Goal: Task Accomplishment & Management: Use online tool/utility

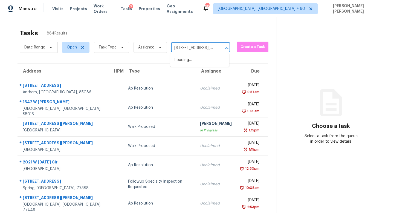
scroll to position [0, 19]
click at [199, 60] on li "3166 5 Oaks Dr, Arnold, MO 63010" at bounding box center [199, 60] width 59 height 9
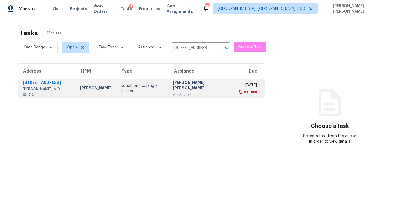
click at [163, 89] on div "Condition Scoping - Interior" at bounding box center [143, 88] width 44 height 11
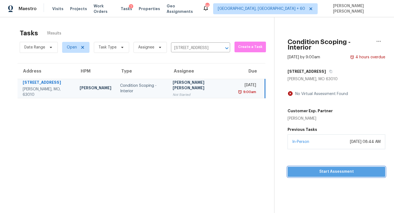
click at [341, 168] on span "Start Assessment" at bounding box center [336, 171] width 89 height 7
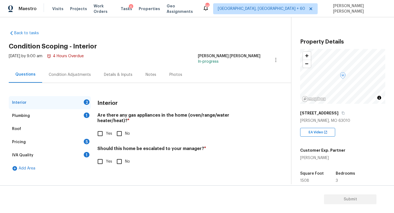
click at [102, 128] on input "Yes" at bounding box center [101, 134] width 12 height 12
checkbox input "true"
click at [56, 114] on div "Plumbing 1" at bounding box center [50, 115] width 82 height 13
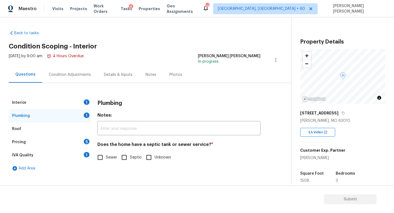
click at [98, 156] on input "Sewer" at bounding box center [101, 158] width 12 height 12
checkbox input "true"
click at [75, 143] on div "Pricing 5" at bounding box center [50, 142] width 82 height 13
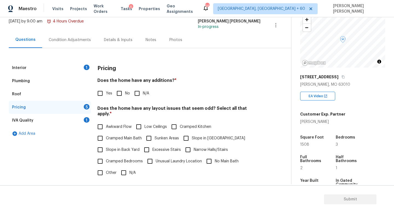
scroll to position [35, 0]
click at [123, 96] on input "No" at bounding box center [120, 94] width 12 height 12
checkbox input "true"
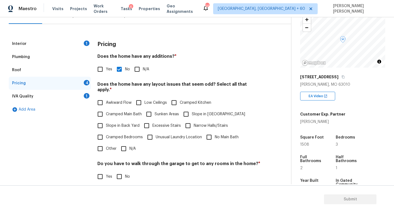
scroll to position [60, 0]
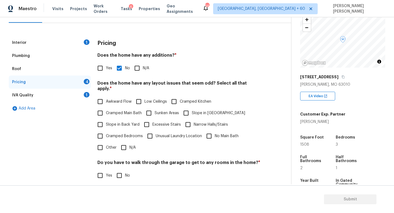
click at [144, 43] on div "Pricing" at bounding box center [179, 43] width 163 height 14
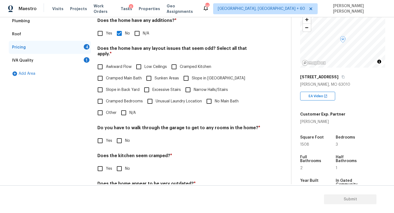
click at [126, 114] on div "Pricing Does the home have any additions? * Yes No N/A Does the home have any l…" at bounding box center [179, 105] width 163 height 208
click at [124, 110] on input "N/A" at bounding box center [124, 113] width 12 height 12
checkbox input "true"
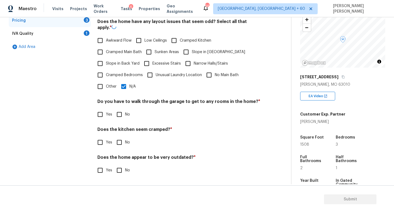
scroll to position [116, 0]
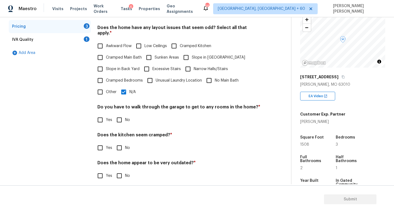
click at [119, 118] on input "No" at bounding box center [120, 120] width 12 height 12
checkbox input "true"
click at [119, 151] on div "Pricing Does the home have any additions? * Yes No N/A Does the home have any l…" at bounding box center [179, 85] width 163 height 208
click at [119, 142] on input "No" at bounding box center [120, 148] width 12 height 12
checkbox input "true"
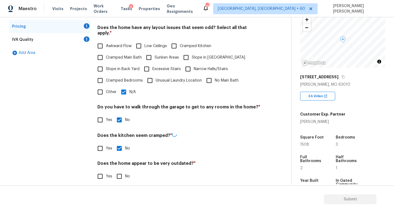
click at [118, 173] on input "No" at bounding box center [120, 177] width 12 height 12
checkbox input "true"
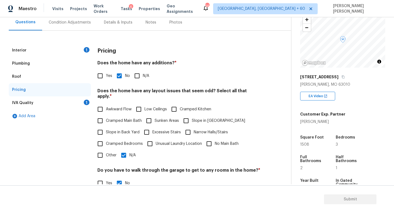
scroll to position [0, 0]
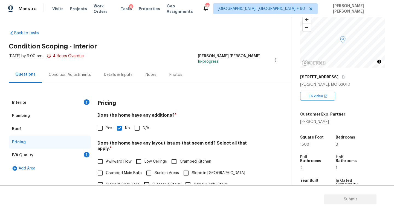
click div "IVA Quality 1"
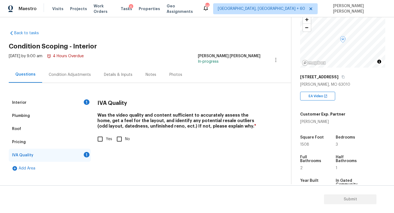
click input "Yes"
checkbox input "true"
click div "Condition Adjustments"
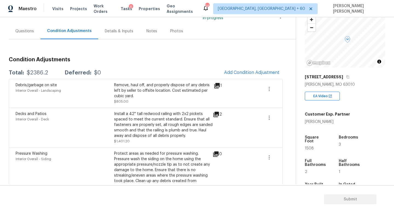
scroll to position [59, 0]
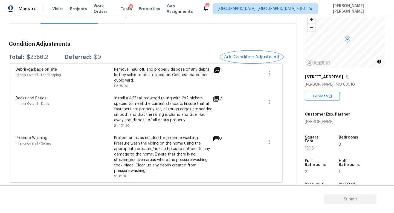
click span "Add Condition Adjustment"
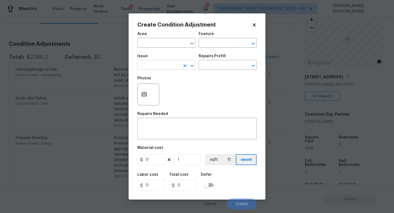
click input "text"
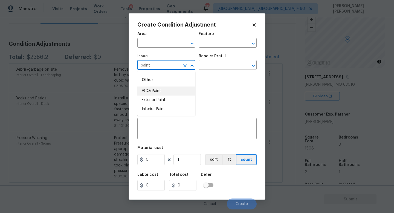
click li "ACQ: Paint"
type input "ACQ: Paint"
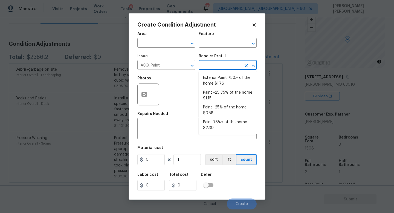
click input "text"
click li "Paint 75%+ of the home $2.30"
type input "Acquisition"
type textarea "Acquisition Scope: 75%+ of the home will likely require interior paint"
type input "2.3"
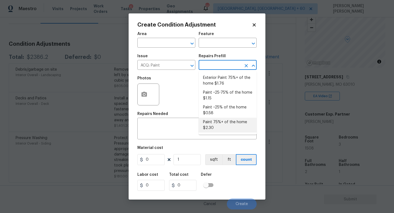
type input "2.3"
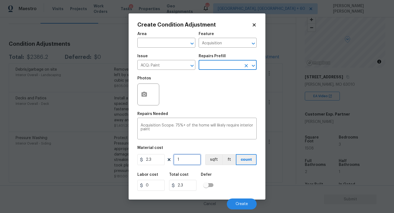
click input "1"
type input "0"
type input "1"
type input "2.3"
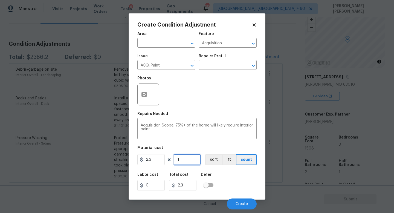
type input "15"
type input "34.5"
type input "150"
type input "345"
type input "1508"
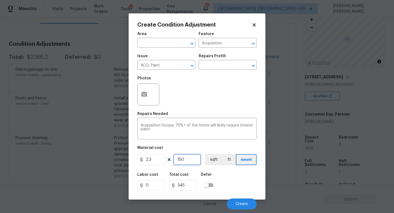
type input "3468.4"
type input "1508"
click button "button"
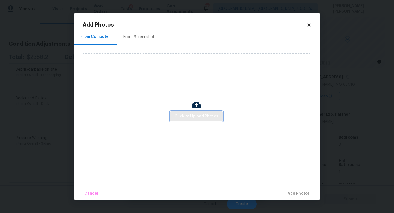
click span "Click to Upload Photos"
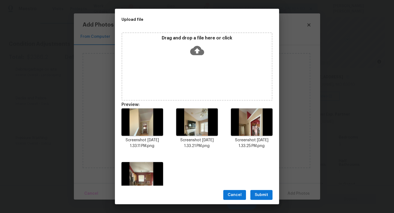
click span "Submit"
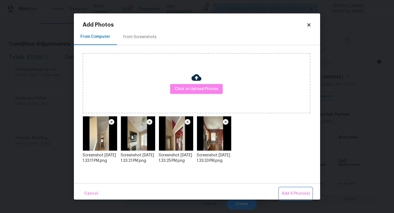
click span "Add 4 Photo(s)"
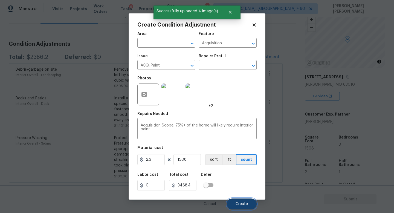
click span "Create"
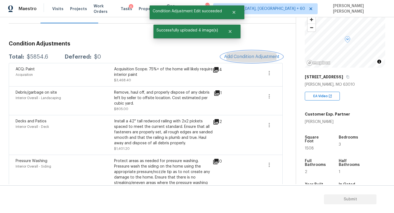
click span "Add Condition Adjustment"
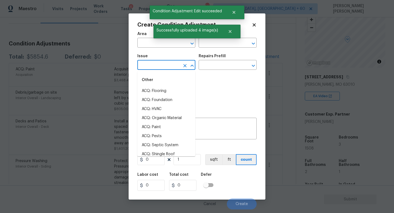
click input "text"
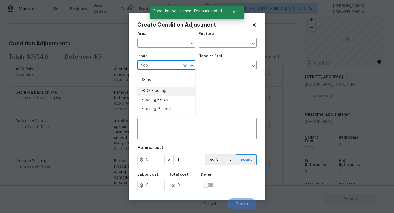
click li "ACQ: Flooring"
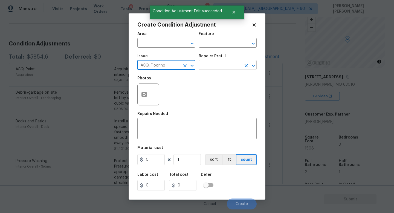
type input "ACQ: Flooring"
click input "text"
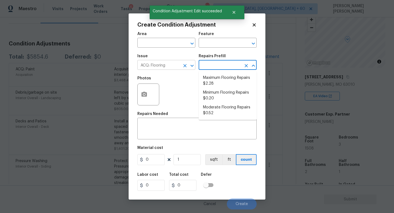
click icon "Clear"
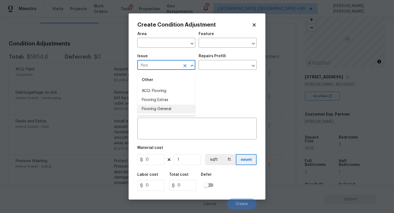
click li "Flooring General"
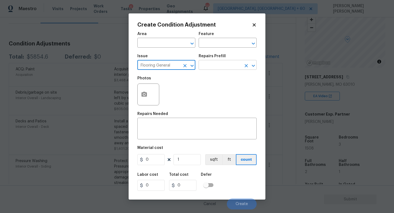
type input "Flooring General"
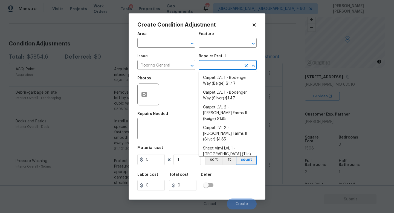
click input "text"
click li "Carpet LVL 1 - Bodenger Way (Beige) $1.47"
type input "Overall Flooring"
type textarea "Install new carpet. (Bodenger Way 749 Bird Bath, Beige) at all previously carpe…"
type input "1.47"
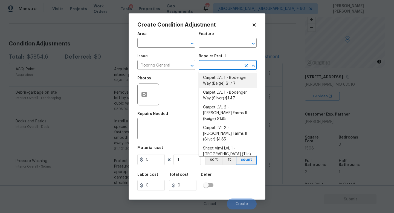
type input "1.47"
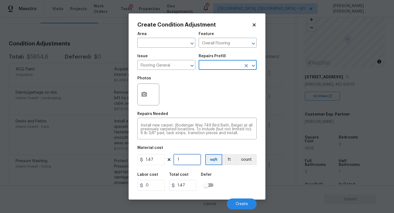
click input "1"
type input "0"
type input "1"
type input "1.47"
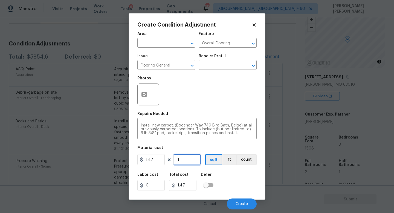
type input "10"
type input "14.7"
type input "100"
type input "147"
type input "1000"
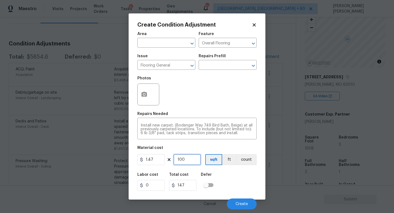
type input "1470"
type input "1000"
click icon "button"
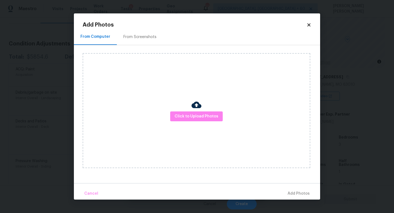
click div "Click to Upload Photos"
click span "Click to Upload Photos"
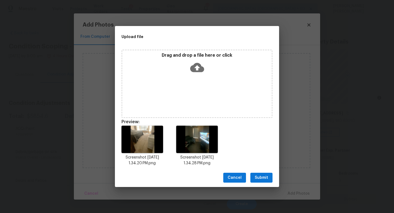
scroll to position [36, 0]
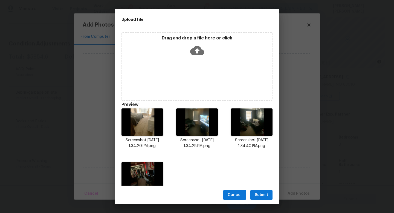
click at [263, 196] on span "Submit" at bounding box center [261, 195] width 13 height 7
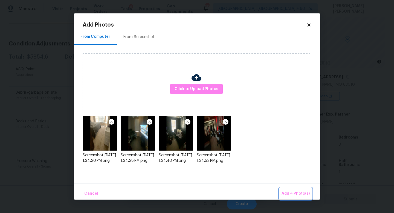
click at [290, 196] on span "Add 4 Photo(s)" at bounding box center [296, 193] width 28 height 7
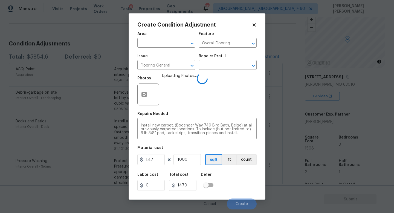
click at [190, 166] on figure "Material cost 1.47 1000 sqft ft count" at bounding box center [197, 156] width 119 height 20
click at [191, 163] on input "1000" at bounding box center [187, 159] width 27 height 11
type input "100"
type input "147"
type input "10"
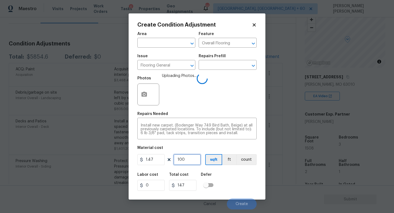
type input "14.7"
type input "1"
type input "1.47"
type input "12"
type input "17.64"
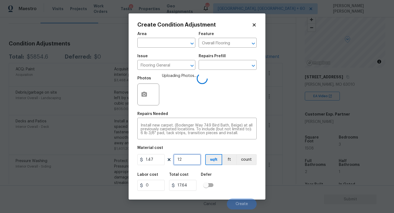
type input "120"
type input "176.4"
type input "1200"
type input "1764"
type input "1200"
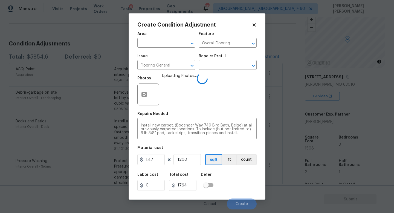
click at [245, 176] on div "Labor cost 0 Total cost 1764 Defer" at bounding box center [197, 182] width 119 height 25
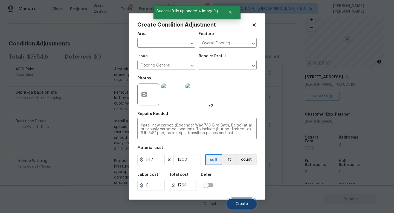
click at [248, 205] on span "Create" at bounding box center [242, 204] width 12 height 4
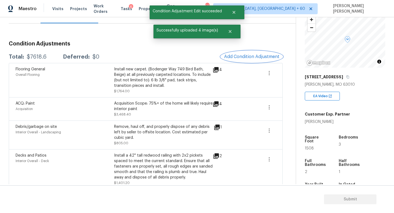
click at [255, 59] on button "Add Condition Adjustment" at bounding box center [252, 57] width 62 height 12
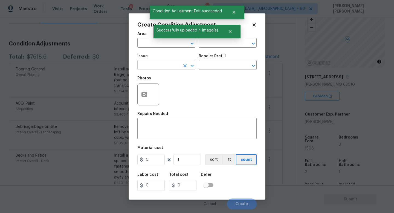
click at [150, 65] on input "text" at bounding box center [159, 65] width 43 height 8
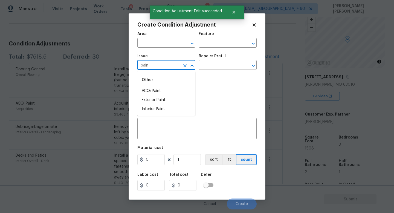
type input "paint"
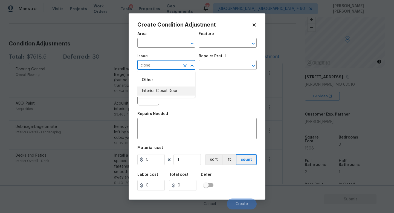
click at [147, 92] on li "Interior Closet Door" at bounding box center [167, 91] width 58 height 9
type input "Interior Closet Door"
click at [218, 65] on input "text" at bounding box center [220, 65] width 43 height 8
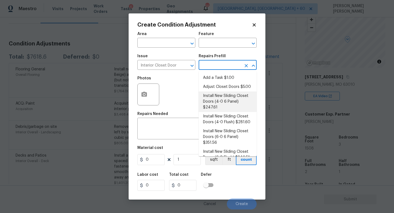
click at [221, 97] on li "Install New Sliding Closet Doors (4-0 6 Panel) $247.61" at bounding box center [228, 101] width 58 height 21
type input "Interior Door"
type textarea "Remove the existing door (if present). Install a new 4-0 bi-fold 6 panel interi…"
type input "247.61"
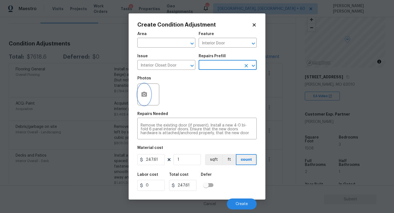
click at [144, 102] on button "button" at bounding box center [144, 94] width 13 height 21
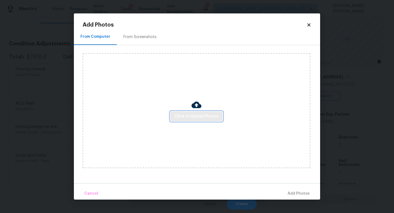
click at [182, 119] on span "Click to Upload Photos" at bounding box center [197, 116] width 44 height 7
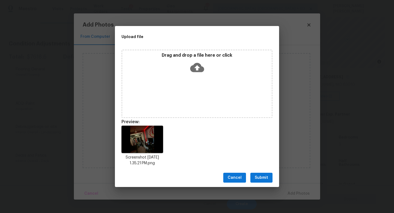
click at [264, 175] on span "Submit" at bounding box center [261, 178] width 13 height 7
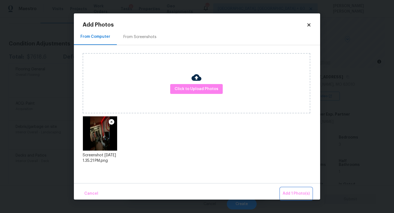
click at [292, 192] on span "Add 1 Photo(s)" at bounding box center [296, 193] width 27 height 7
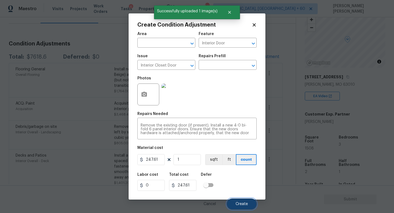
click at [242, 205] on span "Create" at bounding box center [242, 204] width 12 height 4
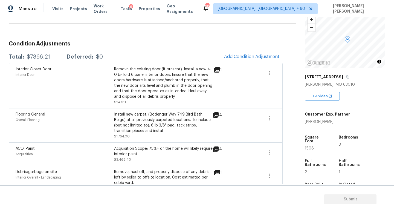
click at [108, 128] on div "Flooring General Overall Flooring" at bounding box center [65, 125] width 99 height 27
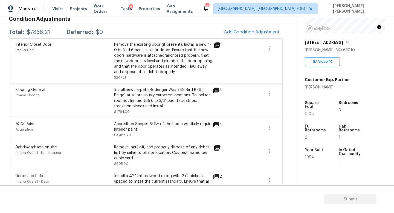
scroll to position [90, 0]
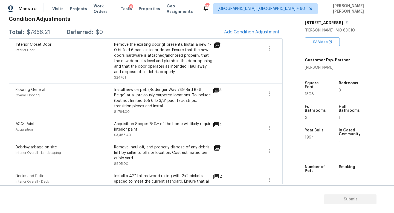
click at [252, 22] on div "Condition Adjustments Total: $7866.21 Deferred: $0 Add Condition Adjustment Int…" at bounding box center [146, 136] width 274 height 248
click at [248, 30] on span "Add Condition Adjustment" at bounding box center [251, 32] width 55 height 5
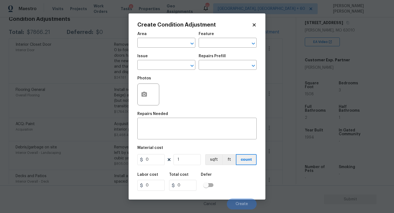
click at [155, 59] on div "Issue" at bounding box center [167, 57] width 58 height 7
click at [150, 67] on input "text" at bounding box center [159, 65] width 43 height 8
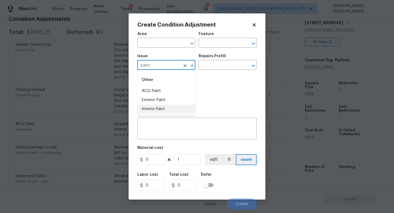
click at [153, 107] on li "Interior Paint" at bounding box center [167, 109] width 58 height 9
type input "Interior Paint"
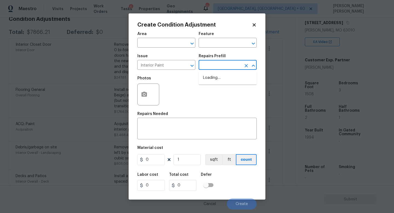
click at [226, 62] on input "text" at bounding box center [220, 65] width 43 height 8
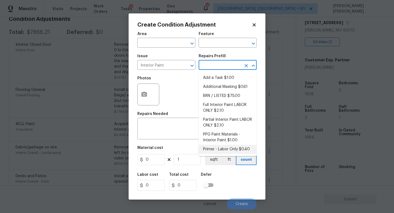
click at [223, 149] on li "Primer - Labor Only $0.40" at bounding box center [228, 149] width 58 height 9
type input "Overall Paint"
type textarea "Interior primer - PRIMER PROVIDED BY OPENDOOR - All nails, screws, drywall anch…"
type input "0.4"
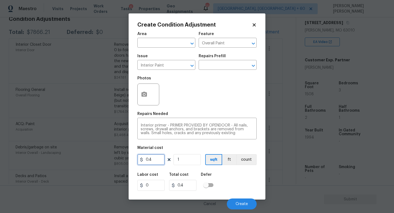
drag, startPoint x: 164, startPoint y: 158, endPoint x: 107, endPoint y: 163, distance: 56.9
click at [107, 163] on div "Create Condition Adjustment Area ​ Feature Overall Paint ​ Issue Interior Paint…" at bounding box center [197, 106] width 394 height 213
type input "400"
click at [142, 95] on icon "button" at bounding box center [144, 94] width 5 height 5
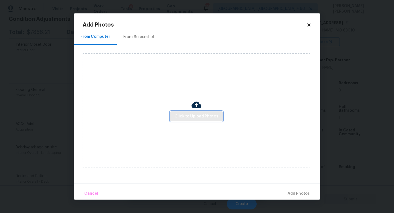
click at [190, 114] on span "Click to Upload Photos" at bounding box center [197, 116] width 44 height 7
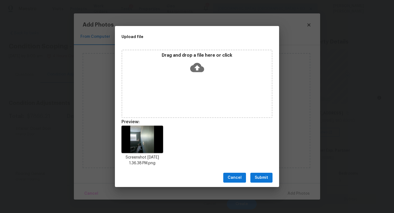
scroll to position [90, 0]
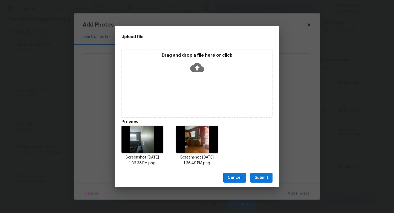
click at [263, 172] on div "Cancel Submit" at bounding box center [197, 177] width 164 height 19
click at [263, 175] on span "Submit" at bounding box center [261, 178] width 13 height 7
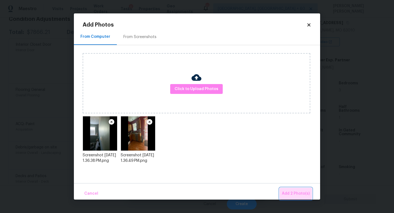
click at [289, 188] on button "Add 2 Photo(s)" at bounding box center [296, 194] width 32 height 12
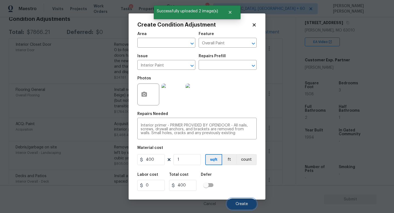
click at [240, 204] on span "Create" at bounding box center [242, 204] width 12 height 4
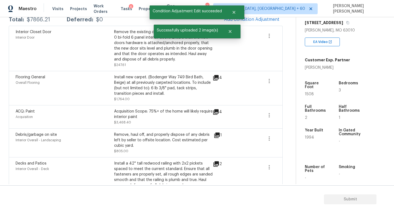
scroll to position [84, 0]
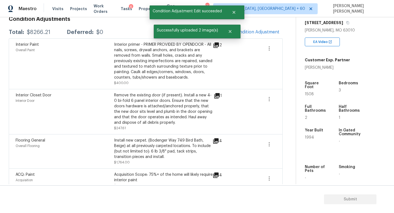
click at [39, 32] on div "$8266.21" at bounding box center [39, 32] width 24 height 5
copy div "$8266.21"
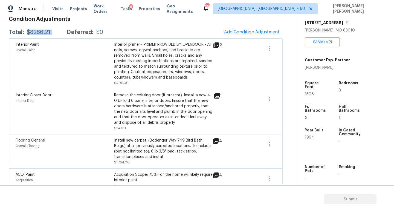
scroll to position [82, 0]
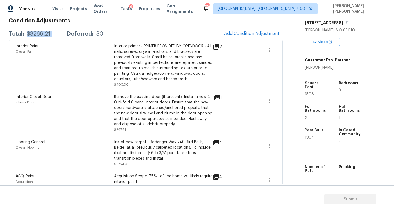
copy div "$8266.21"
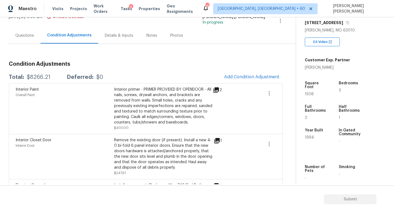
scroll to position [0, 0]
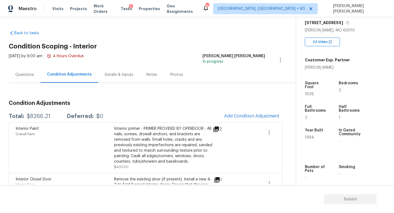
click at [19, 75] on div "Questions" at bounding box center [24, 74] width 19 height 5
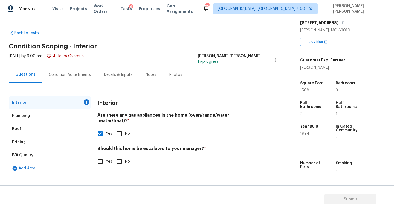
click at [109, 171] on div "Interior Are there any gas appliances in the home (oven/range/water heater/heat…" at bounding box center [179, 135] width 163 height 79
click at [118, 158] on input "No" at bounding box center [120, 162] width 12 height 12
checkbox input "true"
click at [68, 69] on div "Condition Adjustments" at bounding box center [69, 75] width 55 height 16
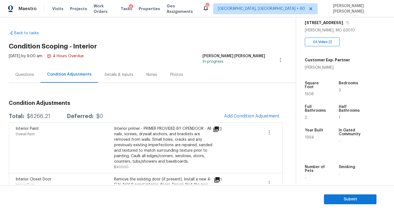
scroll to position [16, 0]
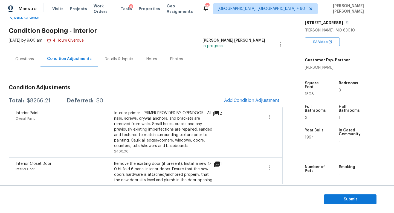
click at [31, 59] on div "Questions" at bounding box center [24, 58] width 19 height 5
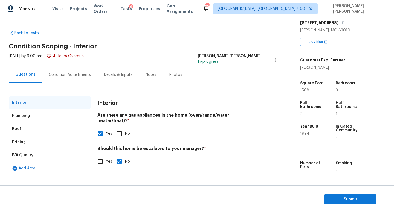
click at [27, 139] on div "Pricing" at bounding box center [50, 142] width 82 height 13
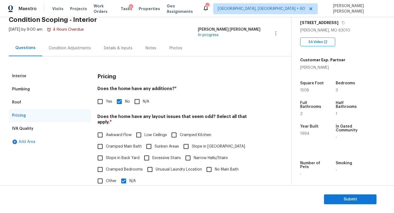
scroll to position [42, 0]
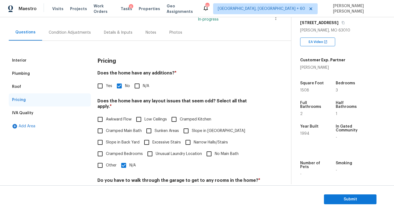
click at [78, 47] on div "Interior Plumbing Roof Pricing IVA Quality Add Area Pricing Does the home have …" at bounding box center [144, 151] width 270 height 221
click at [74, 33] on div "Condition Adjustments" at bounding box center [70, 32] width 42 height 5
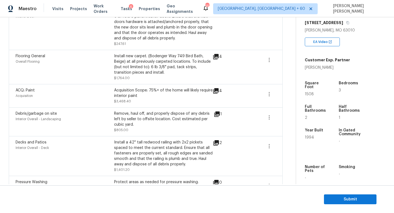
scroll to position [213, 0]
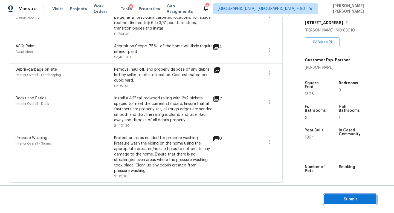
click at [348, 199] on span "Submit" at bounding box center [351, 199] width 44 height 7
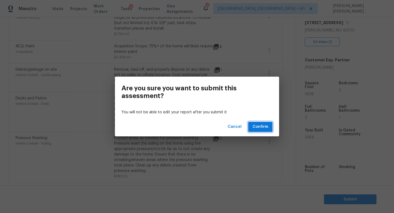
click at [250, 126] on button "Confirm" at bounding box center [260, 127] width 24 height 10
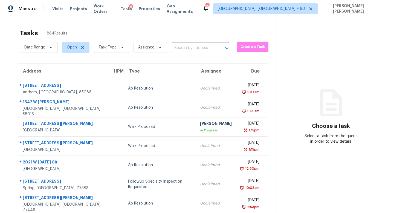
click at [194, 48] on input "text" at bounding box center [193, 48] width 44 height 8
paste input "3298 Drummond Dr Stone Mountain GA 30087"
type input "3298 Drummond Dr Stone Mountain GA 30087"
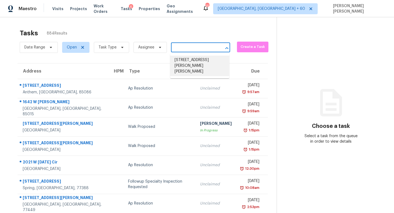
click at [195, 58] on li "3298 Drummond Dr, Stone Mountain, GA 30087" at bounding box center [199, 66] width 59 height 21
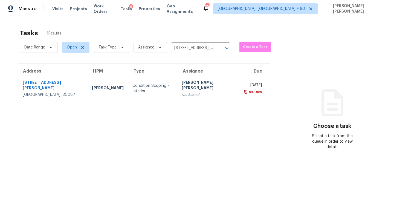
click at [199, 84] on div "[PERSON_NAME] [PERSON_NAME]" at bounding box center [209, 86] width 55 height 12
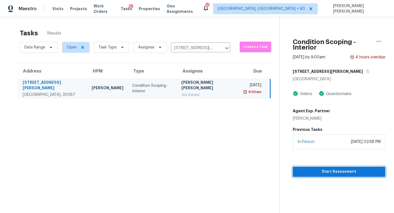
click at [325, 168] on span "Start Assessment" at bounding box center [340, 171] width 84 height 7
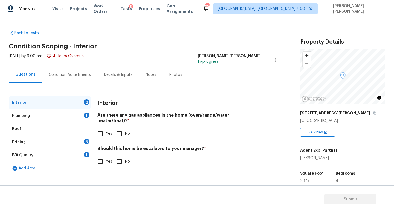
click at [194, 50] on div "Back to tasks Condition Scoping - Interior Mon, Sep 15 2025 by 9:00 am 4 Hours …" at bounding box center [150, 101] width 283 height 151
click at [100, 128] on input "Yes" at bounding box center [101, 134] width 12 height 12
checkbox input "true"
click at [100, 150] on div "Should this home be escalated to your manager? * Yes No" at bounding box center [179, 156] width 163 height 21
click at [100, 156] on input "Yes" at bounding box center [101, 162] width 12 height 12
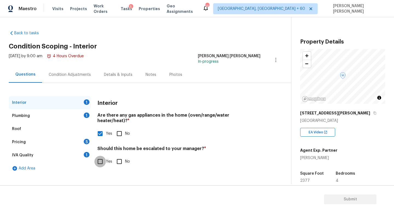
checkbox input "true"
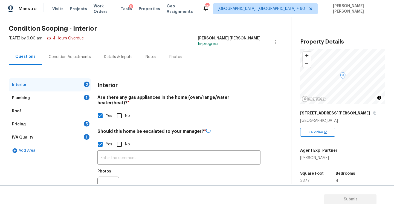
scroll to position [27, 0]
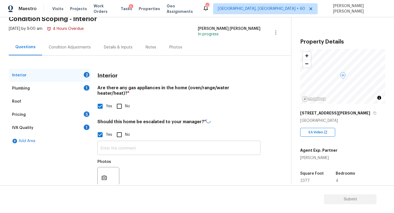
click at [130, 142] on input "text" at bounding box center [179, 148] width 163 height 13
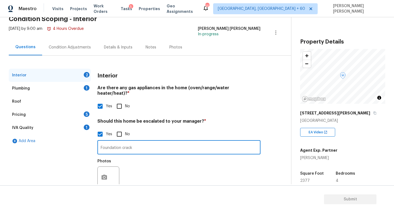
type input "Foundation crack"
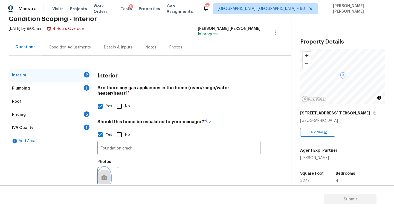
click at [107, 167] on button "button" at bounding box center [104, 177] width 13 height 21
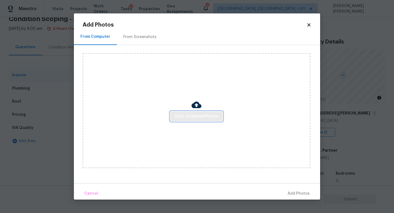
click at [213, 113] on span "Click to Upload Photos" at bounding box center [197, 116] width 44 height 7
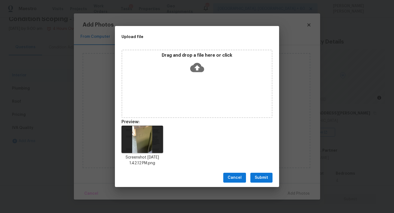
click at [259, 180] on span "Submit" at bounding box center [261, 178] width 13 height 7
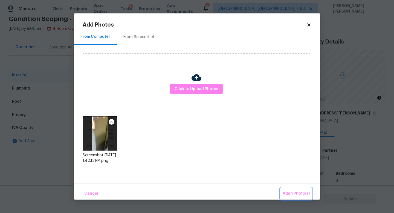
click at [293, 194] on span "Add 1 Photo(s)" at bounding box center [296, 193] width 27 height 7
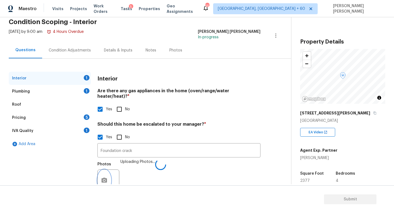
scroll to position [24, 0]
click at [71, 93] on div "Plumbing 1" at bounding box center [50, 91] width 82 height 13
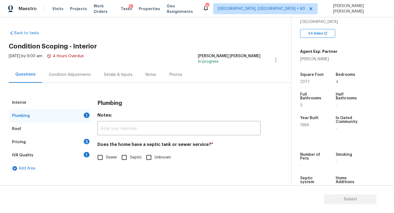
scroll to position [101, 0]
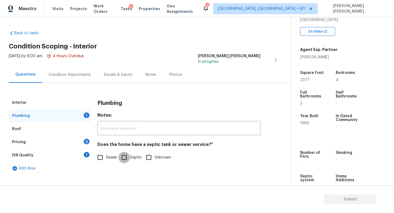
click at [128, 158] on input "Septic" at bounding box center [125, 158] width 12 height 12
checkbox input "true"
click at [71, 142] on div "Pricing 5" at bounding box center [50, 142] width 82 height 13
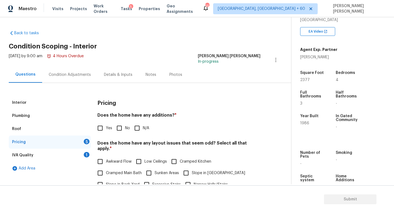
scroll to position [19, 0]
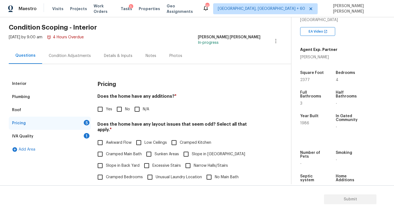
click at [123, 110] on input "No" at bounding box center [120, 110] width 12 height 12
checkbox input "true"
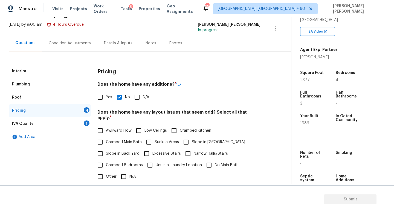
click at [106, 128] on span "Awkward Flow" at bounding box center [119, 131] width 26 height 6
click at [106, 127] on input "Awkward Flow" at bounding box center [101, 131] width 12 height 12
checkbox input "true"
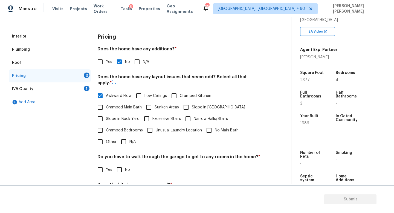
scroll to position [110, 0]
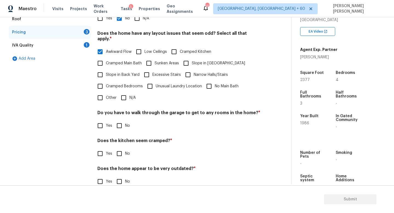
click at [123, 120] on input "No" at bounding box center [120, 126] width 12 height 12
checkbox input "true"
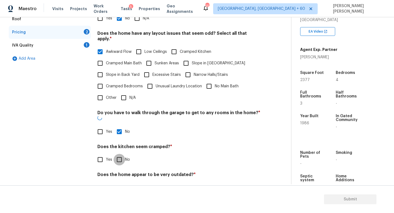
click at [122, 154] on input "No" at bounding box center [120, 160] width 12 height 12
checkbox input "true"
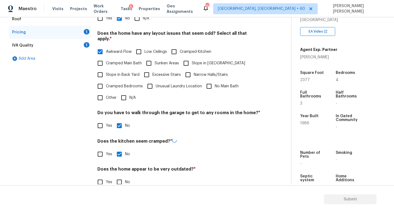
click at [122, 183] on div "Pricing Does the home have any additions? * Yes No N/A Does the home have any l…" at bounding box center [179, 90] width 163 height 208
click at [121, 180] on input "No" at bounding box center [120, 182] width 12 height 12
checkbox input "true"
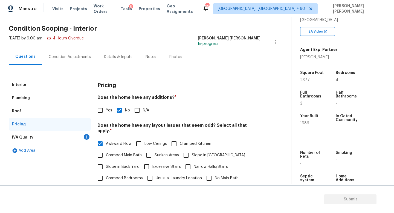
scroll to position [3, 0]
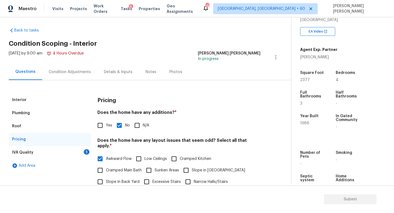
click at [69, 149] on div "IVA Quality 1" at bounding box center [50, 152] width 82 height 13
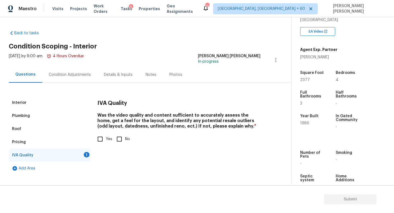
scroll to position [0, 0]
click at [91, 139] on div "Interior Plumbing Roof Pricing IVA Quality 1 Add Area IVA Quality Was the video…" at bounding box center [144, 135] width 270 height 79
click at [104, 139] on input "Yes" at bounding box center [101, 139] width 12 height 12
checkbox input "true"
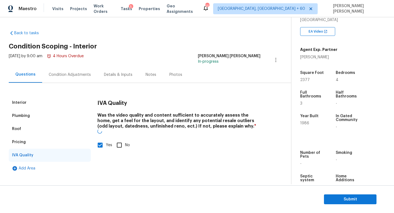
click at [60, 71] on div "Condition Adjustments" at bounding box center [69, 75] width 55 height 16
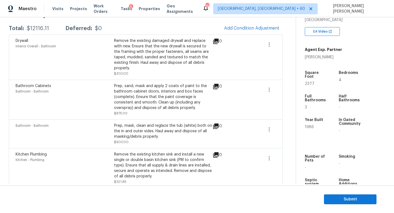
scroll to position [91, 0]
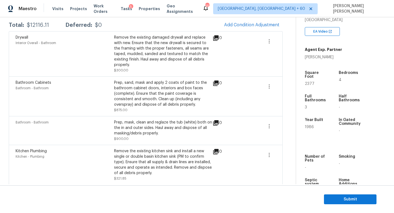
click at [159, 60] on div "Remove the existing damaged drywall and replace with new. Ensure that the new d…" at bounding box center [163, 51] width 99 height 33
click at [142, 53] on div "Remove the existing damaged drywall and replace with new. Ensure that the new d…" at bounding box center [163, 51] width 99 height 33
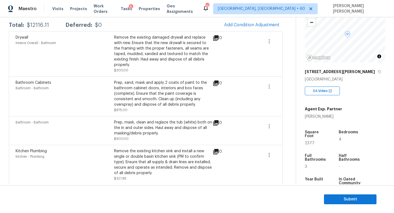
scroll to position [38, 0]
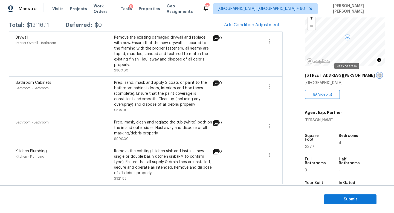
click at [379, 74] on icon "button" at bounding box center [380, 75] width 3 height 3
click at [247, 52] on span at bounding box center [250, 54] width 21 height 38
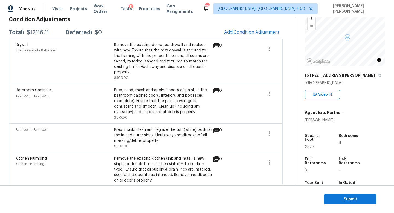
click at [256, 39] on div "Drywall Interior Overall - Bathroom Remove the existing damaged drywall and rep…" at bounding box center [146, 61] width 274 height 45
click at [253, 32] on span "Add Condition Adjustment" at bounding box center [251, 32] width 55 height 5
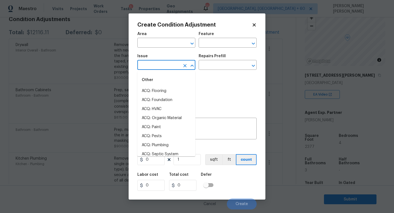
click at [156, 65] on input "text" at bounding box center [159, 65] width 43 height 8
type input "p"
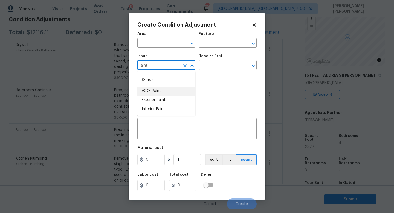
click at [162, 91] on li "ACQ: Paint" at bounding box center [167, 91] width 58 height 9
type input "ACQ: Paint"
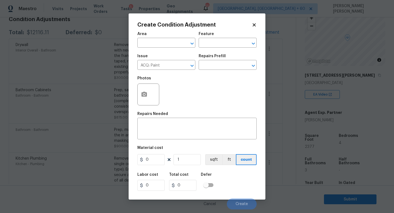
click at [228, 61] on div "Repairs Prefill" at bounding box center [228, 57] width 58 height 7
click at [225, 64] on input "text" at bounding box center [220, 65] width 43 height 8
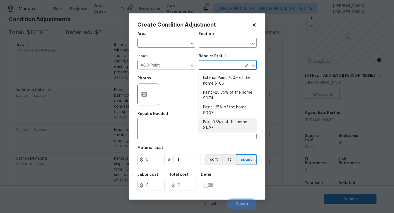
click at [222, 127] on li "Paint 75%+ of the home $1.70" at bounding box center [228, 125] width 58 height 15
type input "Acquisition"
type textarea "Acquisition Scope: 75%+ of the home will likely require interior paint"
type input "1.7"
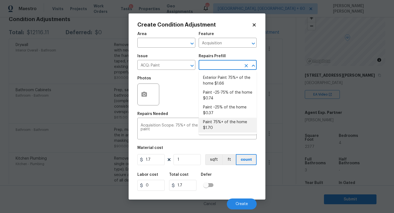
click at [233, 134] on ul "Exterior Paint 75%+ of the home $1.66 Paint ~25-75% of the home $0.74 Paint ~25…" at bounding box center [228, 103] width 58 height 64
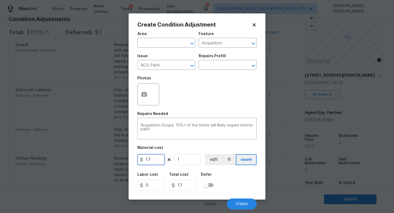
drag, startPoint x: 154, startPoint y: 163, endPoint x: 100, endPoint y: 163, distance: 53.7
click at [117, 163] on div "Create Condition Adjustment Area ​ Feature Acquisition ​ Issue ACQ: Paint ​ Rep…" at bounding box center [197, 106] width 394 height 213
type input "2.2"
click at [179, 148] on div "Material cost" at bounding box center [197, 149] width 119 height 7
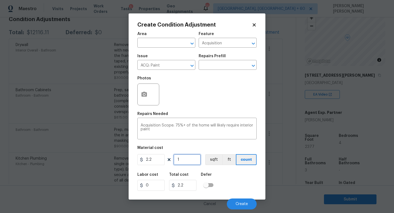
click at [189, 161] on input "1" at bounding box center [187, 159] width 27 height 11
type input "0"
type input "1"
type input "2.2"
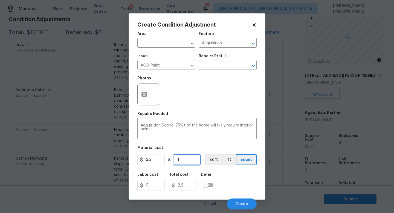
type input "0"
type input "2"
type input "4.4"
type input "23"
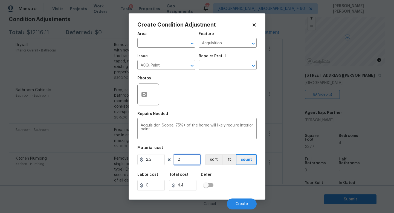
type input "50.60000000000001"
type input "237"
type input "521.4000000000001"
type input "2377"
type input "5229.400000000001"
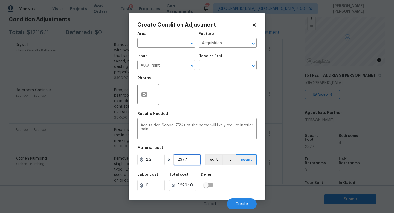
type input "2377"
drag, startPoint x: 187, startPoint y: 185, endPoint x: 241, endPoint y: 185, distance: 53.4
click at [241, 185] on div "Labor cost 0 Total cost 5229.400000000001 Defer" at bounding box center [197, 182] width 119 height 25
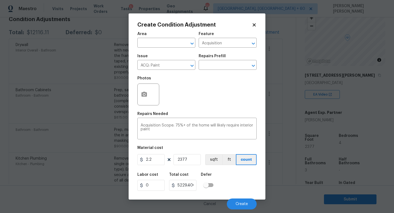
click at [226, 185] on div "Labor cost 0 Total cost 5229.400000000001 Defer" at bounding box center [197, 182] width 119 height 25
drag, startPoint x: 190, startPoint y: 185, endPoint x: 174, endPoint y: 187, distance: 15.9
click at [174, 187] on div "5229.400000000001" at bounding box center [182, 185] width 27 height 11
drag, startPoint x: 153, startPoint y: 164, endPoint x: 129, endPoint y: 161, distance: 23.8
click at [130, 162] on div "Create Condition Adjustment Area ​ Feature Acquisition ​ Issue ACQ: Paint ​ Rep…" at bounding box center [197, 106] width 137 height 186
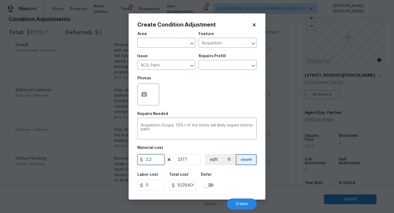
paste input "5229.4"
type input "5229.4"
type input "12430283.799999997"
drag, startPoint x: 194, startPoint y: 159, endPoint x: 146, endPoint y: 159, distance: 47.9
click at [148, 159] on div "5229.4 2377 sqft ft count" at bounding box center [197, 159] width 119 height 11
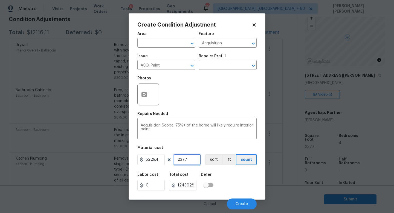
type input "1"
type input "5229.4"
type input "1"
click at [248, 187] on div "Labor cost 0 Total cost 5229.4 Defer" at bounding box center [197, 182] width 119 height 25
click at [144, 101] on button "button" at bounding box center [144, 94] width 13 height 21
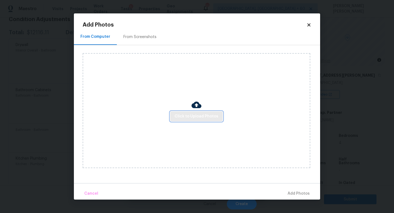
click at [205, 116] on span "Click to Upload Photos" at bounding box center [197, 116] width 44 height 7
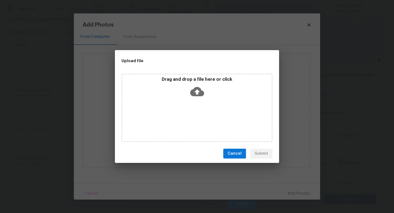
click at [233, 152] on span "Cancel" at bounding box center [235, 153] width 14 height 7
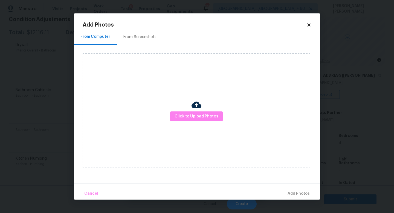
click at [309, 22] on icon at bounding box center [309, 24] width 5 height 5
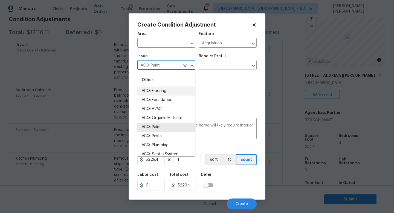
click at [175, 67] on input "ACQ: Paint" at bounding box center [159, 65] width 43 height 8
click at [83, 90] on body "Maestro Visits Projects Work Orders Tasks 5 Properties Geo Assignments 556 Knox…" at bounding box center [197, 106] width 394 height 213
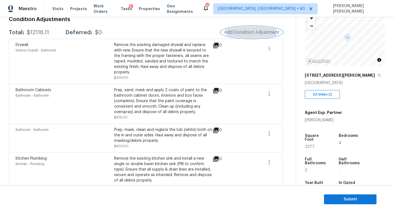
click at [258, 31] on span "Add Condition Adjustment" at bounding box center [251, 32] width 55 height 5
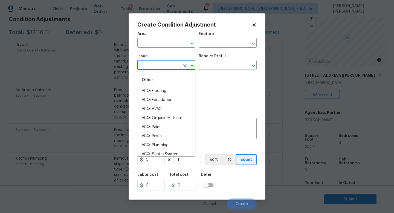
click at [158, 65] on input "text" at bounding box center [159, 65] width 43 height 8
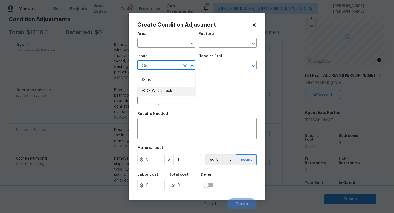
click at [164, 90] on li "ACQ: Water Leak" at bounding box center [167, 91] width 58 height 9
type input "ACQ: Water Leak"
click at [227, 73] on div "Issue ACQ: Water Leak ​ Repairs Prefill ​" at bounding box center [197, 62] width 119 height 22
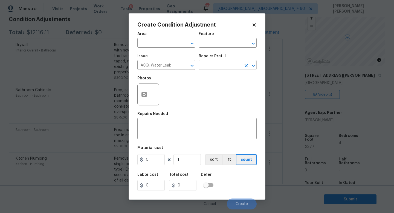
click at [227, 67] on input "text" at bounding box center [220, 65] width 43 height 8
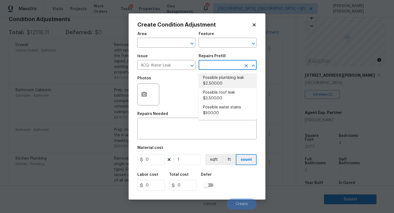
click at [224, 82] on li "Possible plumbing leak $2,500.00" at bounding box center [228, 80] width 58 height 15
type input "Acquisition"
type textarea "Acquisition Scope: Possible plumbing leak"
type input "2500"
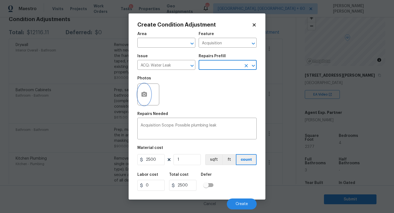
click at [144, 95] on circle "button" at bounding box center [145, 95] width 2 height 2
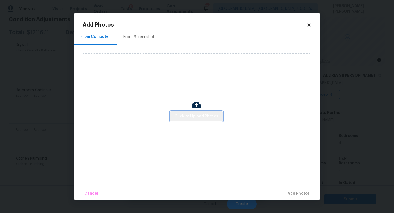
click at [200, 116] on span "Click to Upload Photos" at bounding box center [197, 116] width 44 height 7
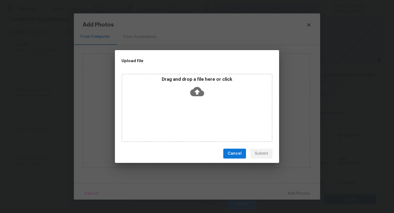
drag, startPoint x: 383, startPoint y: 212, endPoint x: 205, endPoint y: 105, distance: 208.0
click at [205, 105] on div "Upload file Drag and drop a file here or click Cancel Submit" at bounding box center [197, 106] width 394 height 213
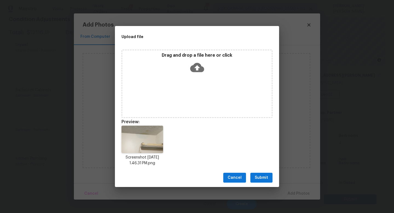
click at [258, 175] on span "Submit" at bounding box center [261, 178] width 13 height 7
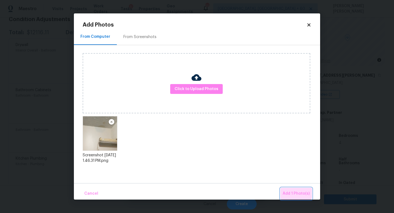
click at [296, 191] on span "Add 1 Photo(s)" at bounding box center [296, 193] width 27 height 7
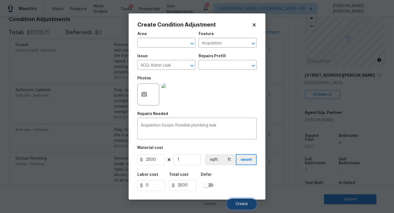
click at [240, 205] on span "Create" at bounding box center [242, 204] width 12 height 4
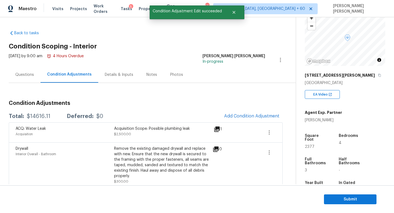
click at [16, 64] on div "Mon, Sep 15 2025 by 9:00 am 4 Hours Overdue" at bounding box center [46, 59] width 75 height 13
click at [21, 76] on div "Questions" at bounding box center [24, 74] width 19 height 5
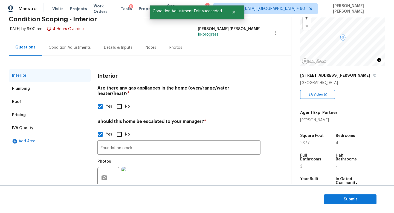
scroll to position [38, 0]
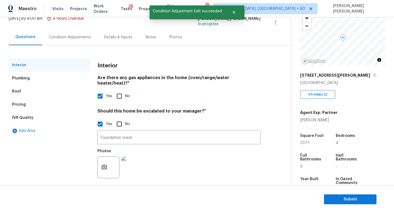
click at [68, 39] on div "Condition Adjustments" at bounding box center [70, 37] width 42 height 5
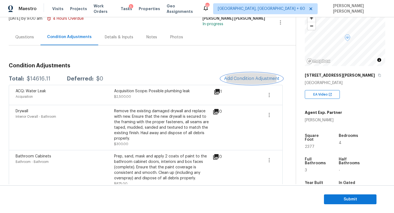
click at [251, 78] on span "Add Condition Adjustment" at bounding box center [251, 78] width 55 height 5
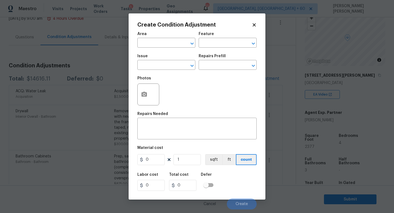
click at [162, 61] on div "Issue" at bounding box center [167, 57] width 58 height 7
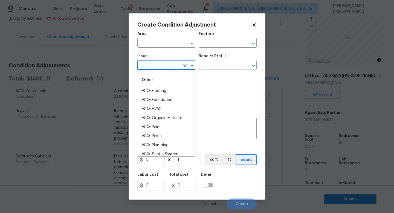
click at [160, 62] on input "text" at bounding box center [159, 65] width 43 height 8
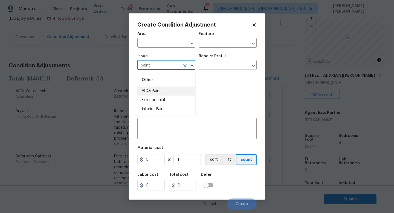
click at [161, 90] on li "ACQ: Paint" at bounding box center [167, 91] width 58 height 9
type input "ACQ: Paint"
click at [237, 63] on input "text" at bounding box center [220, 65] width 43 height 8
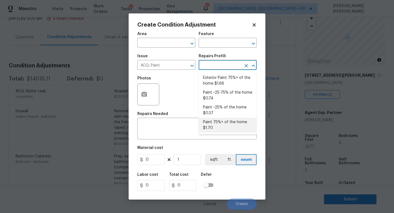
click at [214, 127] on li "Paint 75%+ of the home $1.70" at bounding box center [228, 125] width 58 height 15
type input "Acquisition"
type textarea "Acquisition Scope: 75%+ of the home will likely require interior paint"
type input "1.7"
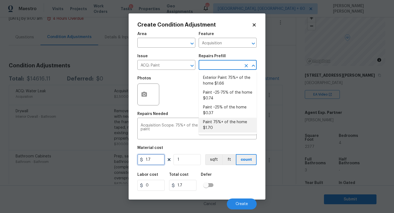
drag, startPoint x: 159, startPoint y: 158, endPoint x: 96, endPoint y: 155, distance: 62.8
click at [113, 158] on div "Create Condition Adjustment Area ​ Feature Acquisition ​ Issue ACQ: Paint ​ Rep…" at bounding box center [197, 106] width 394 height 213
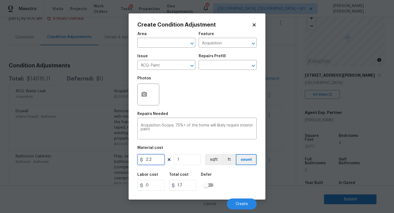
type input "2.2"
click at [201, 160] on div "2.2 1 sqft ft count" at bounding box center [197, 159] width 119 height 11
click at [195, 160] on input "1" at bounding box center [187, 159] width 27 height 11
type input "0"
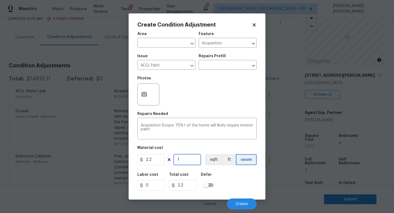
type input "0"
type input "2"
type input "4.4"
type input "23"
type input "50.60000000000001"
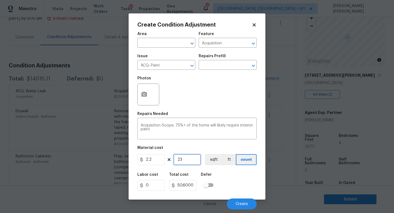
type input "237"
type input "521.4000000000001"
type input "2377"
type input "5229.400000000001"
type input "2377"
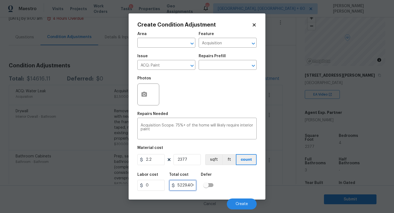
drag, startPoint x: 189, startPoint y: 185, endPoint x: 126, endPoint y: 185, distance: 63.3
click at [126, 185] on div "Create Condition Adjustment Area ​ Feature Acquisition ​ Issue ACQ: Paint ​ Rep…" at bounding box center [197, 106] width 394 height 213
drag, startPoint x: 153, startPoint y: 160, endPoint x: 97, endPoint y: 157, distance: 56.5
click at [118, 160] on div "Create Condition Adjustment Area ​ Feature Acquisition ​ Issue ACQ: Paint ​ Rep…" at bounding box center [197, 106] width 394 height 213
paste input "5229.4"
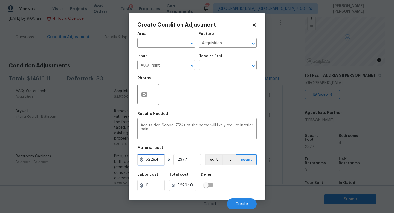
type input "5229.4"
type input "12430283.799999997"
drag, startPoint x: 189, startPoint y: 159, endPoint x: 157, endPoint y: 159, distance: 32.1
click at [165, 159] on div "5229.4 2377 sqft ft count" at bounding box center [197, 159] width 119 height 11
type input "1"
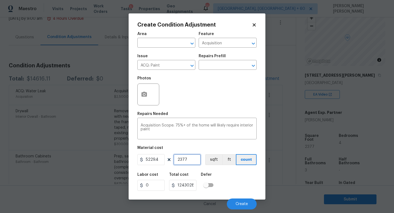
type input "5229.4"
type input "1"
click at [143, 98] on button "button" at bounding box center [144, 94] width 13 height 21
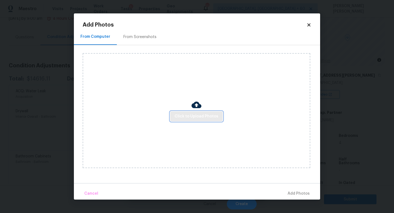
click at [192, 116] on span "Click to Upload Photos" at bounding box center [197, 116] width 44 height 7
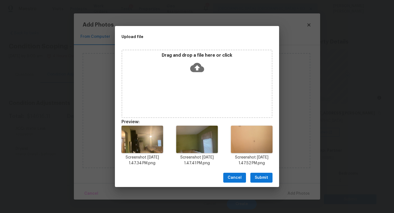
scroll to position [38, 0]
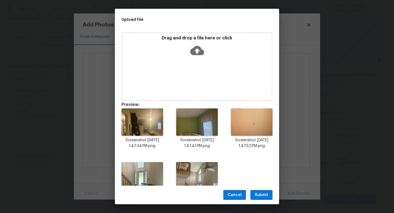
click at [260, 191] on button "Submit" at bounding box center [262, 195] width 22 height 10
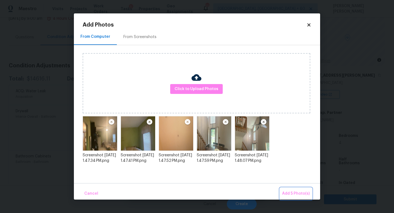
click at [305, 190] on span "Add 5 Photo(s)" at bounding box center [296, 193] width 28 height 7
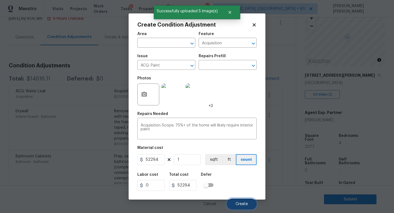
click at [242, 200] on button "Create" at bounding box center [242, 204] width 30 height 11
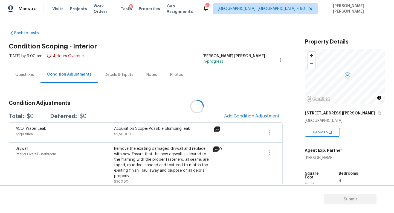
click at [246, 117] on div at bounding box center [197, 106] width 394 height 213
click at [246, 117] on span "Add Condition Adjustment" at bounding box center [251, 116] width 55 height 5
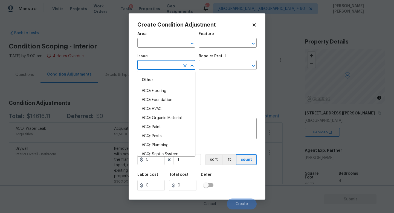
click at [153, 69] on input "text" at bounding box center [159, 65] width 43 height 8
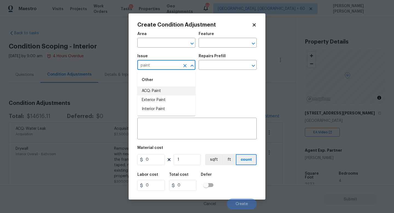
click at [153, 94] on li "ACQ: Paint" at bounding box center [167, 91] width 58 height 9
type input "ACQ: Paint"
click at [218, 70] on div "Issue ACQ: Paint ​ Repairs Prefill ​" at bounding box center [197, 62] width 119 height 22
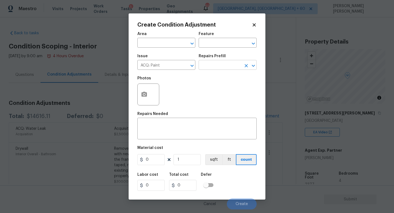
click at [202, 68] on input "text" at bounding box center [220, 65] width 43 height 8
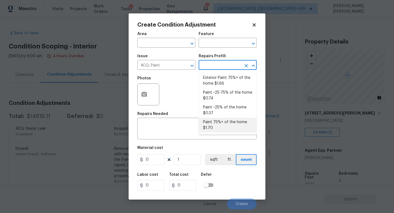
click at [221, 125] on li "Paint 75%+ of the home $1.70" at bounding box center [228, 125] width 58 height 15
type input "Acquisition"
type textarea "Acquisition Scope: 75%+ of the home will likely require interior paint"
type input "1.7"
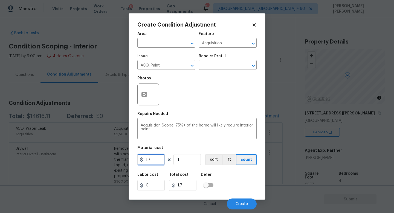
drag, startPoint x: 158, startPoint y: 161, endPoint x: 109, endPoint y: 161, distance: 48.8
click at [129, 161] on div "Create Condition Adjustment Area ​ Feature Acquisition ​ Issue ACQ: Paint ​ Rep…" at bounding box center [197, 106] width 137 height 186
type input "2.2"
click at [190, 162] on input "1" at bounding box center [187, 159] width 27 height 11
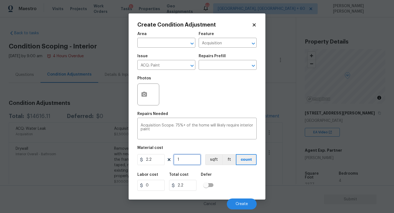
type input "0"
type input "2"
type input "4.4"
type input "23"
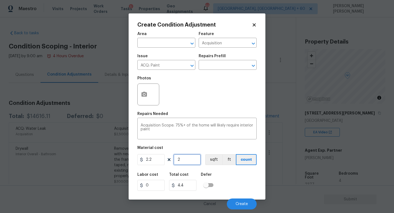
type input "50.60000000000001"
type input "237"
type input "521.4000000000001"
type input "2377"
type input "5229.400000000001"
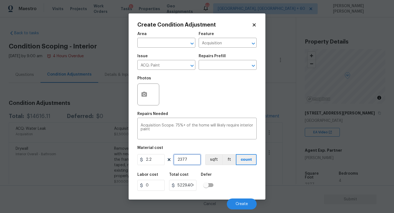
type input "2377"
drag, startPoint x: 191, startPoint y: 185, endPoint x: 160, endPoint y: 185, distance: 31.8
click at [160, 185] on div "Labor cost 0 Total cost 5229.400000000001 Defer" at bounding box center [197, 182] width 119 height 25
drag, startPoint x: 153, startPoint y: 160, endPoint x: 87, endPoint y: 160, distance: 66.6
click at [92, 160] on div "Create Condition Adjustment Area ​ Feature Acquisition ​ Issue ACQ: Paint ​ Rep…" at bounding box center [197, 106] width 394 height 213
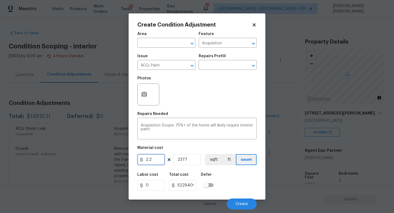
paste input "5229.40"
type input "5229.4"
type input "12430283.799999997"
drag, startPoint x: 197, startPoint y: 162, endPoint x: 118, endPoint y: 162, distance: 79.7
click at [148, 162] on div "5229.4 2377 sqft ft count" at bounding box center [197, 159] width 119 height 11
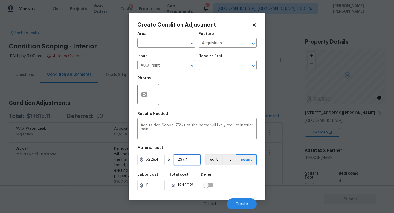
type input "1"
type input "5229.4"
type input "1"
click at [137, 102] on div "Create Condition Adjustment Area ​ Feature Acquisition ​ Issue ACQ: Paint ​ Rep…" at bounding box center [197, 106] width 137 height 186
click at [145, 94] on icon "button" at bounding box center [144, 94] width 5 height 5
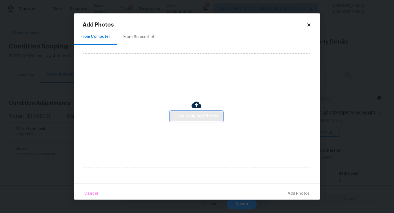
click at [187, 114] on span "Click to Upload Photos" at bounding box center [197, 116] width 44 height 7
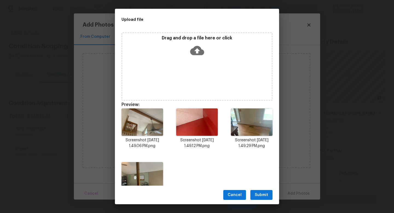
click at [258, 191] on button "Submit" at bounding box center [262, 195] width 22 height 10
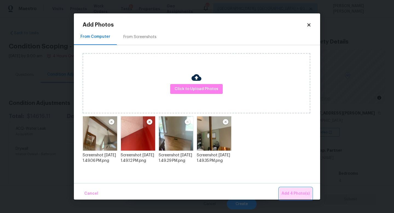
click at [292, 192] on span "Add 4 Photo(s)" at bounding box center [296, 193] width 28 height 7
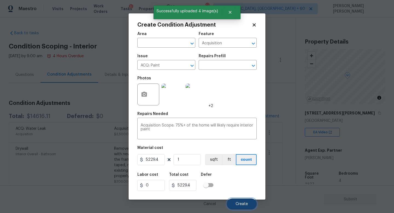
click at [245, 204] on span "Create" at bounding box center [242, 204] width 12 height 4
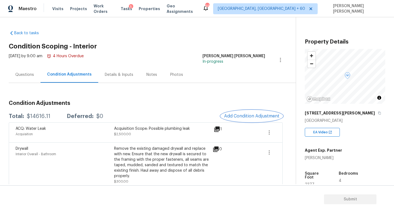
click at [246, 115] on span "Add Condition Adjustment" at bounding box center [251, 116] width 55 height 5
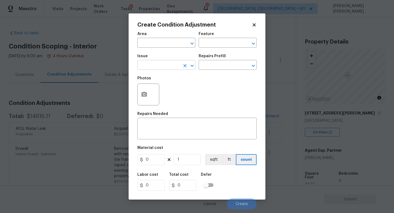
click at [152, 68] on input "text" at bounding box center [159, 65] width 43 height 8
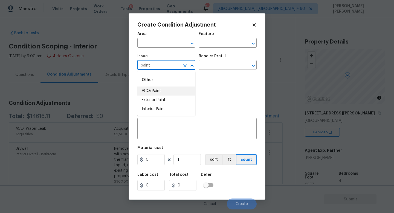
click at [157, 93] on li "ACQ: Paint" at bounding box center [167, 91] width 58 height 9
type input "ACQ: Paint"
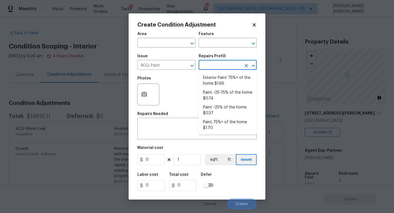
click at [218, 66] on input "text" at bounding box center [220, 65] width 43 height 8
click at [216, 129] on li "Paint 75%+ of the home $1.70" at bounding box center [228, 125] width 58 height 15
type input "Acquisition"
type textarea "Acquisition Scope: 75%+ of the home will likely require interior paint"
type input "1.7"
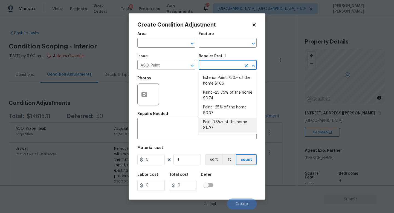
type input "1.7"
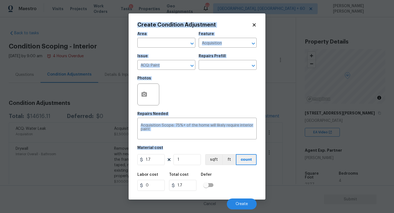
drag, startPoint x: 165, startPoint y: 161, endPoint x: 115, endPoint y: 157, distance: 50.0
click at [115, 157] on div "Create Condition Adjustment Area ​ Feature Acquisition ​ Issue ACQ: Paint ​ Rep…" at bounding box center [197, 106] width 394 height 213
click at [155, 165] on figure "Material cost 1.7 1 sqft ft count" at bounding box center [197, 156] width 119 height 20
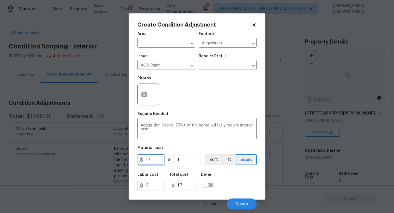
drag, startPoint x: 155, startPoint y: 162, endPoint x: 124, endPoint y: 158, distance: 31.3
click at [124, 158] on div "Create Condition Adjustment Area ​ Feature Acquisition ​ Issue ACQ: Paint ​ Rep…" at bounding box center [197, 106] width 394 height 213
type input "2.2"
click at [190, 159] on input "1" at bounding box center [187, 159] width 27 height 11
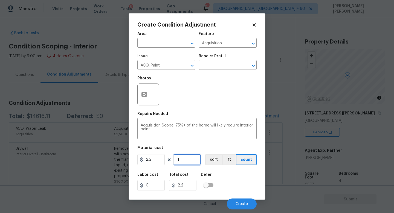
type input "0"
type input "2"
type input "4.4"
type input "23"
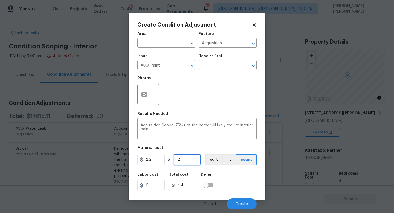
type input "50.60000000000001"
type input "238"
type input "523.6"
type input "23"
type input "50.60000000000001"
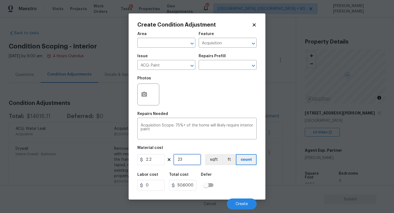
type input "237"
type input "521.4000000000001"
type input "2377"
type input "5229.400000000001"
type input "2377"
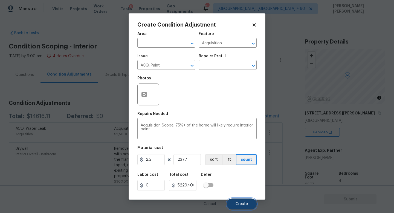
click at [244, 202] on span "Create" at bounding box center [242, 204] width 12 height 4
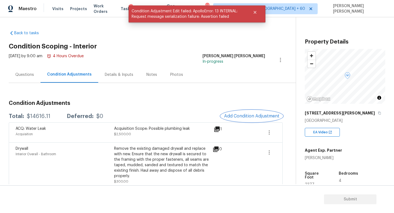
click at [258, 118] on span "Add Condition Adjustment" at bounding box center [251, 116] width 55 height 5
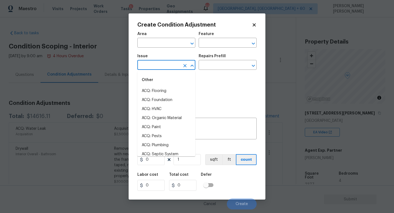
click at [166, 68] on input "text" at bounding box center [159, 65] width 43 height 8
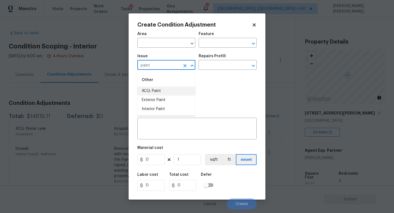
click at [167, 94] on li "ACQ: Paint" at bounding box center [167, 91] width 58 height 9
type input "ACQ: Paint"
click at [221, 63] on input "text" at bounding box center [220, 65] width 43 height 8
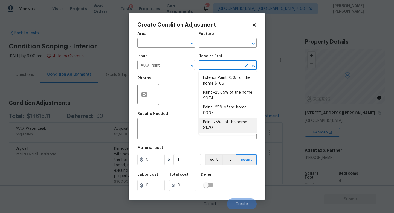
click at [216, 121] on li "Paint 75%+ of the home $1.70" at bounding box center [228, 125] width 58 height 15
type input "Acquisition"
type textarea "Acquisition Scope: 75%+ of the home will likely require interior paint"
type input "1.7"
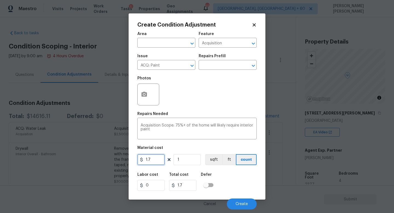
drag, startPoint x: 158, startPoint y: 158, endPoint x: 108, endPoint y: 158, distance: 49.9
click at [130, 158] on div "Create Condition Adjustment Area ​ Feature Acquisition ​ Issue ACQ: Paint ​ Rep…" at bounding box center [197, 106] width 137 height 186
type input "2.2"
click at [190, 162] on input "1" at bounding box center [187, 159] width 27 height 11
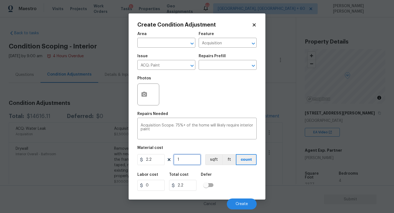
type input "0"
type input "2"
type input "4.4"
type input "22"
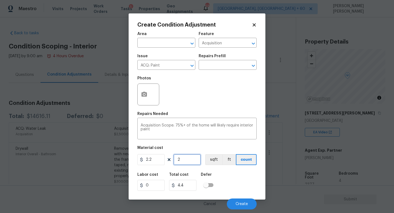
type input "48.400000000000006"
type input "2"
type input "4.4"
type input "0"
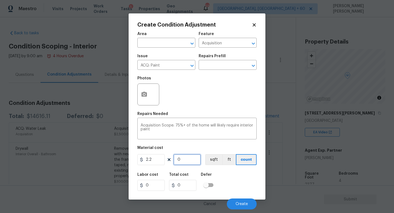
type input "2"
type input "4.4"
type input "23"
type input "50.60000000000001"
type input "237"
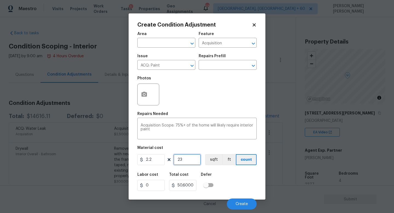
type input "521.4000000000001"
type input "2377"
type input "5229.400000000001"
type input "2377"
drag, startPoint x: 192, startPoint y: 187, endPoint x: 161, endPoint y: 187, distance: 31.2
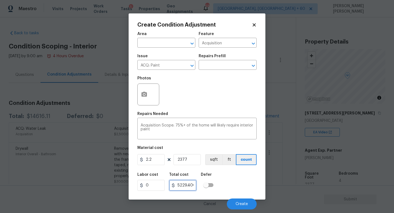
click at [162, 187] on div "Labor cost 0 Total cost 5229.400000000001 Defer" at bounding box center [197, 182] width 119 height 25
drag, startPoint x: 157, startPoint y: 157, endPoint x: 117, endPoint y: 161, distance: 40.5
click at [123, 161] on div "Create Condition Adjustment Area ​ Feature Acquisition ​ Issue ACQ: Paint ​ Rep…" at bounding box center [197, 106] width 394 height 213
paste input "5229.40"
type input "5229.4"
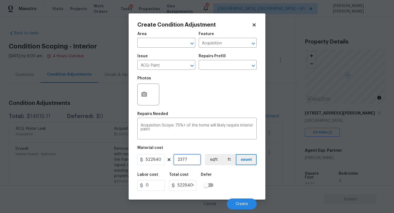
type input "12430283.799999997"
drag, startPoint x: 190, startPoint y: 161, endPoint x: 123, endPoint y: 161, distance: 66.3
click at [150, 161] on div "5229.4 2377 sqft ft count" at bounding box center [197, 159] width 119 height 11
type input "1"
type input "5229.4"
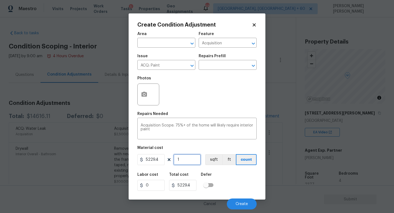
type input "1"
click at [191, 186] on input "5229.4" at bounding box center [182, 185] width 27 height 11
type input "5229.4"
click at [160, 161] on input "5229.4" at bounding box center [151, 159] width 27 height 11
type input "5229"
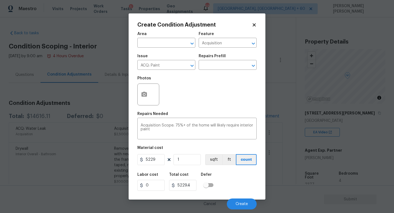
type input "5229"
click at [231, 178] on div "Labor cost 0 Total cost 5229 Defer" at bounding box center [197, 182] width 119 height 25
click at [242, 202] on button "Create" at bounding box center [242, 204] width 30 height 11
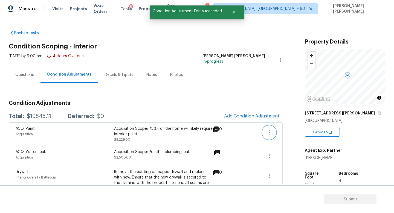
click at [271, 135] on icon "button" at bounding box center [269, 132] width 7 height 7
click at [305, 131] on div "Edit" at bounding box center [300, 131] width 43 height 5
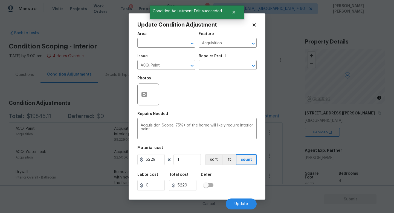
click at [131, 85] on div "Update Condition Adjustment Area ​ Feature Acquisition ​ Issue ACQ: Paint ​ Rep…" at bounding box center [197, 106] width 137 height 186
click at [144, 91] on icon "button" at bounding box center [144, 94] width 7 height 7
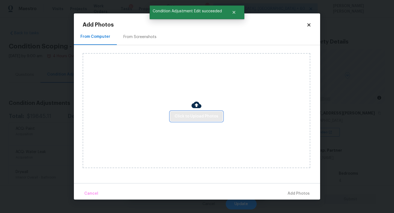
click at [197, 118] on span "Click to Upload Photos" at bounding box center [197, 116] width 44 height 7
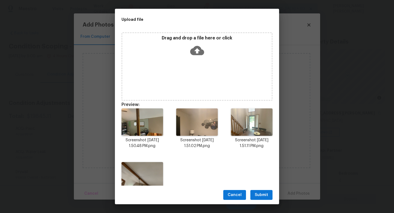
click at [261, 190] on button "Submit" at bounding box center [262, 195] width 22 height 10
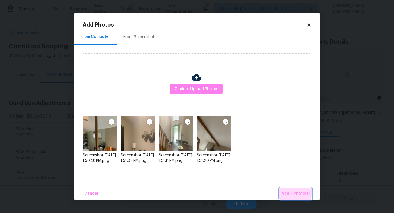
click at [284, 192] on span "Add 4 Photo(s)" at bounding box center [296, 193] width 28 height 7
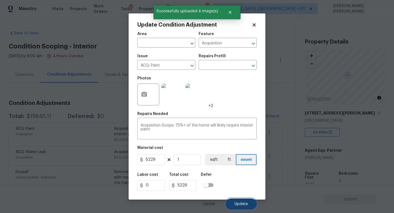
click at [245, 204] on span "Update" at bounding box center [241, 204] width 13 height 4
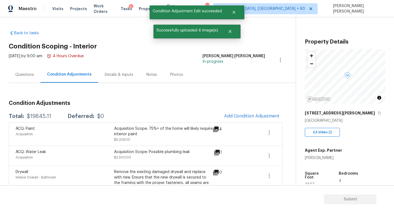
scroll to position [10, 0]
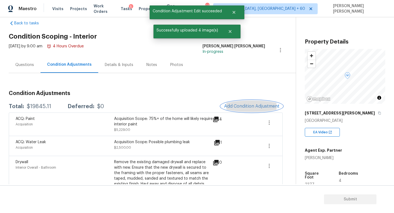
click at [244, 105] on span "Add Condition Adjustment" at bounding box center [251, 106] width 55 height 5
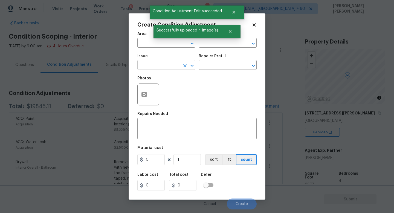
click at [153, 68] on input "text" at bounding box center [159, 65] width 43 height 8
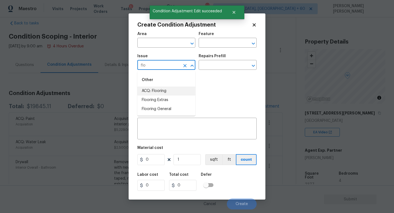
click at [161, 91] on li "ACQ: Flooring" at bounding box center [167, 91] width 58 height 9
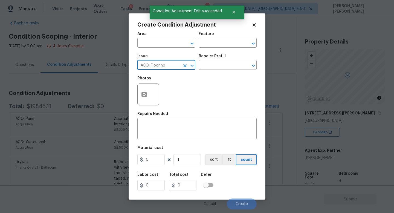
type input "ACQ: Flooring"
click at [231, 53] on div "Issue ACQ: Flooring ​ Repairs Prefill ​" at bounding box center [197, 62] width 119 height 22
click at [222, 66] on input "text" at bounding box center [220, 65] width 43 height 8
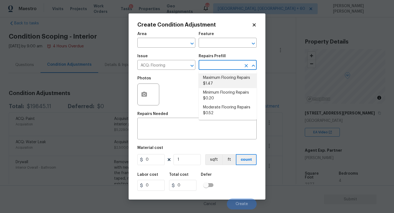
click at [221, 87] on li "Maximum Flooring Repairs $1.47" at bounding box center [228, 80] width 58 height 15
type input "Acquisition"
type textarea "Acquisition Scope: Maximum flooring repairs"
type input "1.47"
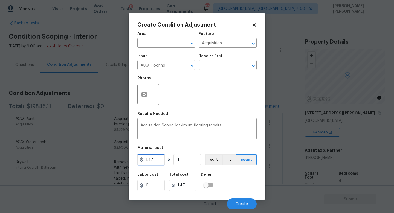
drag, startPoint x: 157, startPoint y: 159, endPoint x: 77, endPoint y: 154, distance: 79.6
click at [102, 157] on div "Create Condition Adjustment Area ​ Feature Acquisition ​ Issue ACQ: Flooring ​ …" at bounding box center [197, 106] width 394 height 213
type input "3.5"
click at [188, 160] on input "1" at bounding box center [187, 159] width 27 height 11
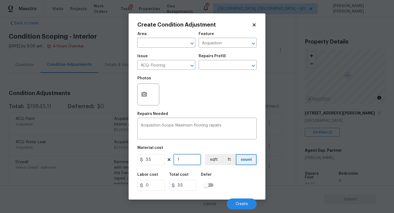
type input "0"
type input "2"
type input "7"
type input "23"
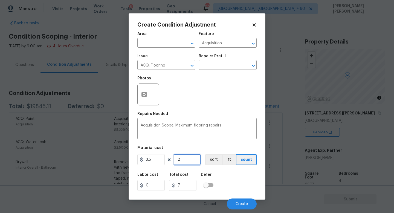
type input "80.5"
type input "237"
type input "829.5"
type input "2377"
type input "8319.5"
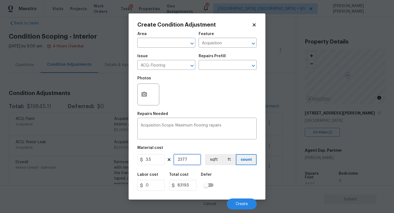
type input "2377"
click at [149, 91] on button "button" at bounding box center [144, 94] width 13 height 21
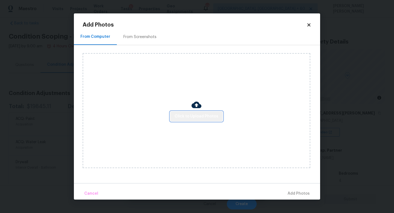
click at [198, 121] on button "Click to Upload Photos" at bounding box center [196, 116] width 53 height 10
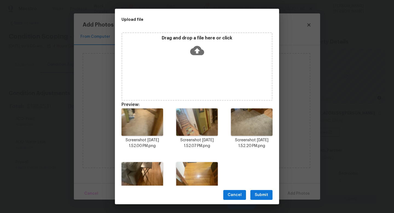
click at [264, 198] on span "Submit" at bounding box center [261, 195] width 13 height 7
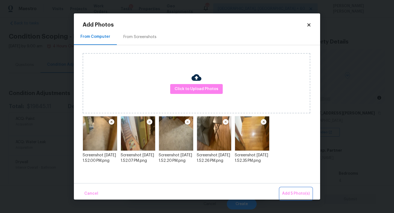
click at [286, 193] on span "Add 5 Photo(s)" at bounding box center [296, 193] width 28 height 7
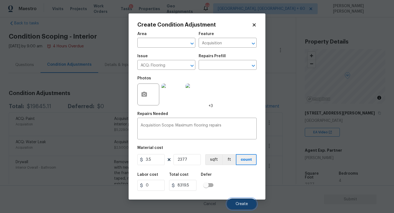
click at [238, 205] on span "Create" at bounding box center [242, 204] width 12 height 4
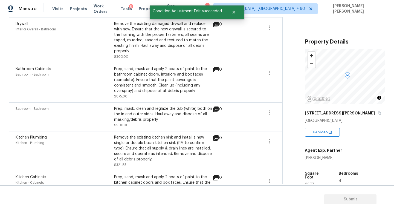
scroll to position [166, 0]
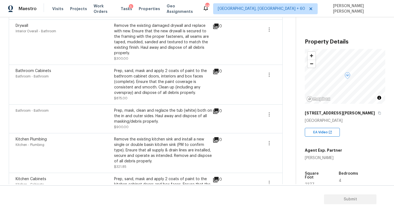
click at [220, 108] on div "0" at bounding box center [226, 111] width 27 height 7
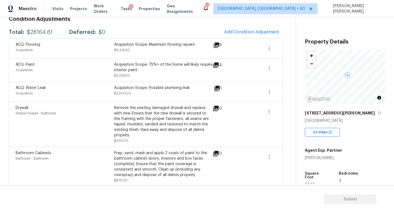
scroll to position [85, 0]
click at [254, 32] on span "Add Condition Adjustment" at bounding box center [251, 31] width 55 height 5
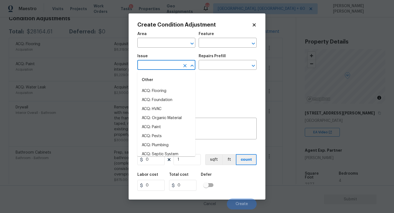
click at [158, 69] on input "text" at bounding box center [159, 65] width 43 height 8
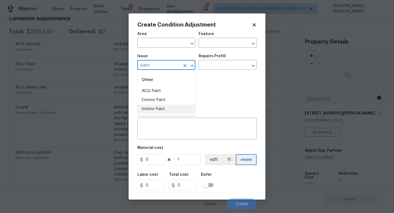
click at [164, 108] on li "Interior Paint" at bounding box center [167, 109] width 58 height 9
type input "Interior Paint"
click at [219, 67] on input "text" at bounding box center [220, 65] width 43 height 8
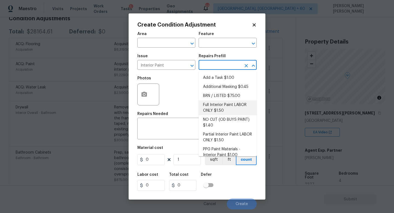
scroll to position [15, 0]
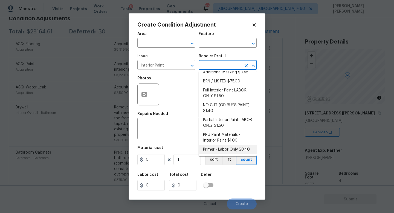
click at [212, 151] on li "Primer - Labor Only $0.40" at bounding box center [228, 149] width 58 height 9
type input "Overall Paint"
type textarea "Interior primer - PRIMER PROVIDED BY OPENDOOR - All nails, screws, drywall anch…"
type input "0.4"
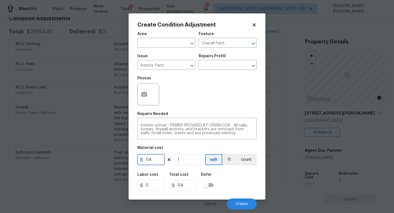
drag, startPoint x: 156, startPoint y: 160, endPoint x: 56, endPoint y: 159, distance: 100.0
click at [59, 159] on div "Create Condition Adjustment Area ​ Feature Overall Paint ​ Issue Interior Paint…" at bounding box center [197, 106] width 394 height 213
type input "500"
click at [143, 91] on button "button" at bounding box center [144, 94] width 13 height 21
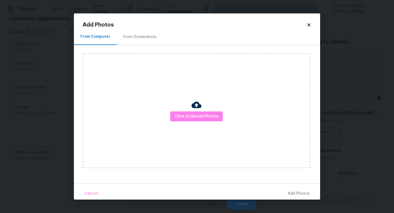
click at [225, 120] on div "Click to Upload Photos" at bounding box center [197, 110] width 228 height 115
click at [207, 120] on button "Click to Upload Photos" at bounding box center [196, 116] width 53 height 10
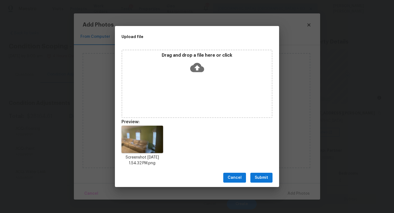
scroll to position [85, 0]
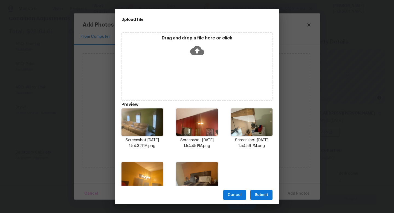
click at [260, 194] on span "Submit" at bounding box center [261, 195] width 13 height 7
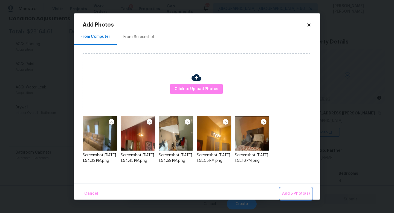
click at [293, 194] on span "Add 5 Photo(s)" at bounding box center [296, 193] width 28 height 7
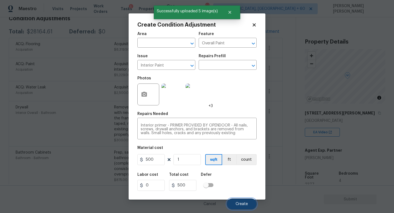
click at [245, 203] on span "Create" at bounding box center [242, 204] width 12 height 4
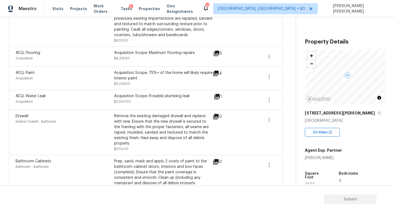
scroll to position [2, 0]
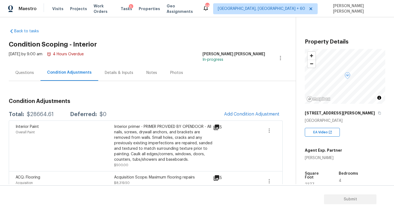
click at [245, 121] on div "Interior Paint Overall Paint Interior primer - PRIMER PROVIDED BY OPENDOOR - Al…" at bounding box center [146, 146] width 274 height 51
click at [246, 116] on span "Add Condition Adjustment" at bounding box center [251, 114] width 55 height 5
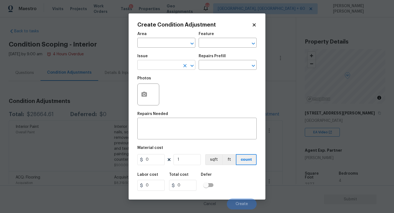
click at [158, 67] on input "text" at bounding box center [159, 65] width 43 height 8
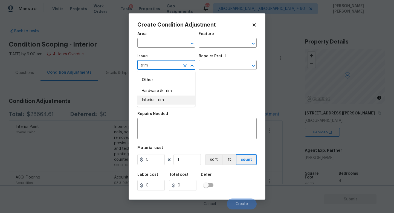
click at [154, 101] on li "Interior Trim" at bounding box center [167, 100] width 58 height 9
type input "Interior Trim"
click at [215, 69] on input "text" at bounding box center [220, 65] width 43 height 8
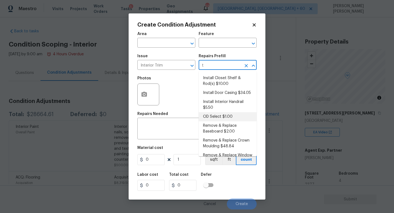
scroll to position [0, 0]
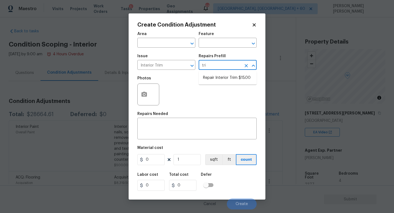
type input "trim"
click at [230, 77] on li "Repair Interior Trim $15.00" at bounding box center [228, 77] width 58 height 9
type input "Interior Trim"
type textarea "Repair the damaged interior trim. Ensure that the repair matches the finish of …"
type input "15"
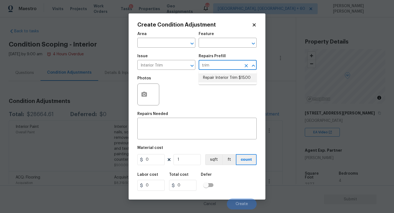
type input "15"
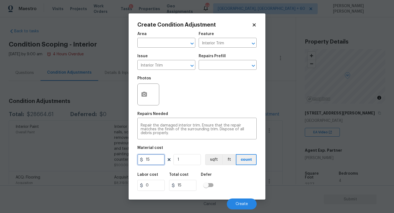
drag, startPoint x: 153, startPoint y: 160, endPoint x: 114, endPoint y: 157, distance: 39.0
click at [126, 160] on div "Create Condition Adjustment Area ​ Feature Interior Trim ​ Issue Interior Trim …" at bounding box center [197, 106] width 394 height 213
type input "100"
click at [239, 206] on span "Create" at bounding box center [242, 204] width 12 height 4
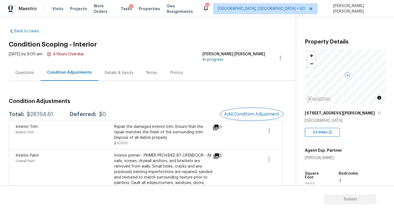
scroll to position [4, 0]
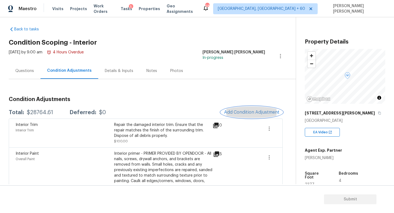
click at [242, 112] on span "Add Condition Adjustment" at bounding box center [251, 112] width 55 height 5
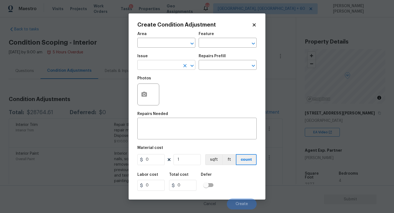
click at [160, 64] on input "text" at bounding box center [159, 65] width 43 height 8
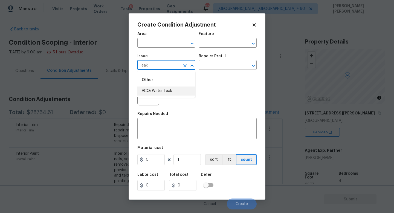
click at [172, 94] on li "ACQ: Water Leak" at bounding box center [167, 91] width 58 height 9
type input "ACQ: Water Leak"
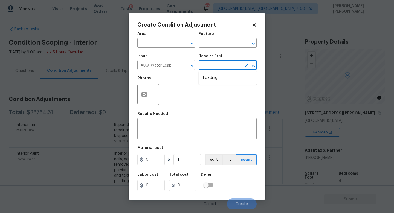
click at [217, 63] on input "text" at bounding box center [220, 65] width 43 height 8
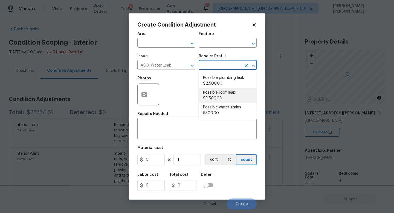
click at [215, 91] on li "Possible roof leak $3,500.00" at bounding box center [228, 95] width 58 height 15
type input "Acquisition"
type textarea "Acquisition Scope: Possible roof leak"
type input "3500"
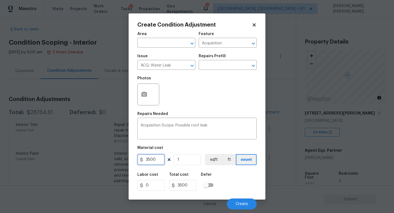
drag, startPoint x: 159, startPoint y: 159, endPoint x: 43, endPoint y: 159, distance: 116.2
click at [43, 159] on div "Create Condition Adjustment Area ​ Feature Acquisition ​ Issue ACQ: Water Leak …" at bounding box center [197, 106] width 394 height 213
type input "2500"
click at [143, 94] on icon "button" at bounding box center [144, 94] width 7 height 7
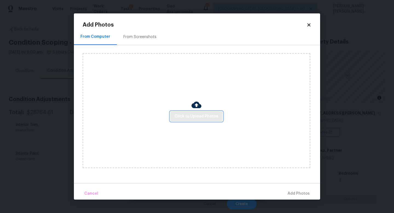
click at [192, 113] on span "Click to Upload Photos" at bounding box center [197, 116] width 44 height 7
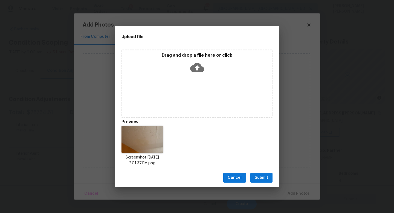
click at [262, 178] on span "Submit" at bounding box center [261, 178] width 13 height 7
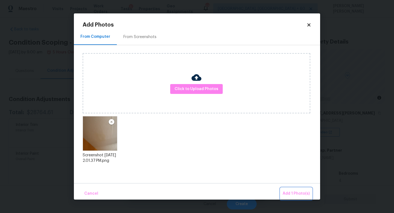
click at [292, 188] on button "Add 1 Photo(s)" at bounding box center [297, 194] width 32 height 12
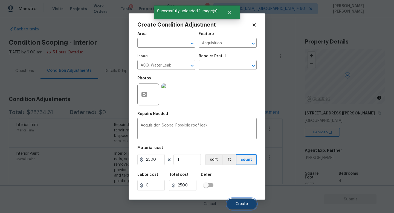
click at [245, 202] on span "Create" at bounding box center [242, 204] width 12 height 4
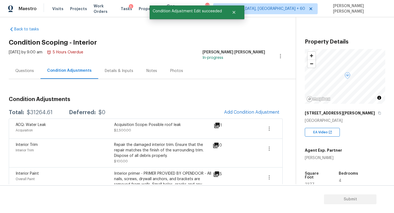
click at [38, 111] on div "$31264.61" at bounding box center [40, 112] width 26 height 5
copy div "$31264.61"
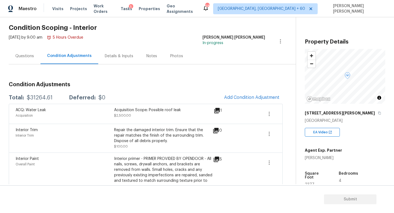
scroll to position [0, 0]
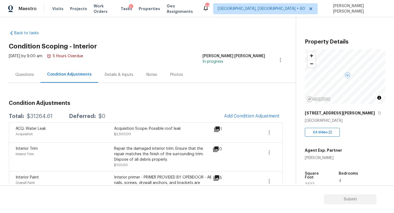
click at [19, 65] on div "Mon, Sep 15 2025 by 9:00 am 5 Hours Overdue" at bounding box center [46, 59] width 75 height 13
click at [20, 70] on div "Questions" at bounding box center [25, 75] width 32 height 16
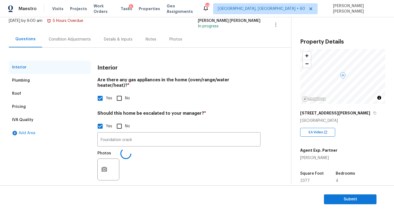
scroll to position [38, 0]
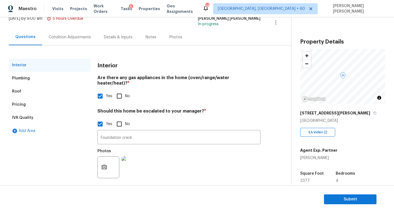
click at [66, 39] on div "Condition Adjustments" at bounding box center [70, 37] width 42 height 5
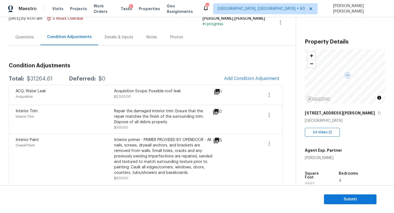
click at [34, 79] on div "$31264.61" at bounding box center [40, 78] width 26 height 5
click at [25, 36] on div "Questions" at bounding box center [24, 37] width 19 height 5
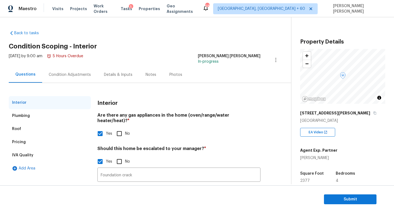
scroll to position [38, 0]
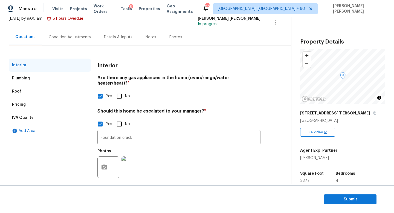
click at [30, 103] on div "Pricing" at bounding box center [50, 104] width 82 height 13
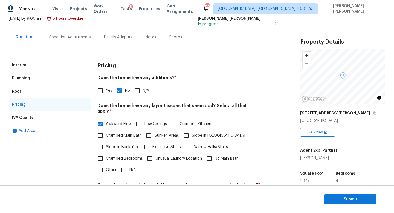
click at [107, 167] on span "Other" at bounding box center [111, 170] width 11 height 6
click at [106, 164] on input "Other" at bounding box center [101, 170] width 12 height 12
checkbox input "true"
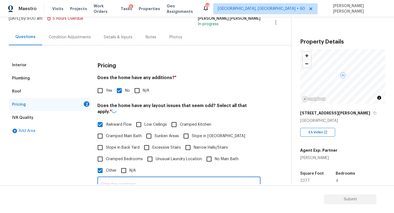
click at [126, 180] on input "text" at bounding box center [179, 184] width 163 height 13
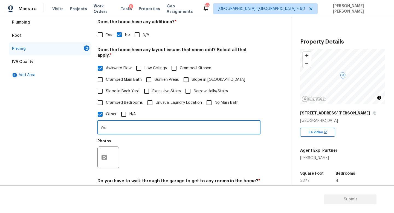
scroll to position [95, 0]
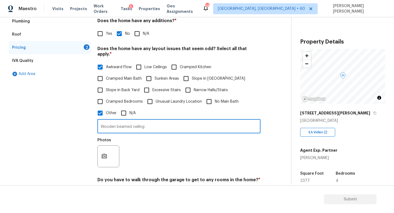
type input "Wooden beamed ceiling"
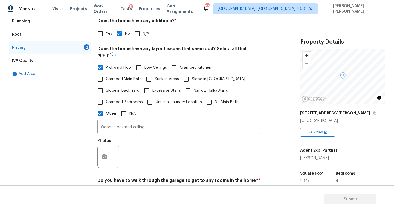
click at [98, 149] on div at bounding box center [109, 157] width 22 height 22
click at [107, 151] on button "button" at bounding box center [104, 156] width 13 height 21
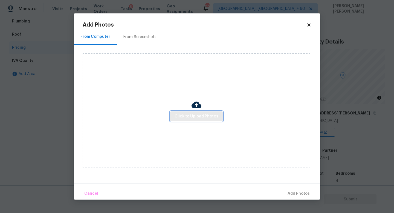
click at [193, 116] on span "Click to Upload Photos" at bounding box center [197, 116] width 44 height 7
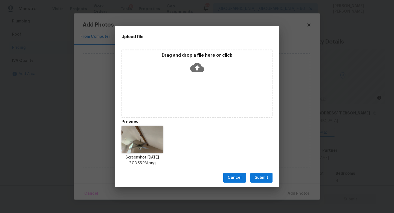
click at [267, 176] on span "Submit" at bounding box center [261, 178] width 13 height 7
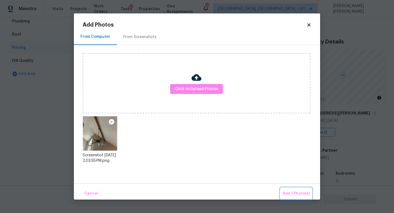
click at [290, 191] on span "Add 1 Photo(s)" at bounding box center [296, 193] width 27 height 7
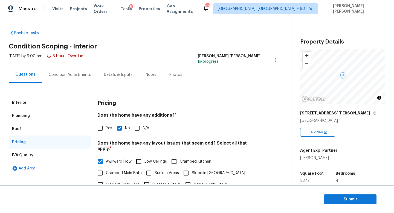
click at [68, 78] on div "Condition Adjustments" at bounding box center [69, 75] width 55 height 16
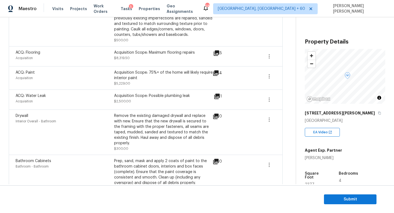
scroll to position [246, 0]
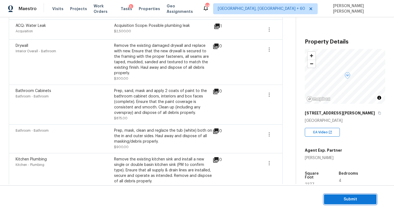
click at [336, 195] on button "Submit" at bounding box center [350, 200] width 53 height 10
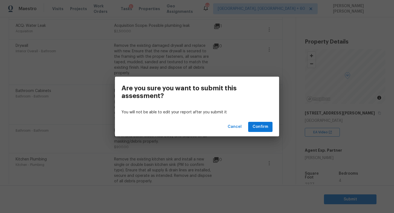
click at [275, 124] on div "Cancel Confirm" at bounding box center [197, 127] width 164 height 19
click at [266, 124] on span "Confirm" at bounding box center [261, 127] width 16 height 7
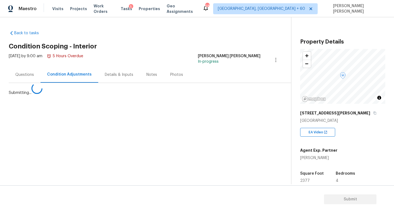
scroll to position [0, 0]
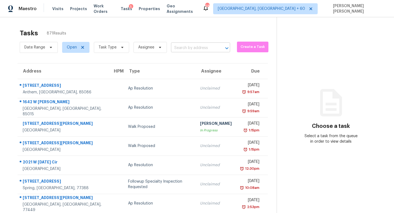
click at [189, 49] on input "text" at bounding box center [193, 48] width 44 height 8
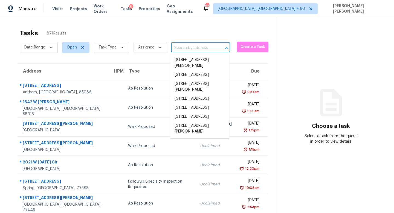
paste input "105 E Oak St Howey In The Hills FL 34737"
type input "105 E Oak St Howey In The Hills FL 34737"
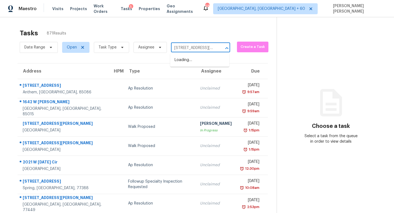
scroll to position [0, 33]
click at [193, 60] on li "105 E Oak St, Howey In The Hills, FL 34737" at bounding box center [199, 63] width 59 height 15
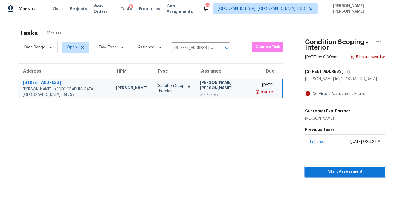
click at [319, 168] on span "Start Assessment" at bounding box center [346, 171] width 72 height 7
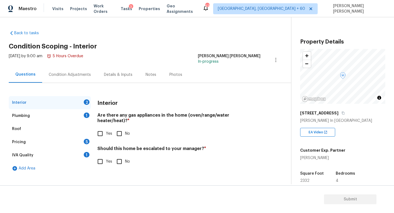
click at [58, 70] on div "Condition Adjustments" at bounding box center [69, 75] width 55 height 16
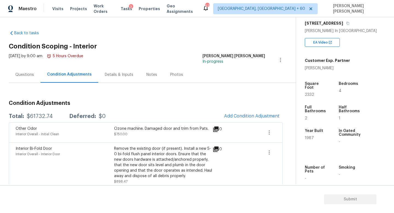
click at [242, 125] on div "Other Odor Interior Overall - Initial Clean Ozone machine. Damaged door and tri…" at bounding box center [146, 132] width 274 height 20
click at [253, 118] on span "Add Condition Adjustment" at bounding box center [251, 116] width 55 height 5
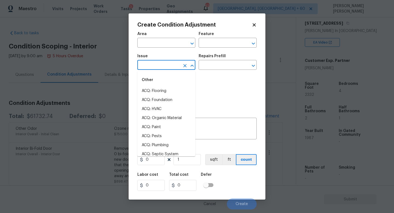
click at [160, 67] on input "text" at bounding box center [159, 65] width 43 height 8
type input "ap"
type input "p"
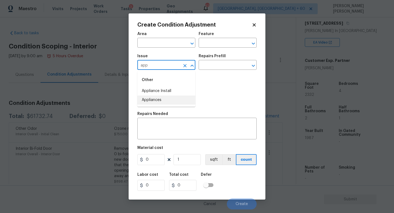
click at [170, 105] on ul "Other Appliance Install Appliances" at bounding box center [167, 89] width 58 height 36
click at [171, 102] on li "Appliances" at bounding box center [167, 100] width 58 height 9
type input "Appliances"
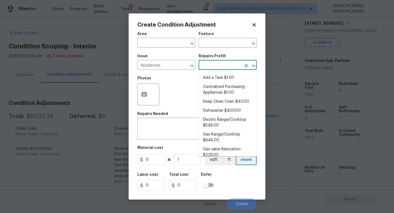
click at [223, 67] on input "text" at bounding box center [220, 65] width 43 height 8
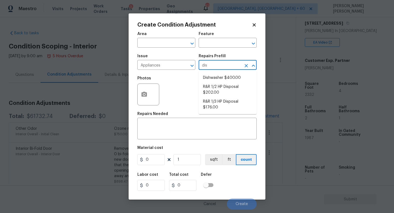
type input "dish"
click at [224, 77] on li "Dishwasher $400.00" at bounding box center [228, 77] width 58 height 9
type input "Appliances"
type textarea "Remove the existing dishwasher and prep the area for a new unit. Install a new …"
type input "400"
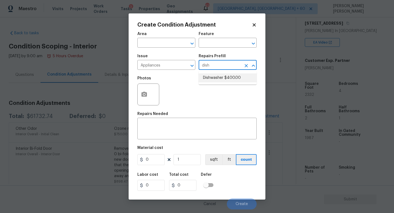
type input "400"
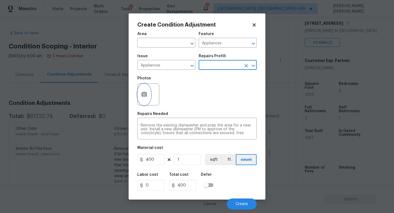
click at [145, 96] on icon "button" at bounding box center [144, 94] width 5 height 5
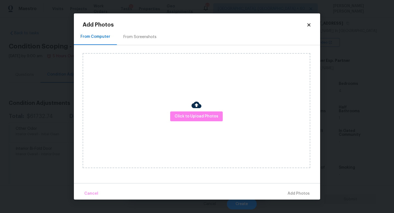
click at [215, 123] on div "Click to Upload Photos" at bounding box center [197, 110] width 228 height 115
click at [204, 114] on span "Click to Upload Photos" at bounding box center [197, 116] width 44 height 7
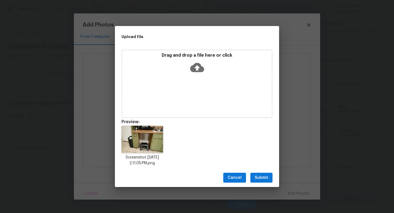
click at [256, 180] on span "Submit" at bounding box center [261, 178] width 13 height 7
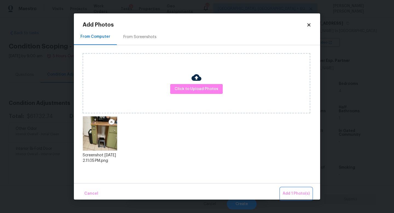
click at [294, 192] on span "Add 1 Photo(s)" at bounding box center [296, 193] width 27 height 7
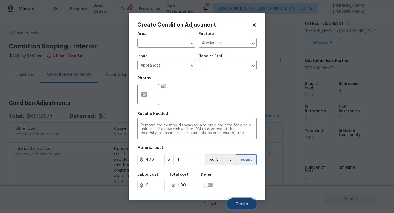
click at [241, 199] on button "Create" at bounding box center [242, 204] width 30 height 11
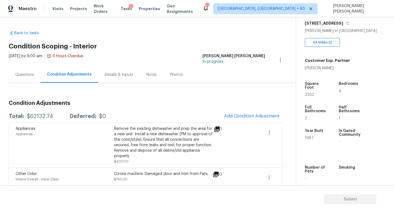
click at [22, 68] on div "Questions" at bounding box center [25, 75] width 32 height 16
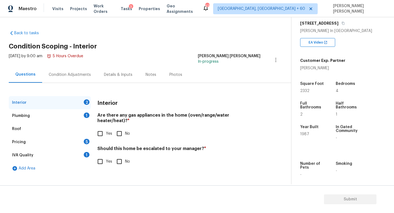
click at [41, 117] on div "Plumbing 1" at bounding box center [50, 115] width 82 height 13
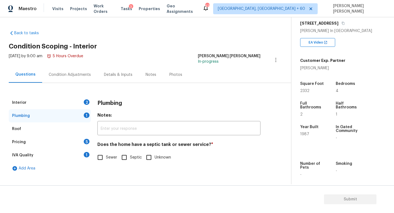
click at [56, 141] on div "Pricing 5" at bounding box center [50, 142] width 82 height 13
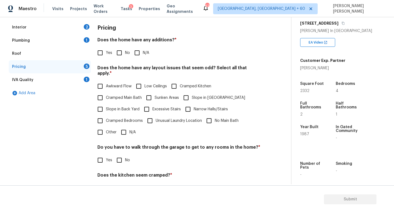
scroll to position [76, 0]
click at [148, 91] on input "Sunken Areas" at bounding box center [149, 97] width 12 height 12
checkbox input "true"
click at [342, 24] on icon "button" at bounding box center [343, 23] width 3 height 3
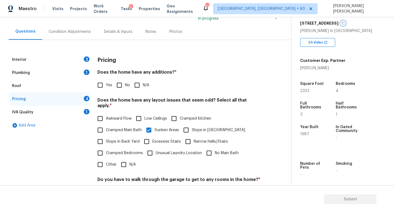
scroll to position [43, 0]
click at [99, 87] on input "Yes" at bounding box center [101, 86] width 12 height 12
checkbox input "true"
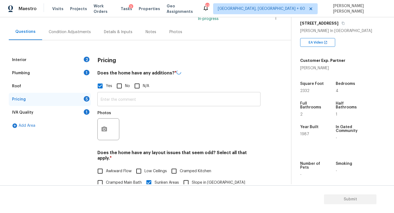
click at [114, 104] on input "text" at bounding box center [179, 99] width 163 height 13
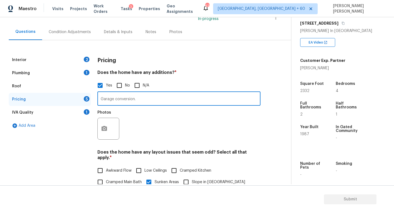
type input "Garage conversion."
click at [104, 124] on button "button" at bounding box center [104, 128] width 13 height 21
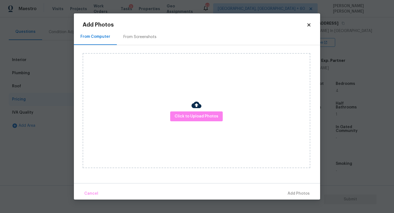
click at [183, 111] on div "Click to Upload Photos" at bounding box center [197, 110] width 228 height 115
click at [185, 116] on span "Click to Upload Photos" at bounding box center [197, 116] width 44 height 7
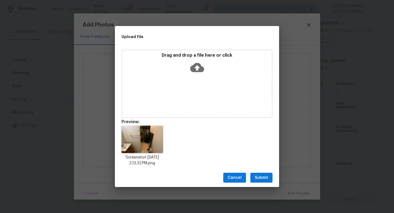
click at [258, 176] on span "Submit" at bounding box center [261, 178] width 13 height 7
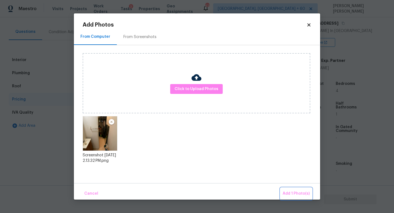
click at [299, 195] on span "Add 1 Photo(s)" at bounding box center [296, 193] width 27 height 7
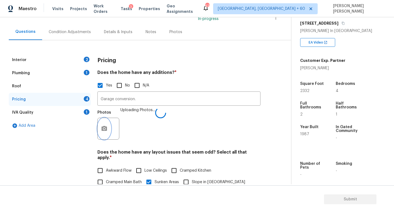
scroll to position [167, 0]
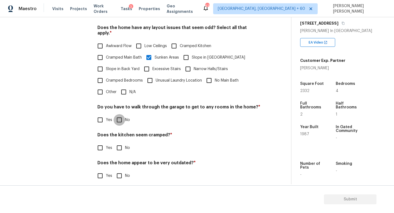
click at [122, 118] on input "No" at bounding box center [120, 120] width 12 height 12
checkbox input "true"
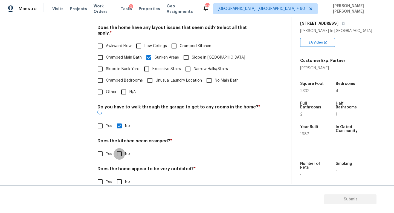
click at [121, 148] on input "No" at bounding box center [120, 154] width 12 height 12
checkbox input "true"
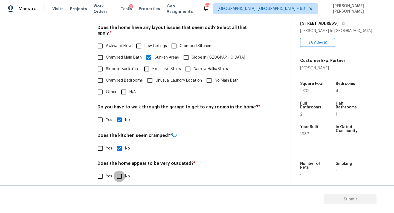
click at [121, 172] on input "No" at bounding box center [120, 177] width 12 height 12
checkbox input "true"
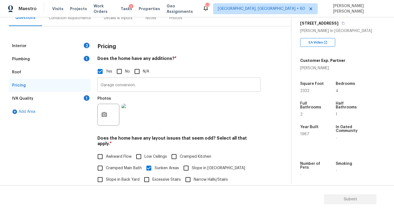
scroll to position [36, 0]
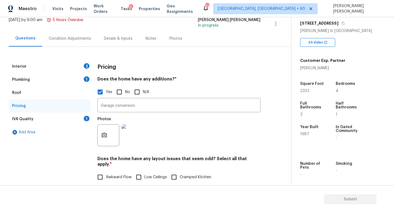
click at [76, 119] on div "IVA Quality 1" at bounding box center [50, 119] width 82 height 13
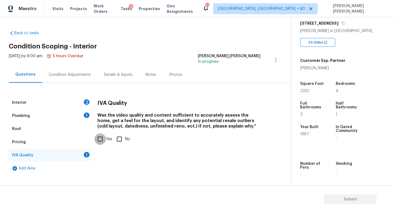
click at [101, 139] on input "Yes" at bounding box center [101, 139] width 12 height 12
checkbox input "true"
click at [69, 102] on div "Interior 2" at bounding box center [50, 102] width 82 height 13
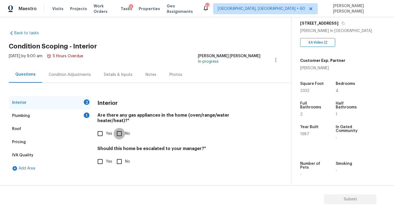
click at [121, 131] on input "No" at bounding box center [120, 134] width 12 height 12
checkbox input "true"
click at [74, 119] on div "Plumbing 1" at bounding box center [50, 115] width 82 height 13
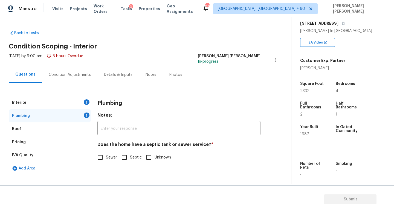
click at [123, 159] on input "Septic" at bounding box center [125, 158] width 12 height 12
checkbox input "true"
click at [62, 73] on div "Condition Adjustments" at bounding box center [70, 74] width 42 height 5
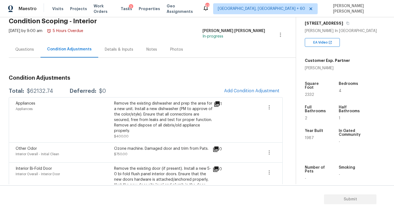
scroll to position [36, 0]
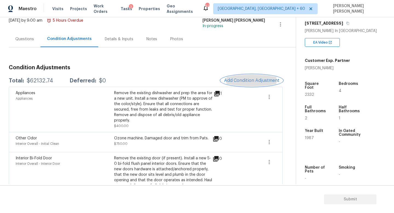
click at [250, 81] on span "Add Condition Adjustment" at bounding box center [251, 80] width 55 height 5
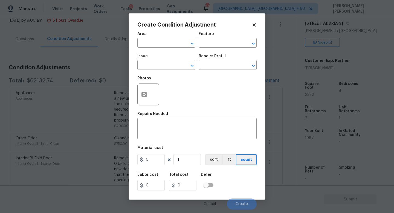
click at [155, 61] on div "Issue" at bounding box center [167, 57] width 58 height 7
click at [156, 66] on input "text" at bounding box center [159, 65] width 43 height 8
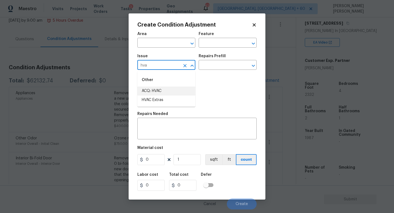
click at [156, 87] on li "ACQ: HVAC" at bounding box center [167, 91] width 58 height 9
type input "ACQ: HVAC"
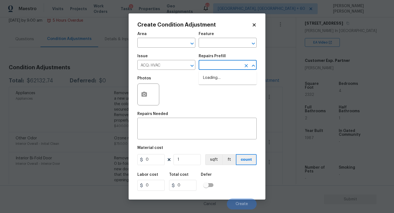
click at [209, 68] on input "text" at bounding box center [220, 65] width 43 height 8
click at [227, 89] on li "Non-Functional HVAC. Full System Replacement $5,550.00" at bounding box center [228, 83] width 58 height 21
type input "Acquisition"
type textarea "Acquisition Scope: Full System Replacement"
type input "5550"
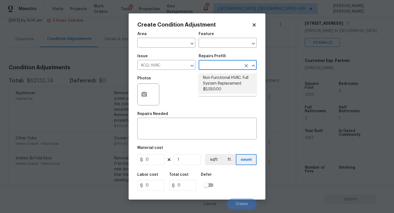
type input "5550"
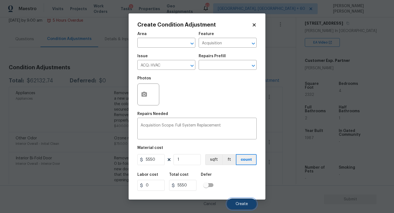
click at [238, 200] on button "Create" at bounding box center [242, 204] width 30 height 11
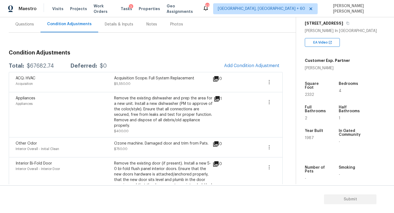
scroll to position [52, 0]
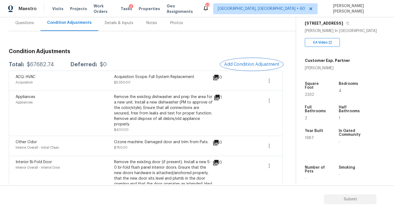
click at [229, 65] on span "Add Condition Adjustment" at bounding box center [251, 64] width 55 height 5
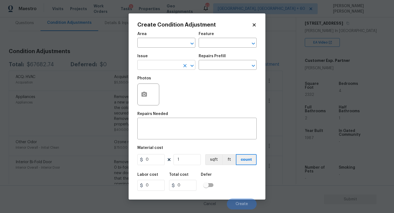
click at [156, 68] on input "text" at bounding box center [159, 65] width 43 height 8
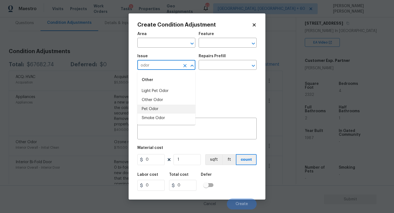
click at [160, 112] on li "Pet Odor" at bounding box center [167, 109] width 58 height 9
type input "Pet Odor"
click at [218, 57] on h5 "Repairs Prefill" at bounding box center [212, 56] width 27 height 4
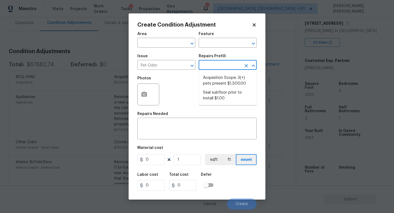
click at [216, 65] on input "text" at bounding box center [220, 65] width 43 height 8
click at [217, 78] on li "Acquisition Scope: 3(+) pets present $1,500.00" at bounding box center [228, 80] width 58 height 15
type textarea "Acquisition Scope: 3(+) pets present"
type input "1500"
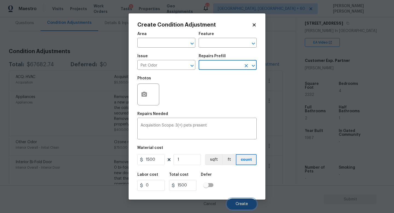
click at [241, 204] on span "Create" at bounding box center [242, 204] width 12 height 4
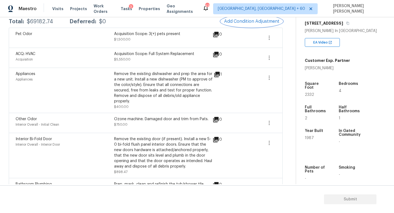
scroll to position [0, 0]
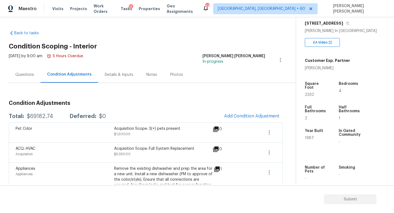
click at [19, 71] on div "Questions" at bounding box center [25, 75] width 32 height 16
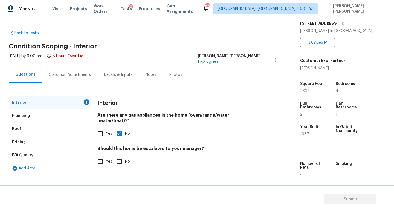
click at [102, 160] on input "Yes" at bounding box center [101, 162] width 12 height 12
checkbox input "true"
click at [142, 170] on input "text" at bounding box center [179, 176] width 163 height 13
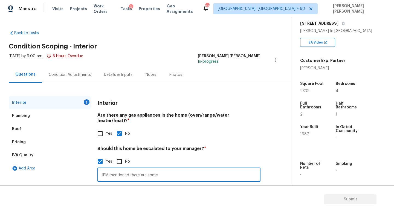
drag, startPoint x: 130, startPoint y: 169, endPoint x: 188, endPoint y: 169, distance: 58.1
click at [188, 169] on input "HPM mentioned there are some" at bounding box center [179, 175] width 163 height 13
paste input "it seems to have some foundation issues."
type input "HPM mentioned "it seems to have some foundation issues". I have added a zero do…"
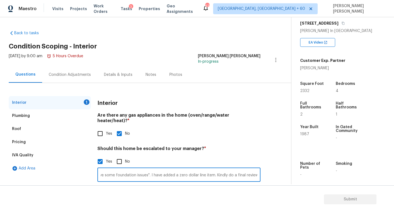
click at [262, 133] on div "Interior 1 Plumbing Roof Pricing IVA Quality Add Area Interior Are there any ga…" at bounding box center [144, 161] width 270 height 130
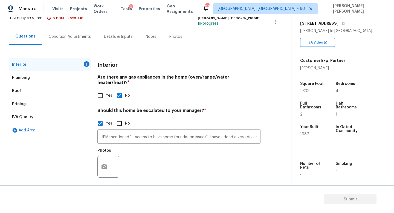
scroll to position [38, 0]
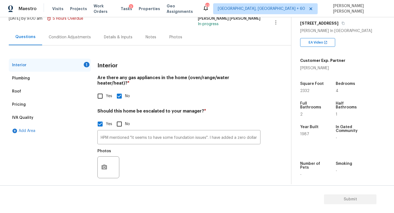
click at [64, 42] on div "Condition Adjustments" at bounding box center [69, 37] width 55 height 16
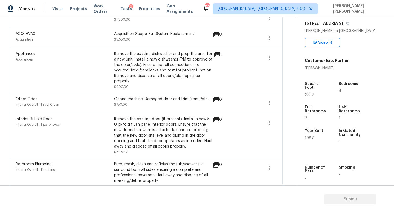
scroll to position [116, 0]
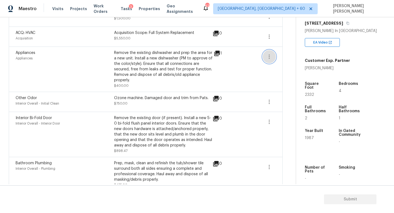
click at [263, 57] on button "button" at bounding box center [269, 56] width 13 height 13
click at [276, 57] on ul "Edit" at bounding box center [300, 55] width 49 height 11
click at [293, 56] on div "Edit" at bounding box center [300, 55] width 43 height 5
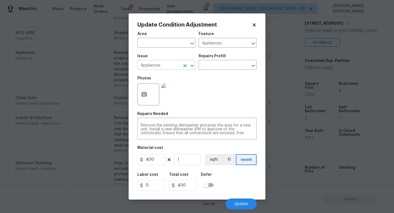
click at [187, 65] on icon "Clear" at bounding box center [184, 65] width 5 height 5
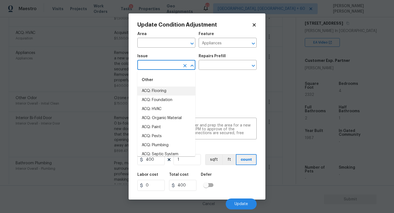
click at [155, 69] on input "text" at bounding box center [159, 65] width 43 height 8
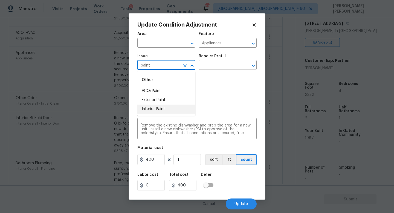
click at [155, 109] on li "Interior Paint" at bounding box center [167, 109] width 58 height 9
type input "Interior Paint"
click at [60, 124] on body "Maestro Visits Projects Work Orders Tasks 3 Properties Geo Assignments 670 Knox…" at bounding box center [197, 106] width 394 height 213
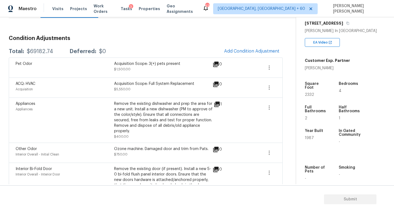
scroll to position [12, 0]
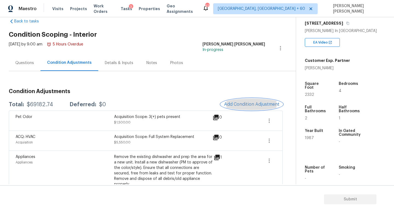
click at [240, 107] on span "Add Condition Adjustment" at bounding box center [251, 104] width 55 height 5
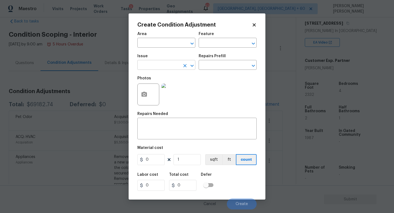
click at [154, 65] on input "text" at bounding box center [159, 65] width 43 height 8
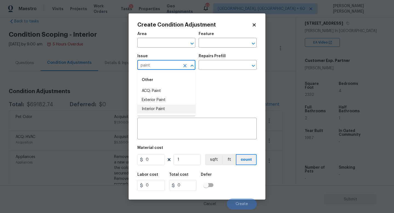
click at [153, 109] on li "Interior Paint" at bounding box center [167, 109] width 58 height 9
type input "Interior Paint"
click at [215, 64] on input "text" at bounding box center [220, 65] width 43 height 8
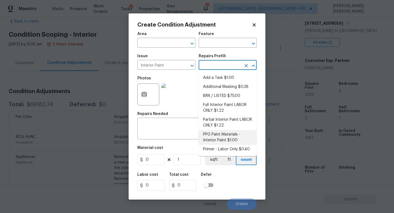
click at [233, 144] on li "PPG Paint Materials - Interior Paint $1.00" at bounding box center [228, 137] width 58 height 15
type input "Overall Paint"
type textarea "PPG Paint Materials ordered by Opendoor"
type input "1"
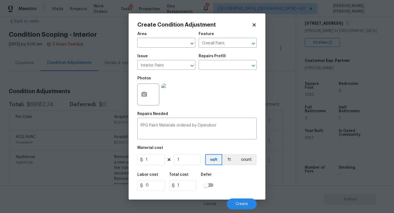
click at [228, 61] on div "Repairs Prefill" at bounding box center [228, 57] width 58 height 7
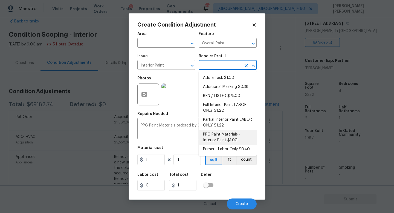
click at [227, 62] on input "text" at bounding box center [220, 65] width 43 height 8
click at [226, 149] on li "Primer - Labor Only $0.40" at bounding box center [228, 149] width 58 height 9
type textarea "Interior primer - PRIMER PROVIDED BY OPENDOOR - All nails, screws, drywall anch…"
type input "0.4"
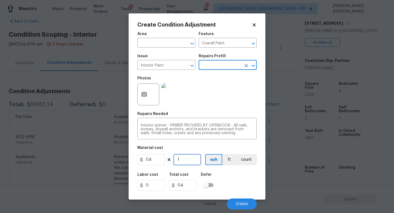
click at [187, 160] on input "1" at bounding box center [187, 159] width 27 height 11
click at [190, 156] on input "1" at bounding box center [187, 159] width 27 height 11
type input "0"
type input "2"
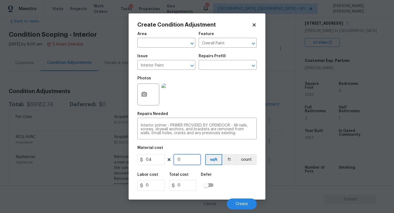
type input "0.8"
type input "23"
type input "9.2"
type input "233"
type input "93.2"
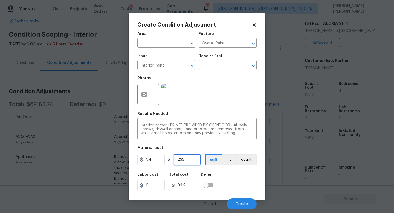
type input "2332"
type input "932.8"
type input "2332"
click at [236, 200] on button "Create" at bounding box center [242, 204] width 30 height 11
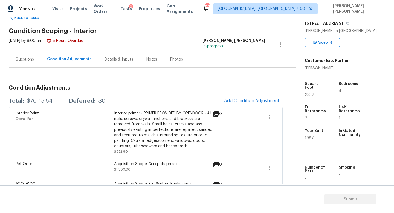
scroll to position [21, 0]
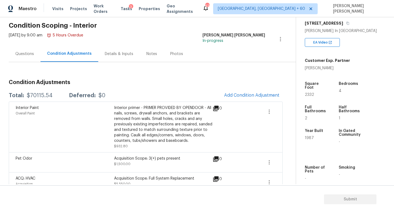
click at [41, 95] on div "$70115.54" at bounding box center [40, 95] width 26 height 5
copy div "$70115.54"
click at [347, 24] on icon "button" at bounding box center [348, 23] width 3 height 3
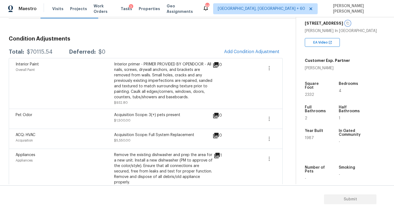
scroll to position [0, 0]
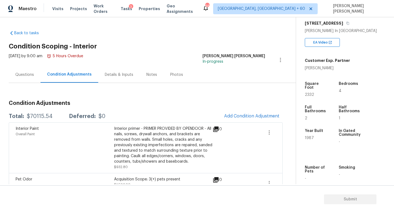
click at [28, 81] on div "Questions" at bounding box center [25, 75] width 32 height 16
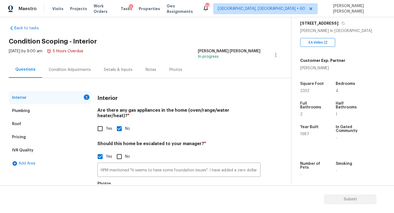
scroll to position [5, 0]
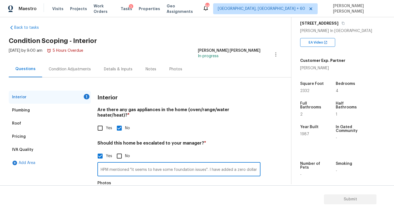
click at [202, 169] on input "HPM mentioned "it seems to have some foundation issues". I have added a zero do…" at bounding box center [179, 170] width 163 height 13
click at [203, 164] on input "HPM mentioned "it seems to have some foundation issues". I have added a zero do…" at bounding box center [179, 170] width 163 height 13
paste input "Escalating for Volusia County review"
type input "HPM mentioned "it seems to have some foundation issues". I have added a zero do…"
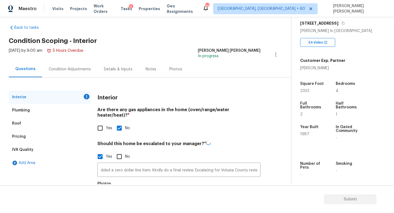
click at [262, 132] on div "Interior 1 Plumbing Roof Pricing IVA Quality Add Area Interior Are there any ga…" at bounding box center [144, 156] width 270 height 130
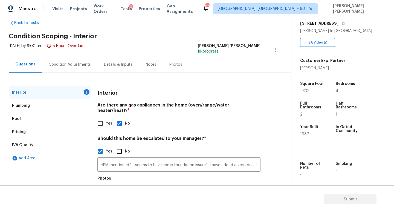
scroll to position [38, 0]
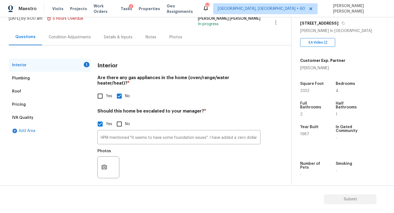
click at [93, 160] on div "Interior 1 Plumbing Roof Pricing IVA Quality Add Area Interior Are there any ga…" at bounding box center [144, 124] width 270 height 130
click at [104, 165] on icon "button" at bounding box center [104, 167] width 5 height 5
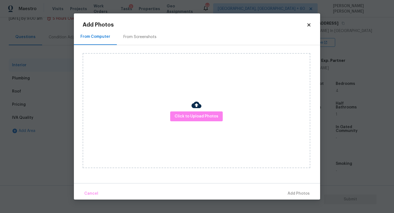
click at [221, 102] on div "Click to Upload Photos" at bounding box center [197, 110] width 228 height 115
click at [196, 115] on span "Click to Upload Photos" at bounding box center [197, 116] width 44 height 7
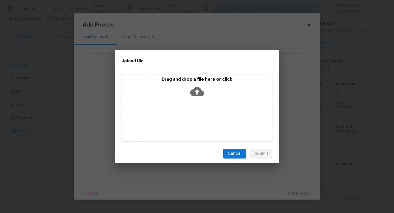
click at [208, 107] on div "Drag and drop a file here or click" at bounding box center [197, 108] width 151 height 68
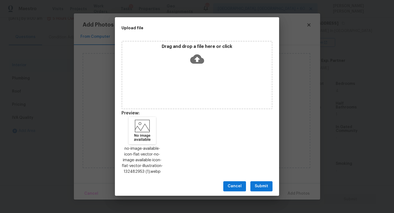
click at [260, 189] on span "Submit" at bounding box center [261, 186] width 13 height 7
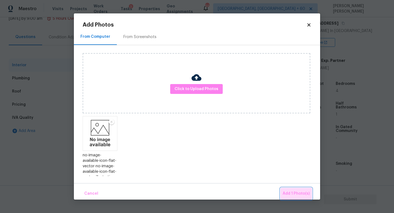
click at [295, 191] on span "Add 1 Photo(s)" at bounding box center [296, 193] width 27 height 7
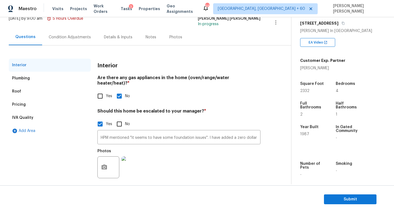
click at [75, 37] on div "Condition Adjustments" at bounding box center [70, 37] width 42 height 5
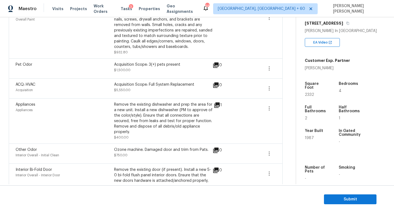
scroll to position [137, 0]
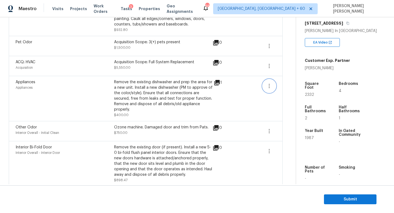
click at [275, 87] on button "button" at bounding box center [269, 85] width 13 height 13
click at [295, 87] on div "Edit" at bounding box center [300, 84] width 43 height 5
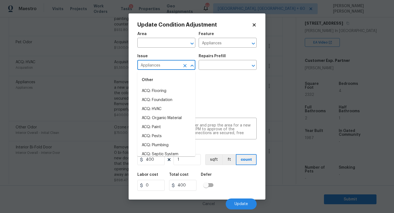
click at [163, 68] on input "Appliances" at bounding box center [159, 65] width 43 height 8
click at [16, 40] on body "Maestro Visits Projects Work Orders Tasks 3 Properties Geo Assignments 668 Knox…" at bounding box center [197, 106] width 394 height 213
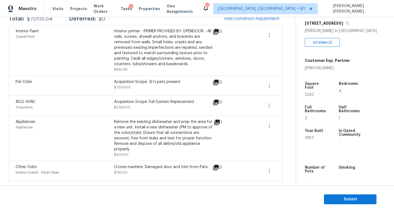
scroll to position [99, 0]
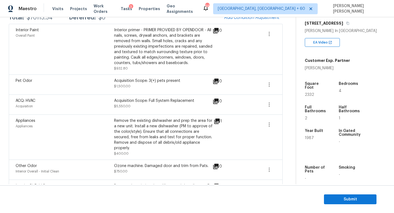
click at [97, 118] on div "Appliances Appliances Remove the existing dishwasher and prep the area for a ne…" at bounding box center [146, 137] width 274 height 45
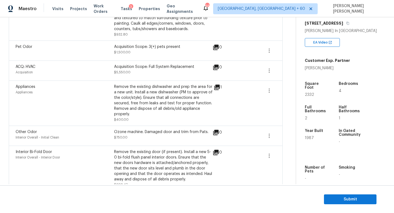
scroll to position [133, 0]
click at [262, 90] on div "Appliances Appliances Remove the existing dishwasher and prep the area for a ne…" at bounding box center [146, 103] width 261 height 38
click at [271, 90] on icon "button" at bounding box center [269, 90] width 7 height 7
click at [279, 90] on link "Edit" at bounding box center [301, 89] width 47 height 8
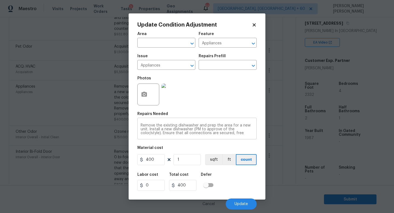
click at [180, 132] on textarea "Remove the existing dishwasher and prep the area for a new unit. Install a new …" at bounding box center [197, 130] width 113 height 12
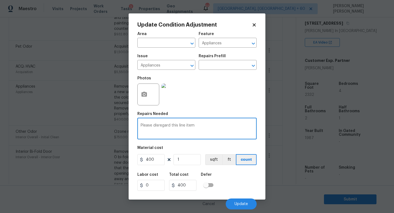
type textarea "Please disregard this line item"
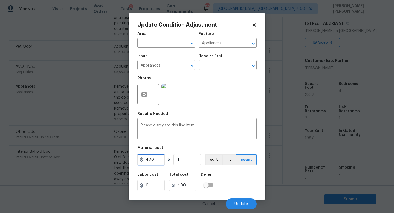
drag, startPoint x: 160, startPoint y: 161, endPoint x: 61, endPoint y: 155, distance: 99.7
click at [61, 155] on div "Update Condition Adjustment Area ​ Feature Appliances ​ Issue Appliances ​ Repa…" at bounding box center [197, 106] width 394 height 213
type input "1"
click at [235, 205] on span "Update" at bounding box center [241, 204] width 13 height 4
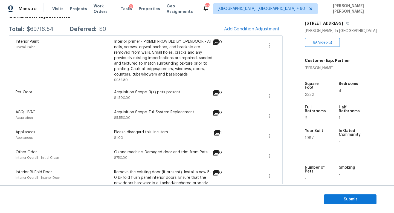
scroll to position [81, 0]
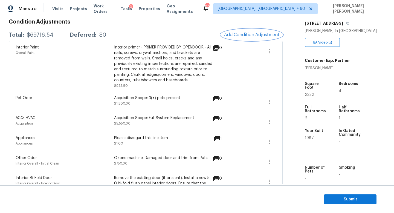
click at [244, 37] on span "Add Condition Adjustment" at bounding box center [251, 34] width 55 height 5
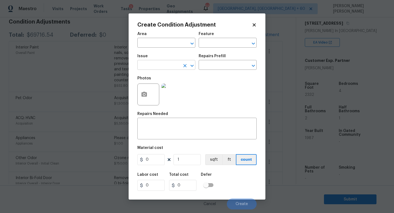
click at [149, 66] on input "text" at bounding box center [159, 65] width 43 height 8
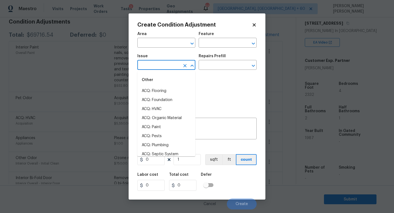
click at [82, 105] on body "Maestro Visits Projects Work Orders Tasks 3 Properties Geo Assignments 665 Knox…" at bounding box center [197, 106] width 394 height 213
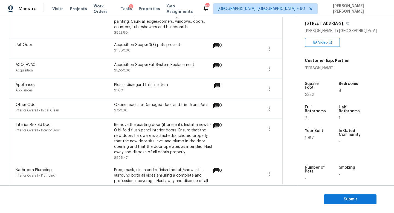
scroll to position [138, 0]
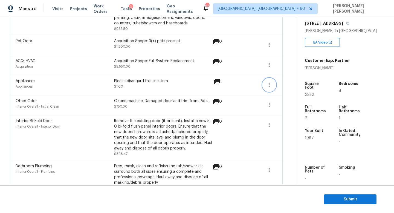
click at [268, 90] on button "button" at bounding box center [269, 84] width 13 height 13
click at [285, 83] on div "Edit" at bounding box center [300, 83] width 43 height 5
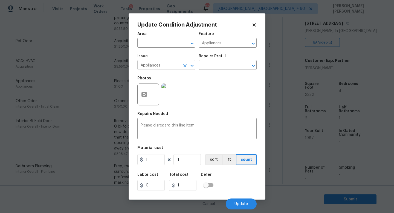
click at [181, 65] on button "Clear" at bounding box center [185, 66] width 8 height 8
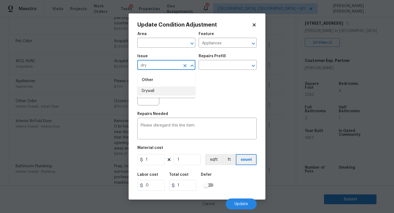
click at [184, 88] on li "Drywall" at bounding box center [167, 91] width 58 height 9
type input "Drywall"
click at [220, 64] on input "text" at bounding box center [220, 65] width 43 height 8
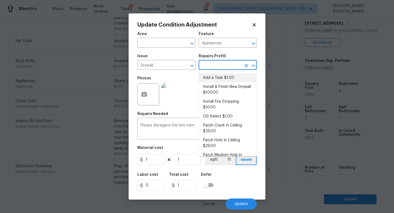
click at [222, 90] on li "Install & Finish New Drywall $100.00" at bounding box center [228, 89] width 58 height 15
type input "Walls and Ceiling"
type textarea "Remove the existing damaged drywall and replace with new. Ensure that the new d…"
type input "100"
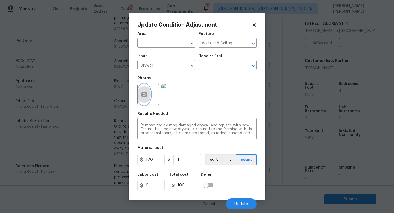
click at [142, 99] on button "button" at bounding box center [144, 94] width 13 height 21
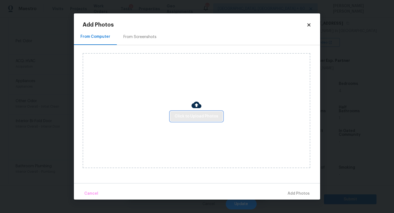
click at [197, 121] on button "Click to Upload Photos" at bounding box center [196, 116] width 53 height 10
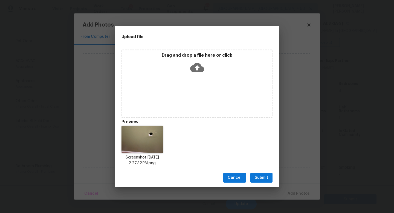
click at [263, 179] on span "Submit" at bounding box center [261, 178] width 13 height 7
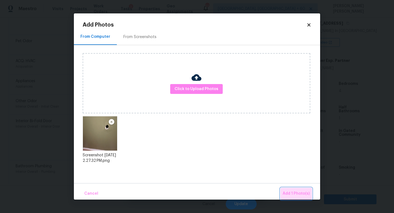
click at [302, 194] on span "Add 1 Photo(s)" at bounding box center [296, 193] width 27 height 7
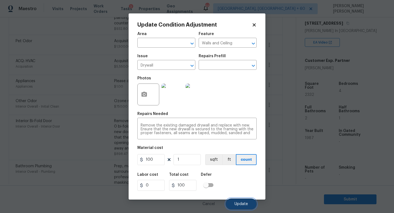
click at [238, 204] on span "Update" at bounding box center [241, 204] width 13 height 4
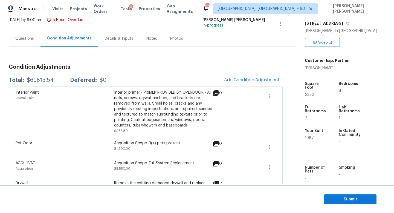
scroll to position [30, 0]
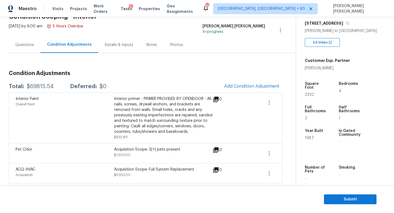
click at [24, 49] on div "Questions" at bounding box center [25, 45] width 32 height 16
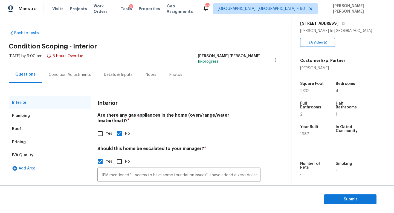
click at [28, 140] on div "Pricing" at bounding box center [50, 142] width 82 height 13
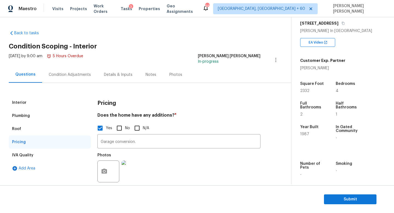
click at [71, 75] on div "Condition Adjustments" at bounding box center [70, 74] width 42 height 5
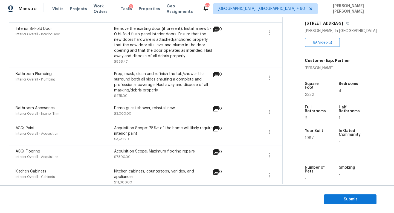
scroll to position [269, 0]
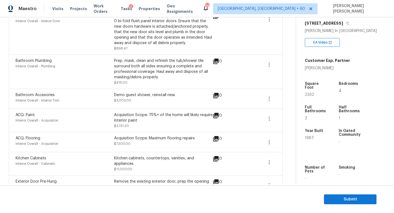
click at [263, 112] on span at bounding box center [269, 118] width 13 height 13
click at [241, 141] on span at bounding box center [250, 142] width 21 height 13
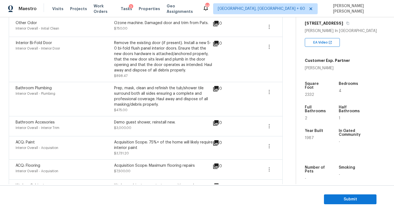
scroll to position [0, 0]
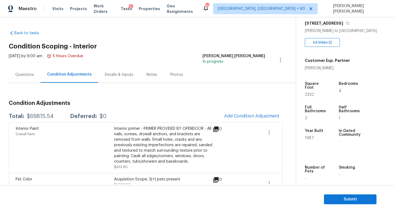
click at [36, 122] on div "Interior Paint Overall Paint Interior primer - PRIMER PROVIDED BY OPENDOOR - Al…" at bounding box center [146, 147] width 274 height 51
click at [44, 117] on div "$69815.54" at bounding box center [40, 116] width 27 height 5
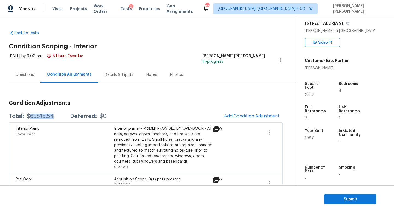
click at [44, 117] on div "$69815.54" at bounding box center [40, 116] width 27 height 5
copy div "$69815.54"
click at [26, 75] on div "Questions" at bounding box center [24, 74] width 19 height 5
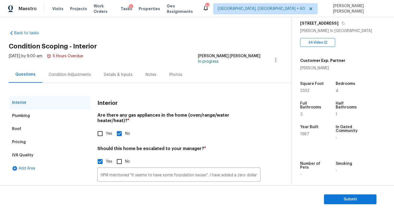
scroll to position [38, 0]
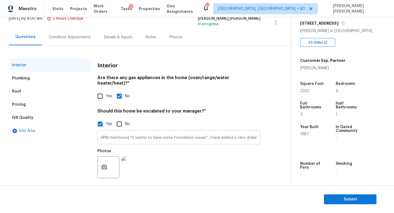
click at [160, 131] on input "HPM mentioned "it seems to have some foundation issues". I have added a zero do…" at bounding box center [179, 137] width 163 height 13
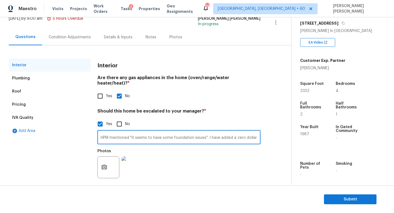
scroll to position [36, 0]
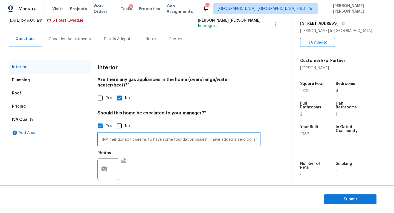
click at [65, 40] on div "Condition Adjustments" at bounding box center [70, 38] width 42 height 5
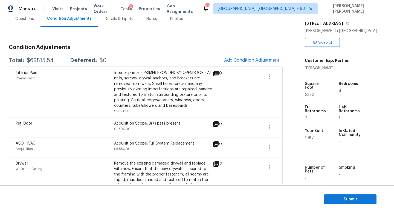
scroll to position [51, 0]
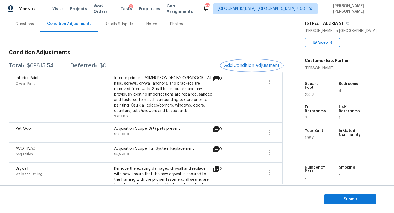
click at [234, 62] on button "Add Condition Adjustment" at bounding box center [252, 66] width 62 height 12
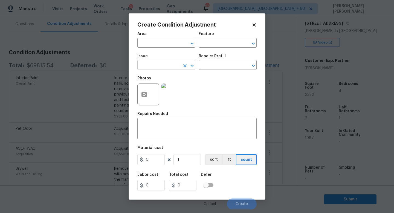
click at [156, 66] on input "text" at bounding box center [159, 65] width 43 height 8
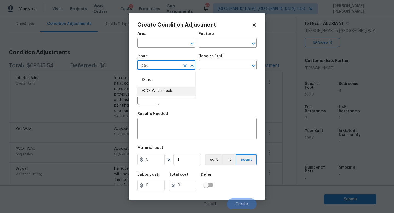
click at [171, 87] on li "ACQ: Water Leak" at bounding box center [167, 91] width 58 height 9
type input "ACQ: Water Leak"
click at [215, 65] on input "text" at bounding box center [220, 65] width 43 height 8
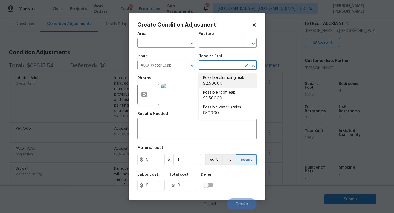
click at [218, 88] on li "Possible plumbing leak $2,500.00" at bounding box center [228, 80] width 58 height 15
type input "Acquisition"
type textarea "Acquisition Scope: Possible plumbing leak"
type input "2500"
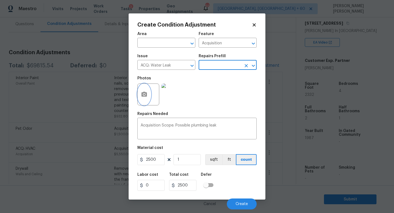
click at [147, 96] on icon "button" at bounding box center [144, 94] width 5 height 5
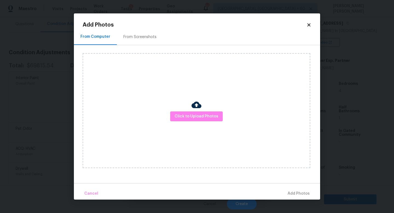
click at [191, 111] on div "Click to Upload Photos" at bounding box center [197, 110] width 228 height 115
click at [201, 120] on button "Click to Upload Photos" at bounding box center [196, 116] width 53 height 10
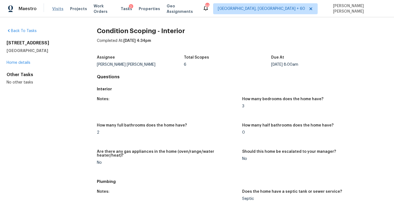
click at [56, 8] on span "Visits" at bounding box center [57, 8] width 11 height 5
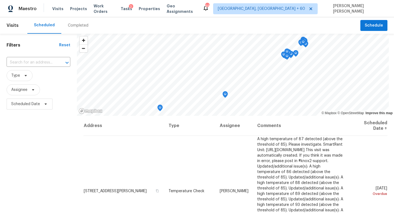
click at [77, 27] on div "Completed" at bounding box center [78, 25] width 21 height 5
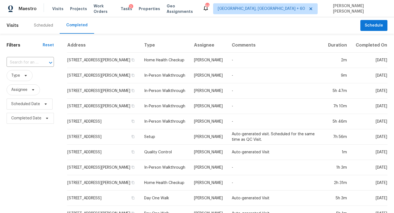
click at [41, 61] on div at bounding box center [47, 63] width 14 height 8
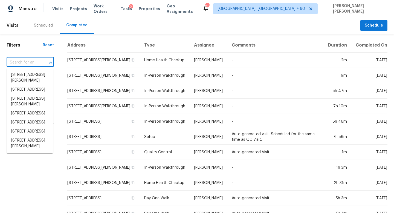
paste input "[STREET_ADDRESS]"
type input "[STREET_ADDRESS]"
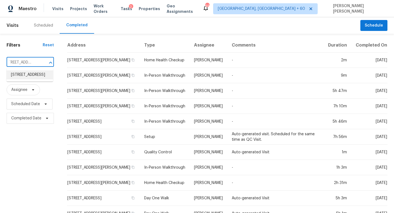
click at [35, 75] on li "[STREET_ADDRESS]" at bounding box center [30, 74] width 47 height 9
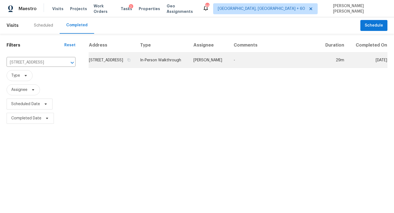
click at [173, 68] on td "In-Person Walkthrough" at bounding box center [162, 60] width 53 height 15
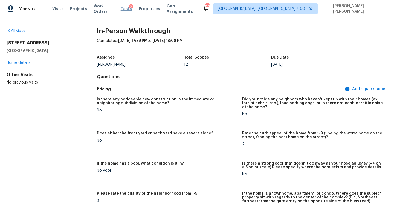
click at [124, 10] on span "Tasks" at bounding box center [127, 9] width 12 height 4
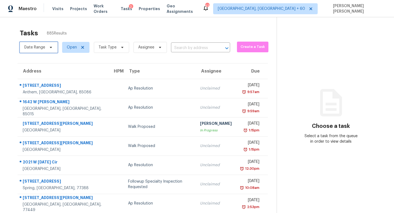
click at [33, 45] on span "Date Range" at bounding box center [34, 47] width 21 height 5
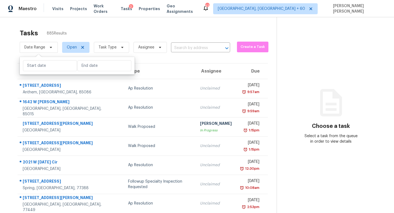
click at [93, 28] on div "Tasks 885 Results" at bounding box center [148, 33] width 257 height 14
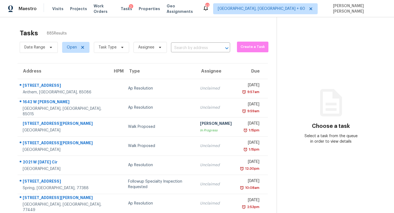
click at [44, 41] on span "Date Range" at bounding box center [39, 47] width 38 height 14
click at [43, 43] on span "Date Range" at bounding box center [39, 47] width 38 height 11
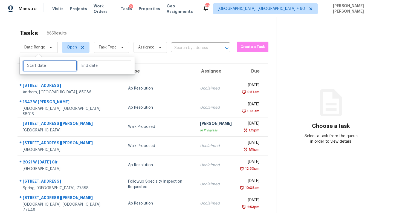
click at [55, 62] on input "text" at bounding box center [50, 65] width 54 height 11
select select "8"
select select "2025"
select select "9"
select select "2025"
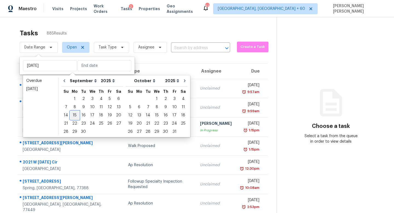
click at [72, 116] on div "15" at bounding box center [74, 115] width 9 height 8
type input "Mon, Sep 15"
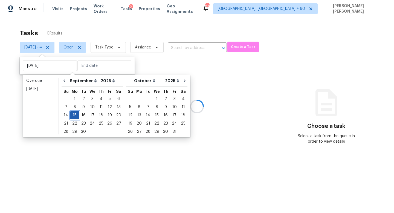
click at [72, 116] on div "15" at bounding box center [74, 115] width 9 height 8
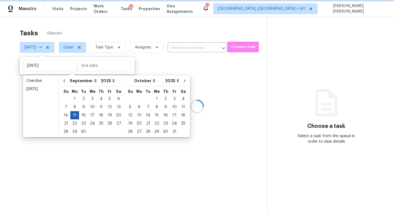
type input "Mon, Sep 15"
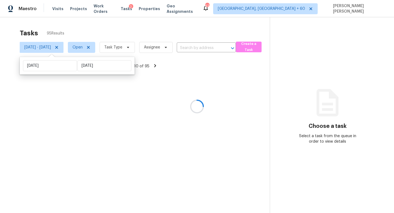
click at [145, 30] on div at bounding box center [197, 106] width 394 height 213
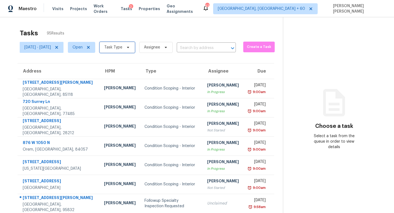
click at [135, 46] on span "Task Type" at bounding box center [117, 47] width 35 height 11
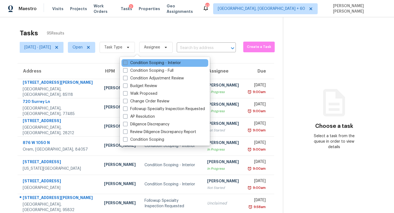
click at [130, 64] on label "Condition Scoping - Interior" at bounding box center [152, 62] width 58 height 5
click at [127, 64] on input "Condition Scoping - Interior" at bounding box center [125, 62] width 4 height 4
checkbox input "true"
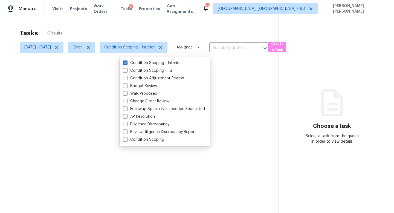
click at [141, 33] on div at bounding box center [197, 106] width 394 height 213
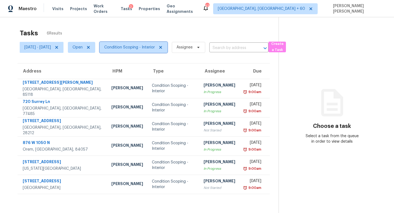
click at [148, 46] on span "Condition Scoping - Interior" at bounding box center [129, 47] width 51 height 5
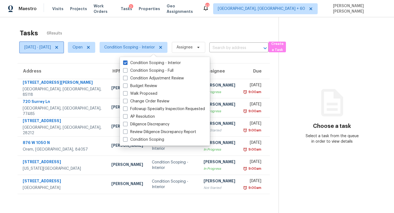
click at [51, 46] on span "Mon, Sep 15 - Mon, Sep 15" at bounding box center [37, 47] width 27 height 5
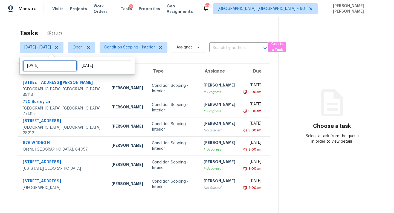
select select "8"
select select "2025"
select select "9"
select select "2025"
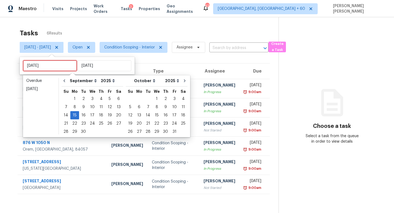
click at [56, 65] on input "Mon, Sep 15" at bounding box center [50, 65] width 54 height 11
type input "Tue, Sep 16"
click at [82, 113] on div "16" at bounding box center [83, 115] width 9 height 8
type input "Tue, Sep 16"
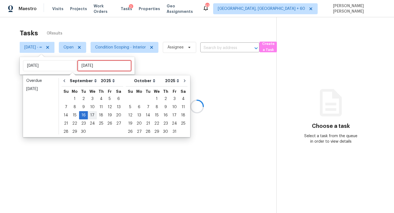
type input "Wed, Sep 17"
type input "Wed, Sep 10"
type input "Tue, Sep 16"
click at [84, 115] on div "16" at bounding box center [83, 115] width 9 height 8
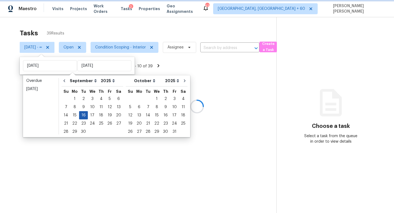
type input "Tue, Sep 16"
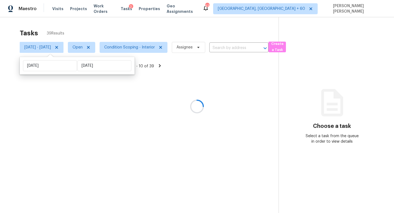
click at [132, 30] on div at bounding box center [197, 106] width 394 height 213
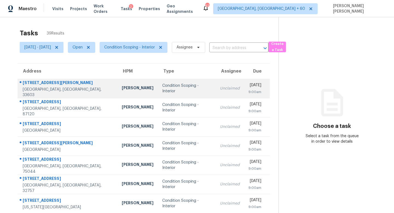
click at [224, 91] on td "Unclaimed" at bounding box center [230, 88] width 28 height 19
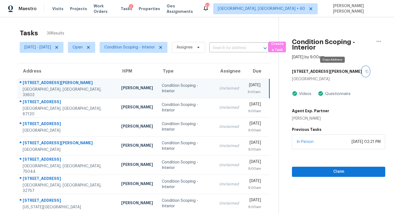
click at [362, 73] on button "button" at bounding box center [365, 72] width 7 height 10
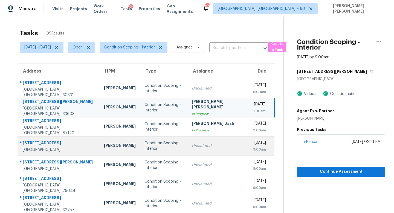
click at [192, 147] on div "Unclaimed" at bounding box center [218, 145] width 52 height 5
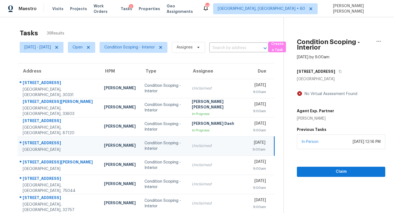
click at [341, 72] on div "[STREET_ADDRESS]" at bounding box center [341, 72] width 88 height 10
click at [337, 67] on button "button" at bounding box center [339, 72] width 7 height 10
click at [331, 70] on h5 "[STREET_ADDRESS]" at bounding box center [316, 71] width 38 height 5
click at [339, 72] on icon "button" at bounding box center [340, 71] width 3 height 3
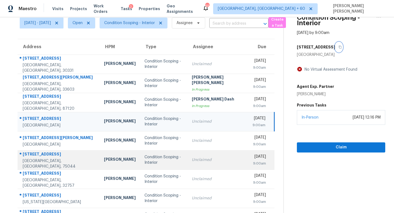
scroll to position [25, 0]
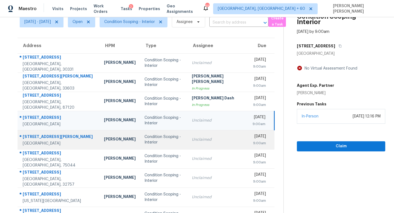
click at [153, 141] on div "Condition Scoping - Interior" at bounding box center [164, 139] width 38 height 11
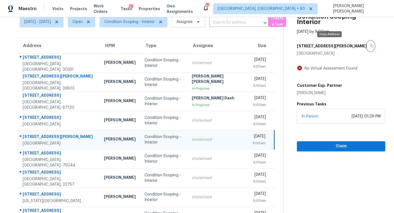
click at [371, 44] on icon "button" at bounding box center [372, 45] width 3 height 3
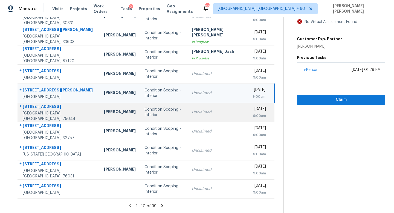
scroll to position [59, 0]
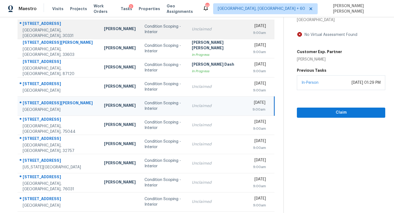
click at [140, 35] on td "Condition Scoping - Interior" at bounding box center [163, 29] width 47 height 19
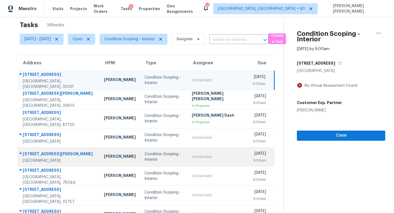
scroll to position [8, 0]
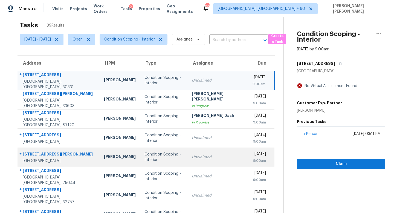
click at [162, 159] on div "Condition Scoping - Interior" at bounding box center [164, 157] width 38 height 11
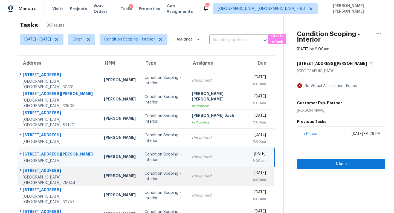
click at [201, 176] on div "Unclaimed" at bounding box center [218, 176] width 52 height 5
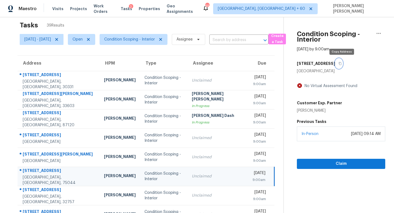
click at [342, 65] on icon "button" at bounding box center [340, 63] width 3 height 3
click at [341, 63] on icon "button" at bounding box center [340, 63] width 3 height 3
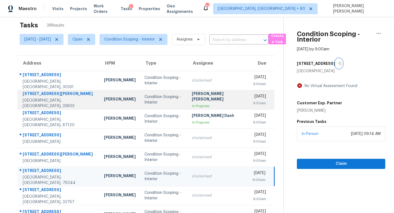
scroll to position [72, 0]
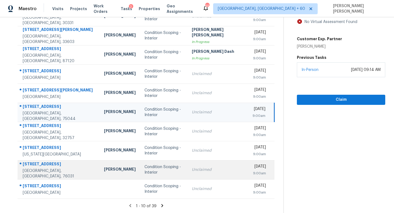
click at [179, 171] on div "Condition Scoping - Interior" at bounding box center [164, 169] width 38 height 11
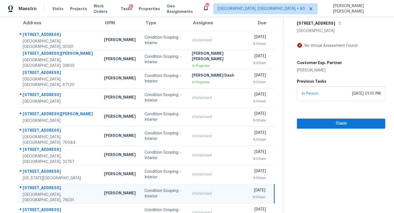
scroll to position [42, 0]
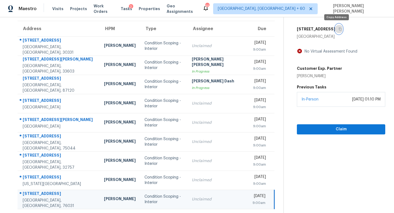
click at [339, 30] on icon "button" at bounding box center [340, 29] width 3 height 3
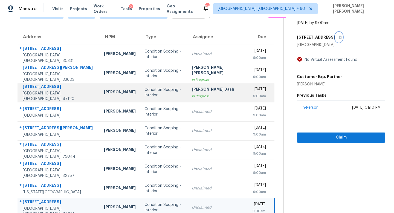
scroll to position [72, 0]
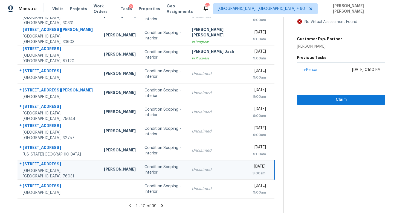
click at [160, 204] on icon at bounding box center [162, 205] width 5 height 5
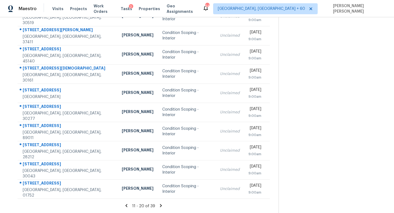
scroll to position [0, 0]
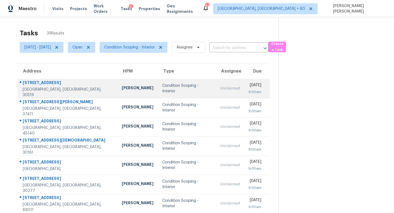
click at [176, 87] on div "Condition Scoping - Interior" at bounding box center [186, 88] width 49 height 11
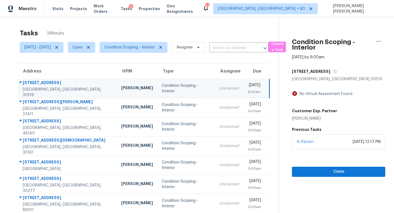
click at [342, 70] on div "2581 Southhaven Ln" at bounding box center [338, 72] width 93 height 10
click at [338, 70] on button "button" at bounding box center [334, 72] width 7 height 10
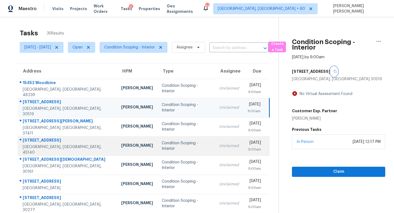
scroll to position [72, 0]
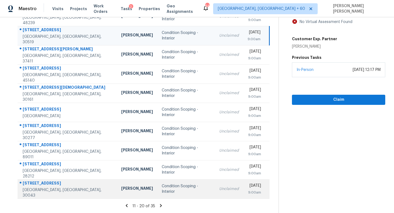
click at [173, 196] on td "Condition Scoping - Interior" at bounding box center [187, 188] width 58 height 19
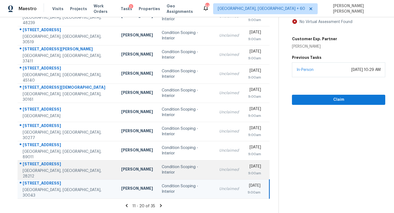
click at [160, 175] on td "Condition Scoping - Interior" at bounding box center [187, 169] width 58 height 19
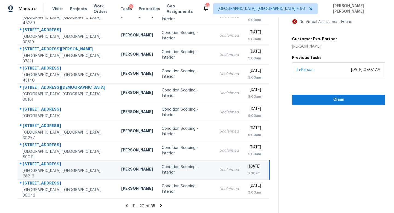
scroll to position [0, 0]
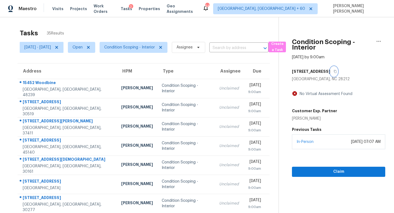
click at [334, 70] on icon "button" at bounding box center [335, 71] width 3 height 3
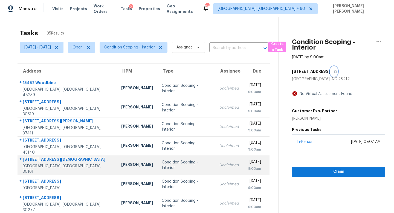
scroll to position [72, 0]
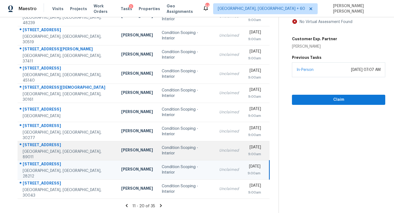
click at [158, 143] on td "Condition Scoping - Interior" at bounding box center [187, 150] width 58 height 19
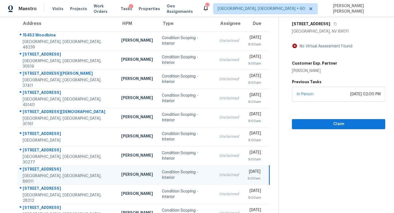
scroll to position [44, 0]
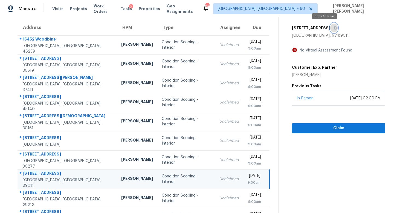
click at [334, 27] on icon "button" at bounding box center [335, 27] width 3 height 3
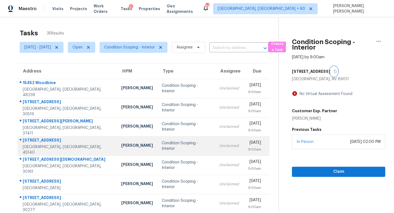
scroll to position [72, 0]
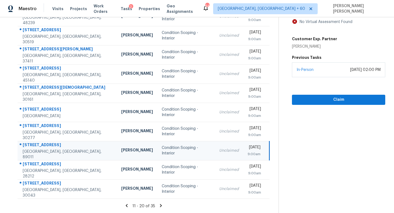
click at [162, 205] on icon at bounding box center [161, 205] width 2 height 3
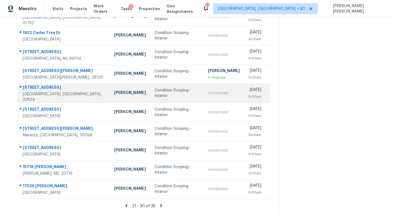
click at [158, 95] on div "Condition Scoping - Interior" at bounding box center [177, 93] width 45 height 11
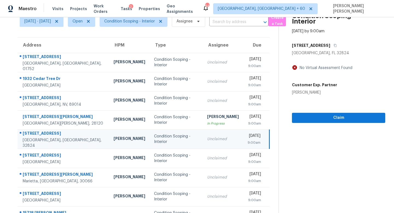
scroll to position [0, 0]
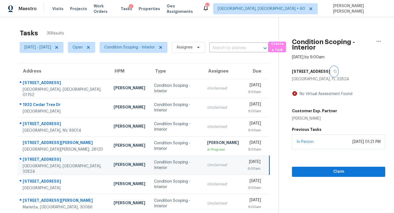
click at [337, 71] on icon "button" at bounding box center [335, 71] width 3 height 3
click at [337, 72] on icon "button" at bounding box center [335, 71] width 3 height 3
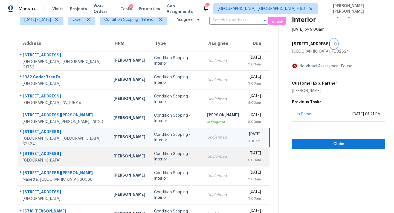
scroll to position [30, 0]
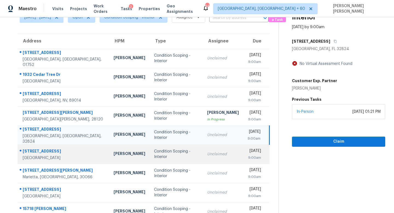
click at [212, 159] on td "Unclaimed" at bounding box center [223, 154] width 41 height 19
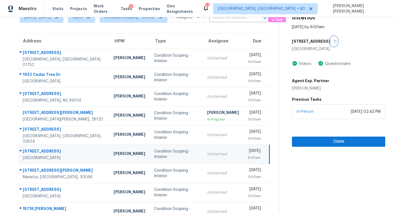
click at [334, 41] on icon "button" at bounding box center [335, 41] width 3 height 3
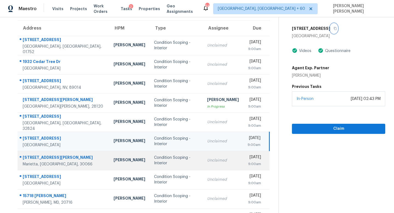
scroll to position [49, 0]
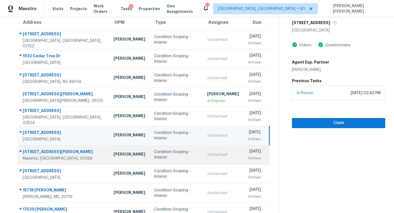
click at [178, 158] on td "Condition Scoping - Interior" at bounding box center [176, 154] width 53 height 19
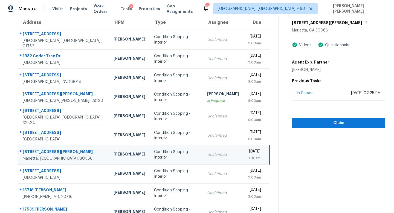
click at [344, 23] on div "2339 Milstead Cir NE" at bounding box center [338, 23] width 93 height 10
click at [362, 21] on button "button" at bounding box center [365, 23] width 7 height 10
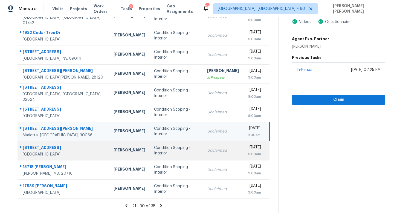
click at [203, 151] on td "Unclaimed" at bounding box center [223, 150] width 41 height 19
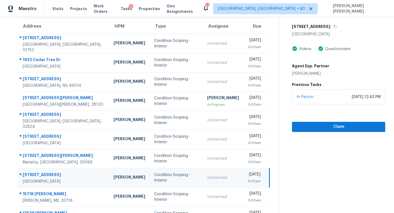
scroll to position [32, 0]
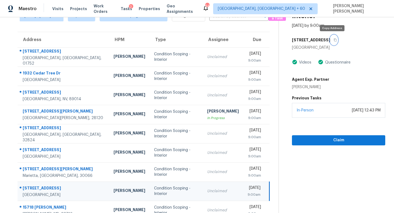
click at [334, 39] on icon "button" at bounding box center [335, 39] width 3 height 3
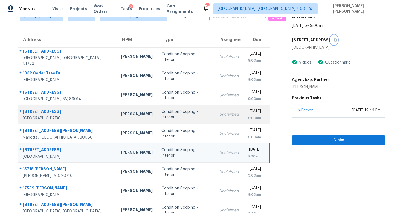
scroll to position [72, 0]
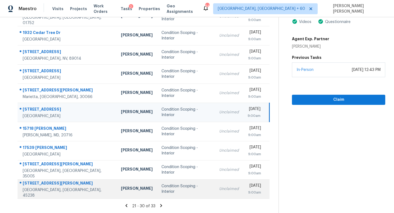
click at [215, 193] on td "Unclaimed" at bounding box center [229, 188] width 28 height 19
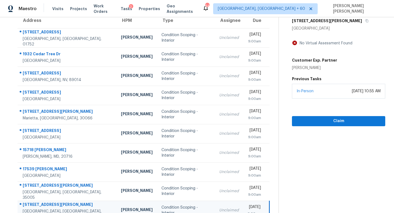
scroll to position [39, 0]
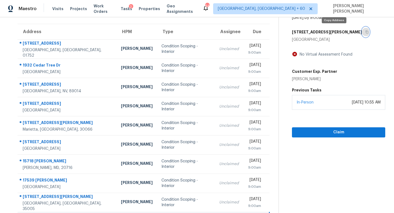
click at [366, 32] on icon "button" at bounding box center [367, 32] width 3 height 3
click at [366, 33] on icon "button" at bounding box center [367, 31] width 3 height 3
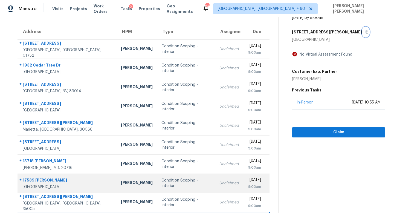
scroll to position [72, 0]
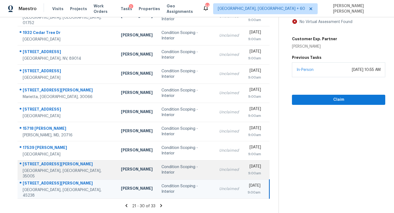
click at [219, 171] on div "Unclaimed" at bounding box center [229, 169] width 20 height 5
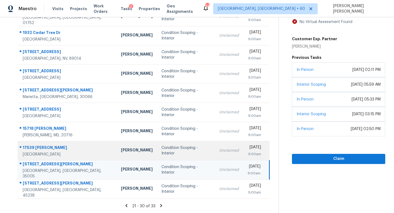
click at [219, 151] on div "Unclaimed" at bounding box center [229, 150] width 20 height 5
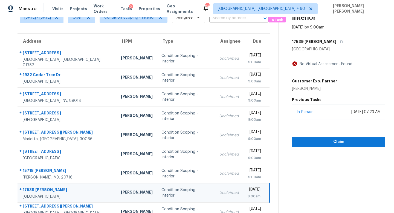
scroll to position [13, 0]
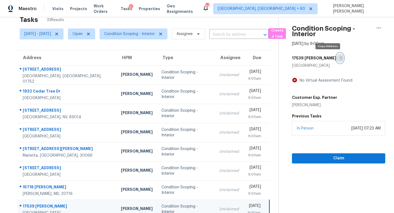
click at [340, 57] on icon "button" at bounding box center [341, 57] width 3 height 3
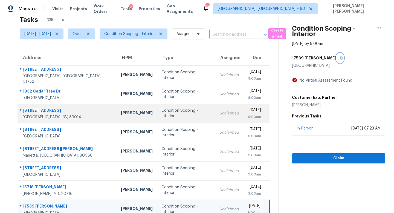
scroll to position [72, 0]
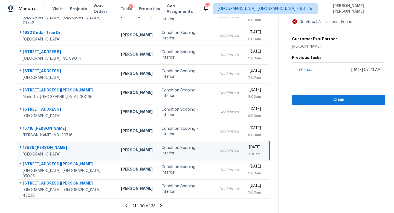
click at [127, 207] on icon at bounding box center [126, 205] width 2 height 3
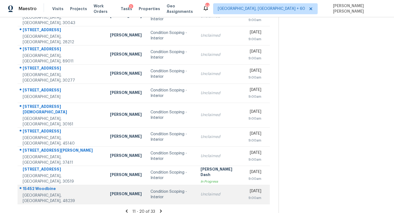
click at [201, 192] on div "Unclaimed" at bounding box center [220, 194] width 39 height 5
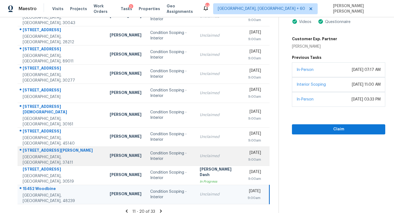
click at [196, 147] on td "Unclaimed" at bounding box center [220, 156] width 48 height 19
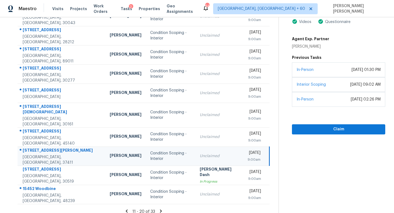
click at [162, 210] on icon at bounding box center [161, 211] width 2 height 3
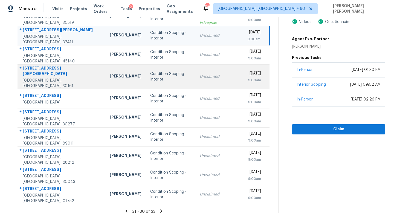
scroll to position [0, 0]
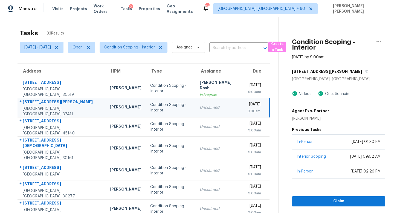
click at [200, 107] on div "Unclaimed" at bounding box center [219, 107] width 39 height 5
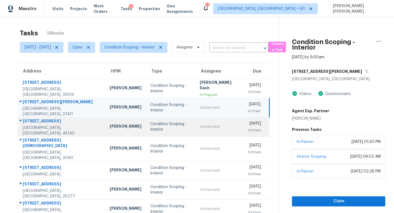
click at [200, 126] on div "Unclaimed" at bounding box center [219, 126] width 39 height 5
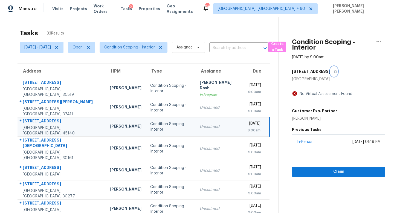
click at [334, 70] on icon "button" at bounding box center [335, 71] width 3 height 3
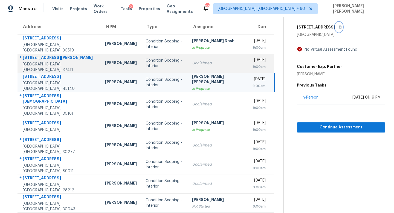
scroll to position [45, 0]
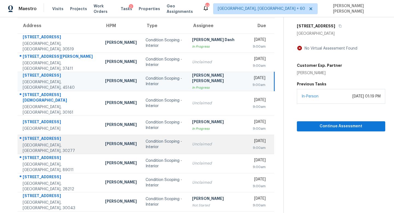
click at [196, 142] on div "Unclaimed" at bounding box center [218, 144] width 52 height 5
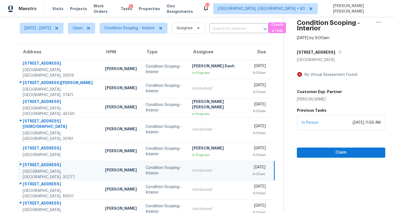
scroll to position [5, 0]
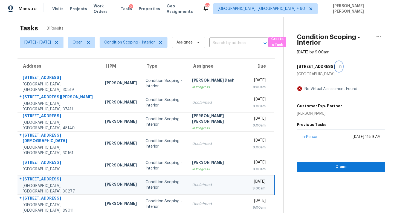
click at [339, 66] on icon "button" at bounding box center [340, 66] width 3 height 3
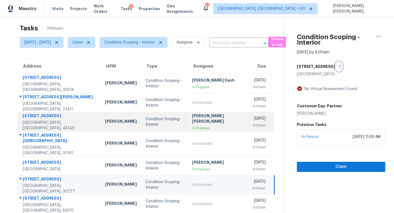
scroll to position [32, 0]
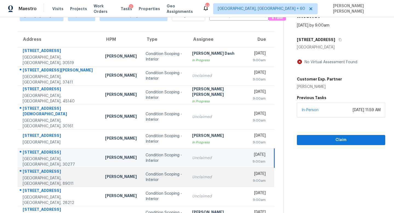
click at [170, 173] on div "Condition Scoping - Interior" at bounding box center [165, 177] width 38 height 11
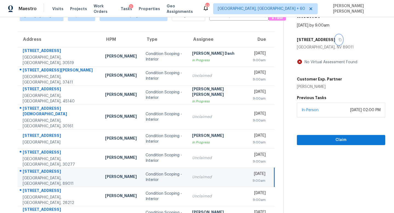
click at [339, 39] on icon "button" at bounding box center [340, 39] width 3 height 3
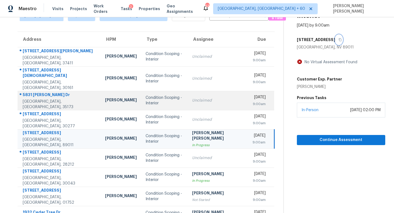
scroll to position [72, 0]
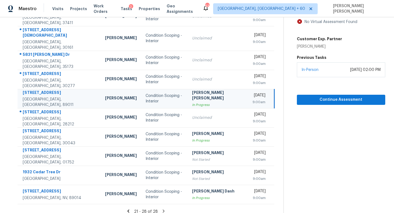
click at [164, 202] on section "Tasks 28 Results Tue, Sep 16 - Tue, Sep 16 Open Condition Scoping - Interior As…" at bounding box center [146, 86] width 275 height 265
click at [162, 209] on icon at bounding box center [163, 211] width 5 height 5
click at [161, 209] on icon at bounding box center [163, 211] width 5 height 5
click at [163, 210] on icon at bounding box center [164, 211] width 2 height 3
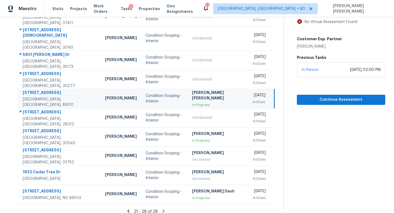
click at [163, 210] on icon at bounding box center [164, 211] width 2 height 3
click at [130, 209] on icon at bounding box center [128, 211] width 5 height 5
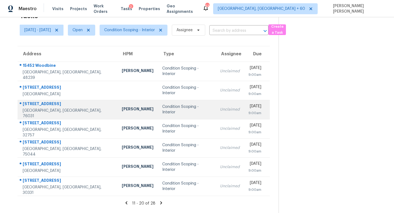
scroll to position [0, 0]
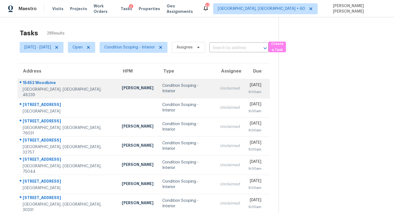
click at [162, 88] on div "Condition Scoping - Interior" at bounding box center [186, 88] width 49 height 11
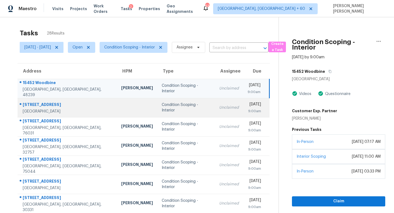
click at [178, 110] on td "Condition Scoping - Interior" at bounding box center [187, 107] width 58 height 19
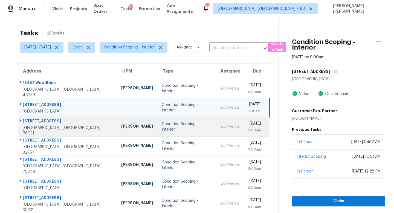
click at [183, 127] on div "Condition Scoping - Interior" at bounding box center [186, 126] width 49 height 11
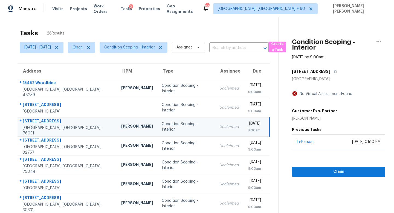
click at [340, 72] on div "105 E Lone Star Ave" at bounding box center [338, 72] width 93 height 10
click at [337, 71] on icon "button" at bounding box center [335, 71] width 3 height 3
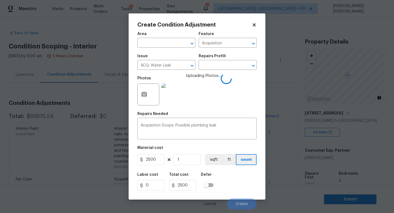
scroll to position [90, 0]
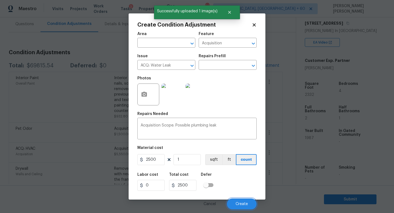
click at [242, 202] on span "Create" at bounding box center [242, 204] width 12 height 4
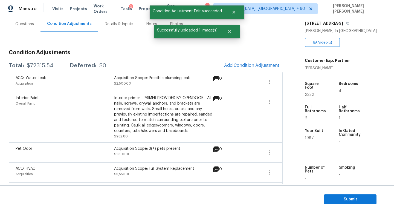
click at [36, 64] on div "$72315.54" at bounding box center [40, 65] width 27 height 5
copy div "$72315.54"
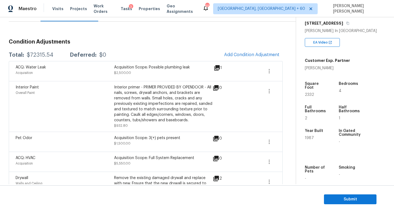
scroll to position [47, 0]
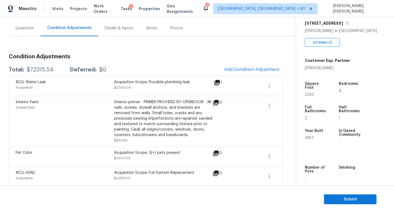
click at [21, 31] on div "Questions" at bounding box center [25, 28] width 32 height 16
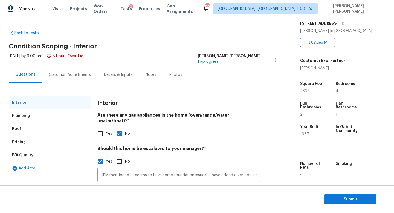
scroll to position [38, 0]
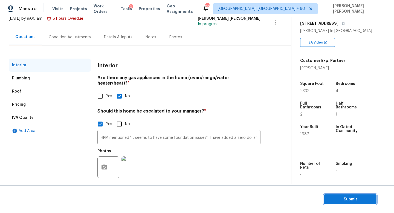
click at [370, 200] on span "Submit" at bounding box center [351, 199] width 44 height 7
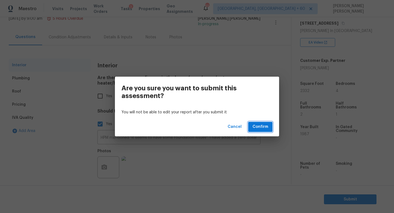
click at [257, 125] on span "Confirm" at bounding box center [261, 127] width 16 height 7
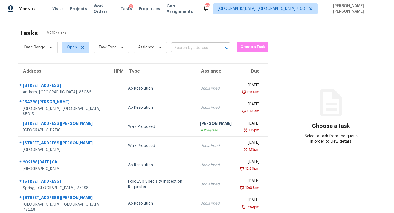
click at [190, 47] on input "text" at bounding box center [193, 48] width 44 height 8
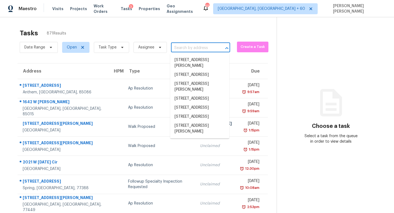
paste input "[STREET_ADDRESS]"
type input "[STREET_ADDRESS]"
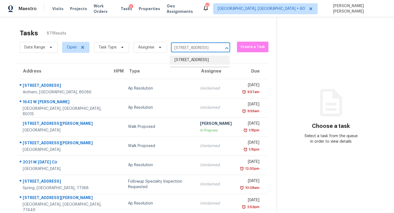
click at [193, 62] on li "[STREET_ADDRESS]" at bounding box center [199, 60] width 59 height 9
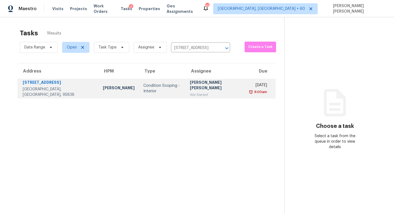
click at [161, 88] on div "Condition Scoping - Interior" at bounding box center [163, 88] width 38 height 11
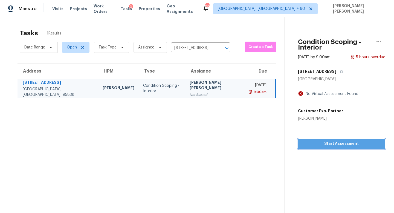
click at [335, 141] on div "Condition Scoping - Interior [DATE] by 9:00am 5 hours overdue [STREET_ADDRESS] …" at bounding box center [335, 83] width 101 height 132
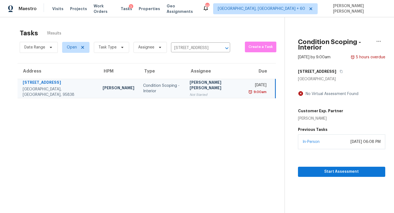
click at [323, 172] on section "Condition Scoping - Interior [DATE] by 9:00am 5 hours overdue [STREET_ADDRESS] …" at bounding box center [335, 123] width 101 height 213
click at [325, 168] on span "Start Assessment" at bounding box center [342, 171] width 79 height 7
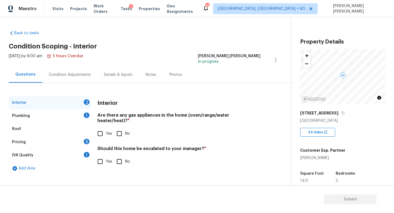
click at [161, 120] on h4 "Are there any gas appliances in the home (oven/range/water heater/heat)? *" at bounding box center [179, 119] width 163 height 13
click at [97, 128] on input "Yes" at bounding box center [101, 134] width 12 height 12
checkbox input "true"
click at [76, 115] on div "Plumbing 1" at bounding box center [50, 115] width 82 height 13
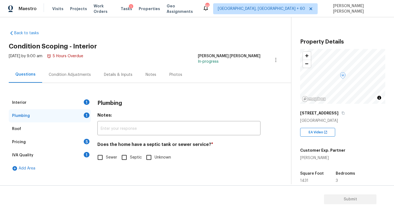
click at [102, 155] on input "Sewer" at bounding box center [101, 158] width 12 height 12
checkbox input "true"
click at [78, 142] on div "Pricing 5" at bounding box center [50, 142] width 82 height 13
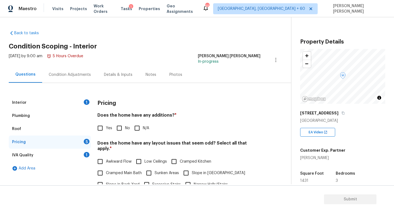
click at [102, 126] on input "Yes" at bounding box center [101, 128] width 12 height 12
checkbox input "true"
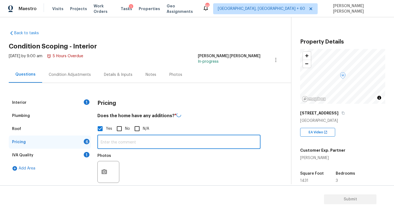
click at [130, 141] on input "text" at bounding box center [179, 142] width 163 height 13
paste input "Additional Dwelling"
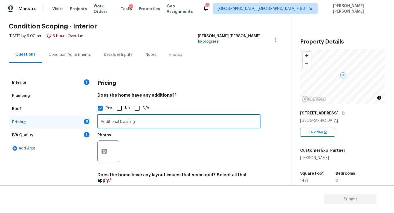
scroll to position [51, 0]
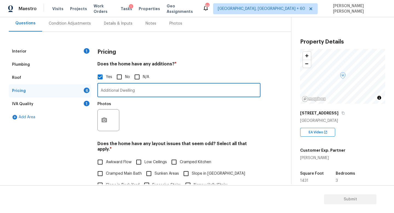
type input "Additional Dwelling"
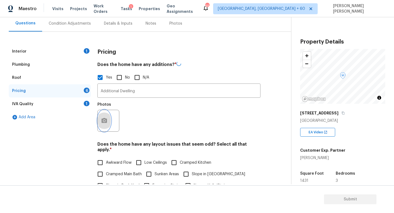
click at [104, 116] on button "button" at bounding box center [104, 120] width 13 height 21
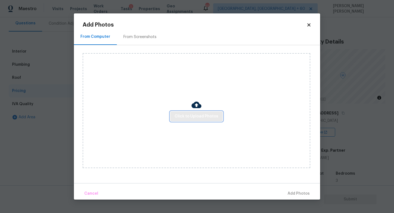
click at [184, 114] on span "Click to Upload Photos" at bounding box center [197, 116] width 44 height 7
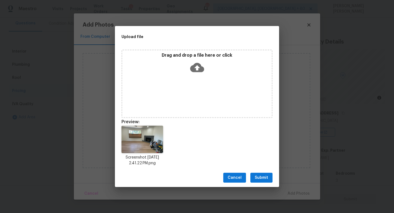
click at [260, 174] on button "Submit" at bounding box center [262, 178] width 22 height 10
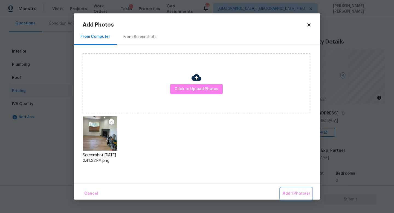
click at [303, 192] on span "Add 1 Photo(s)" at bounding box center [296, 193] width 27 height 7
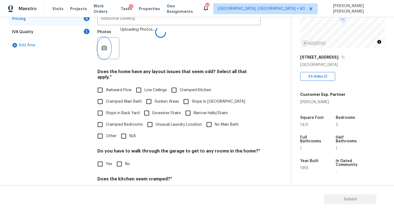
scroll to position [56, 0]
click at [98, 84] on input "Awkward Flow" at bounding box center [101, 90] width 12 height 12
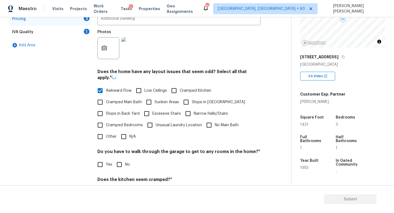
click at [98, 82] on h4 "Does the home have any layout issues that seem odd? Select all that apply. *" at bounding box center [179, 76] width 163 height 14
click at [98, 88] on input "Awkward Flow" at bounding box center [101, 90] width 12 height 12
checkbox input "false"
click at [126, 130] on input "N/A" at bounding box center [124, 136] width 12 height 12
checkbox input "true"
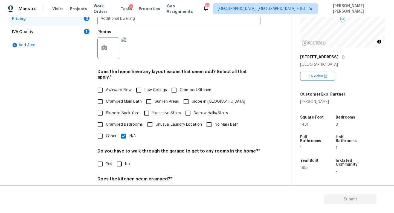
scroll to position [167, 0]
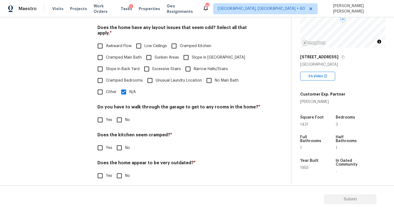
click at [114, 108] on div "Do you have to walk through the garage to get to any rooms in the home? * Yes No" at bounding box center [179, 114] width 163 height 21
click at [115, 114] on input "No" at bounding box center [120, 120] width 12 height 12
checkbox input "true"
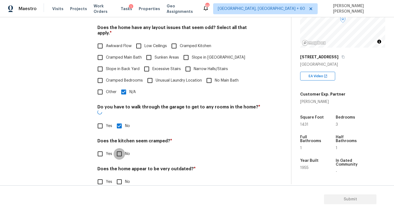
click at [115, 148] on input "No" at bounding box center [120, 154] width 12 height 12
checkbox input "true"
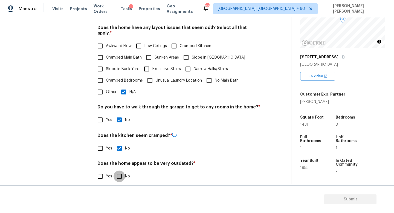
click at [124, 176] on input "No" at bounding box center [120, 177] width 12 height 12
checkbox input "true"
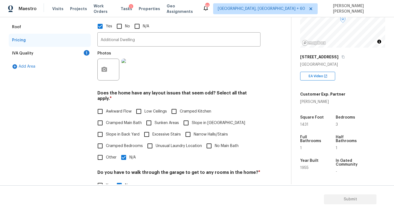
scroll to position [37, 0]
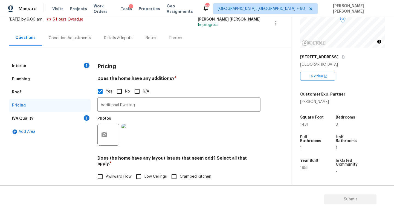
click at [78, 119] on div "IVA Quality 1" at bounding box center [50, 118] width 82 height 13
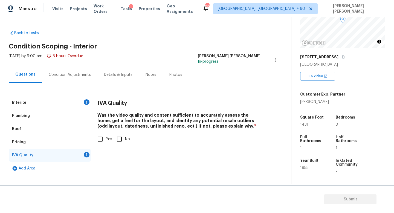
scroll to position [0, 0]
click at [103, 139] on input "Yes" at bounding box center [101, 139] width 12 height 12
checkbox input "true"
click at [76, 80] on div "Condition Adjustments" at bounding box center [69, 75] width 55 height 16
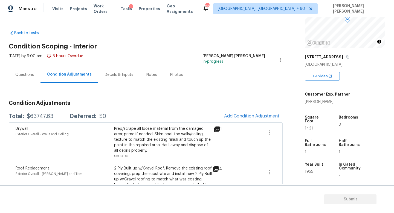
click at [24, 73] on div "Questions" at bounding box center [24, 74] width 19 height 5
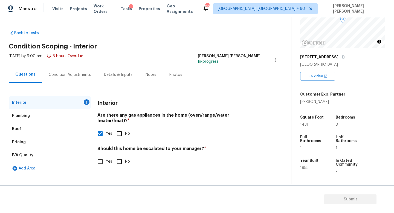
click at [28, 138] on div "Pricing" at bounding box center [50, 142] width 82 height 13
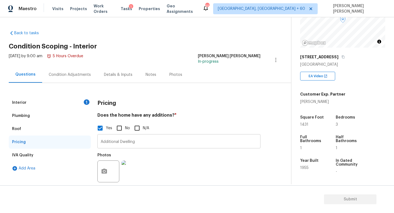
scroll to position [96, 0]
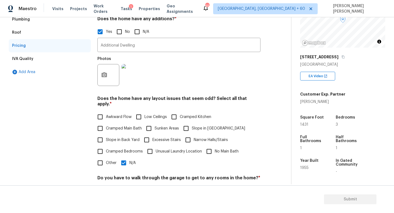
click at [105, 111] on input "Awkward Flow" at bounding box center [101, 117] width 12 height 12
checkbox input "true"
click at [206, 146] on input "No Main Bath" at bounding box center [210, 152] width 12 height 12
checkbox input "true"
click at [126, 157] on input "N/A" at bounding box center [124, 163] width 12 height 12
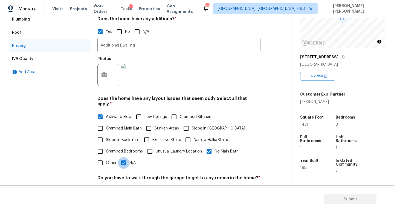
checkbox input "false"
click at [24, 148] on div "Interior 1 Plumbing Roof Pricing IVA Quality Add Area" at bounding box center [50, 129] width 82 height 259
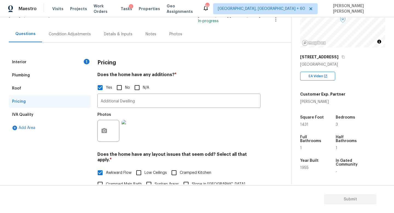
scroll to position [0, 0]
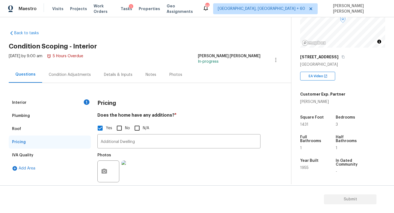
click at [47, 99] on div "Interior 1" at bounding box center [50, 102] width 82 height 13
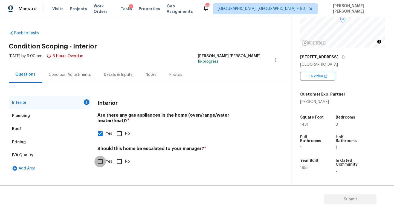
click at [105, 159] on input "Yes" at bounding box center [101, 162] width 12 height 12
checkbox input "true"
click at [128, 170] on input "text" at bounding box center [179, 176] width 163 height 13
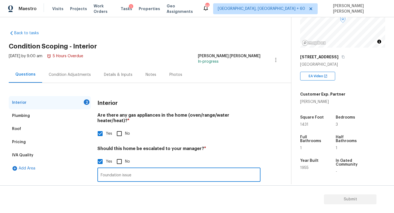
scroll to position [38, 0]
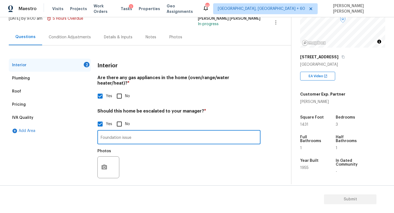
type input "Foundation issue"
click at [107, 164] on icon "button" at bounding box center [104, 167] width 7 height 7
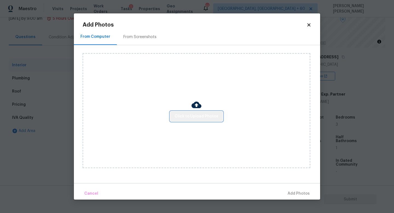
click at [204, 118] on span "Click to Upload Photos" at bounding box center [197, 116] width 44 height 7
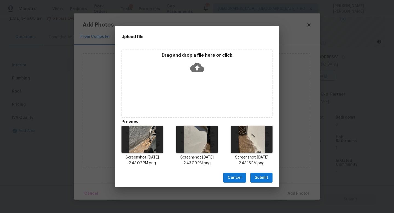
drag, startPoint x: 373, startPoint y: 175, endPoint x: 251, endPoint y: 100, distance: 142.9
click at [251, 100] on div "Upload file Drag and drop a file here or click Preview: Screenshot [DATE] 2.43.…" at bounding box center [197, 106] width 394 height 213
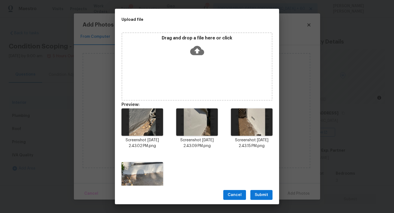
scroll to position [56, 0]
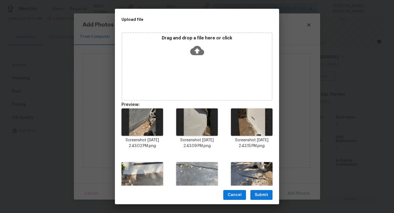
click at [261, 196] on span "Submit" at bounding box center [261, 195] width 13 height 7
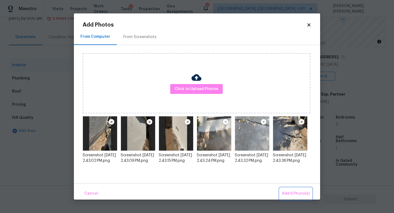
click at [290, 196] on span "Add 6 Photo(s)" at bounding box center [296, 193] width 28 height 7
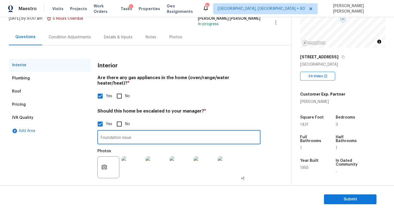
click at [144, 131] on input "Foundation issue" at bounding box center [179, 137] width 163 height 13
click at [69, 32] on div "Condition Adjustments" at bounding box center [69, 37] width 55 height 16
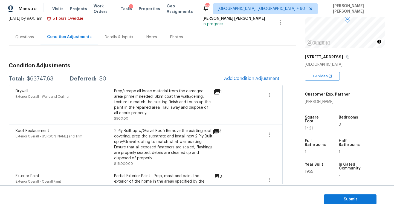
click at [27, 37] on div "Questions" at bounding box center [24, 37] width 19 height 5
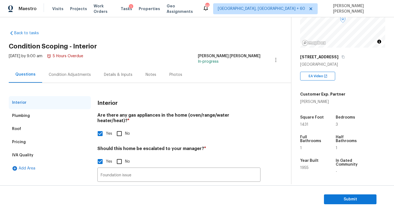
click at [24, 143] on div "Pricing" at bounding box center [19, 141] width 14 height 5
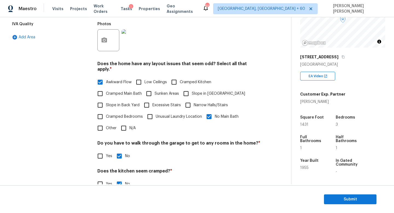
scroll to position [167, 0]
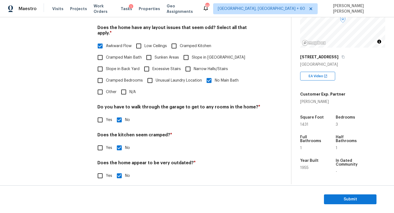
click at [148, 52] on input "Sunken Areas" at bounding box center [149, 58] width 12 height 12
checkbox input "true"
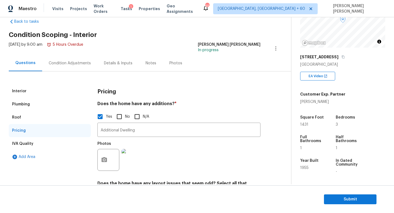
scroll to position [0, 0]
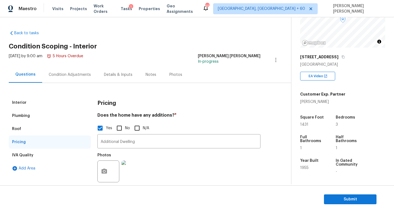
click at [68, 76] on div "Condition Adjustments" at bounding box center [70, 74] width 42 height 5
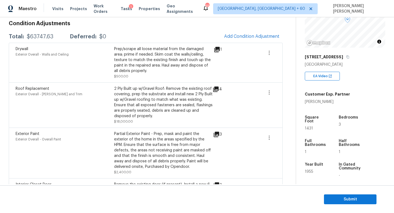
scroll to position [24, 0]
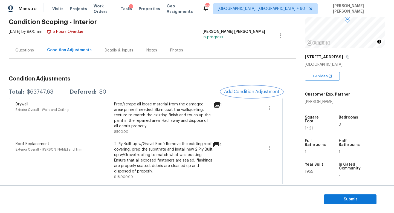
click at [237, 91] on span "Add Condition Adjustment" at bounding box center [251, 91] width 55 height 5
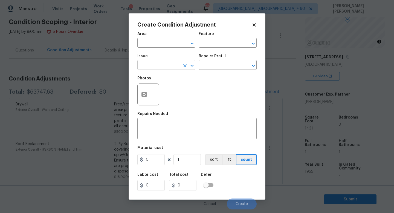
click at [174, 65] on input "text" at bounding box center [159, 65] width 43 height 8
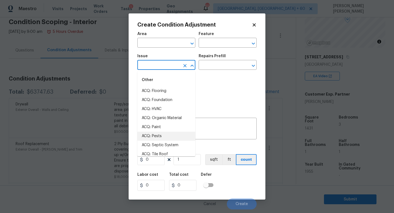
click at [160, 55] on div "Issue" at bounding box center [167, 57] width 58 height 7
click at [155, 65] on input "text" at bounding box center [159, 65] width 43 height 8
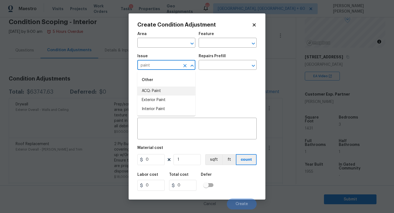
click at [159, 88] on li "ACQ: Paint" at bounding box center [167, 91] width 58 height 9
type input "ACQ: Paint"
click at [222, 56] on h5 "Repairs Prefill" at bounding box center [212, 56] width 27 height 4
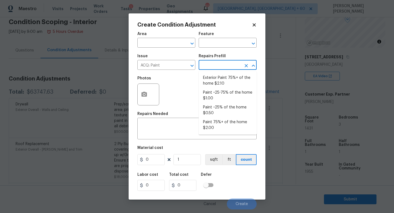
click at [216, 69] on input "text" at bounding box center [220, 65] width 43 height 8
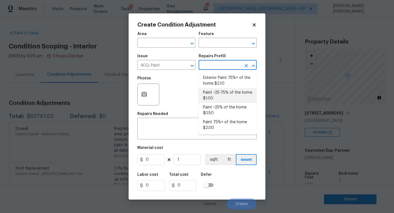
scroll to position [56, 0]
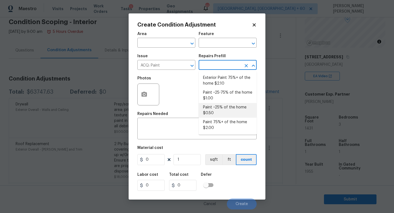
click at [211, 110] on li "Paint ~25% of the home $0.50" at bounding box center [228, 110] width 58 height 15
type input "Acquisition"
type input "0.5"
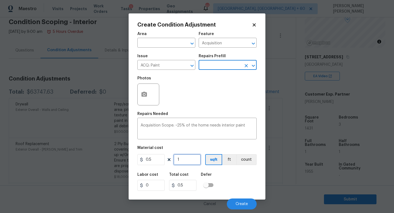
click at [187, 158] on input "1" at bounding box center [187, 159] width 27 height 11
type input "0"
type input "1"
type input "0.5"
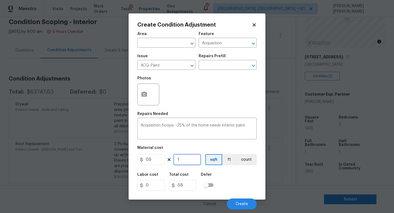
type input "14"
type input "7"
type input "143"
type input "71.5"
type input "1431"
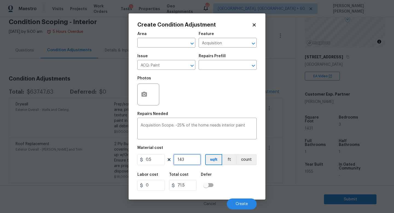
type input "715.5"
type input "1431"
click at [242, 204] on span "Create" at bounding box center [242, 204] width 12 height 4
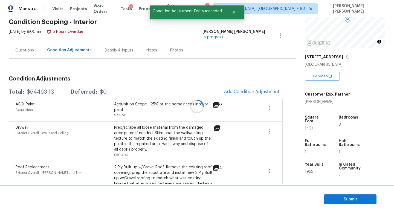
click at [254, 90] on div at bounding box center [197, 106] width 394 height 213
click at [251, 97] on button "Add Condition Adjustment" at bounding box center [252, 92] width 62 height 12
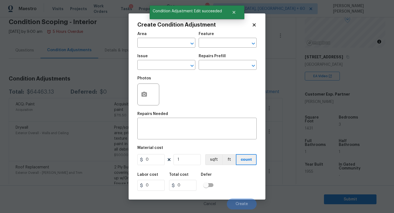
click at [156, 61] on div "Issue" at bounding box center [167, 57] width 58 height 7
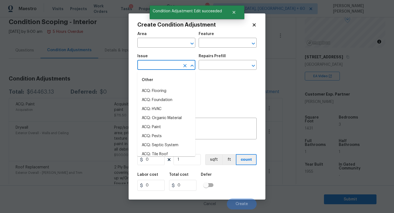
click at [160, 65] on input "text" at bounding box center [159, 65] width 43 height 8
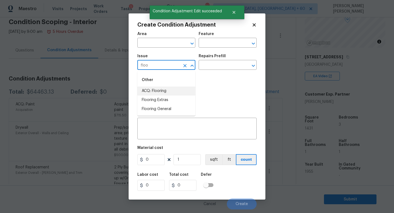
click at [165, 90] on li "ACQ: Flooring" at bounding box center [167, 91] width 58 height 9
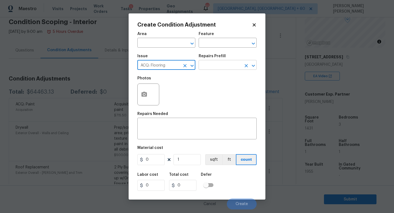
type input "ACQ: Flooring"
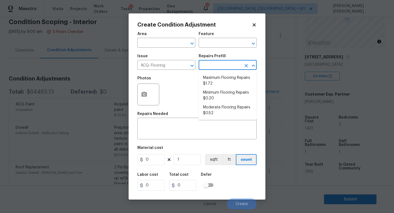
click at [208, 64] on input "text" at bounding box center [220, 65] width 43 height 8
drag, startPoint x: 218, startPoint y: 81, endPoint x: 218, endPoint y: 96, distance: 15.6
click at [218, 96] on ul "Maximum Flooring Repairs $1.72 Minimum Flooring Repairs $0.20 Moderate Flooring…" at bounding box center [228, 95] width 58 height 49
click at [218, 96] on li "Minimum Flooring Repairs $0.20" at bounding box center [228, 95] width 58 height 15
type input "Acquisition"
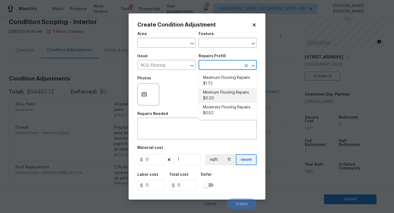
type textarea "Acquisition Scope: Minimum flooring repairs"
type input "0.2"
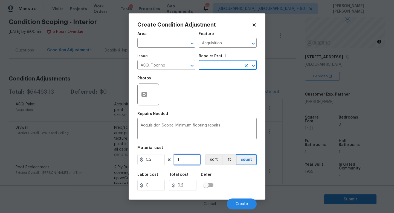
click at [187, 163] on input "1" at bounding box center [187, 159] width 27 height 11
type input "14"
type input "2.8"
type input "143"
type input "28.6"
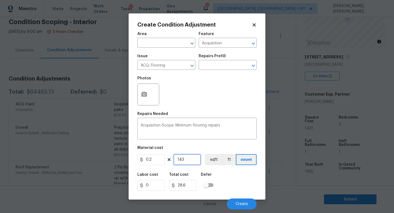
type input "1431"
type input "286.2"
type input "1431"
click at [235, 203] on button "Create" at bounding box center [242, 204] width 30 height 11
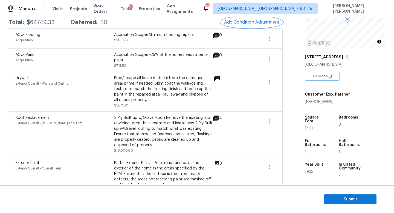
scroll to position [78, 0]
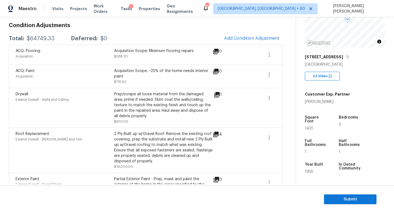
click at [116, 33] on div "Total: $64749.33 Deferred: $0 Add Condition Adjustment" at bounding box center [146, 39] width 274 height 12
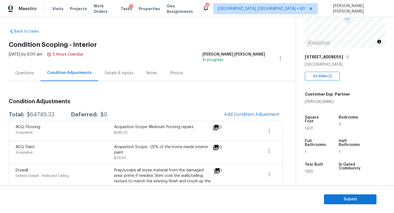
scroll to position [0, 0]
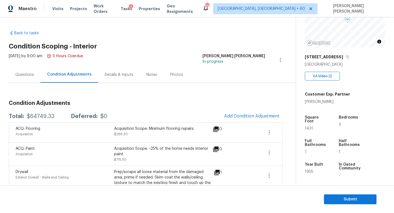
click at [27, 75] on div "Questions" at bounding box center [24, 74] width 19 height 5
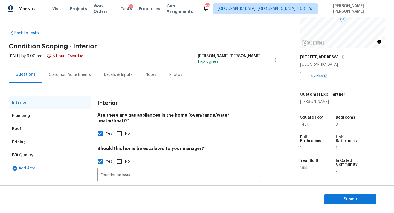
scroll to position [38, 0]
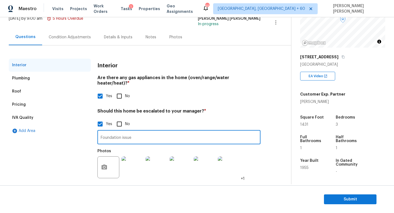
click at [142, 135] on input "Foundation issue" at bounding box center [179, 137] width 163 height 13
paste input "Stucco is buckling"
click at [178, 133] on input "Foundation issue. Stucco is buckling" at bounding box center [179, 137] width 163 height 13
type input "Foundation issue. Stucco is buckling"
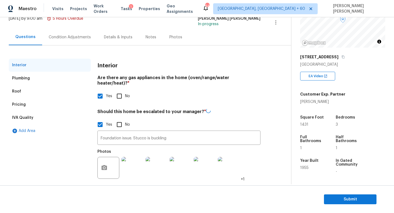
click at [61, 33] on div "Condition Adjustments" at bounding box center [69, 37] width 55 height 16
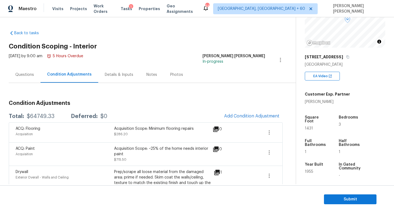
click at [21, 76] on div "Questions" at bounding box center [24, 74] width 19 height 5
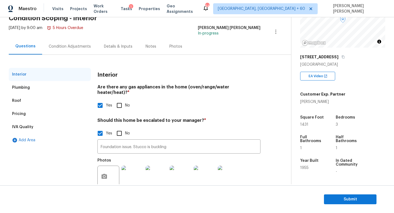
scroll to position [30, 0]
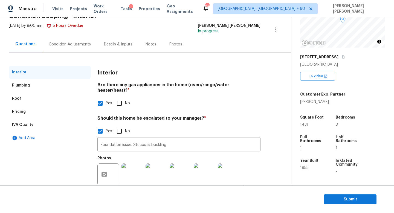
click at [87, 63] on div "Interior Plumbing Roof Pricing IVA Quality Add Area Interior Are there any gas …" at bounding box center [144, 124] width 270 height 143
click at [101, 56] on div "Interior Plumbing Roof Pricing IVA Quality Add Area Interior Are there any gas …" at bounding box center [144, 124] width 270 height 143
click at [66, 83] on div "Plumbing" at bounding box center [50, 85] width 82 height 13
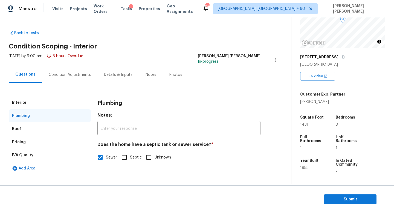
click at [38, 101] on div "Interior" at bounding box center [50, 102] width 82 height 13
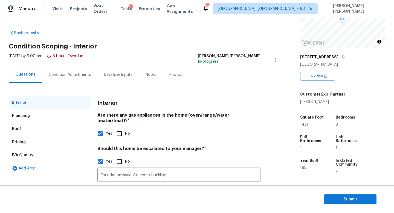
click at [142, 95] on div "Interior Plumbing Roof Pricing IVA Quality Add Area Interior Are there any gas …" at bounding box center [144, 154] width 270 height 143
click at [143, 116] on h4 "Are there any gas appliances in the home (oven/range/water heater/heat)? *" at bounding box center [179, 119] width 163 height 13
click at [114, 115] on h4 "Are there any gas appliances in the home (oven/range/water heater/heat)? *" at bounding box center [179, 119] width 163 height 13
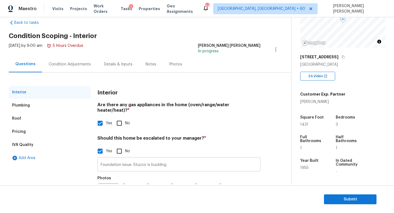
scroll to position [38, 0]
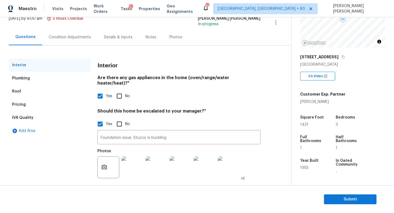
click at [70, 31] on div "Condition Adjustments" at bounding box center [69, 37] width 55 height 16
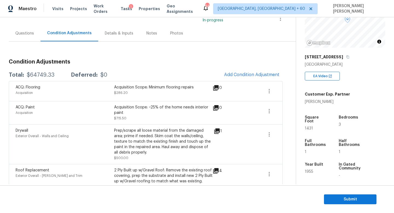
scroll to position [52, 0]
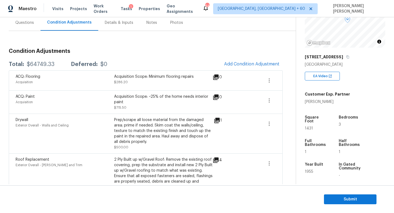
click at [41, 67] on div "Total: $64749.33 Deferred: $0 Add Condition Adjustment" at bounding box center [146, 64] width 274 height 12
copy div "$64749.33"
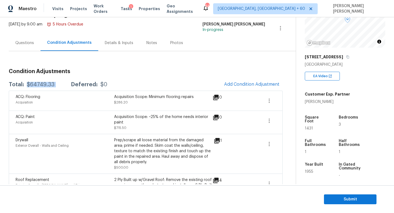
scroll to position [35, 0]
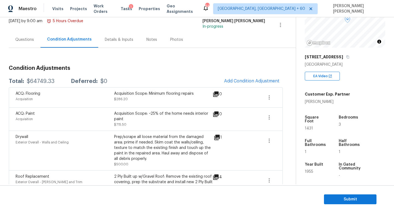
click at [21, 35] on div "Questions" at bounding box center [25, 40] width 32 height 16
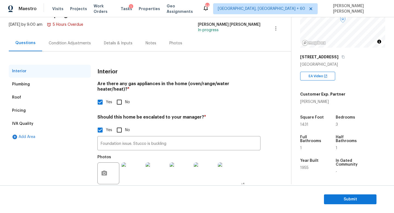
scroll to position [38, 0]
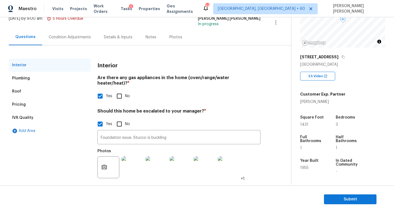
click at [54, 39] on div "Condition Adjustments" at bounding box center [70, 37] width 42 height 5
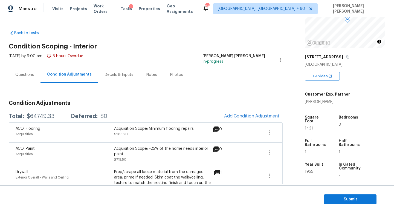
click at [21, 82] on div "Questions" at bounding box center [25, 75] width 32 height 16
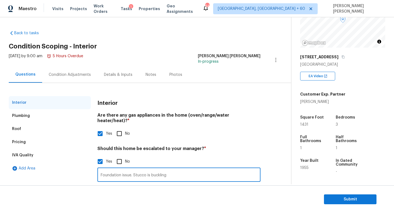
click at [126, 169] on input "Foundation issue. Stucco is buckling" at bounding box center [179, 175] width 163 height 13
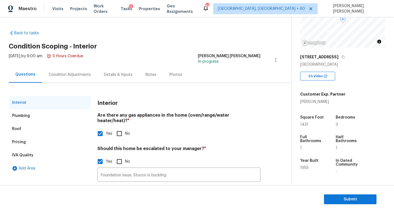
click at [122, 42] on div "Back to tasks Condition Scoping - Interior [DATE] by 9:00 am 5 Hours Overdue [P…" at bounding box center [150, 126] width 283 height 201
click at [61, 76] on div "Condition Adjustments" at bounding box center [70, 74] width 42 height 5
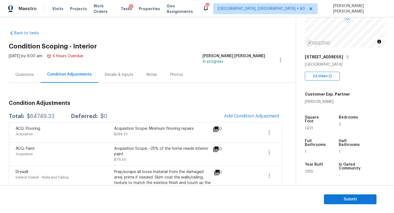
click at [37, 118] on div "$64749.33" at bounding box center [41, 116] width 28 height 5
copy div "$64749.33"
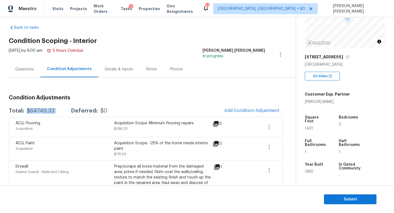
scroll to position [8, 0]
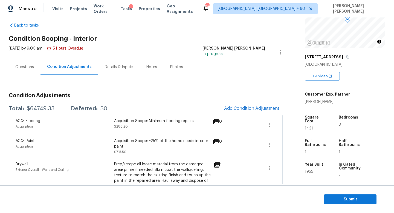
click at [115, 36] on h2 "Condition Scoping - Interior" at bounding box center [152, 38] width 287 height 5
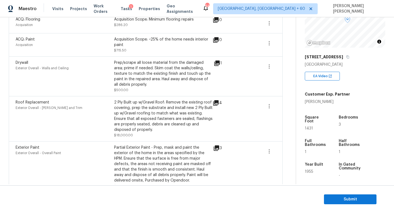
scroll to position [0, 0]
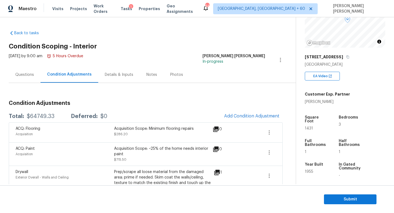
click at [17, 74] on div "Questions" at bounding box center [24, 74] width 19 height 5
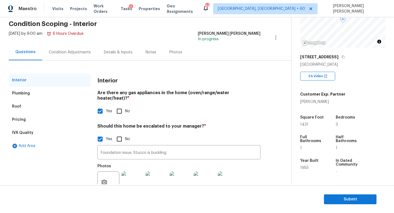
scroll to position [38, 0]
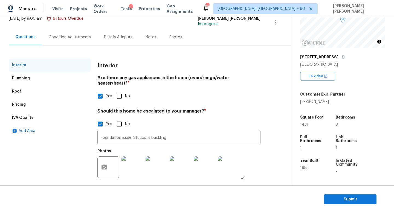
click at [20, 80] on div "Plumbing" at bounding box center [21, 78] width 18 height 5
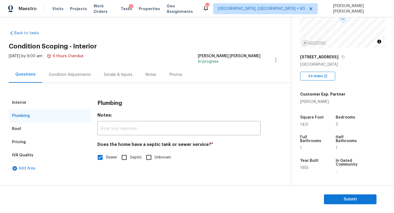
click at [23, 133] on div "Roof" at bounding box center [50, 128] width 82 height 13
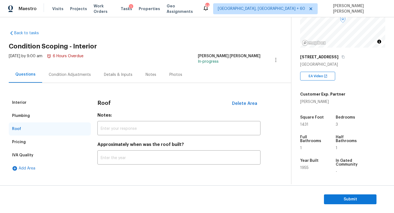
click at [31, 151] on div "IVA Quality" at bounding box center [50, 155] width 82 height 13
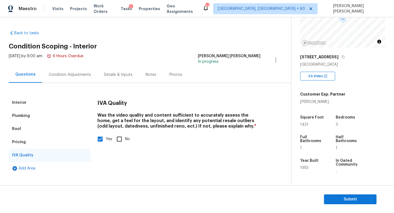
click at [52, 138] on div "Pricing" at bounding box center [50, 142] width 82 height 13
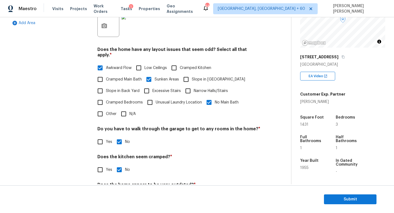
scroll to position [167, 0]
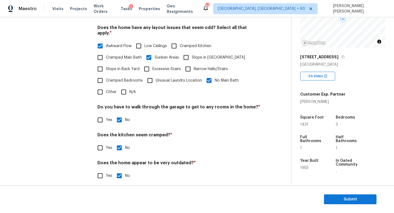
click at [59, 143] on div "Interior Plumbing Roof Pricing IVA Quality Add Area" at bounding box center [50, 58] width 82 height 259
click at [346, 201] on span "Submit" at bounding box center [351, 199] width 44 height 7
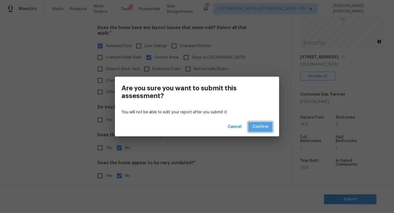
click at [266, 129] on span "Confirm" at bounding box center [261, 127] width 16 height 7
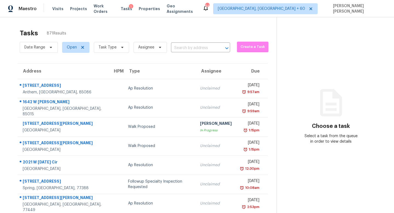
click at [277, 103] on div "Choose a task Select a task from the queue in order to view details" at bounding box center [331, 121] width 108 height 45
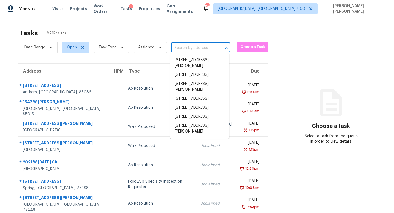
click at [188, 51] on input "text" at bounding box center [193, 48] width 44 height 8
paste input "[STREET_ADDRESS]"
type input "[STREET_ADDRESS]"
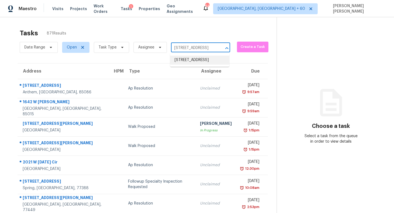
click at [193, 61] on li "[STREET_ADDRESS]" at bounding box center [199, 60] width 59 height 9
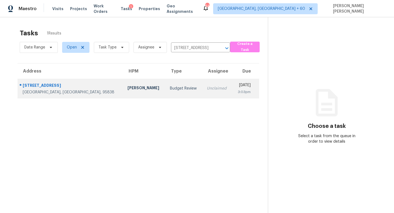
click at [203, 96] on td "Unclaimed" at bounding box center [218, 88] width 30 height 19
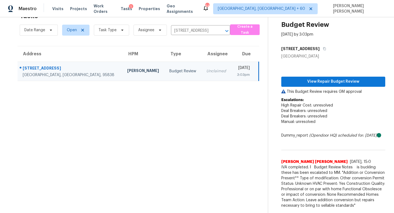
scroll to position [21, 0]
click at [216, 165] on section "Tasks 1 Results Date Range Open Task Type Assignee [STREET_ADDRESS] ​ Create a …" at bounding box center [138, 111] width 259 height 204
click at [230, 140] on section "Tasks 1 Results Date Range Open Task Type Assignee [STREET_ADDRESS] ​ Create a …" at bounding box center [138, 111] width 259 height 204
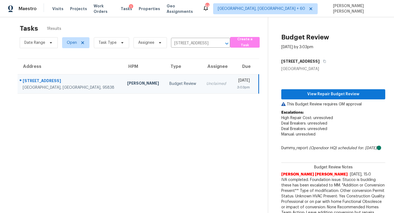
scroll to position [0, 0]
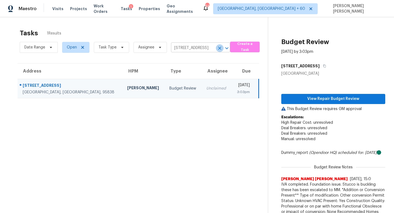
click at [219, 47] on icon "Clear" at bounding box center [219, 47] width 5 height 5
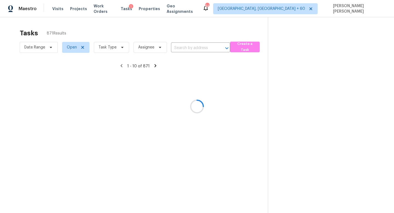
click at [240, 45] on div at bounding box center [197, 106] width 394 height 213
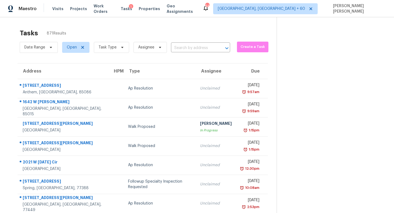
click at [201, 35] on div "Tasks 871 Results" at bounding box center [148, 33] width 257 height 14
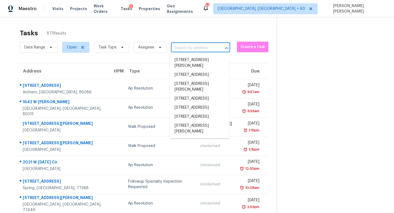
click at [193, 46] on input "text" at bounding box center [193, 48] width 44 height 8
paste input "[STREET_ADDRESS][PERSON_NAME]"
type input "[STREET_ADDRESS][PERSON_NAME]"
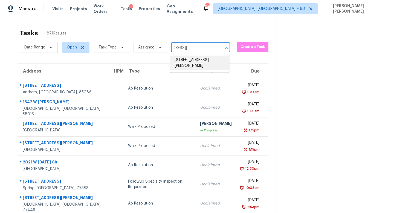
click at [193, 59] on li "[STREET_ADDRESS][PERSON_NAME]" at bounding box center [199, 63] width 59 height 15
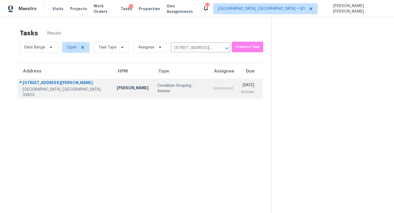
click at [158, 90] on div "Condition Scoping - Interior" at bounding box center [181, 88] width 47 height 11
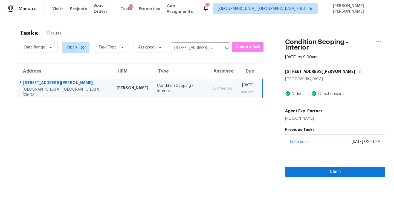
click at [332, 171] on section "Condition Scoping - Interior [DATE] by 9:00am [STREET_ADDRESS][PERSON_NAME][PER…" at bounding box center [329, 123] width 114 height 213
click at [333, 168] on span "Claim" at bounding box center [335, 171] width 91 height 7
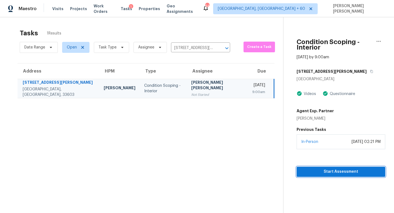
click at [317, 168] on span "Start Assessment" at bounding box center [341, 171] width 80 height 7
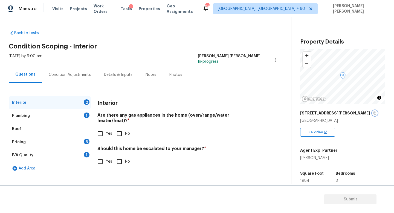
click at [374, 113] on icon "button" at bounding box center [375, 113] width 3 height 3
click at [65, 67] on div "Condition Adjustments" at bounding box center [69, 75] width 55 height 16
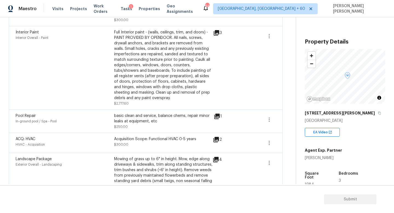
scroll to position [294, 0]
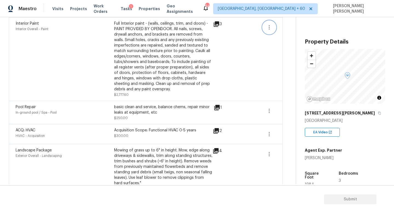
click at [269, 27] on icon "button" at bounding box center [269, 27] width 7 height 7
click at [283, 25] on div "Edit" at bounding box center [300, 26] width 43 height 5
click at [286, 73] on body "Maestro Visits Projects Work Orders Tasks 1 Properties Geo Assignments 647 [GEO…" at bounding box center [197, 106] width 394 height 213
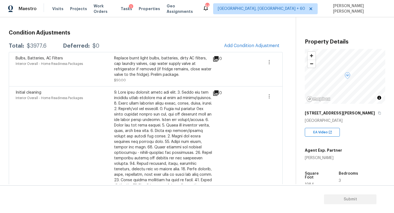
scroll to position [0, 0]
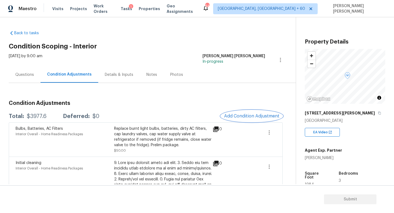
click at [250, 113] on button "Add Condition Adjustment" at bounding box center [252, 116] width 62 height 12
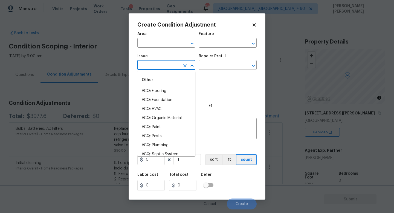
click at [158, 68] on input "text" at bounding box center [159, 65] width 43 height 8
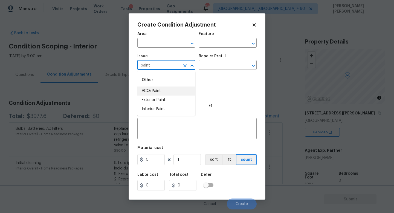
click at [160, 87] on li "ACQ: Paint" at bounding box center [167, 91] width 58 height 9
type input "ACQ: Paint"
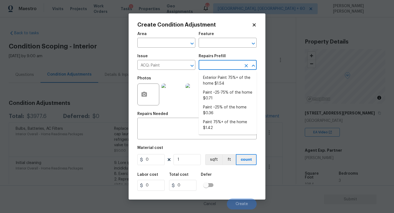
click at [214, 66] on input "text" at bounding box center [220, 65] width 43 height 8
click at [271, 90] on body "Maestro Visits Projects Work Orders Tasks 1 Properties Geo Assignments 647 [GEO…" at bounding box center [197, 106] width 394 height 213
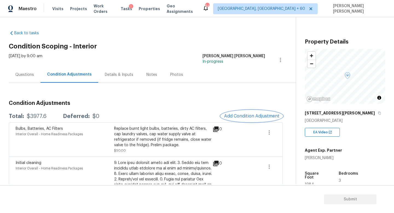
click at [244, 117] on span "Add Condition Adjustment" at bounding box center [251, 116] width 55 height 5
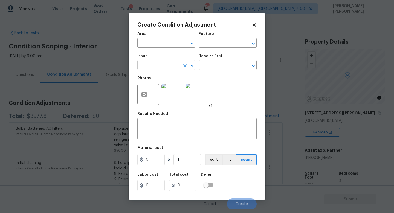
click at [162, 65] on input "text" at bounding box center [159, 65] width 43 height 8
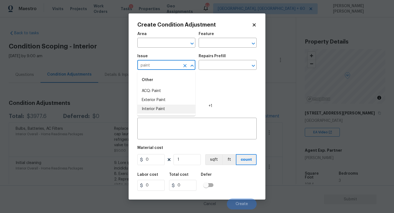
click at [165, 109] on li "Interior Paint" at bounding box center [167, 109] width 58 height 9
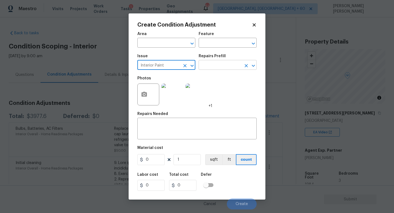
type input "Interior Paint"
click at [215, 69] on input "text" at bounding box center [220, 65] width 43 height 8
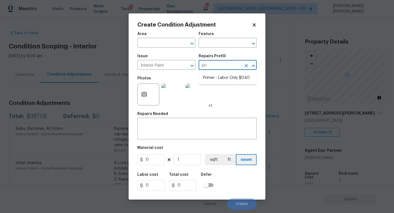
type input "prim"
click at [227, 80] on li "Primer - Labor Only $0.40" at bounding box center [228, 77] width 58 height 9
type input "Overall Paint"
type textarea "Interior primer - PRIMER PROVIDED BY OPENDOOR - All nails, screws, drywall anch…"
type input "0.4"
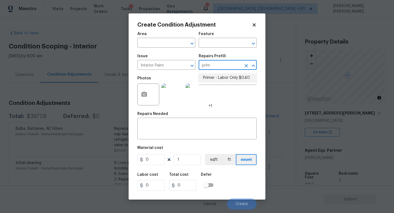
type input "0.4"
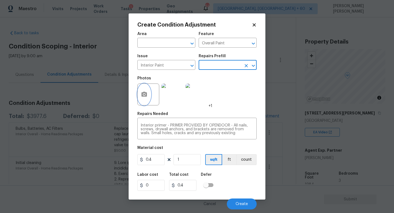
click at [144, 90] on button "button" at bounding box center [144, 94] width 13 height 21
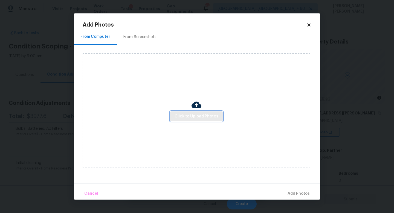
click at [203, 115] on span "Click to Upload Photos" at bounding box center [197, 116] width 44 height 7
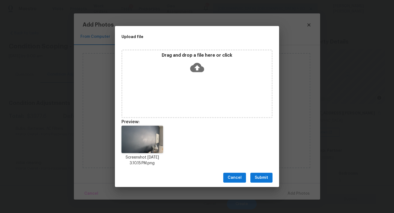
click at [151, 95] on div "Drag and drop a file here or click" at bounding box center [197, 84] width 151 height 68
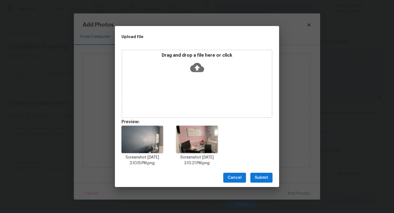
click at [268, 178] on button "Submit" at bounding box center [262, 178] width 22 height 10
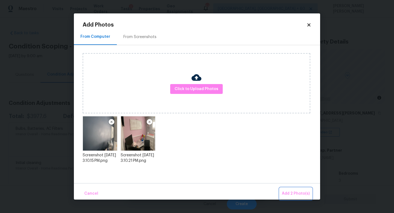
click at [287, 189] on button "Add 2 Photo(s)" at bounding box center [296, 194] width 32 height 12
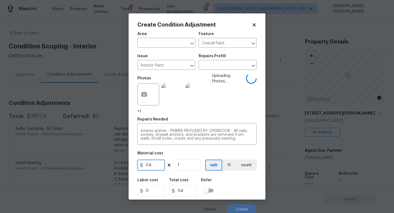
drag, startPoint x: 155, startPoint y: 167, endPoint x: 0, endPoint y: 150, distance: 155.4
click at [0, 150] on div "Create Condition Adjustment Area ​ Feature Overall Paint ​ Issue Interior Paint…" at bounding box center [197, 106] width 394 height 213
type input "100"
click at [231, 185] on div "Labor cost 0 Total cost 100 Defer" at bounding box center [197, 187] width 119 height 25
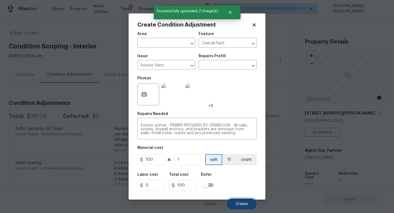
click at [246, 204] on span "Create" at bounding box center [242, 204] width 12 height 4
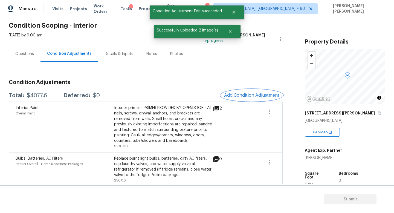
scroll to position [23, 0]
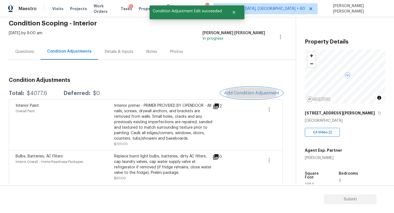
click at [243, 90] on button "Add Condition Adjustment" at bounding box center [252, 93] width 62 height 12
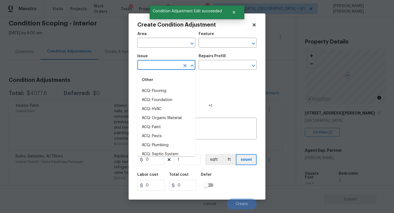
click at [153, 64] on input "text" at bounding box center [159, 65] width 43 height 8
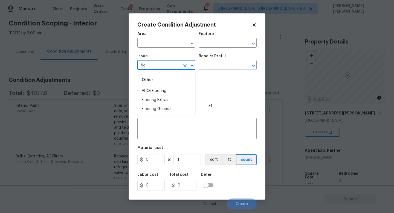
click at [171, 86] on div "Other" at bounding box center [167, 79] width 58 height 13
click at [171, 90] on li "ACQ: Flooring" at bounding box center [167, 91] width 58 height 9
type input "ACQ: Flooring"
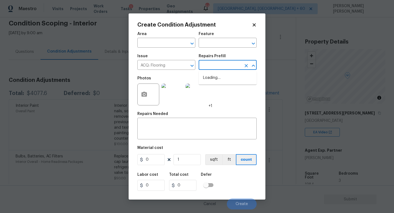
click at [220, 67] on input "text" at bounding box center [220, 65] width 43 height 8
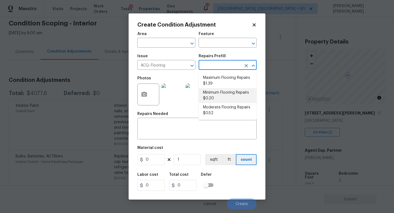
click at [219, 94] on li "Minimum Flooring Repairs $0.20" at bounding box center [228, 95] width 58 height 15
type input "Acquisition"
type textarea "Acquisition Scope: Minimum flooring repairs"
type input "0.2"
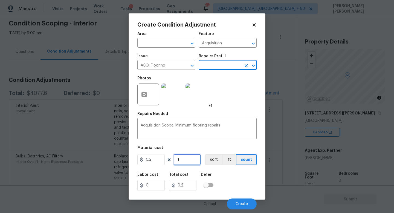
click at [184, 159] on input "1" at bounding box center [187, 159] width 27 height 11
type input "0"
type input "1"
type input "0.2"
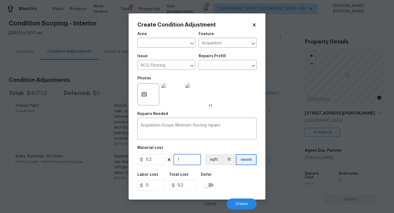
type input "19"
type input "3.8"
type input "198"
type input "39.6"
type input "1984"
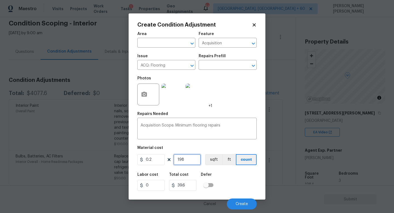
type input "396.8"
type input "1984"
click at [238, 204] on span "Create" at bounding box center [242, 204] width 12 height 4
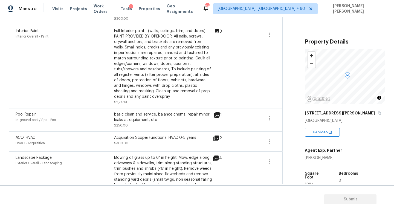
scroll to position [0, 0]
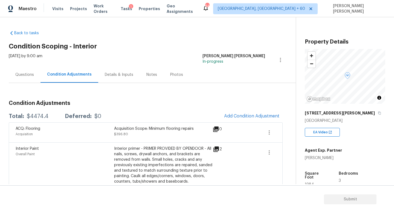
click at [21, 77] on div "Questions" at bounding box center [25, 75] width 32 height 16
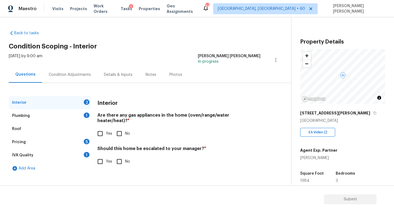
click at [99, 157] on input "Yes" at bounding box center [101, 162] width 12 height 12
checkbox input "true"
click at [135, 173] on input "text" at bounding box center [179, 176] width 163 height 13
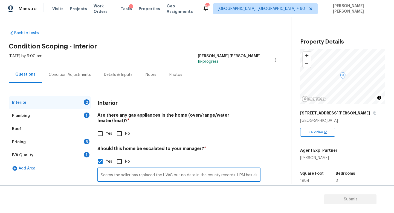
paste input "It appears that the seller has replaced the HVAC system, although there is no s…"
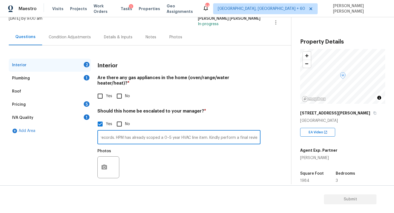
click at [133, 136] on input "It appears that the seller has replaced the HVAC system, although there is no s…" at bounding box center [179, 137] width 163 height 13
paste input "text"
type input "It appears that the seller has replaced the HVAC system, although there is no s…"
click at [111, 164] on div at bounding box center [109, 167] width 22 height 22
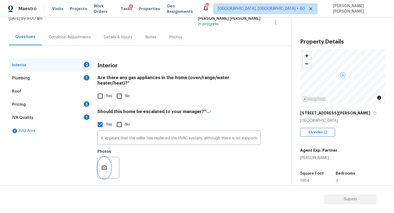
click at [103, 165] on icon "button" at bounding box center [104, 167] width 5 height 5
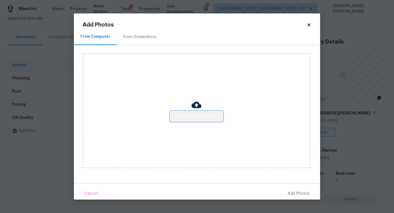
click at [220, 119] on button "Click to Upload Photos" at bounding box center [196, 116] width 53 height 10
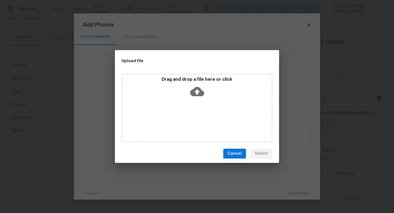
click at [198, 91] on icon at bounding box center [197, 92] width 14 height 14
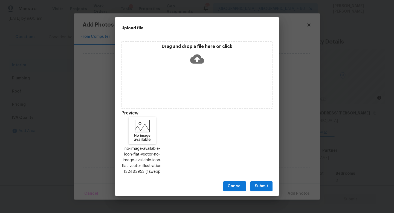
click at [266, 186] on span "Submit" at bounding box center [261, 186] width 13 height 7
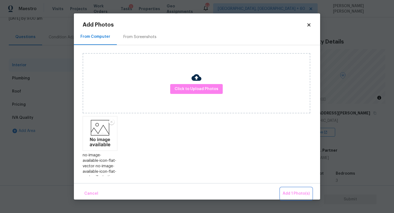
click at [293, 193] on span "Add 1 Photo(s)" at bounding box center [296, 193] width 27 height 7
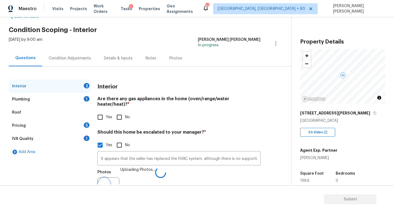
scroll to position [18, 0]
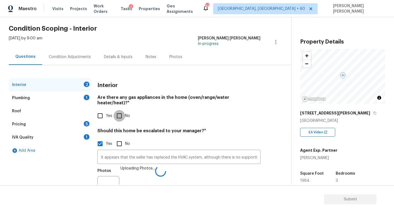
click at [118, 110] on input "No" at bounding box center [120, 116] width 12 height 12
checkbox input "true"
click at [46, 94] on div "Plumbing 1" at bounding box center [50, 97] width 82 height 13
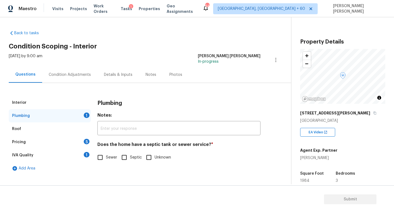
click at [96, 158] on input "Sewer" at bounding box center [101, 158] width 12 height 12
checkbox input "true"
click at [68, 145] on div "Pricing 5" at bounding box center [50, 142] width 82 height 13
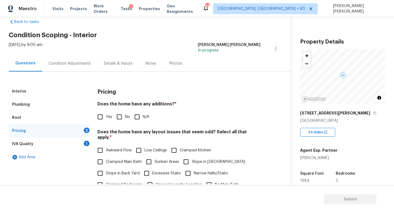
click at [123, 116] on input "No" at bounding box center [120, 117] width 12 height 12
checkbox input "true"
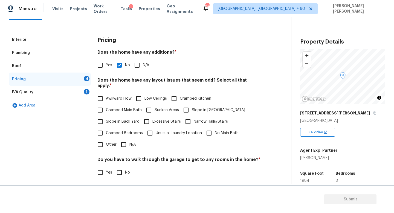
scroll to position [74, 0]
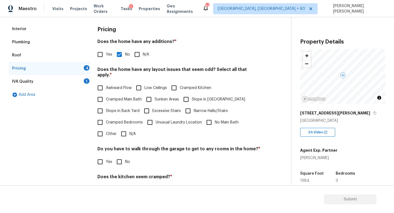
click at [121, 129] on input "N/A" at bounding box center [124, 134] width 12 height 12
checkbox input "true"
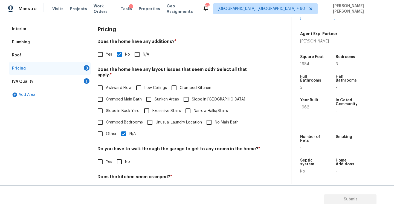
click at [127, 159] on span "No" at bounding box center [127, 162] width 5 height 6
click at [125, 156] on input "No" at bounding box center [120, 162] width 12 height 12
checkbox input "true"
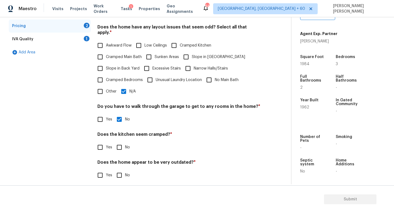
scroll to position [116, 0]
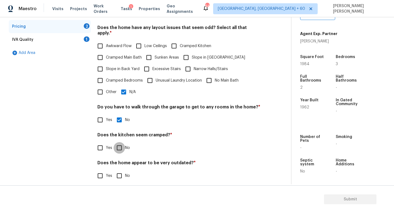
click at [120, 142] on input "No" at bounding box center [120, 148] width 12 height 12
checkbox input "true"
click at [122, 181] on div "Pricing Does the home have any additions? * Yes No N/A Does the home have any l…" at bounding box center [179, 85] width 163 height 208
click at [122, 172] on input "No" at bounding box center [120, 176] width 12 height 12
checkbox input "true"
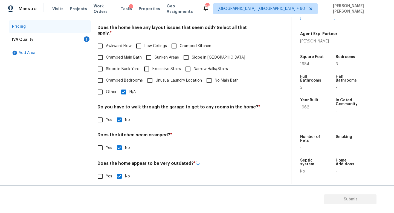
scroll to position [0, 0]
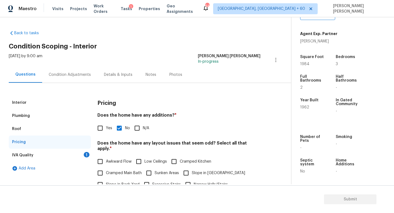
click at [85, 153] on div "1" at bounding box center [87, 154] width 6 height 5
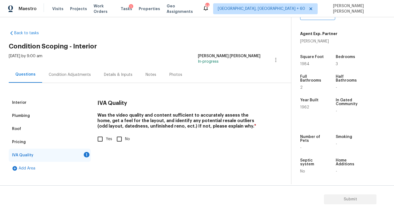
click at [104, 141] on input "Yes" at bounding box center [101, 139] width 12 height 12
checkbox input "true"
click at [42, 61] on div "[DATE] by 9:00 am" at bounding box center [26, 59] width 34 height 13
click at [61, 75] on div "Condition Adjustments" at bounding box center [70, 74] width 42 height 5
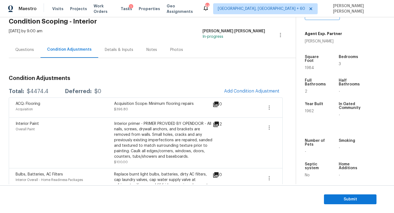
scroll to position [44, 0]
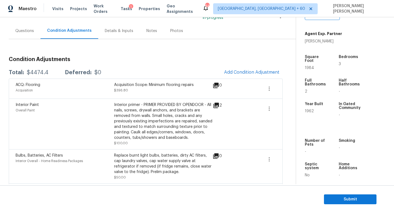
click at [34, 73] on div "$4474.4" at bounding box center [38, 72] width 22 height 5
copy div "$4474.4"
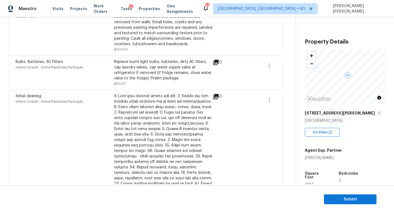
scroll to position [0, 0]
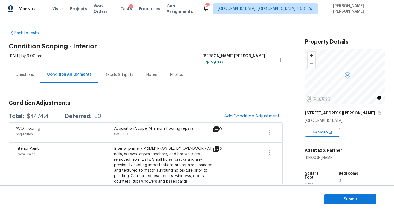
click at [19, 73] on div "Questions" at bounding box center [24, 74] width 19 height 5
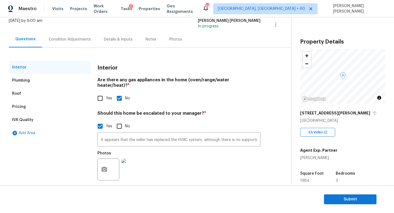
scroll to position [36, 0]
click at [33, 106] on div "Pricing" at bounding box center [50, 106] width 82 height 13
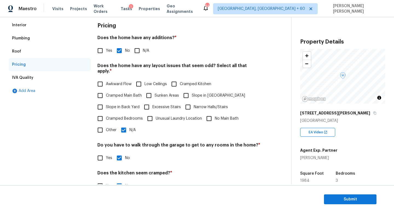
scroll to position [116, 0]
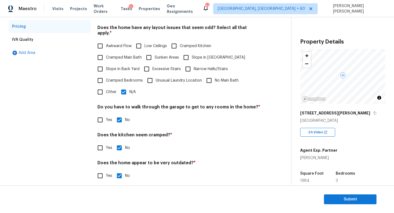
click at [344, 191] on section "Submit" at bounding box center [197, 199] width 394 height 28
click at [345, 198] on span "Submit" at bounding box center [351, 199] width 44 height 7
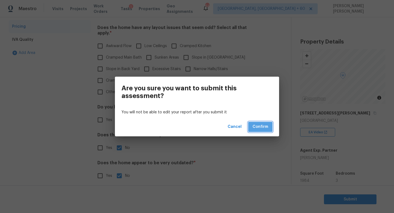
click at [254, 122] on button "Confirm" at bounding box center [260, 127] width 24 height 10
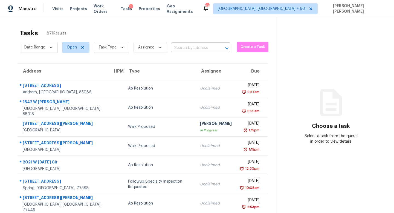
click at [191, 48] on input "text" at bounding box center [193, 48] width 44 height 8
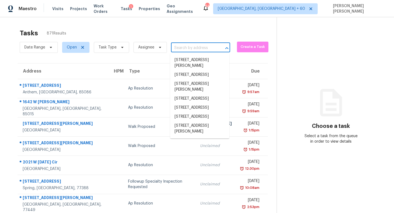
paste input "[STREET_ADDRESS]"
type input "[STREET_ADDRESS]"
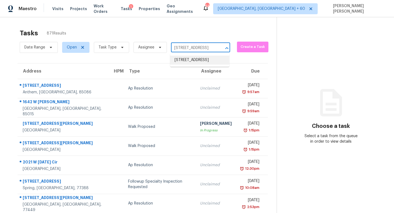
click at [193, 57] on li "[STREET_ADDRESS]" at bounding box center [199, 60] width 59 height 9
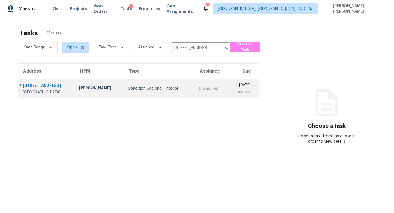
click at [199, 86] on div "Unclaimed" at bounding box center [211, 88] width 25 height 5
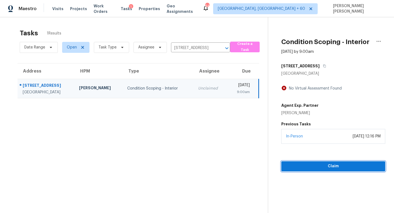
click at [308, 168] on span "Claim" at bounding box center [333, 166] width 95 height 7
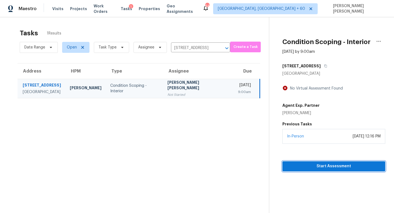
click at [321, 163] on span "Start Assessment" at bounding box center [334, 166] width 94 height 7
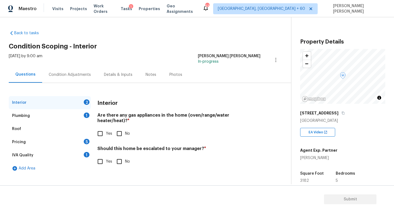
click at [64, 146] on div "Pricing 5" at bounding box center [50, 142] width 82 height 13
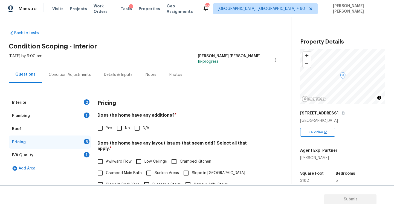
click at [188, 168] on input "Slope in [GEOGRAPHIC_DATA]" at bounding box center [187, 173] width 12 height 12
checkbox input "true"
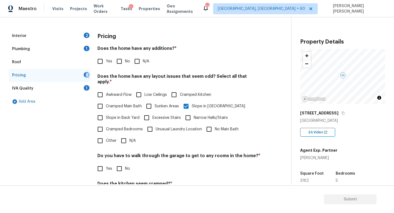
click at [102, 112] on input "Slope in Back Yard" at bounding box center [101, 118] width 12 height 12
checkbox input "true"
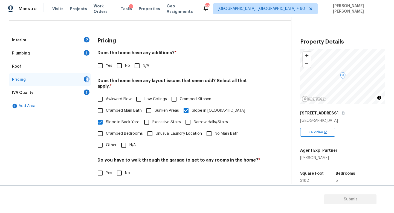
scroll to position [51, 0]
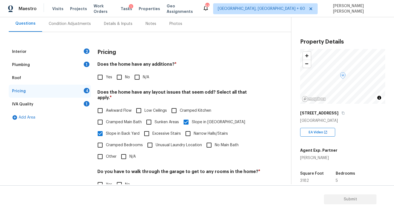
click at [75, 52] on div "Interior 2" at bounding box center [50, 51] width 82 height 13
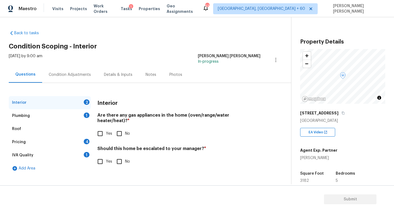
scroll to position [0, 0]
click at [122, 128] on input "No" at bounding box center [120, 134] width 12 height 12
checkbox input "true"
click at [96, 162] on div "Interior 1 Plumbing 1 Roof Pricing 4 IVA Quality 1 Add Area Interior Are there …" at bounding box center [144, 135] width 270 height 79
click at [103, 156] on input "Yes" at bounding box center [101, 162] width 12 height 12
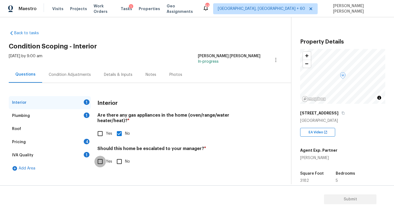
checkbox input "true"
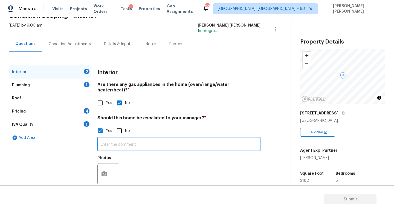
click at [125, 144] on input "text" at bounding box center [179, 144] width 163 height 13
type input "Interior and exterior cracks. HPM proposed walk."
click at [118, 163] on div at bounding box center [109, 174] width 22 height 22
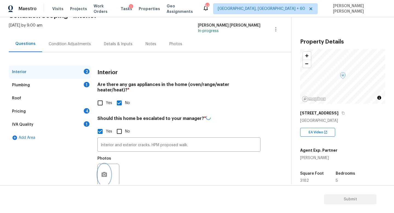
click at [107, 172] on icon "button" at bounding box center [104, 174] width 5 height 5
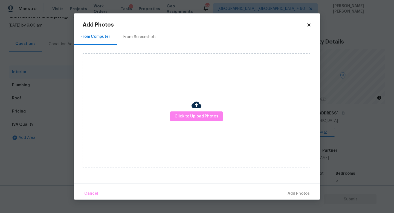
click at [191, 122] on div "Click to Upload Photos" at bounding box center [197, 110] width 228 height 115
click at [201, 115] on span "Click to Upload Photos" at bounding box center [197, 116] width 44 height 7
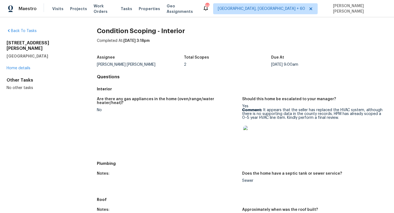
drag, startPoint x: 264, startPoint y: 109, endPoint x: 306, endPoint y: 122, distance: 44.4
click at [306, 122] on div "Yes Comment: It appears that the seller has replaced the HVAC system, although …" at bounding box center [312, 125] width 141 height 42
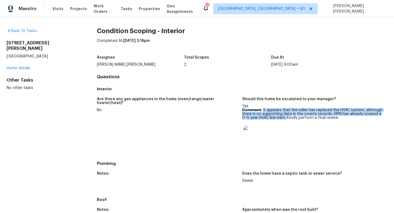
drag, startPoint x: 287, startPoint y: 118, endPoint x: 263, endPoint y: 109, distance: 25.7
click at [263, 109] on p "Comment: It appears that the seller has replaced the HVAC system, although ther…" at bounding box center [312, 114] width 141 height 12
copy p "It appears that the seller has replaced the HVAC system, although there is no s…"
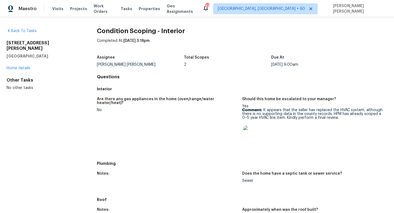
click at [286, 153] on figure "Should this home be escalated to your manager? Yes Comment: It appears that the…" at bounding box center [314, 126] width 145 height 58
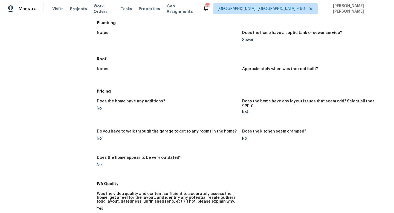
scroll to position [8, 0]
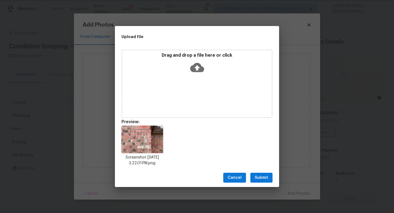
scroll to position [31, 0]
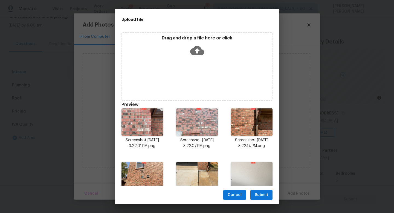
click at [260, 196] on span "Submit" at bounding box center [261, 195] width 13 height 7
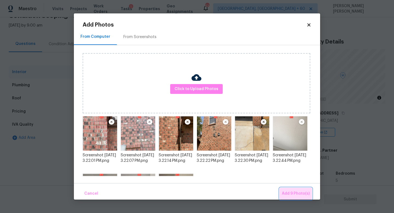
click at [299, 192] on span "Add 9 Photo(s)" at bounding box center [296, 193] width 28 height 7
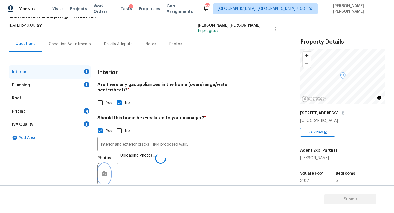
scroll to position [38, 0]
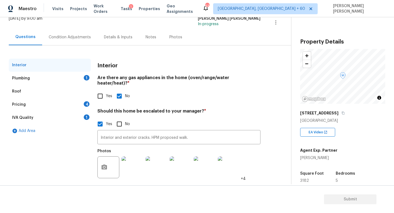
click at [58, 79] on div "Plumbing 1" at bounding box center [50, 78] width 82 height 13
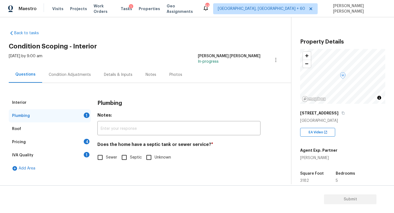
scroll to position [0, 0]
click at [99, 157] on input "Sewer" at bounding box center [101, 158] width 12 height 12
checkbox input "true"
click at [74, 141] on div "Pricing 4" at bounding box center [50, 142] width 82 height 13
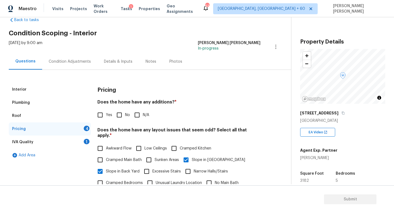
scroll to position [24, 0]
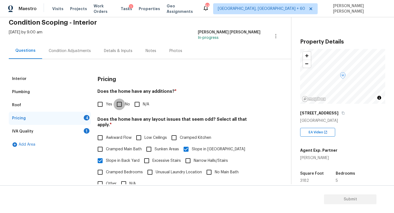
click at [123, 104] on input "No" at bounding box center [120, 105] width 12 height 12
checkbox input "true"
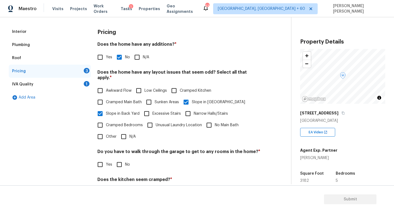
scroll to position [116, 0]
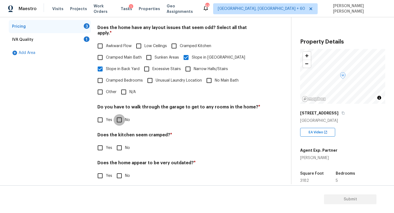
click at [120, 114] on input "No" at bounding box center [120, 120] width 12 height 12
checkbox input "true"
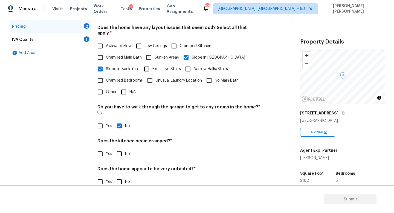
click at [119, 148] on input "No" at bounding box center [120, 154] width 12 height 12
checkbox input "true"
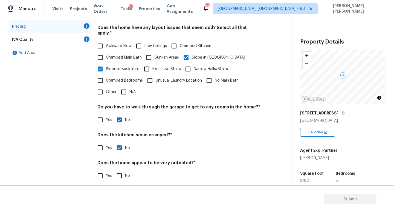
click at [118, 170] on input "No" at bounding box center [120, 176] width 12 height 12
checkbox input "true"
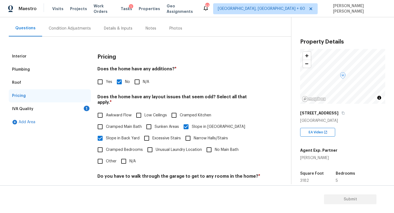
click at [72, 104] on div "IVA Quality 1" at bounding box center [50, 108] width 82 height 13
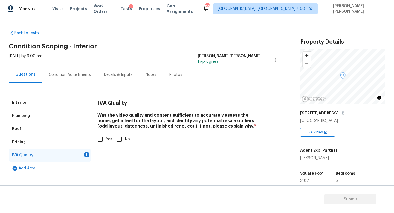
scroll to position [0, 0]
click at [101, 136] on input "Yes" at bounding box center [101, 139] width 12 height 12
checkbox input "true"
click at [62, 72] on div "Condition Adjustments" at bounding box center [70, 74] width 42 height 5
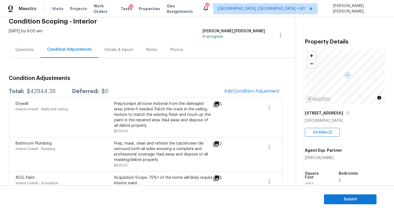
scroll to position [117, 0]
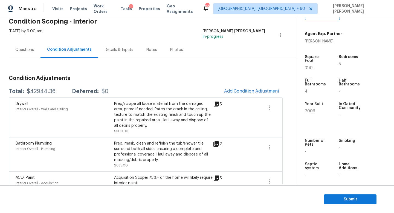
click at [268, 97] on span "Add Condition Adjustment" at bounding box center [252, 91] width 62 height 12
click at [258, 89] on span "Add Condition Adjustment" at bounding box center [251, 91] width 55 height 5
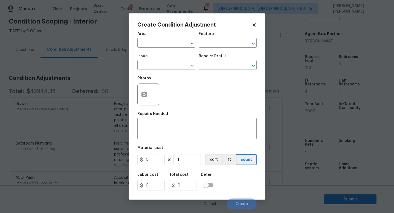
click at [28, 43] on body "Maestro Visits Projects Work Orders Tasks 1 Properties Geo Assignments 637 [GEO…" at bounding box center [197, 106] width 394 height 213
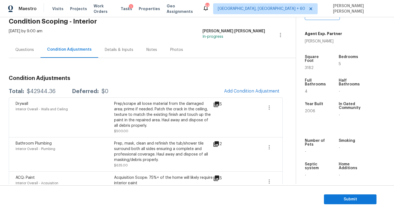
click at [20, 52] on div "Questions" at bounding box center [24, 49] width 19 height 5
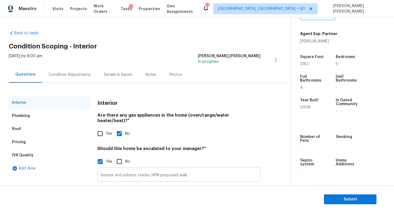
click at [151, 170] on input "Interior and exterior cracks. HPM proposed walk." at bounding box center [179, 175] width 163 height 13
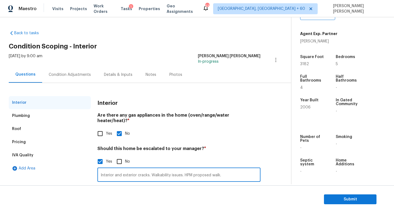
click at [125, 170] on input "Interior and exterior cracks. Walkability issues. HPM proposed walk." at bounding box center [179, 175] width 163 height 13
click at [107, 172] on input "Interior and cracks. Walkability issues. HPM proposed walk." at bounding box center [179, 175] width 163 height 13
drag, startPoint x: 123, startPoint y: 170, endPoint x: 57, endPoint y: 170, distance: 66.3
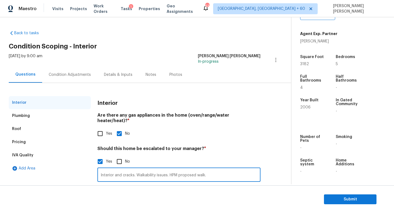
click at [57, 170] on div "Interior Plumbing Roof Pricing IVA Quality Add Area Interior Are there any gas …" at bounding box center [144, 161] width 270 height 130
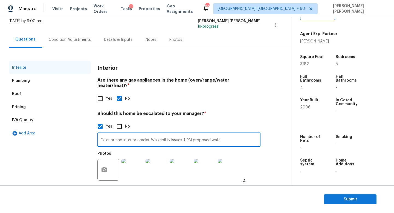
scroll to position [38, 0]
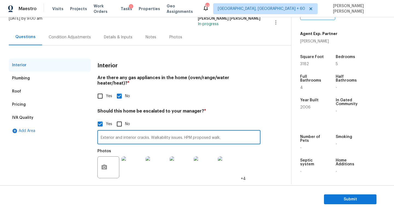
click at [148, 131] on input "Exterior and interior cracks. Walkability issues. HPM proposed walk." at bounding box center [179, 137] width 163 height 13
click at [163, 133] on input "Exterior and interior cracks @ 1.13, . Walkability issues. HPM proposed walk." at bounding box center [179, 137] width 163 height 13
click at [172, 132] on input "Exterior and interior cracks @ 1.13, 1.04, . Walkability issues. HPM proposed w…" at bounding box center [179, 137] width 163 height 13
type input "Exterior and interior cracks @ 1.13, 1.04, 0.32. Walkability issues. HPM propos…"
click at [220, 110] on div "Should this home be escalated to your manager? * Yes No Exterior and interior c…" at bounding box center [179, 144] width 163 height 73
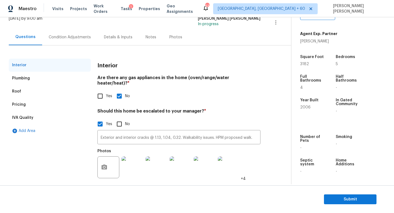
click at [72, 33] on div "Condition Adjustments" at bounding box center [69, 37] width 55 height 16
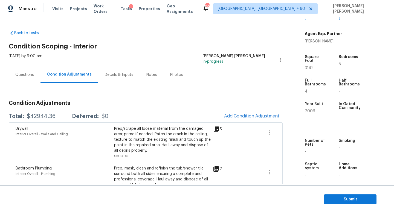
click at [33, 75] on div "Questions" at bounding box center [24, 74] width 19 height 5
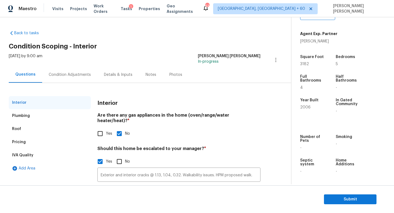
scroll to position [34, 0]
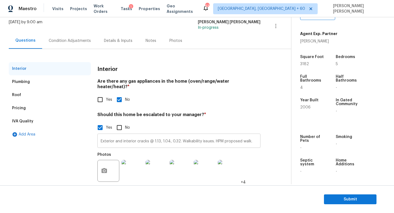
click at [140, 135] on input "Exterior and interior cracks @ 1.13, 1.04, 0.32. Walkability issues. HPM propos…" at bounding box center [179, 141] width 163 height 13
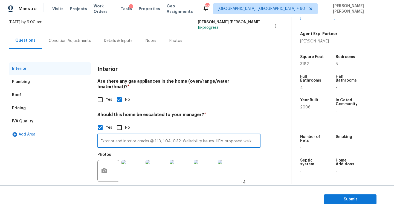
click at [72, 36] on div "Condition Adjustments" at bounding box center [69, 41] width 55 height 16
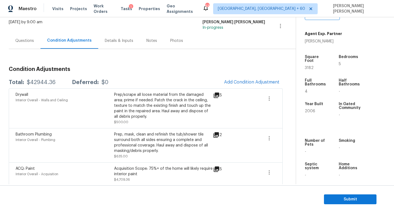
scroll to position [36, 0]
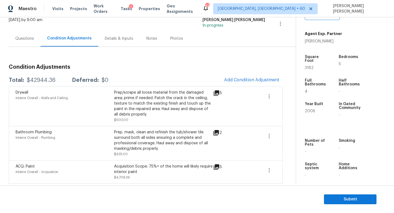
click at [42, 81] on div "$42944.36" at bounding box center [41, 80] width 29 height 5
copy div "$42944.36"
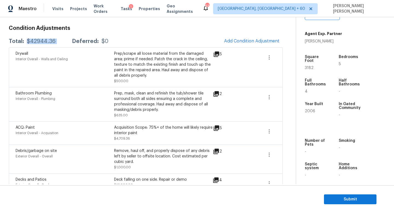
scroll to position [85, 0]
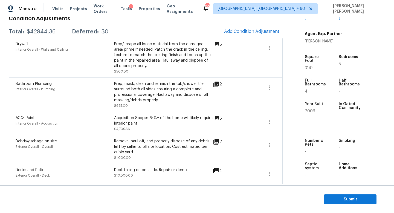
click at [74, 92] on div "Bathroom Plumbing Interior Overall - Plumbing" at bounding box center [65, 94] width 99 height 27
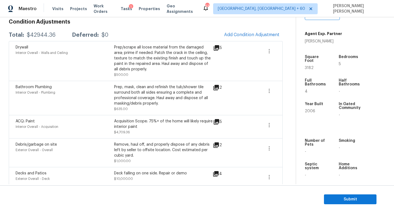
scroll to position [82, 0]
click at [242, 35] on span "Add Condition Adjustment" at bounding box center [251, 34] width 55 height 5
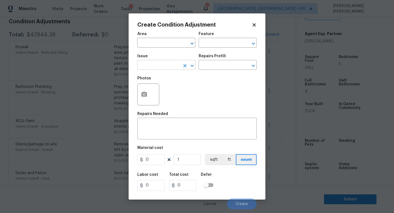
click at [160, 67] on input "text" at bounding box center [159, 65] width 43 height 8
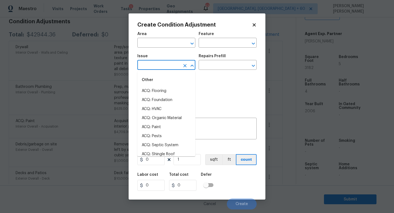
click at [84, 101] on body "Maestro Visits Projects Work Orders Tasks 1 Properties Geo Assignments 633 [GEO…" at bounding box center [197, 106] width 394 height 213
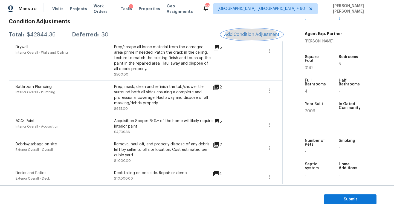
click at [266, 36] on span "Add Condition Adjustment" at bounding box center [251, 34] width 55 height 5
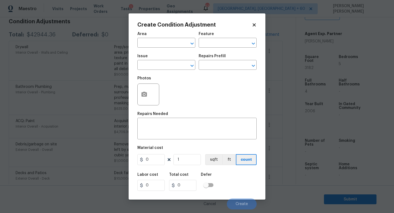
click at [143, 70] on span "Issue ​" at bounding box center [167, 62] width 58 height 22
click at [152, 66] on input "text" at bounding box center [159, 65] width 43 height 8
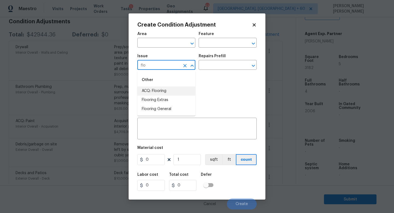
click at [180, 90] on li "ACQ: Flooring" at bounding box center [167, 91] width 58 height 9
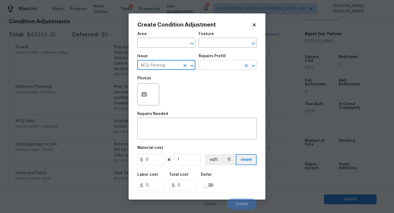
type input "ACQ: Flooring"
click at [214, 69] on input "text" at bounding box center [220, 65] width 43 height 8
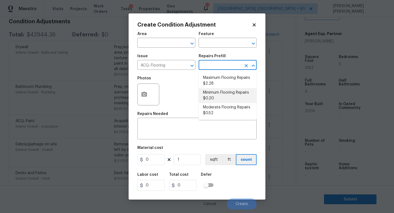
click at [212, 96] on li "Minimum Flooring Repairs $0.20" at bounding box center [228, 95] width 58 height 15
type input "Acquisition"
type textarea "Acquisition Scope: Minimum flooring repairs"
type input "0.2"
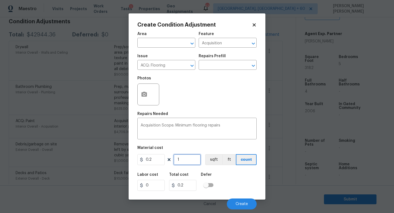
click at [191, 161] on input "1" at bounding box center [187, 159] width 27 height 11
type input "0"
type input "2"
type input "0.4"
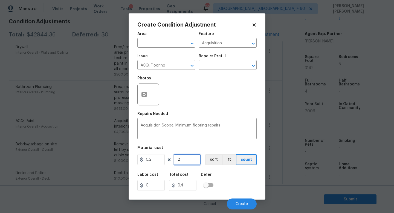
type input "0"
type input "3"
type input "0.6"
type input "31"
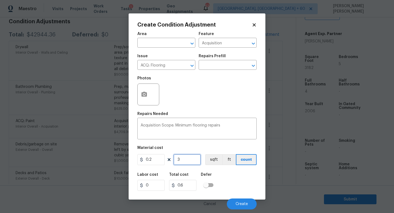
type input "6.2"
type input "318"
type input "63.6"
type input "3182"
type input "636.4"
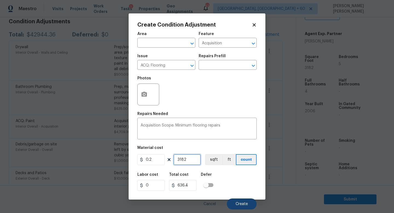
type input "3182"
click at [244, 205] on span "Create" at bounding box center [242, 204] width 12 height 4
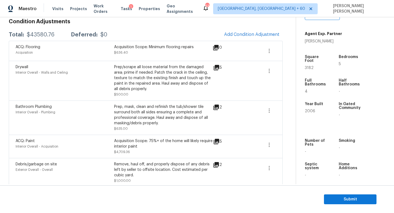
click at [35, 33] on div "$43580.76" at bounding box center [41, 34] width 28 height 5
copy div "$43580.76"
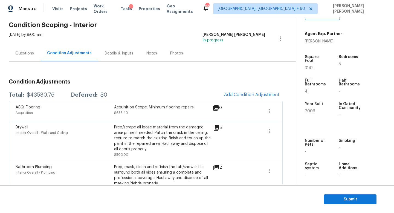
scroll to position [0, 0]
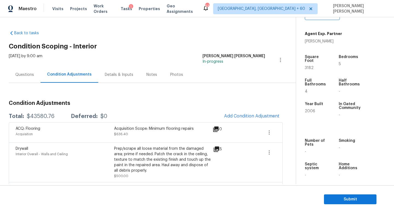
click at [25, 68] on div "Questions" at bounding box center [25, 75] width 32 height 16
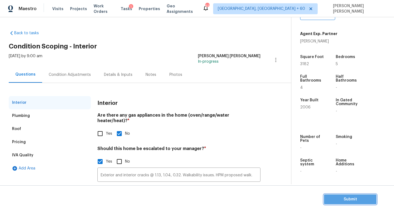
click at [344, 201] on span "Submit" at bounding box center [351, 199] width 44 height 7
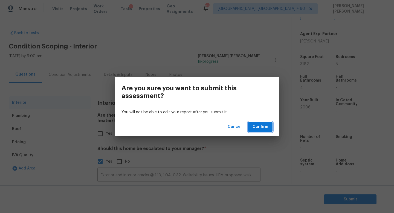
click at [261, 128] on span "Confirm" at bounding box center [261, 127] width 16 height 7
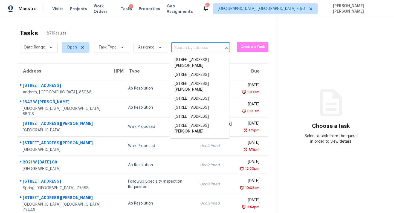
click at [190, 46] on input "text" at bounding box center [193, 48] width 44 height 8
paste input "2603 Carrickton Cir, Orlando, FL 32824"
type input "2603 Carrickton Cir, Orlando, FL 32824"
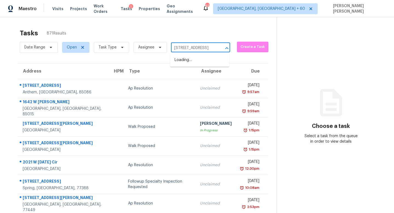
scroll to position [0, 30]
click at [191, 60] on li "2603 Carrickton Cir, Orlando, FL 32824" at bounding box center [199, 60] width 59 height 9
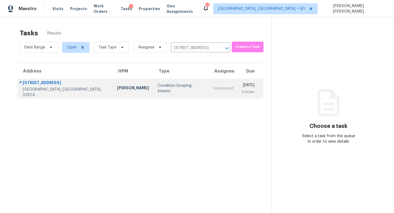
click at [209, 94] on td "Unclaimed" at bounding box center [223, 88] width 28 height 19
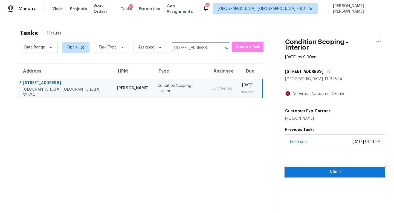
click at [320, 168] on span "Claim" at bounding box center [335, 171] width 91 height 7
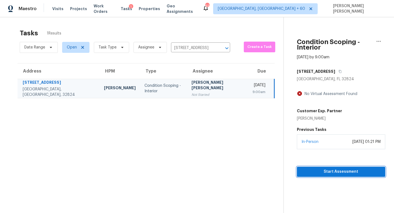
click at [342, 168] on span "Start Assessment" at bounding box center [342, 171] width 80 height 7
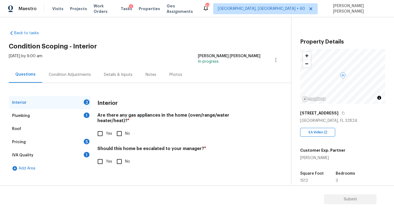
click at [48, 141] on div "Pricing 5" at bounding box center [50, 142] width 82 height 13
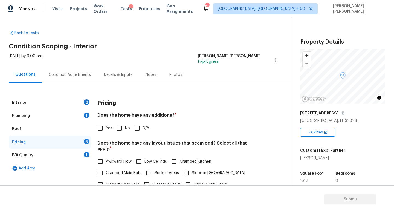
click at [100, 179] on input "Slope in Back Yard" at bounding box center [101, 185] width 12 height 12
checkbox input "true"
click at [342, 112] on icon "button" at bounding box center [343, 113] width 3 height 3
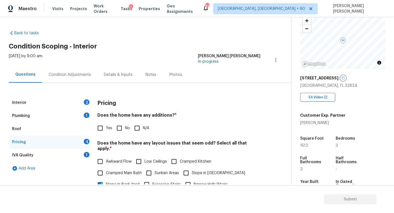
scroll to position [48, 0]
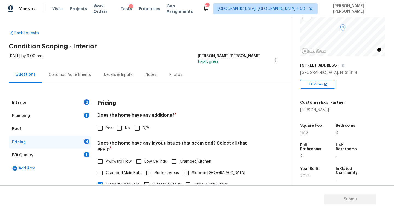
click at [343, 62] on div "2603 Carrickton Cir" at bounding box center [343, 65] width 85 height 10
click at [341, 65] on button "button" at bounding box center [343, 65] width 5 height 5
click at [124, 127] on input "No" at bounding box center [120, 128] width 12 height 12
click at [124, 127] on input "No" at bounding box center [120, 129] width 12 height 12
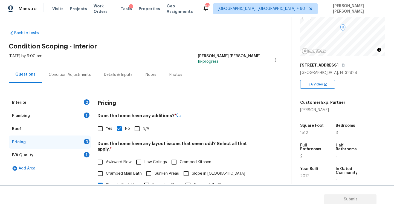
checkbox input "false"
click at [69, 105] on div "Interior 2" at bounding box center [50, 102] width 82 height 13
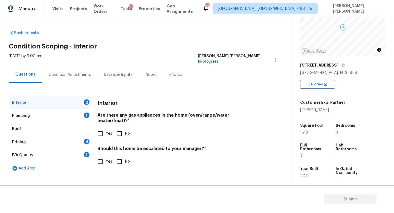
click at [121, 128] on input "No" at bounding box center [120, 134] width 12 height 12
checkbox input "true"
click at [68, 116] on div "Plumbing 1" at bounding box center [50, 115] width 82 height 13
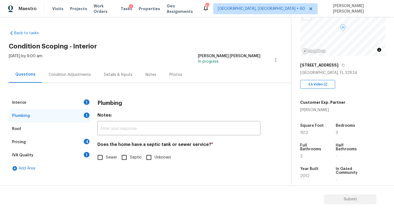
click at [104, 158] on input "Sewer" at bounding box center [101, 158] width 12 height 12
checkbox input "true"
click at [62, 144] on div "Pricing 4" at bounding box center [50, 142] width 82 height 13
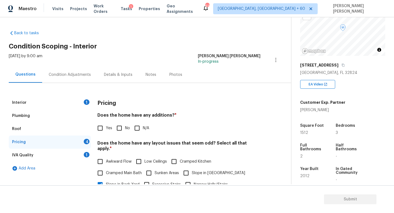
click at [116, 129] on input "No" at bounding box center [120, 128] width 12 height 12
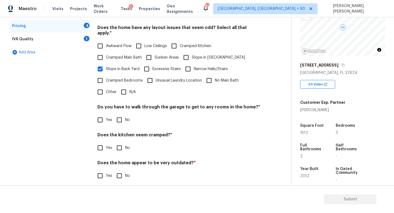
checkbox input "true"
click at [116, 118] on input "No" at bounding box center [120, 120] width 12 height 12
checkbox input "true"
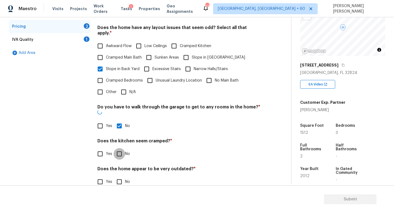
click at [116, 148] on input "No" at bounding box center [120, 154] width 12 height 12
checkbox input "true"
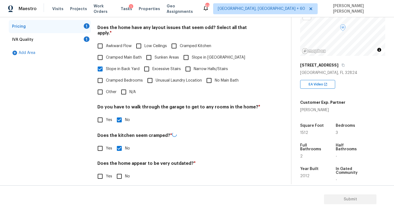
click at [117, 177] on div "Pricing Does the home have any additions? * Yes No N/A Does the home have any l…" at bounding box center [179, 85] width 163 height 208
click at [120, 170] on input "No" at bounding box center [120, 176] width 12 height 12
checkbox input "true"
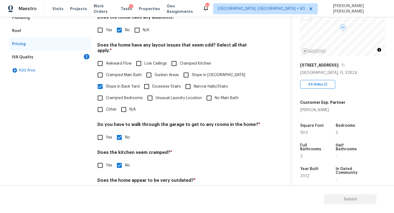
scroll to position [96, 0]
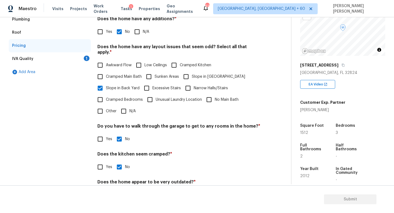
click at [66, 57] on div "IVA Quality 1" at bounding box center [50, 58] width 82 height 13
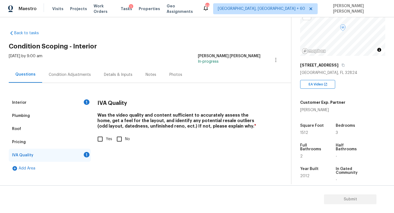
scroll to position [0, 0]
click at [102, 140] on input "Yes" at bounding box center [101, 139] width 12 height 12
checkbox input "true"
click at [65, 69] on div "Condition Adjustments" at bounding box center [69, 75] width 55 height 16
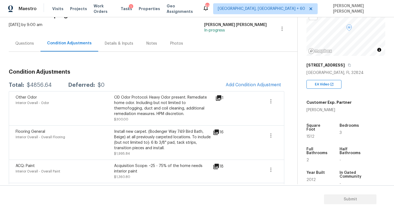
scroll to position [32, 0]
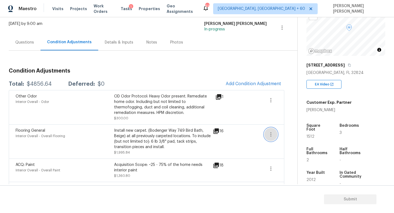
click at [269, 135] on icon "button" at bounding box center [271, 134] width 7 height 7
click at [287, 134] on div "Edit" at bounding box center [302, 133] width 43 height 5
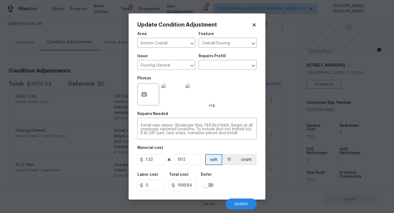
click at [286, 137] on body "Maestro Visits Projects Work Orders Tasks 1 Properties Geo Assignments 618 Knox…" at bounding box center [197, 106] width 394 height 213
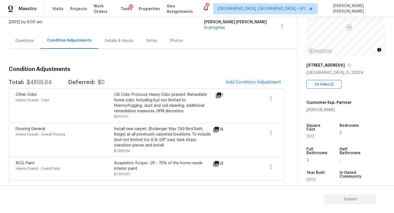
scroll to position [32, 0]
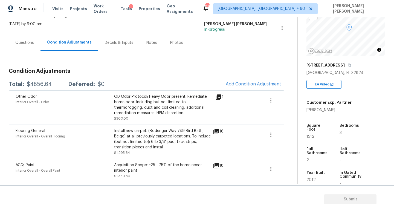
click at [39, 85] on div "$4856.64" at bounding box center [39, 84] width 25 height 5
copy div "$4856.64"
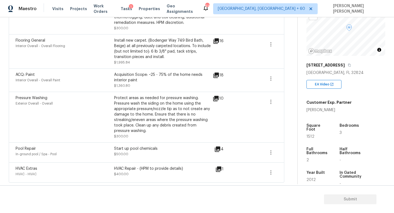
scroll to position [0, 0]
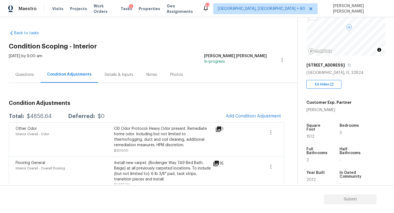
click at [16, 71] on div "Questions" at bounding box center [25, 75] width 32 height 16
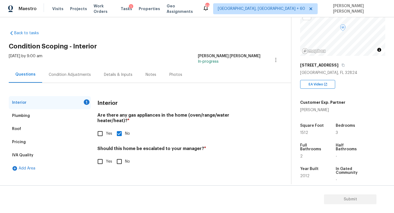
click at [121, 156] on input "No" at bounding box center [120, 162] width 12 height 12
checkbox input "true"
click at [117, 65] on div "Tue, Sep 16 2025 by 9:00 am Jishnu Manoj In-progress" at bounding box center [150, 59] width 283 height 13
click at [50, 73] on div "Condition Adjustments" at bounding box center [70, 74] width 42 height 5
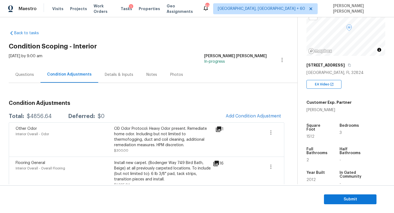
click at [25, 66] on div "[DATE] by 9:00 am" at bounding box center [26, 59] width 34 height 13
click at [27, 73] on div "Questions" at bounding box center [24, 74] width 19 height 5
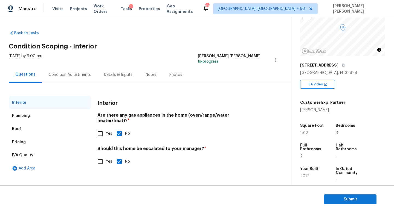
click at [36, 145] on div "Pricing" at bounding box center [50, 142] width 82 height 13
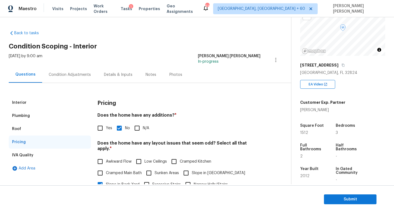
click at [65, 75] on div "Condition Adjustments" at bounding box center [70, 74] width 42 height 5
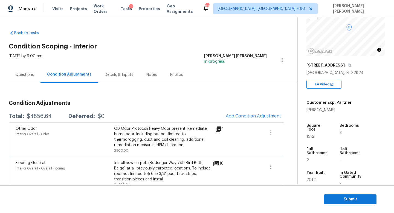
click at [30, 119] on div "$4856.64" at bounding box center [39, 116] width 25 height 5
copy div "$4856.64"
click at [29, 67] on div "Questions" at bounding box center [25, 75] width 32 height 16
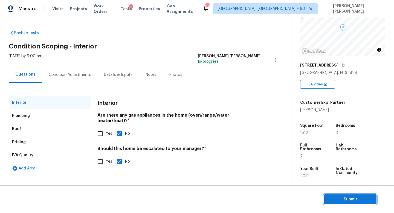
click at [337, 197] on span "Submit" at bounding box center [351, 199] width 44 height 7
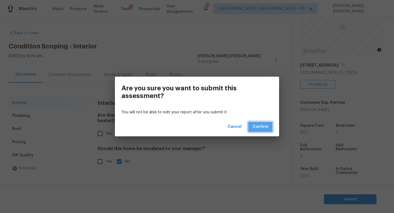
click at [264, 127] on span "Confirm" at bounding box center [261, 127] width 16 height 7
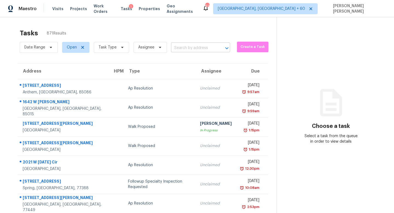
click at [189, 47] on input "text" at bounding box center [193, 48] width 44 height 8
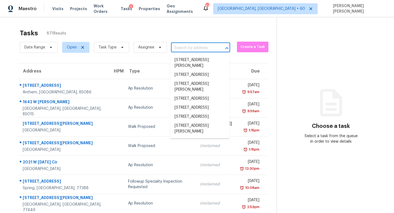
paste input "14641 Lattice Ct, Jacksonville, FL 32226"
type input "14641 Lattice Ct, Jacksonville, FL 32226"
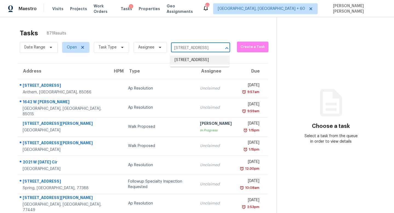
click at [197, 58] on li "14641 Lattice Ct, Jacksonville, FL 32226" at bounding box center [199, 60] width 59 height 9
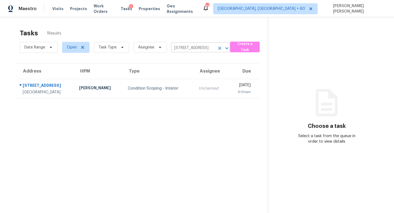
click at [180, 49] on input "14641 Lattice Ct, Jacksonville, FL 32226" at bounding box center [193, 48] width 44 height 8
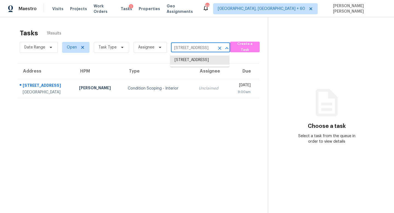
paste input "7539 Hugh Ln, Land O Lakes, FL 34638"
type input "17539 Hugh Ln, Land O Lakes, FL 34638"
click at [192, 57] on li "17539 Hugh Ln, Land O Lakes, FL 34638" at bounding box center [199, 63] width 59 height 15
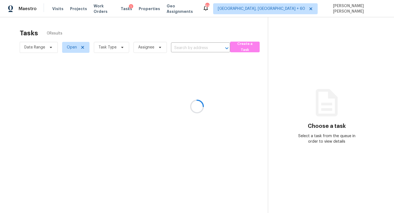
type input "17539 Hugh Ln, Land O Lakes, FL 34638"
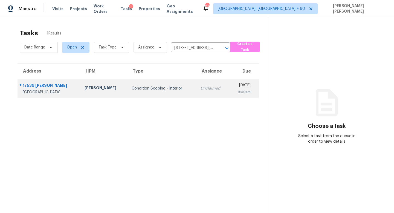
click at [196, 85] on td "Unclaimed" at bounding box center [212, 88] width 33 height 19
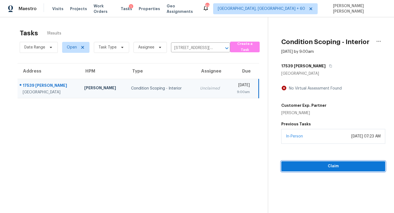
click at [342, 165] on span "Claim" at bounding box center [333, 166] width 95 height 7
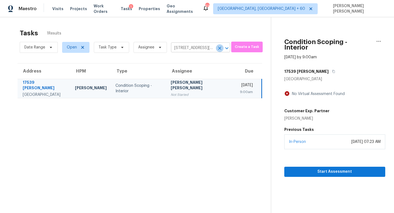
click at [218, 47] on icon "Clear" at bounding box center [219, 48] width 3 height 3
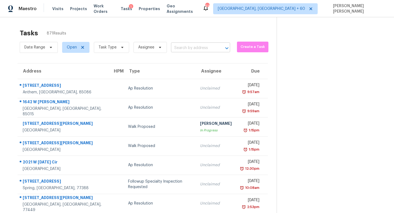
click at [185, 45] on input "text" at bounding box center [193, 48] width 44 height 8
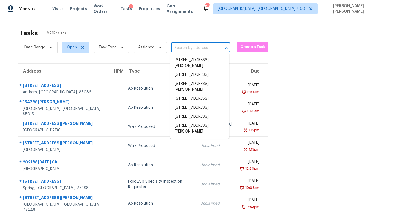
paste input "5022 Bristol Ct, Loveland, OH 45140"
type input "5022 Bristol Ct, Loveland, OH 45140"
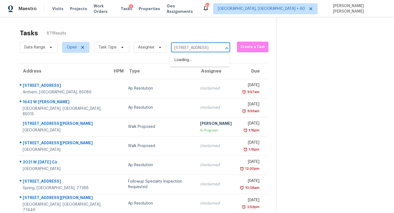
scroll to position [0, 24]
click at [192, 61] on li "5022 Bristol Ct, Loveland, OH 45140" at bounding box center [199, 60] width 59 height 9
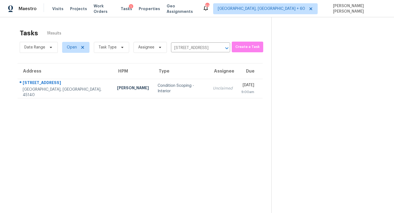
click at [209, 78] on th "Assignee" at bounding box center [223, 71] width 28 height 15
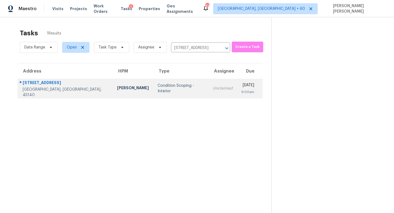
click at [213, 91] on div "Unclaimed" at bounding box center [223, 88] width 20 height 5
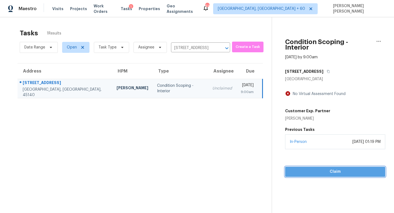
click at [339, 167] on button "Claim" at bounding box center [335, 172] width 100 height 10
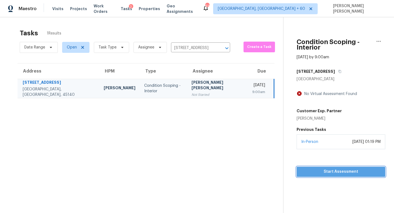
click at [324, 168] on span "Start Assessment" at bounding box center [341, 171] width 80 height 7
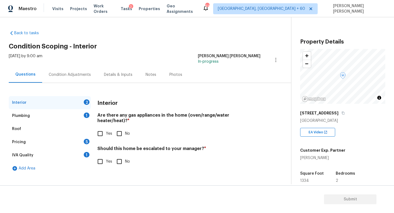
click at [122, 130] on input "No" at bounding box center [120, 134] width 12 height 12
checkbox input "true"
click at [72, 115] on div "Plumbing 1" at bounding box center [50, 115] width 82 height 13
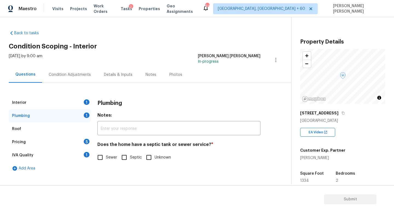
click at [102, 159] on input "Sewer" at bounding box center [101, 158] width 12 height 12
click at [101, 159] on input "Sewer" at bounding box center [101, 158] width 12 height 12
click at [98, 154] on input "Sewer" at bounding box center [101, 158] width 12 height 12
checkbox input "true"
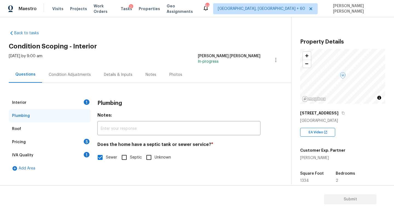
click at [72, 146] on div "Pricing 5" at bounding box center [50, 142] width 82 height 13
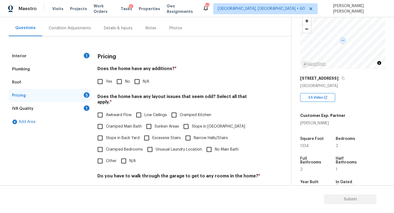
scroll to position [41, 0]
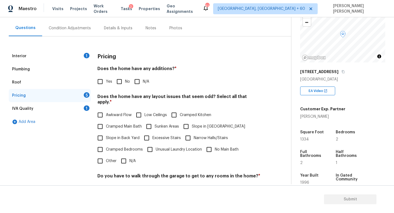
click at [119, 77] on input "No" at bounding box center [120, 82] width 12 height 12
checkbox input "true"
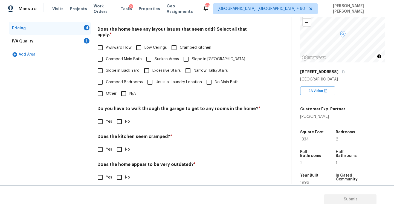
click at [126, 89] on input "N/A" at bounding box center [124, 94] width 12 height 12
checkbox input "true"
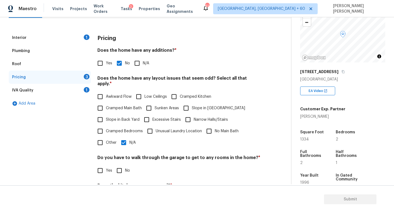
scroll to position [116, 0]
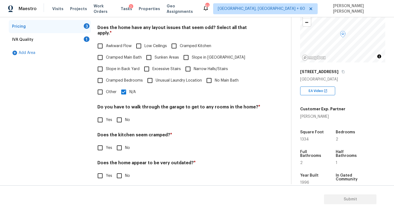
click at [123, 107] on div "Do you have to walk through the garage to get to any rooms in the home? * Yes No" at bounding box center [179, 114] width 163 height 21
click at [122, 114] on input "No" at bounding box center [120, 120] width 12 height 12
checkbox input "true"
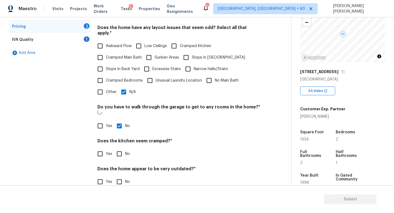
click at [120, 148] on input "No" at bounding box center [120, 154] width 12 height 12
checkbox input "true"
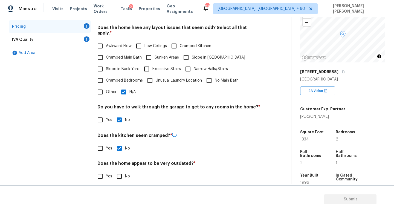
click at [118, 175] on input "No" at bounding box center [120, 177] width 12 height 12
checkbox input "true"
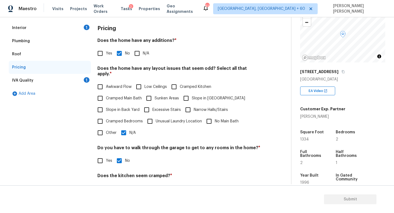
scroll to position [24, 0]
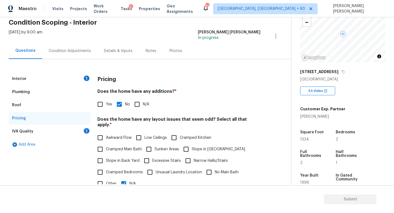
click at [73, 131] on div "IVA Quality 1" at bounding box center [50, 131] width 82 height 13
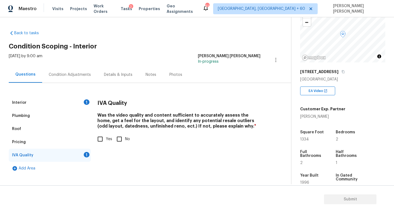
click at [101, 144] on input "Yes" at bounding box center [101, 139] width 12 height 12
checkbox input "true"
click at [66, 66] on div "Tue, Sep 16 2025 by 9:00 am Jishnu Manoj In-progress" at bounding box center [150, 59] width 283 height 13
click at [72, 75] on div "Condition Adjustments" at bounding box center [70, 74] width 42 height 5
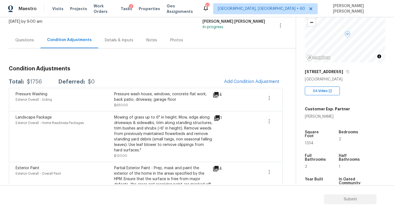
scroll to position [33, 0]
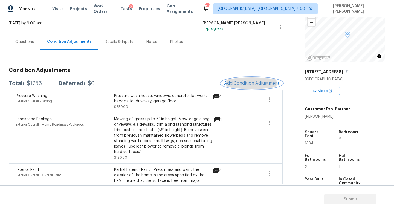
click at [247, 82] on span "Add Condition Adjustment" at bounding box center [251, 83] width 55 height 5
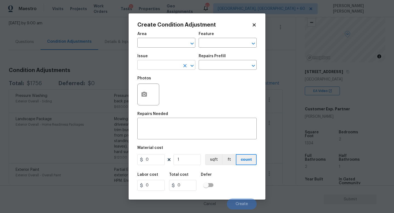
click at [158, 61] on input "text" at bounding box center [159, 65] width 43 height 8
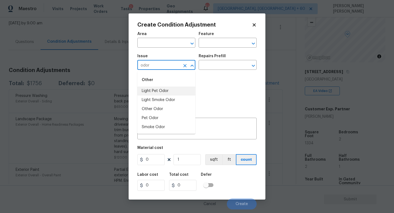
click at [169, 91] on li "Light Pet Odor" at bounding box center [167, 91] width 58 height 9
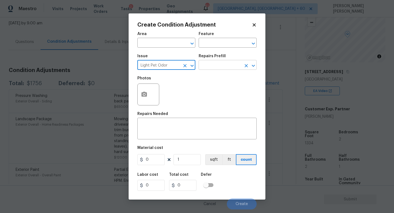
type input "Light Pet Odor"
click at [206, 70] on body "Maestro Visits Projects Work Orders Tasks 2 Properties Geo Assignments 614 Knox…" at bounding box center [197, 106] width 394 height 213
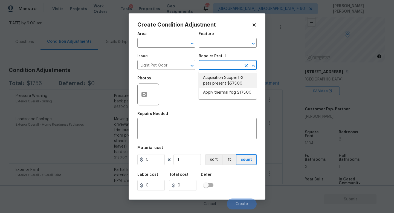
click at [218, 80] on li "Acquisition Scope: 1-2 pets present $575.00" at bounding box center [228, 80] width 58 height 15
type textarea "Acquisition Scope: 1-2 pets present"
type input "575"
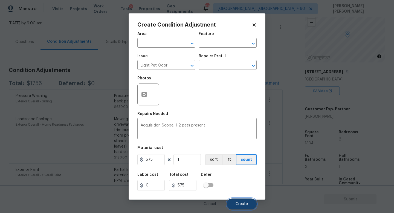
click at [244, 205] on span "Create" at bounding box center [242, 204] width 12 height 4
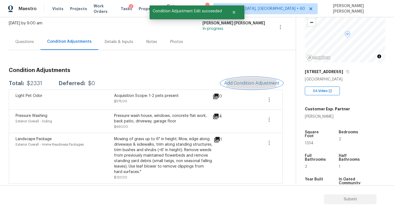
click at [238, 79] on button "Add Condition Adjustment" at bounding box center [252, 84] width 62 height 12
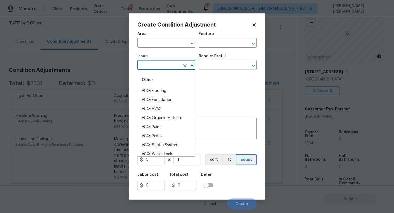
click at [152, 65] on input "text" at bounding box center [159, 65] width 43 height 8
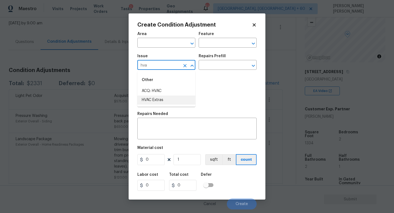
click at [151, 96] on li "HVAC Extras" at bounding box center [167, 100] width 58 height 9
type input "HVAC Extras"
click at [208, 69] on input "text" at bounding box center [220, 65] width 43 height 8
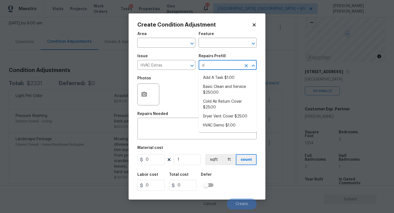
type input "du"
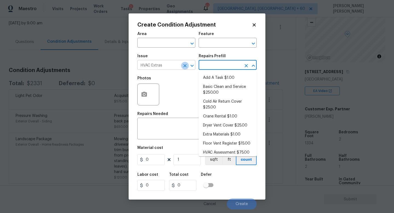
click at [185, 65] on icon "Clear" at bounding box center [184, 65] width 5 height 5
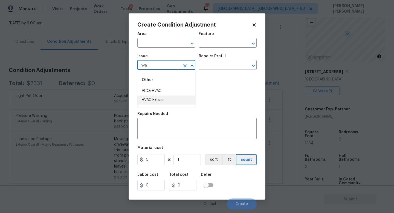
click at [177, 93] on li "ACQ: HVAC" at bounding box center [167, 91] width 58 height 9
type input "ACQ: HVAC"
click at [213, 71] on div "Issue ACQ: HVAC ​ Repairs Prefill ​" at bounding box center [197, 62] width 119 height 22
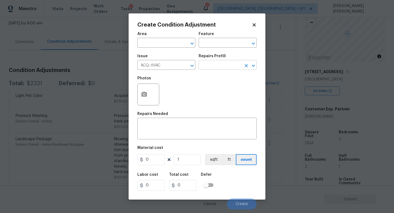
click at [214, 69] on input "text" at bounding box center [220, 65] width 43 height 8
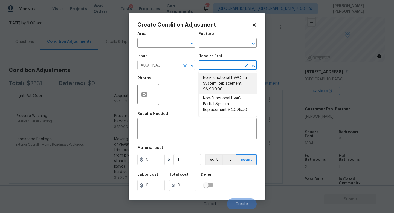
click at [185, 65] on icon "Clear" at bounding box center [184, 65] width 5 height 5
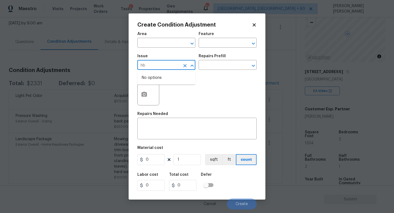
type input "h"
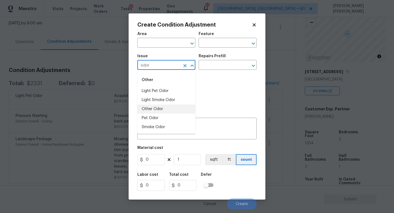
click at [150, 107] on li "Other Odor" at bounding box center [167, 109] width 58 height 9
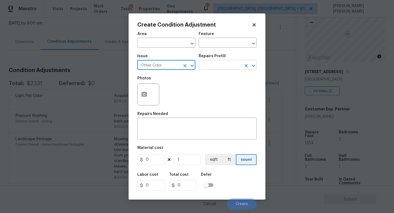
type input "Other Odor"
click at [219, 67] on input "text" at bounding box center [220, 65] width 43 height 8
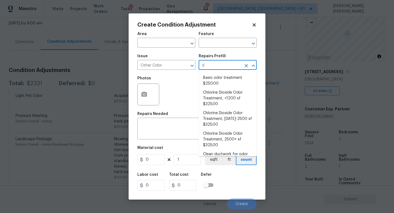
type input "du"
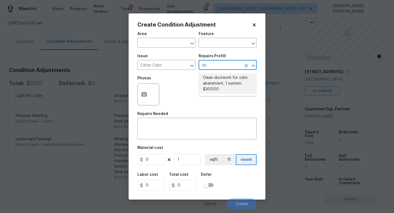
click at [224, 79] on li "Clean ductwork for odor abatement, 1 system. $300.00" at bounding box center [228, 83] width 58 height 21
type textarea "Clean ductwork for odor abatement"
type input "300"
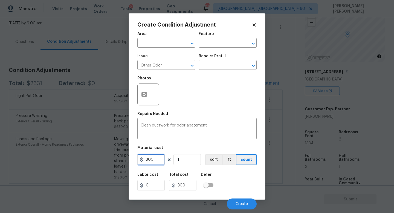
click at [157, 159] on input "300" at bounding box center [151, 159] width 27 height 11
drag, startPoint x: 157, startPoint y: 159, endPoint x: 133, endPoint y: 158, distance: 23.8
click at [137, 159] on div "Create Condition Adjustment Area ​ Feature ​ Issue Other Odor ​ Repairs Prefill…" at bounding box center [197, 106] width 137 height 186
type input "750"
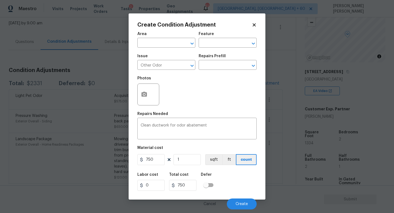
click at [239, 186] on div "Labor cost 0 Total cost 750 Defer" at bounding box center [197, 182] width 119 height 25
click at [243, 205] on span "Create" at bounding box center [242, 204] width 12 height 4
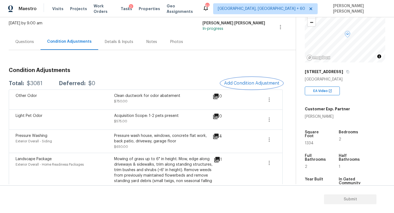
click at [242, 85] on span "Add Condition Adjustment" at bounding box center [251, 83] width 55 height 5
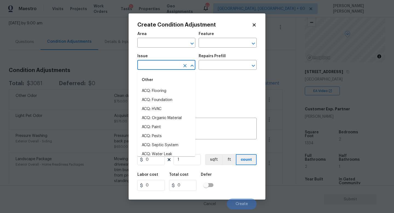
click at [153, 65] on input "text" at bounding box center [159, 65] width 43 height 8
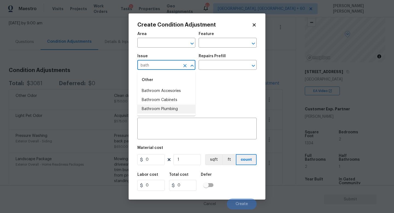
click at [158, 107] on li "Bathroom Plumbing" at bounding box center [167, 109] width 58 height 9
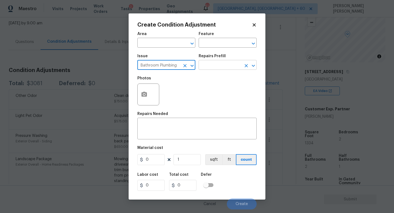
type input "Bathroom Plumbing"
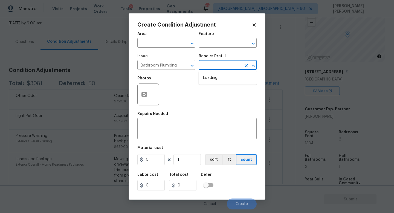
click at [211, 66] on input "text" at bounding box center [220, 65] width 43 height 8
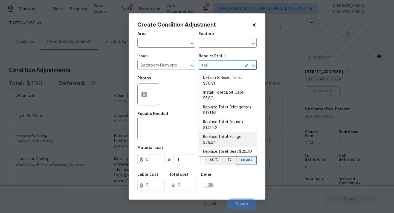
scroll to position [2, 0]
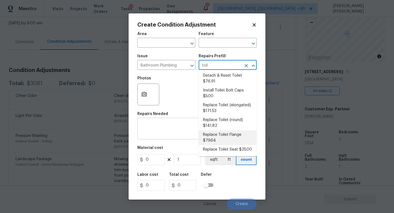
type input "toil"
click at [181, 136] on div "x ​" at bounding box center [197, 129] width 119 height 20
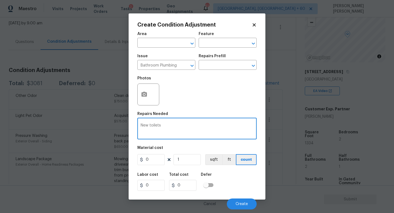
type textarea "New toilets"
drag, startPoint x: 153, startPoint y: 160, endPoint x: 59, endPoint y: 157, distance: 94.0
click at [85, 160] on div "Create Condition Adjustment Area ​ Feature ​ Issue Bathroom Plumbing ​ Repairs …" at bounding box center [197, 106] width 394 height 213
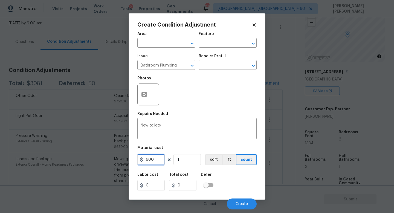
type input "600"
click at [227, 174] on div "Labor cost 0 Total cost 600 Defer" at bounding box center [197, 182] width 119 height 25
click at [247, 205] on span "Create" at bounding box center [242, 204] width 12 height 4
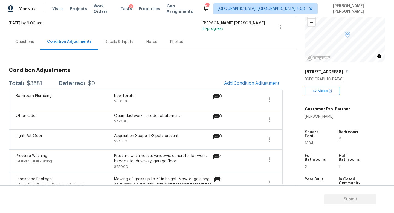
click at [249, 89] on span "Add Condition Adjustment" at bounding box center [252, 84] width 62 height 12
click at [249, 85] on span "Add Condition Adjustment" at bounding box center [251, 83] width 55 height 5
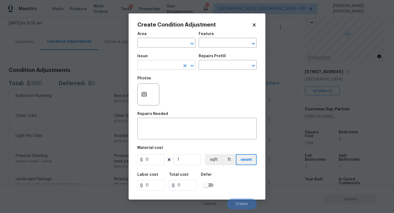
click at [155, 65] on input "text" at bounding box center [159, 65] width 43 height 8
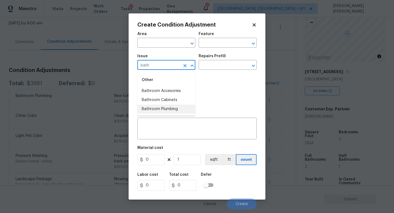
click at [161, 111] on li "Bathroom Plumbing" at bounding box center [167, 109] width 58 height 9
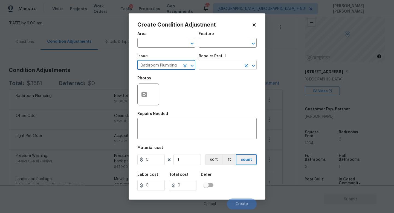
type input "Bathroom Plumbing"
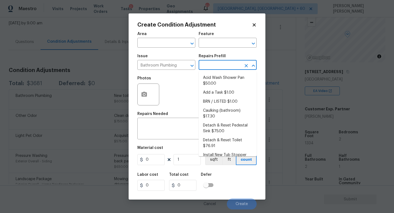
click at [211, 67] on input "text" at bounding box center [220, 65] width 43 height 8
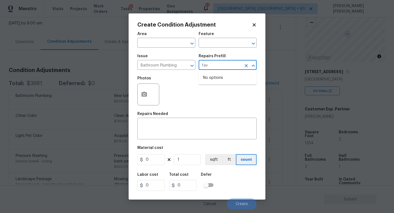
type input "fa"
click at [230, 79] on li "Replace Sink Faucet $80.14" at bounding box center [228, 80] width 58 height 15
type input "Plumbing"
type textarea "Remove and replace the existing sink faucet with new (PM to approve finish). En…"
type input "80.14"
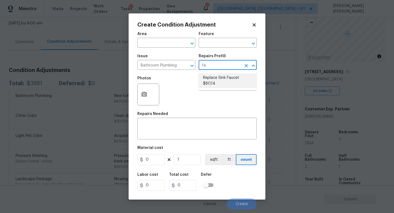
type input "80.14"
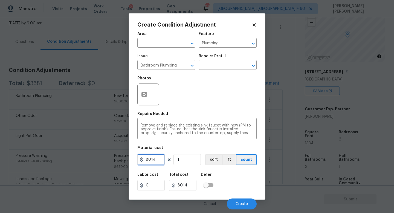
drag, startPoint x: 158, startPoint y: 157, endPoint x: 96, endPoint y: 154, distance: 62.2
click at [112, 157] on div "Create Condition Adjustment Area ​ Feature Plumbing ​ Issue Bathroom Plumbing ​…" at bounding box center [197, 106] width 394 height 213
type input "150"
click at [247, 185] on div "Labor cost 0 Total cost 150 Defer" at bounding box center [197, 182] width 119 height 25
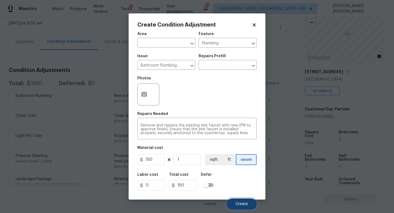
click at [244, 204] on span "Create" at bounding box center [242, 204] width 12 height 4
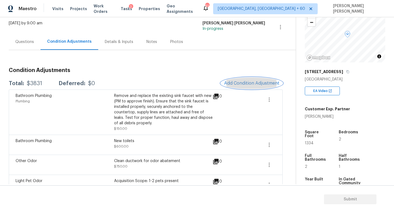
click at [240, 85] on span "Add Condition Adjustment" at bounding box center [251, 83] width 55 height 5
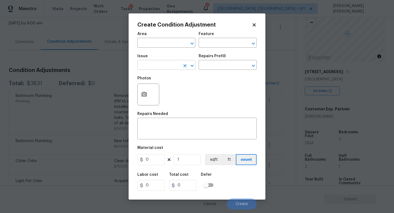
click at [166, 68] on input "text" at bounding box center [159, 65] width 43 height 8
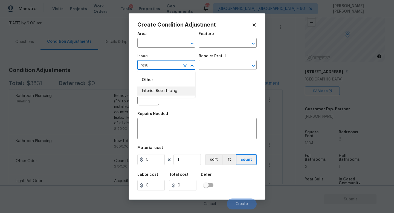
click at [172, 92] on li "Interior Resurfacing" at bounding box center [167, 91] width 58 height 9
type input "Interior Resurfacing"
click at [227, 62] on input "text" at bounding box center [220, 65] width 43 height 8
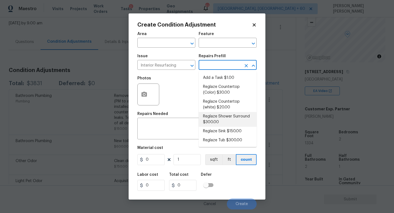
click at [226, 123] on li "Reglaze Shower Surround $300.00" at bounding box center [228, 119] width 58 height 15
type textarea "Prep, mask, clean and reglaze the fiberglass shower surround (white) both on th…"
type input "300"
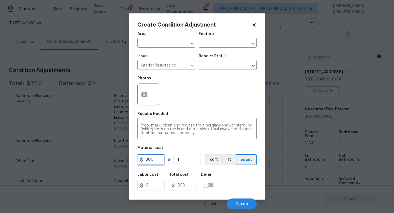
drag, startPoint x: 156, startPoint y: 161, endPoint x: 68, endPoint y: 150, distance: 88.1
click at [68, 150] on div "Create Condition Adjustment Area ​ Feature ​ Issue Interior Resurfacing ​ Repai…" at bounding box center [197, 106] width 394 height 213
type input "400"
click at [240, 204] on span "Create" at bounding box center [242, 204] width 12 height 4
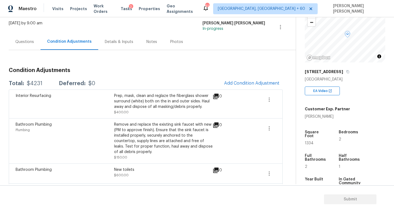
click at [286, 103] on div "Back to tasks Condition Scoping - Interior Tue, Sep 16 2025 by 9:00 am Jishnu M…" at bounding box center [152, 188] width 287 height 391
click at [268, 100] on icon "button" at bounding box center [269, 99] width 7 height 7
click at [304, 100] on div "Edit" at bounding box center [300, 98] width 43 height 5
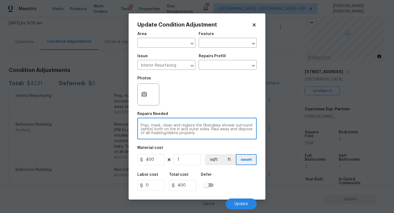
click at [173, 128] on textarea "Prep, mask, clean and reglaze the fiberglass shower surround (white) both on th…" at bounding box center [197, 130] width 113 height 12
paste textarea "deep clean shower pan, surround, and bathtub and surround."
type textarea "deep clean shower pan, surround, and bathtub and surround."
click at [235, 203] on span "Update" at bounding box center [241, 204] width 13 height 4
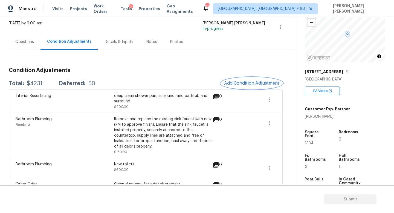
click at [234, 80] on button "Add Condition Adjustment" at bounding box center [252, 84] width 62 height 12
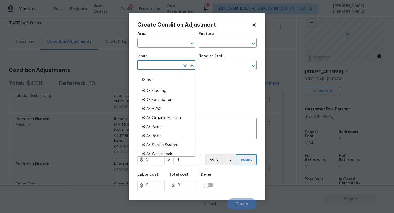
click at [169, 64] on input "text" at bounding box center [159, 65] width 43 height 8
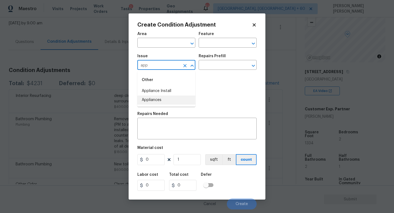
click at [168, 96] on li "Appliances" at bounding box center [167, 100] width 58 height 9
type input "Appliances"
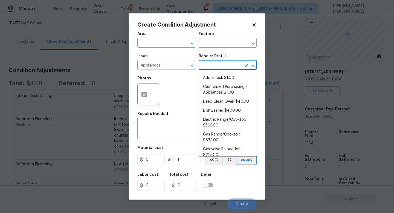
click at [211, 68] on input "text" at bounding box center [220, 65] width 43 height 8
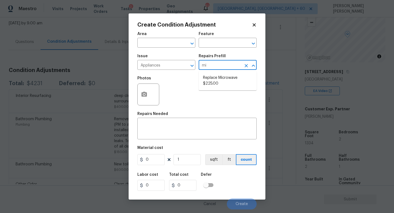
type input "mic"
click at [225, 90] on ul "Replace Microwave $225.00" at bounding box center [228, 80] width 58 height 19
click at [226, 82] on li "Replace Microwave $225.00" at bounding box center [228, 80] width 58 height 15
type input "Appliances"
type textarea "Remove the existing microwave and replace it with a new microwave"
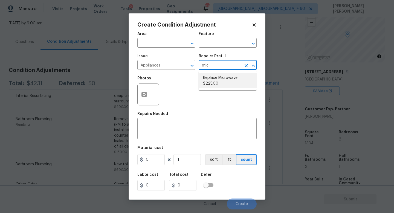
type input "225"
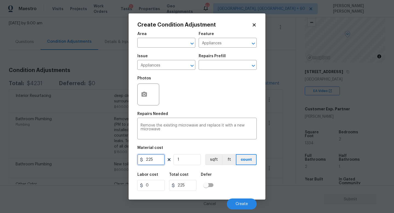
drag, startPoint x: 158, startPoint y: 155, endPoint x: 125, endPoint y: 162, distance: 33.4
click at [131, 165] on div "Create Condition Adjustment Area ​ Feature Appliances ​ Issue Appliances ​ Repa…" at bounding box center [197, 106] width 137 height 186
type input "600"
click at [241, 204] on span "Create" at bounding box center [242, 204] width 12 height 4
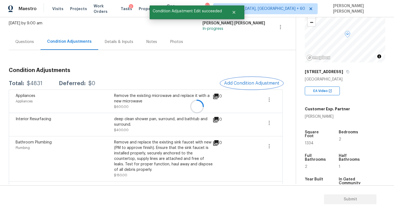
click at [230, 82] on span "Add Condition Adjustment" at bounding box center [251, 83] width 55 height 5
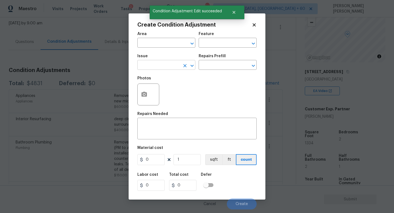
click at [162, 66] on input "text" at bounding box center [159, 65] width 43 height 8
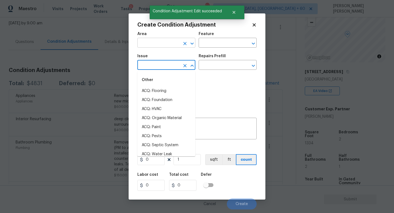
click at [151, 44] on input "text" at bounding box center [159, 43] width 43 height 8
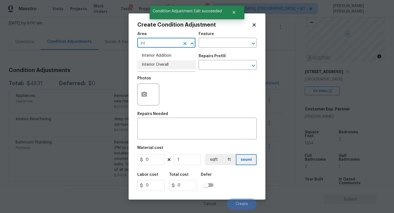
click at [154, 61] on li "Interior Overall" at bounding box center [167, 64] width 58 height 9
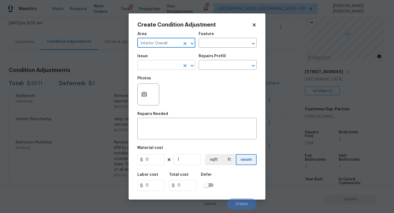
type input "Interior Overall"
click at [154, 66] on input "text" at bounding box center [159, 65] width 43 height 8
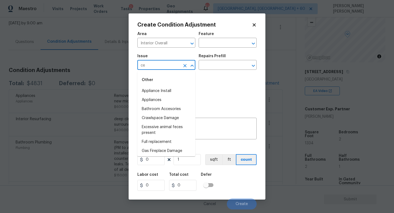
type input "cei"
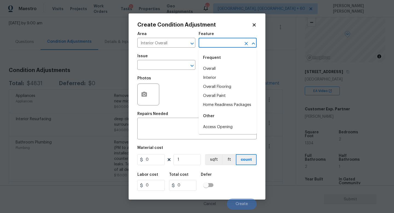
click at [216, 43] on input "text" at bounding box center [220, 43] width 43 height 8
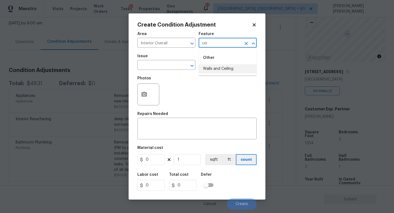
click at [218, 69] on li "Walls and Ceiling" at bounding box center [228, 68] width 58 height 9
type input "Walls and Ceiling"
click at [175, 133] on textarea at bounding box center [197, 130] width 113 height 12
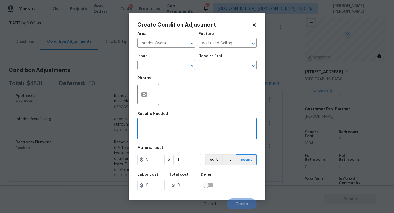
paste textarea "ceiling work"
type textarea "ceiling work"
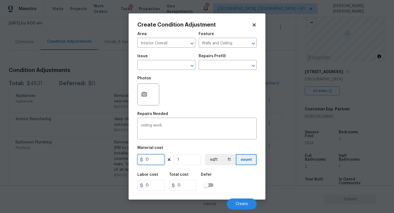
drag, startPoint x: 153, startPoint y: 161, endPoint x: 33, endPoint y: 143, distance: 121.8
click at [33, 143] on div "Create Condition Adjustment Area Interior Overall ​ Feature Walls and Ceiling ​…" at bounding box center [197, 106] width 394 height 213
type input "250"
click at [247, 170] on div "Labor cost 0 Total cost 250 Defer" at bounding box center [197, 182] width 119 height 25
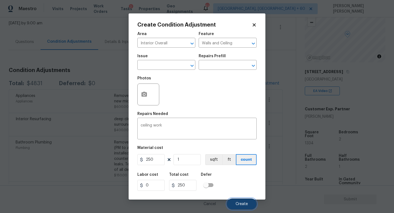
click at [235, 205] on button "Create" at bounding box center [242, 204] width 30 height 11
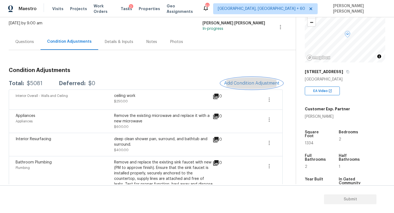
click at [250, 87] on button "Add Condition Adjustment" at bounding box center [252, 84] width 62 height 12
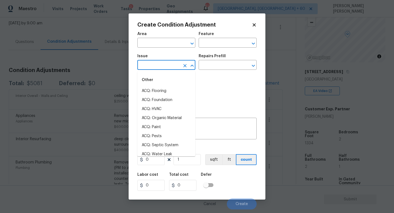
click at [146, 69] on input "text" at bounding box center [159, 65] width 43 height 8
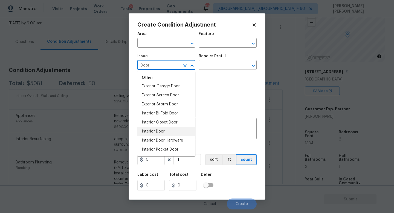
click at [156, 132] on li "Interior Door" at bounding box center [167, 131] width 58 height 9
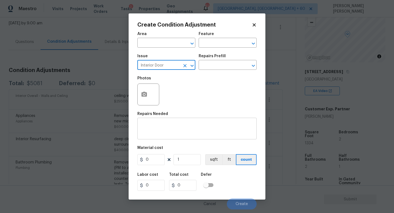
type input "Interior Door"
click at [157, 138] on div "x ​" at bounding box center [197, 129] width 119 height 20
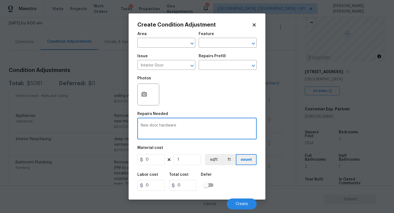
type textarea "New door hardware"
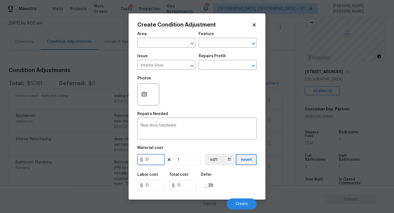
drag, startPoint x: 157, startPoint y: 162, endPoint x: 132, endPoint y: 152, distance: 26.4
click at [141, 158] on div "0" at bounding box center [151, 159] width 27 height 11
type input "700"
click at [164, 40] on input "text" at bounding box center [159, 43] width 43 height 8
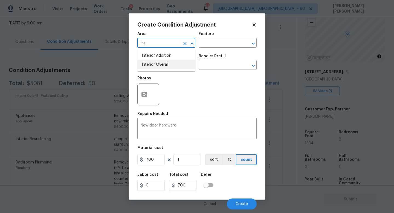
click at [170, 66] on li "Interior Overall" at bounding box center [167, 64] width 58 height 9
type input "Interior Overall"
click at [214, 114] on div "Repairs Needed" at bounding box center [197, 115] width 119 height 7
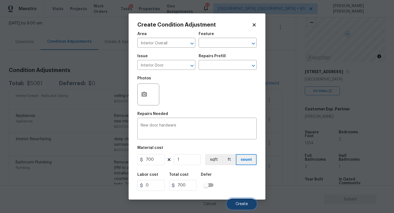
click at [241, 205] on span "Create" at bounding box center [242, 204] width 12 height 4
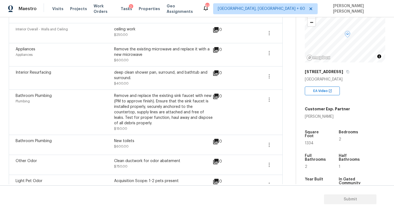
scroll to position [106, 0]
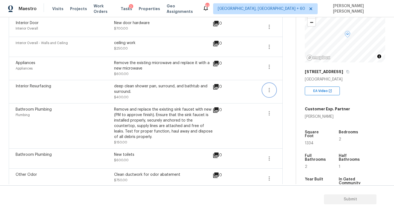
click at [266, 85] on button "button" at bounding box center [269, 90] width 13 height 13
click at [278, 85] on link "Edit" at bounding box center [301, 89] width 47 height 8
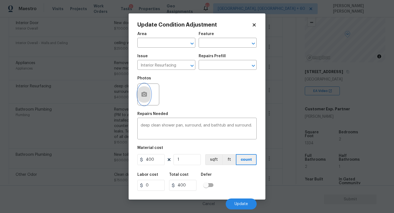
click at [145, 90] on button "button" at bounding box center [144, 94] width 13 height 21
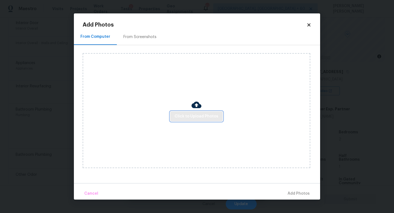
click at [185, 113] on span "Click to Upload Photos" at bounding box center [197, 116] width 44 height 7
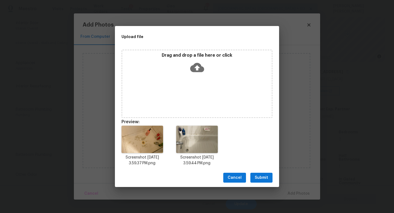
click at [264, 177] on span "Submit" at bounding box center [261, 178] width 13 height 7
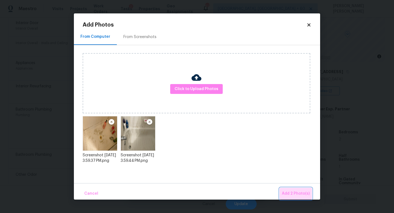
click at [303, 195] on span "Add 2 Photo(s)" at bounding box center [296, 193] width 28 height 7
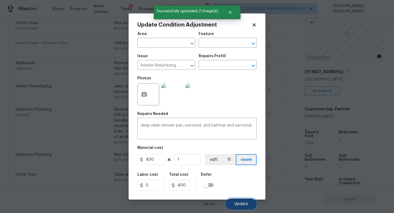
click at [242, 202] on button "Update" at bounding box center [241, 204] width 31 height 11
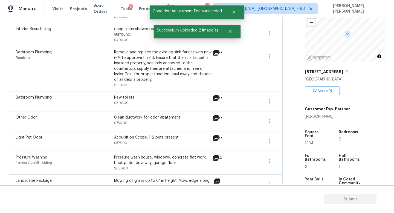
scroll to position [170, 0]
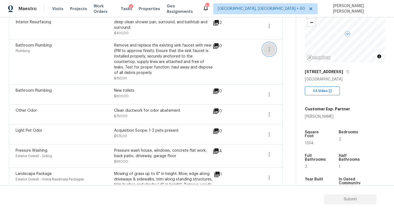
click at [269, 44] on button "button" at bounding box center [269, 49] width 13 height 13
click at [230, 48] on div "0" at bounding box center [226, 46] width 27 height 7
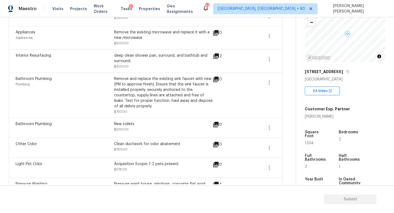
scroll to position [137, 0]
click at [271, 58] on icon "button" at bounding box center [269, 59] width 7 height 7
click at [290, 62] on ul "Edit" at bounding box center [300, 58] width 49 height 11
click at [285, 59] on div "Edit" at bounding box center [300, 57] width 43 height 5
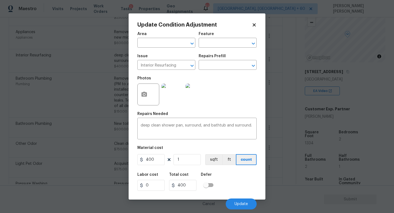
click at [172, 97] on img at bounding box center [173, 95] width 22 height 22
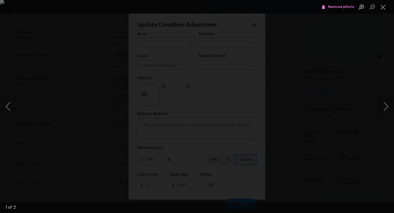
click at [27, 49] on div "Lightbox" at bounding box center [197, 106] width 394 height 213
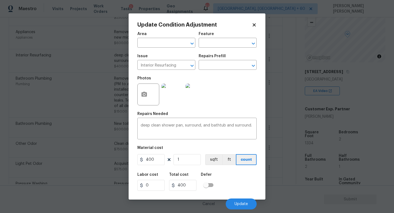
click at [27, 49] on body "Maestro Visits Projects Work Orders Tasks 2 Properties Geo Assignments 613 Knox…" at bounding box center [197, 106] width 394 height 213
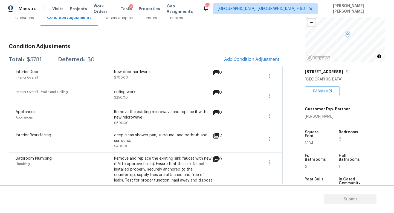
scroll to position [43, 0]
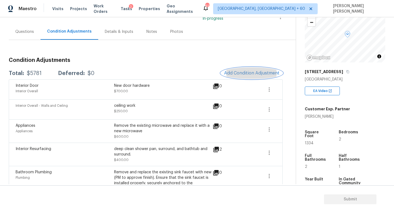
click at [231, 72] on span "Add Condition Adjustment" at bounding box center [251, 73] width 55 height 5
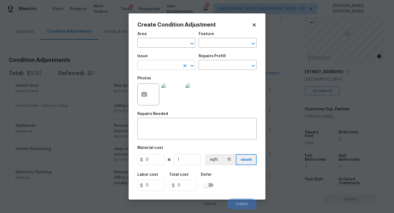
click at [153, 67] on input "text" at bounding box center [159, 65] width 43 height 8
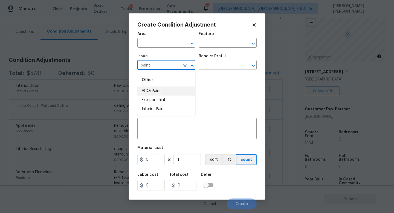
click at [147, 94] on li "ACQ: Paint" at bounding box center [167, 91] width 58 height 9
type input "ACQ: Paint"
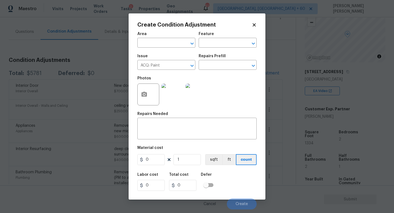
click at [209, 71] on div "Issue ACQ: Paint ​ Repairs Prefill ​" at bounding box center [197, 62] width 119 height 22
click at [216, 59] on div "Repairs Prefill" at bounding box center [228, 57] width 58 height 7
click at [212, 66] on input "text" at bounding box center [220, 65] width 43 height 8
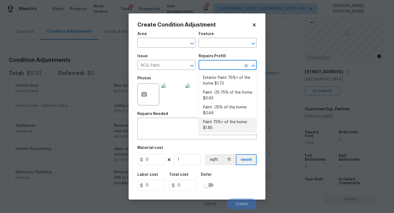
click at [213, 131] on li "Paint 75%+ of the home $1.85" at bounding box center [228, 125] width 58 height 15
type input "Acquisition"
type textarea "Acquisition Scope: 75%+ of the home will likely require interior paint"
type input "1.85"
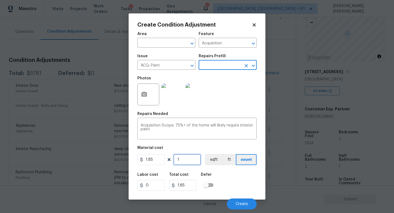
click at [190, 162] on input "1" at bounding box center [187, 159] width 27 height 11
type input "0"
type input "1"
type input "1.85"
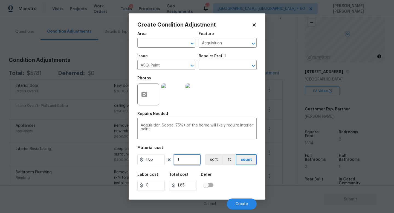
type input "12"
type input "22.2"
type input "1"
type input "1.85"
type input "13"
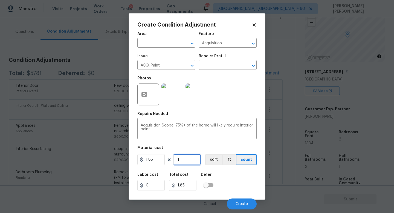
type input "24.05"
type input "133"
type input "246.05"
type input "1332"
type input "2464.2"
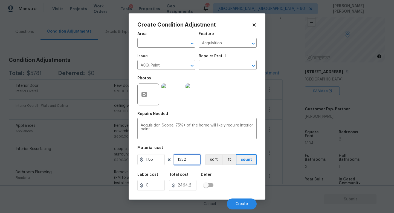
type input "133"
type input "246.05"
type input "1334"
type input "2467.9"
type input "1334"
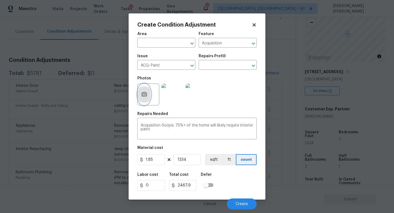
click at [148, 96] on button "button" at bounding box center [144, 94] width 13 height 21
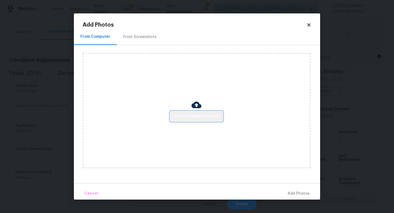
click at [187, 120] on button "Click to Upload Photos" at bounding box center [196, 116] width 53 height 10
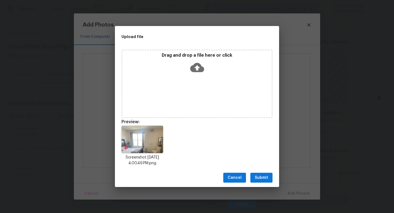
scroll to position [41, 0]
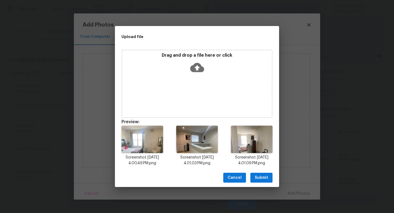
click at [262, 177] on span "Submit" at bounding box center [261, 178] width 13 height 7
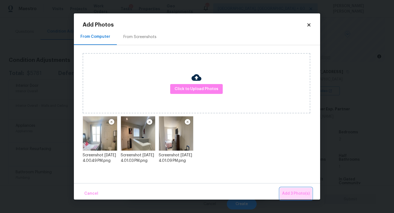
click at [291, 190] on button "Add 3 Photo(s)" at bounding box center [296, 194] width 32 height 12
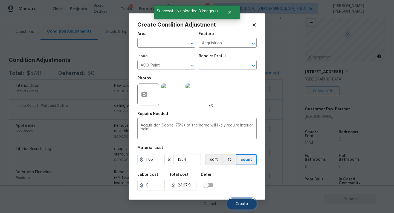
click at [242, 203] on span "Create" at bounding box center [242, 204] width 12 height 4
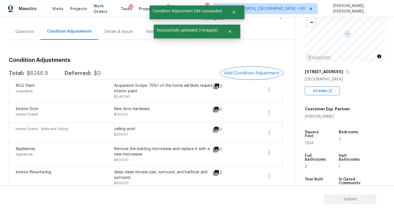
click at [265, 70] on button "Add Condition Adjustment" at bounding box center [252, 73] width 62 height 12
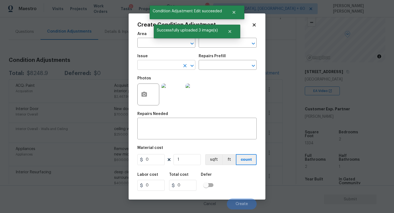
click at [156, 65] on input "text" at bounding box center [159, 65] width 43 height 8
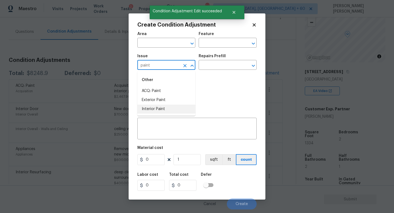
click at [156, 109] on li "Interior Paint" at bounding box center [167, 109] width 58 height 9
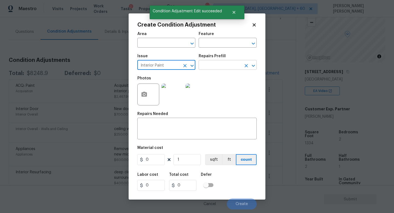
type input "Interior Paint"
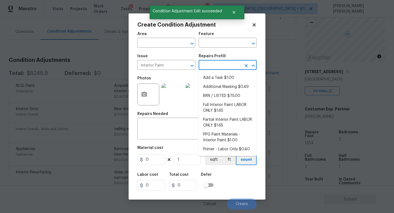
click at [218, 66] on input "text" at bounding box center [220, 65] width 43 height 8
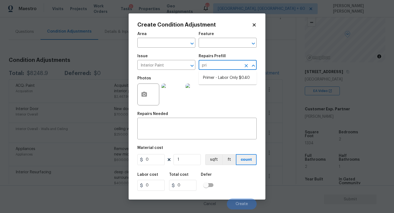
type input "prim"
click at [229, 76] on li "Primer - Labor Only $0.40" at bounding box center [228, 77] width 58 height 9
type input "Overall Paint"
type textarea "Interior primer - PRIMER PROVIDED BY OPENDOOR - All nails, screws, drywall anch…"
type input "0.4"
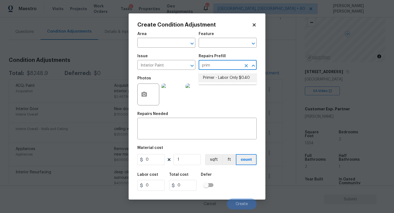
type input "0.4"
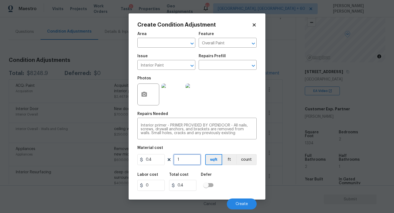
click at [191, 163] on input "1" at bounding box center [187, 159] width 27 height 11
type input "0"
type input "1"
type input "0.4"
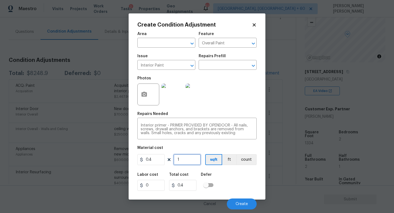
type input "13"
type input "5.2"
type input "133"
type input "53.2"
type input "1334"
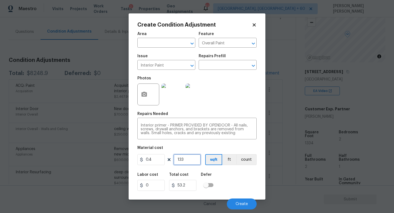
type input "533.6"
type input "1334"
click at [243, 208] on button "Create" at bounding box center [242, 204] width 30 height 11
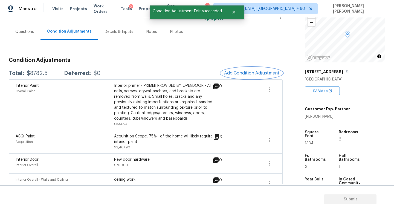
click at [248, 68] on button "Add Condition Adjustment" at bounding box center [252, 73] width 62 height 12
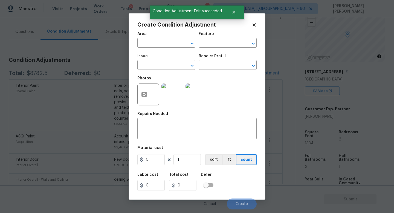
click at [154, 61] on div "Issue" at bounding box center [167, 57] width 58 height 7
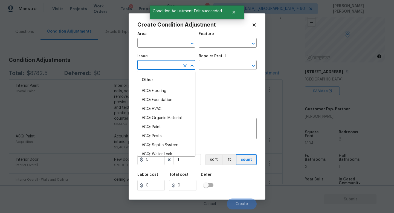
click at [158, 63] on input "text" at bounding box center [159, 65] width 43 height 8
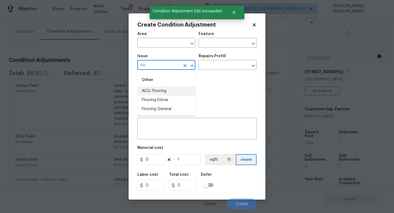
click at [164, 91] on li "ACQ: Flooring" at bounding box center [167, 91] width 58 height 9
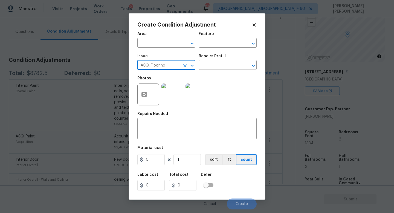
type input "ACQ: Flooring"
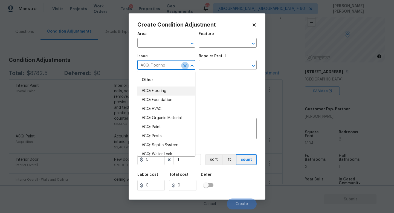
click at [186, 68] on icon "Clear" at bounding box center [184, 65] width 5 height 5
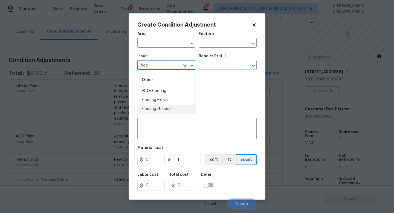
click at [182, 107] on li "Flooring General" at bounding box center [167, 109] width 58 height 9
type input "Flooring General"
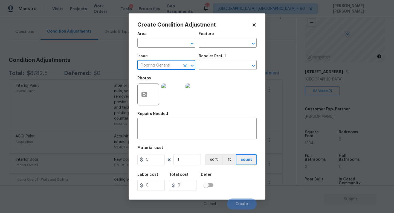
click at [184, 65] on icon "Clear" at bounding box center [185, 65] width 3 height 3
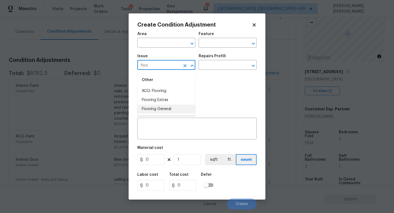
type input "floo"
click at [159, 99] on li "Flooring Extras" at bounding box center [167, 100] width 58 height 9
type input "Flooring Extras"
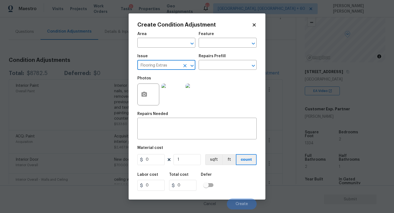
click at [186, 65] on icon "Clear" at bounding box center [185, 65] width 3 height 3
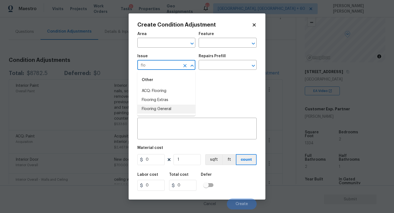
click at [179, 110] on li "Flooring General" at bounding box center [167, 109] width 58 height 9
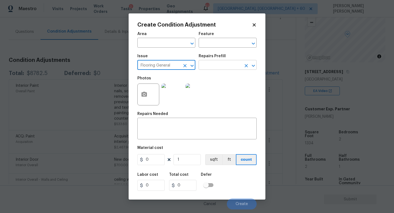
type input "Flooring General"
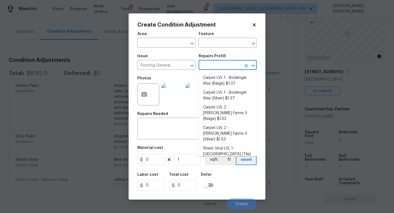
click at [213, 68] on input "text" at bounding box center [220, 65] width 43 height 8
click at [218, 78] on li "Carpet LVL 1 - Bodenger Way (Beige) $1.37" at bounding box center [228, 80] width 58 height 15
type input "Overall Flooring"
type textarea "Install new carpet. (Bodenger Way 749 Bird Bath, Beige) at all previously carpe…"
type input "1.37"
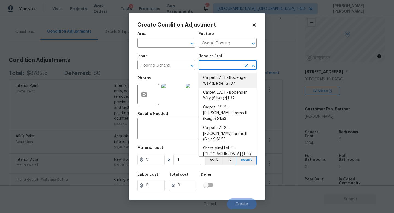
type input "1.37"
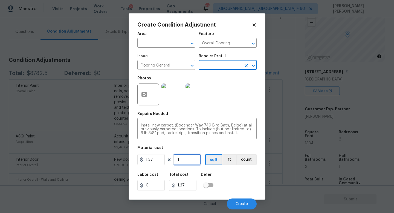
click at [190, 163] on input "1" at bounding box center [187, 159] width 27 height 11
type input "0"
type input "9"
type input "12.33"
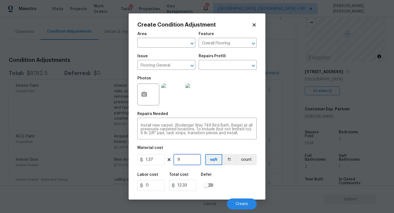
type input "90"
type input "123.3"
type input "900"
type input "1233"
type input "900"
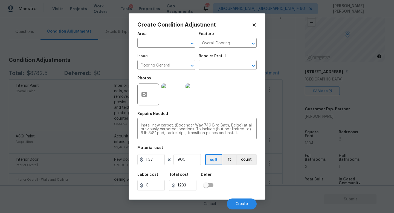
click at [241, 179] on div "Labor cost 0 Total cost 1233 Defer" at bounding box center [197, 182] width 119 height 25
click at [241, 204] on span "Create" at bounding box center [242, 204] width 12 height 4
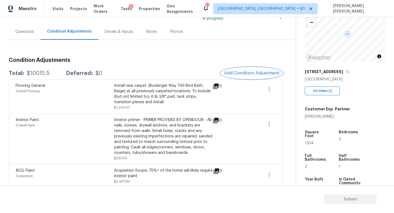
click at [253, 75] on span "Add Condition Adjustment" at bounding box center [251, 73] width 55 height 5
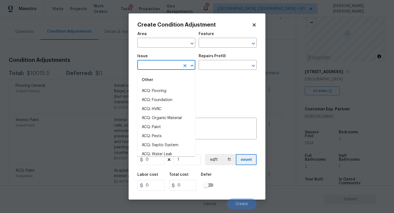
click at [168, 67] on input "text" at bounding box center [159, 65] width 43 height 8
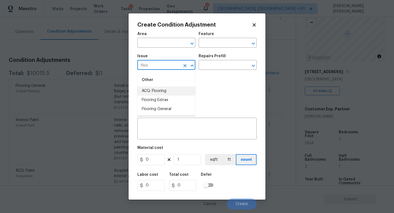
drag, startPoint x: 165, startPoint y: 87, endPoint x: 103, endPoint y: 79, distance: 62.7
click at [103, 79] on body "Maestro Visits Projects Work Orders Tasks 2 Properties Geo Assignments 613 [GEO…" at bounding box center [197, 106] width 394 height 213
type input "floo"
click at [103, 79] on body "Maestro Visits Projects Work Orders Tasks 2 Properties Geo Assignments 613 [GEO…" at bounding box center [197, 106] width 394 height 213
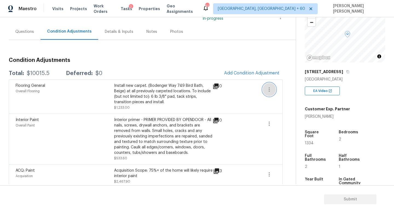
click at [273, 88] on button "button" at bounding box center [269, 89] width 13 height 13
click at [292, 88] on div "Edit" at bounding box center [300, 88] width 43 height 5
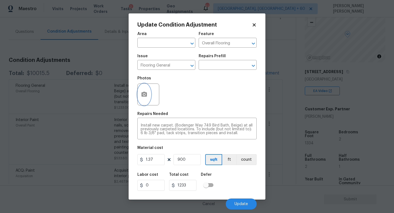
click at [140, 97] on button "button" at bounding box center [144, 94] width 13 height 21
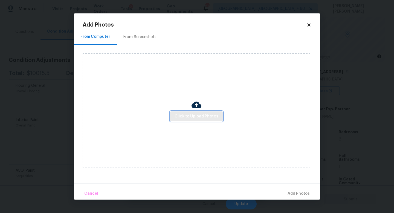
click at [192, 113] on span "Click to Upload Photos" at bounding box center [197, 116] width 44 height 7
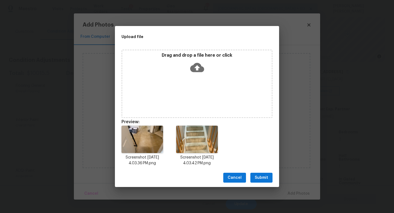
click at [149, 98] on div "Drag and drop a file here or click" at bounding box center [197, 84] width 151 height 68
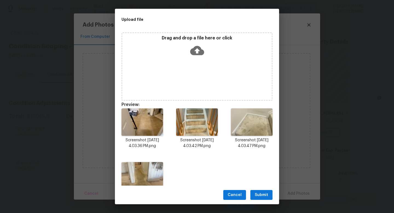
scroll to position [41, 0]
click at [262, 196] on span "Submit" at bounding box center [261, 195] width 13 height 7
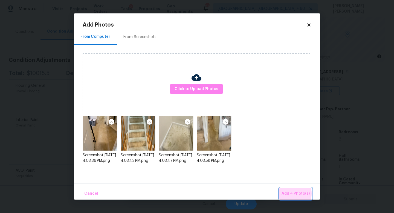
click at [291, 194] on span "Add 4 Photo(s)" at bounding box center [296, 193] width 28 height 7
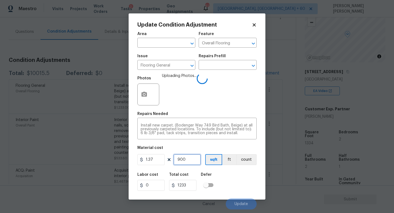
drag, startPoint x: 191, startPoint y: 161, endPoint x: 90, endPoint y: 155, distance: 101.3
click at [113, 160] on div "Update Condition Adjustment Area ​ Feature Overall Flooring ​ Issue Flooring Ge…" at bounding box center [197, 106] width 394 height 213
type input "8"
type input "10.96"
type input "80"
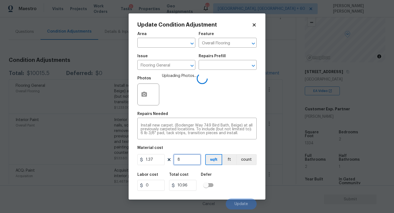
type input "109.6"
type input "800"
type input "1096"
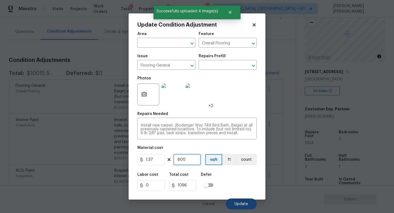
type input "800"
click at [244, 204] on span "Update" at bounding box center [241, 204] width 13 height 4
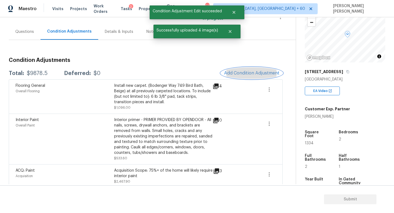
click at [256, 73] on span "Add Condition Adjustment" at bounding box center [251, 73] width 55 height 5
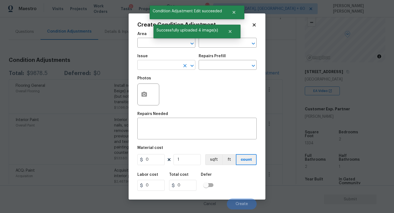
click at [170, 68] on input "text" at bounding box center [159, 65] width 43 height 8
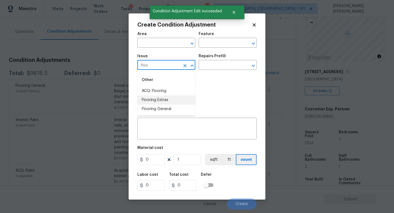
click at [168, 100] on li "Flooring Extras" at bounding box center [167, 100] width 58 height 9
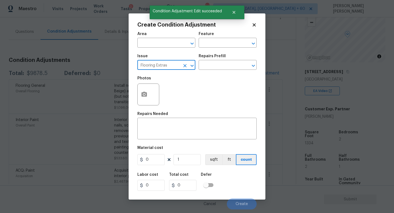
type input "Flooring Extras"
click at [229, 58] on div "Repairs Prefill" at bounding box center [228, 57] width 58 height 7
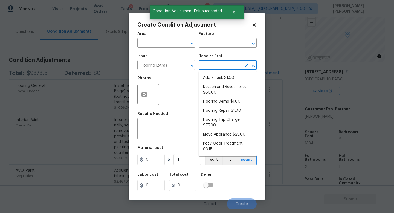
click at [223, 65] on input "text" at bounding box center [220, 65] width 43 height 8
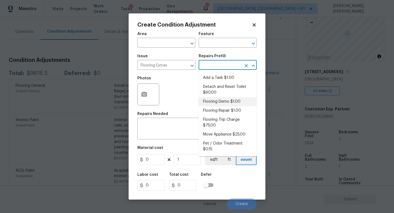
click at [227, 101] on li "Flooring Demo $1.00" at bounding box center [228, 101] width 58 height 9
type input "Overall Flooring"
type textarea "Demo existing flooring."
type input "1"
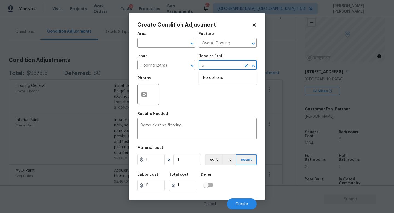
type input "5"
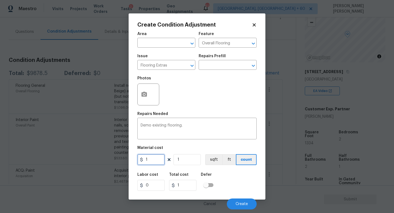
click at [153, 165] on input "1" at bounding box center [151, 159] width 27 height 11
type input "5"
click at [193, 164] on input "1" at bounding box center [187, 159] width 27 height 11
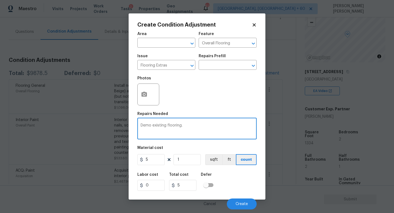
click at [168, 127] on textarea "Demo existing flooring." at bounding box center [197, 130] width 113 height 12
click at [197, 126] on textarea "Demo existing hard flooring." at bounding box center [197, 130] width 113 height 12
type textarea "Demo existing hard flooring and install new."
click at [187, 155] on input "1" at bounding box center [187, 159] width 27 height 11
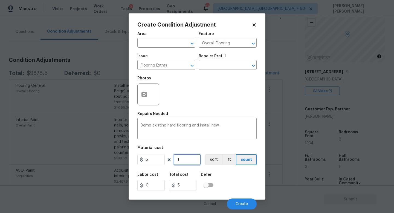
type input "0"
type input "1"
type input "5"
type input "13"
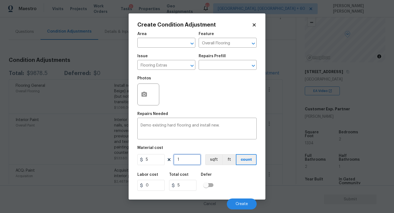
type input "65"
type input "133"
type input "665"
type input "13"
type input "65"
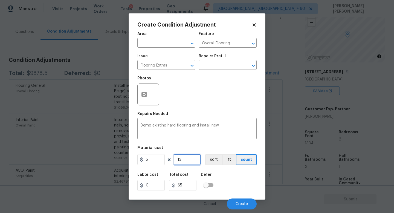
type input "1"
type input "5"
type input "0"
type input "5"
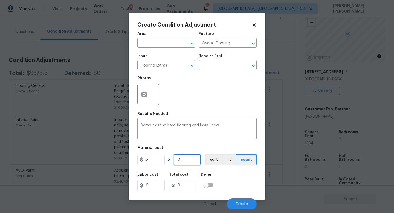
type input "25"
type input "53"
type input "265"
type input "534"
type input "2670"
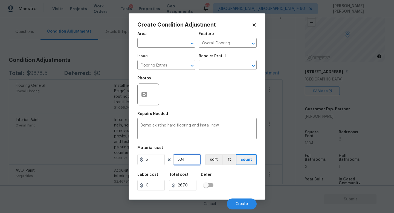
type input "534"
click at [143, 96] on icon "button" at bounding box center [144, 94] width 5 height 5
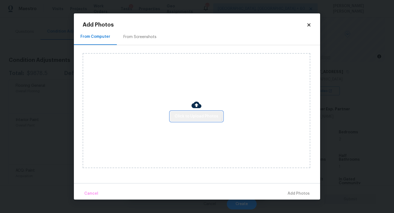
click at [196, 112] on button "Click to Upload Photos" at bounding box center [196, 116] width 53 height 10
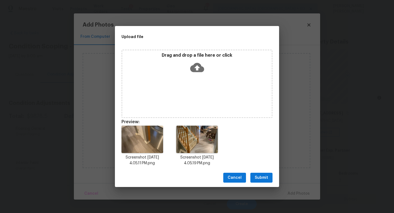
scroll to position [41, 0]
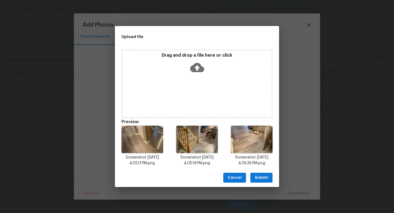
click at [262, 178] on span "Submit" at bounding box center [261, 178] width 13 height 7
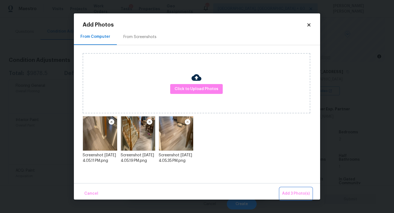
click at [303, 193] on span "Add 3 Photo(s)" at bounding box center [296, 193] width 28 height 7
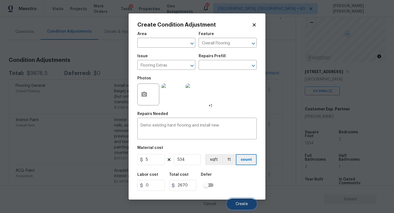
click at [238, 202] on button "Create" at bounding box center [242, 204] width 30 height 11
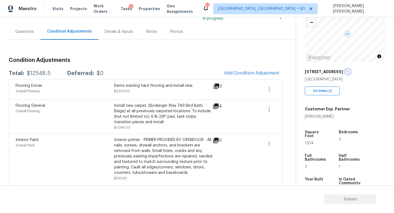
click at [347, 72] on icon "button" at bounding box center [348, 71] width 3 height 3
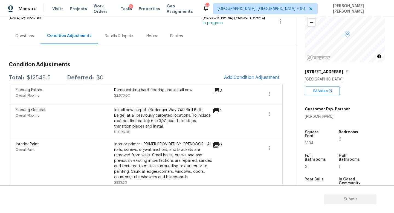
click at [23, 40] on div "Questions" at bounding box center [25, 36] width 32 height 16
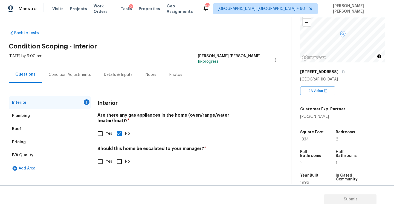
click at [117, 156] on input "No" at bounding box center [120, 162] width 12 height 12
checkbox input "true"
click at [71, 69] on div "Condition Adjustments" at bounding box center [69, 75] width 55 height 16
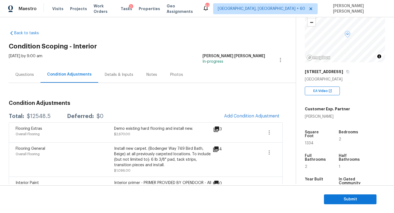
click at [34, 112] on div "Total: $12548.5 Deferred: $0 Add Condition Adjustment" at bounding box center [146, 116] width 274 height 12
copy div "$12548.5"
click at [28, 72] on div "Questions" at bounding box center [25, 75] width 32 height 16
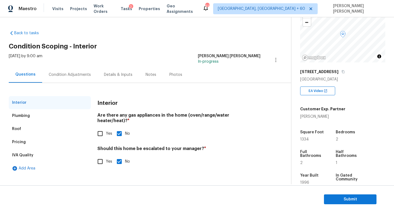
click at [34, 142] on div "Pricing" at bounding box center [50, 142] width 82 height 13
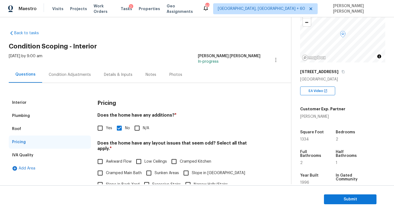
click at [66, 72] on div "Condition Adjustments" at bounding box center [69, 75] width 55 height 16
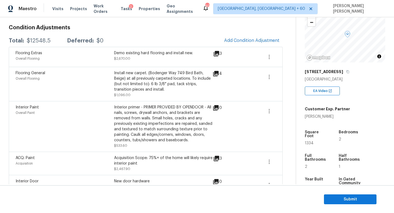
scroll to position [114, 0]
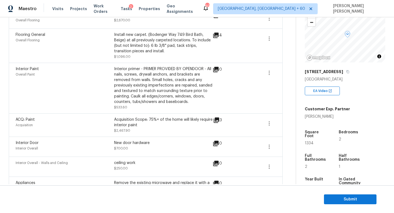
click at [344, 206] on section "Submit" at bounding box center [197, 199] width 394 height 28
click at [350, 201] on span "Submit" at bounding box center [351, 199] width 44 height 7
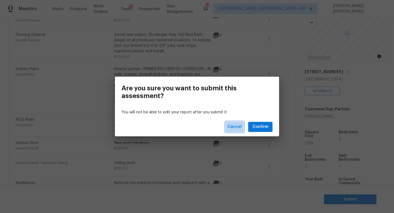
click at [235, 125] on span "Cancel" at bounding box center [235, 127] width 14 height 7
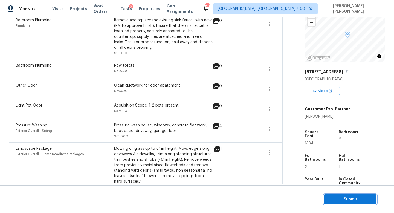
scroll to position [334, 0]
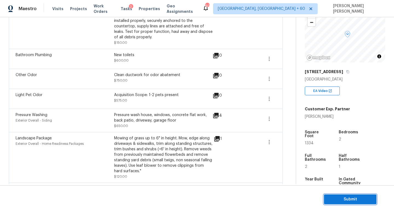
click at [345, 203] on button "Submit" at bounding box center [350, 200] width 53 height 10
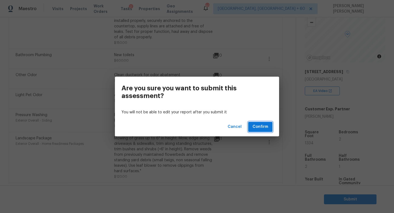
click at [263, 126] on span "Confirm" at bounding box center [261, 127] width 16 height 7
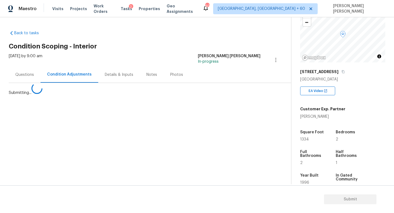
scroll to position [0, 0]
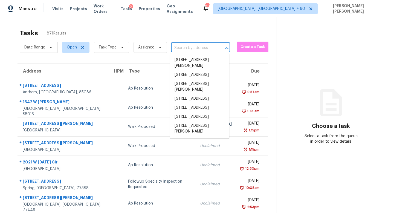
click at [185, 45] on input "text" at bounding box center [193, 48] width 44 height 8
paste input "[STREET_ADDRESS][PERSON_NAME]"
type input "[STREET_ADDRESS][PERSON_NAME]"
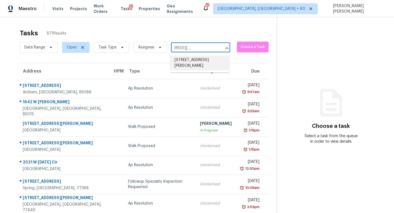
click at [198, 56] on li "[STREET_ADDRESS][PERSON_NAME]" at bounding box center [199, 63] width 59 height 15
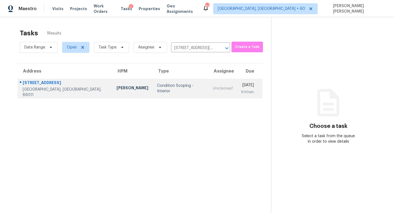
click at [208, 91] on td "Unclaimed" at bounding box center [222, 88] width 28 height 19
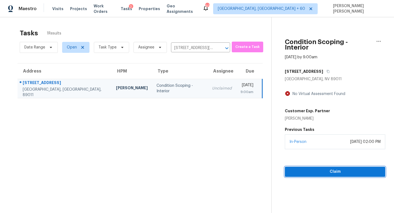
click at [324, 168] on span "Claim" at bounding box center [336, 171] width 92 height 7
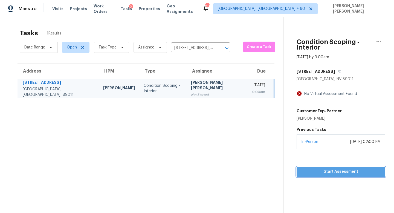
click at [315, 168] on span "Start Assessment" at bounding box center [341, 171] width 80 height 7
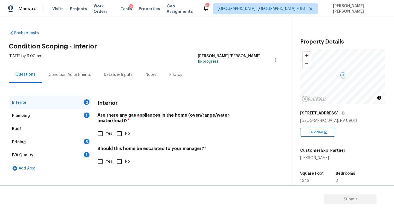
click at [107, 131] on span "Yes" at bounding box center [109, 134] width 6 height 6
click at [106, 128] on input "Yes" at bounding box center [101, 134] width 12 height 12
checkbox input "true"
click at [71, 115] on div "Plumbing 1" at bounding box center [50, 115] width 82 height 13
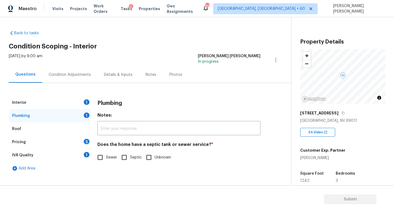
click at [100, 159] on input "Sewer" at bounding box center [101, 158] width 12 height 12
checkbox input "true"
click at [75, 144] on div "Pricing 5" at bounding box center [50, 142] width 82 height 13
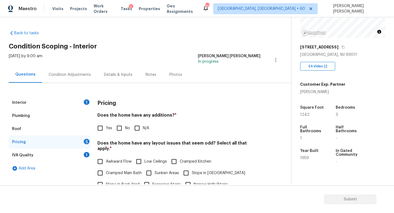
scroll to position [69, 0]
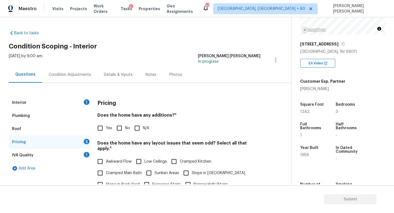
click at [118, 127] on input "No" at bounding box center [120, 128] width 12 height 12
checkbox input "true"
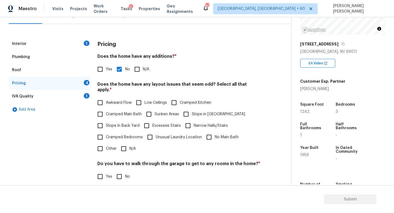
scroll to position [60, 0]
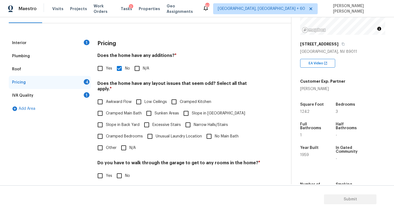
click at [128, 142] on input "N/A" at bounding box center [124, 148] width 12 height 12
checkbox input "true"
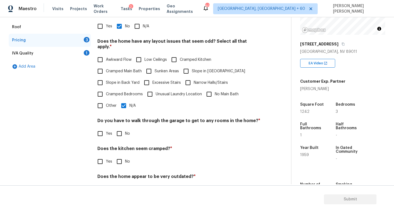
scroll to position [116, 0]
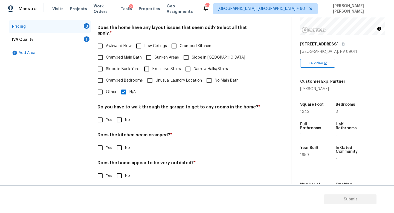
click at [118, 120] on div "Pricing Does the home have any additions? * Yes No N/A Does the home have any l…" at bounding box center [179, 85] width 163 height 208
click at [120, 114] on input "No" at bounding box center [120, 120] width 12 height 12
checkbox input "true"
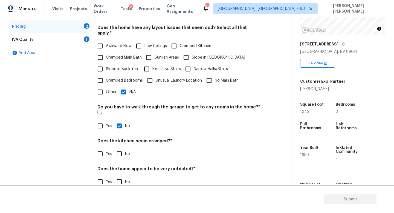
click at [118, 138] on div "Does the kitchen seem cramped? * Yes No" at bounding box center [179, 148] width 163 height 21
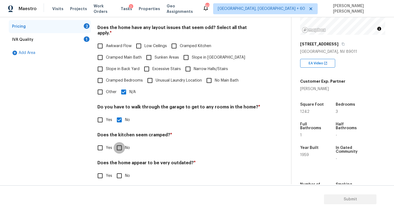
click at [118, 143] on input "No" at bounding box center [120, 148] width 12 height 12
checkbox input "true"
click at [118, 170] on input "No" at bounding box center [120, 176] width 12 height 12
checkbox input "true"
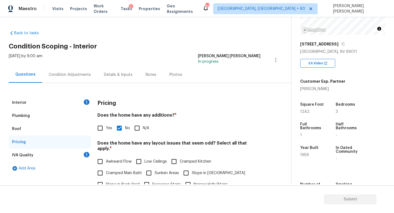
click at [78, 151] on div "IVA Quality 1" at bounding box center [50, 155] width 82 height 13
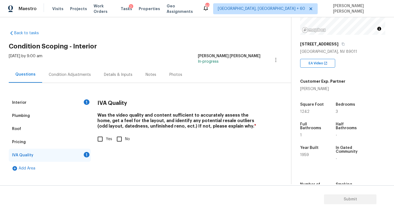
click at [95, 140] on input "Yes" at bounding box center [101, 139] width 12 height 12
checkbox input "true"
click at [62, 89] on div "Interior 1 Plumbing Roof Pricing IVA Quality Add Area IVA Quality Was the video…" at bounding box center [144, 129] width 270 height 92
click at [62, 102] on div "Interior 1" at bounding box center [50, 102] width 82 height 13
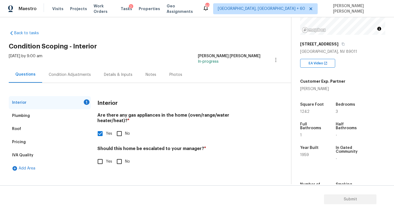
click at [75, 78] on div "Condition Adjustments" at bounding box center [69, 75] width 55 height 16
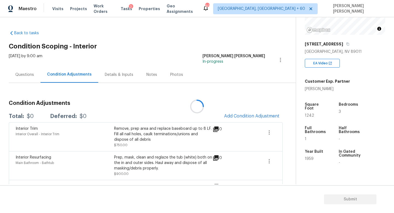
click at [83, 41] on div at bounding box center [197, 106] width 394 height 213
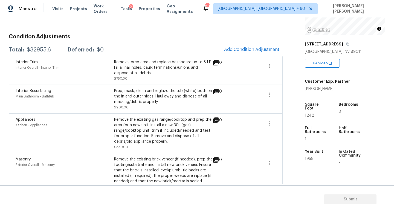
scroll to position [34, 0]
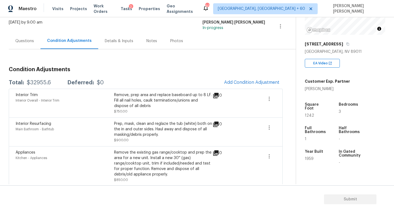
click at [20, 43] on div "Questions" at bounding box center [24, 40] width 19 height 5
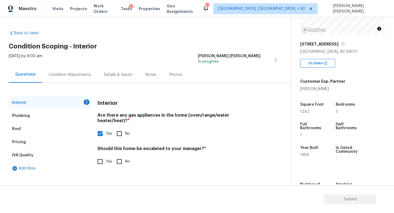
click at [25, 145] on div "Pricing" at bounding box center [19, 141] width 14 height 5
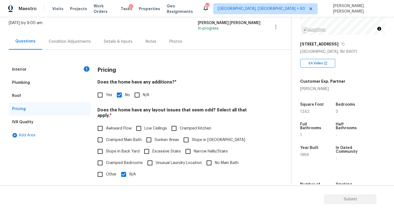
scroll to position [59, 0]
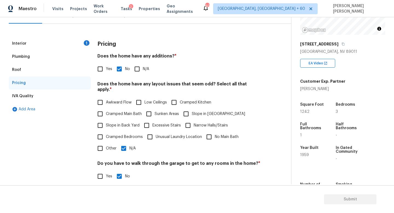
click at [125, 143] on input "N/A" at bounding box center [124, 149] width 12 height 12
checkbox input "false"
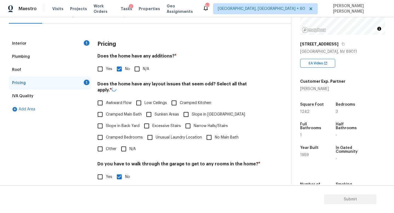
click at [148, 116] on input "Sunken Areas" at bounding box center [149, 115] width 12 height 12
checkbox input "true"
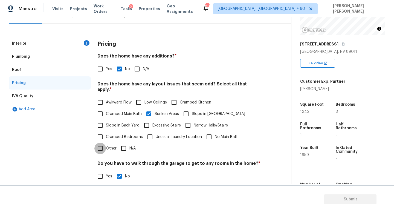
click at [105, 144] on input "Other" at bounding box center [101, 149] width 12 height 12
checkbox input "true"
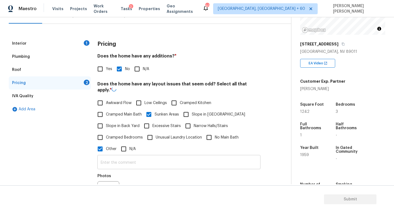
click at [122, 162] on input "text" at bounding box center [179, 162] width 163 height 13
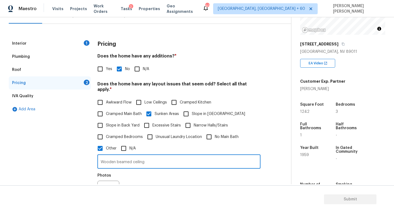
scroll to position [167, 0]
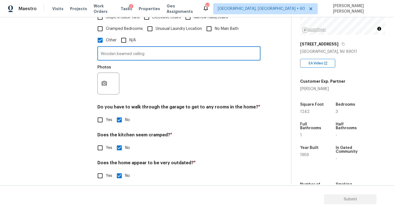
type input "Wooden beamed ceiling"
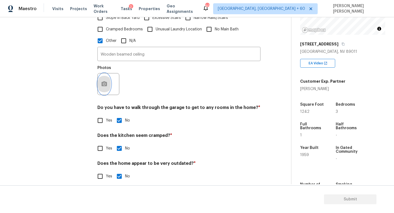
click at [106, 78] on button "button" at bounding box center [104, 83] width 13 height 21
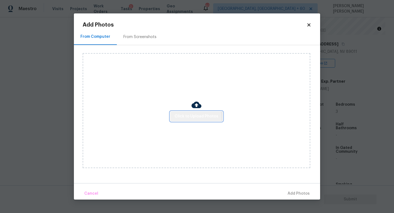
click at [190, 119] on span "Click to Upload Photos" at bounding box center [197, 116] width 44 height 7
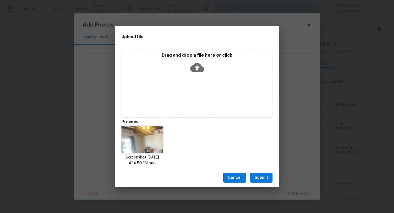
click at [260, 176] on span "Submit" at bounding box center [261, 178] width 13 height 7
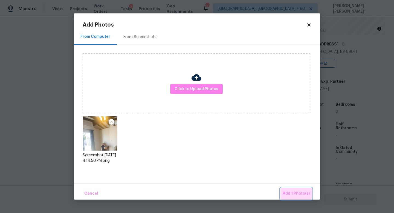
click at [292, 193] on span "Add 1 Photo(s)" at bounding box center [296, 193] width 27 height 7
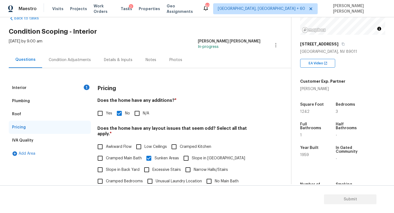
scroll to position [0, 0]
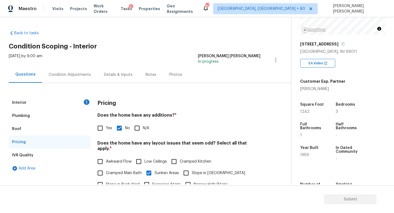
click at [71, 75] on div "Condition Adjustments" at bounding box center [70, 74] width 42 height 5
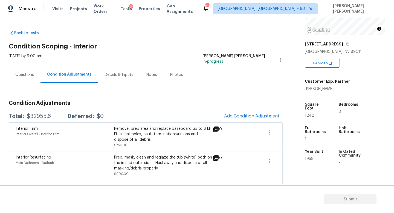
scroll to position [28, 0]
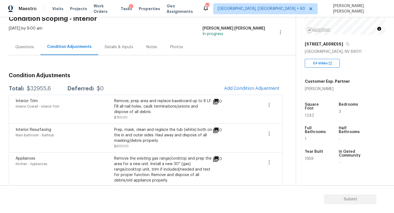
click at [262, 95] on div "Interior Trim Interior Overall - Interior Trim Remove, prep area and replace ba…" at bounding box center [146, 109] width 274 height 29
click at [254, 92] on button "Add Condition Adjustment" at bounding box center [252, 89] width 62 height 12
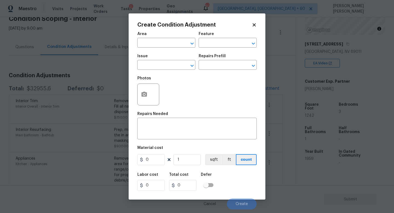
click at [154, 60] on div "Issue" at bounding box center [167, 57] width 58 height 7
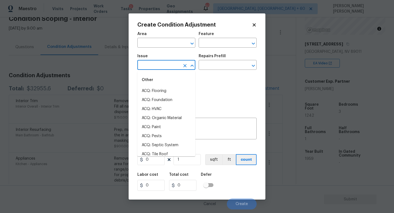
click at [154, 61] on input "text" at bounding box center [159, 65] width 43 height 8
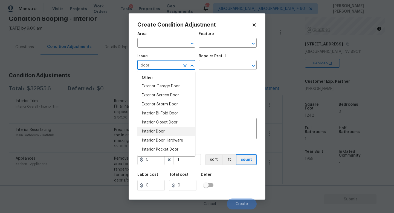
click at [150, 135] on li "Interior Door" at bounding box center [167, 131] width 58 height 9
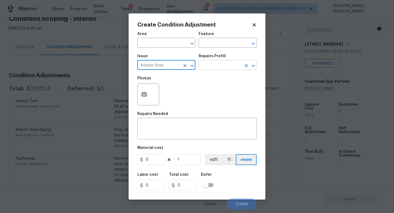
type input "Interior Door"
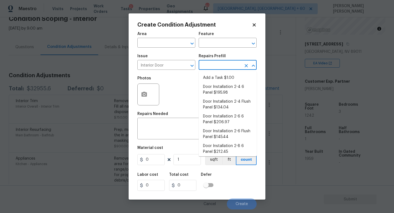
click at [216, 70] on input "text" at bounding box center [220, 65] width 43 height 8
click at [223, 94] on li "Door Installation 2-4 6 Panel $195.98" at bounding box center [228, 89] width 58 height 15
type input "Interior Door"
type textarea "Remove the existing door (if present). Install a new pre-hung 2-4 6 panel inter…"
type input "195.98"
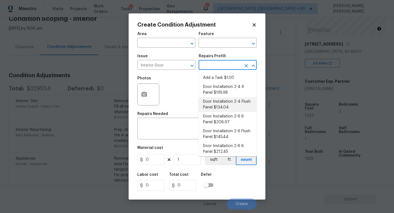
type input "195.98"
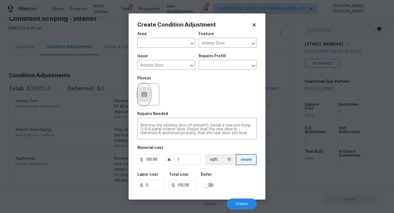
click at [146, 95] on icon "button" at bounding box center [144, 94] width 5 height 5
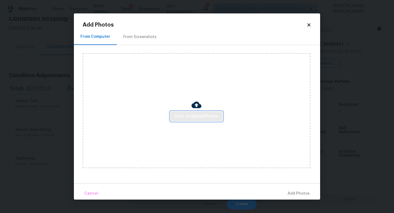
click at [182, 113] on button "Click to Upload Photos" at bounding box center [196, 116] width 53 height 10
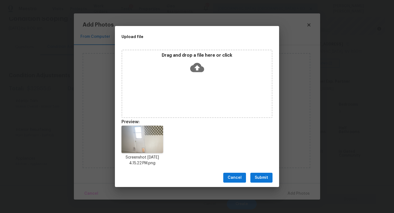
click at [259, 175] on span "Submit" at bounding box center [261, 178] width 13 height 7
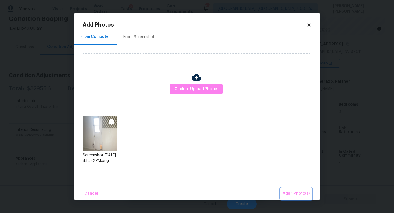
click at [306, 190] on button "Add 1 Photo(s)" at bounding box center [297, 194] width 32 height 12
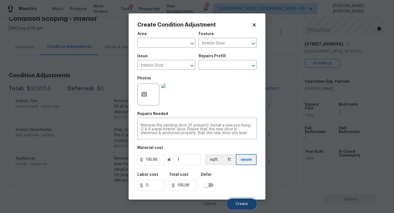
click at [242, 202] on button "Create" at bounding box center [242, 204] width 30 height 11
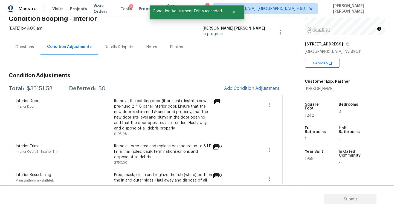
click at [250, 76] on h3 "Condition Adjustments" at bounding box center [146, 75] width 274 height 5
click at [240, 89] on span "Add Condition Adjustment" at bounding box center [251, 88] width 55 height 5
click at [78, 69] on body "Maestro Visits Projects Work Orders Tasks 2 Properties Geo Assignments 607 Knox…" at bounding box center [197, 106] width 394 height 213
click at [347, 44] on icon "button" at bounding box center [348, 43] width 3 height 3
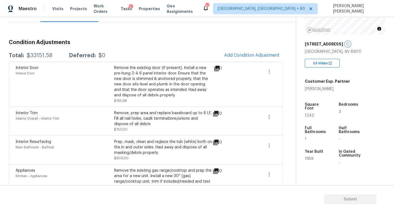
scroll to position [61, 0]
click at [244, 59] on button "Add Condition Adjustment" at bounding box center [252, 55] width 62 height 12
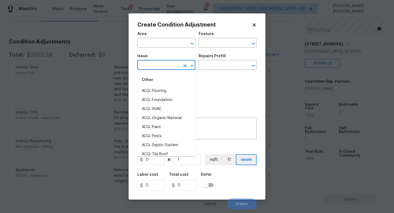
click at [159, 65] on input "text" at bounding box center [159, 65] width 43 height 8
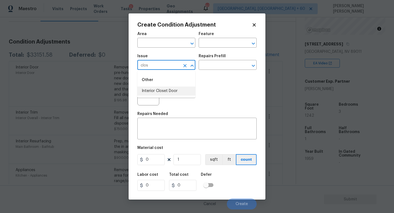
click at [167, 90] on li "Interior Closet Door" at bounding box center [167, 91] width 58 height 9
type input "Interior Closet Door"
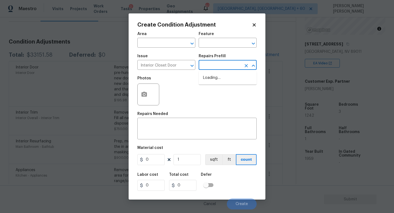
click at [213, 64] on input "text" at bounding box center [220, 65] width 43 height 8
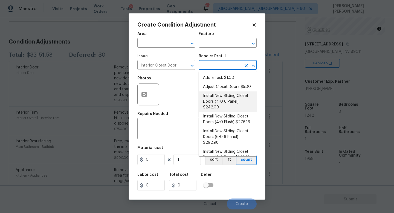
click at [219, 93] on li "Install New Sliding Closet Doors (4-0 6 Panel) $242.09" at bounding box center [228, 101] width 58 height 21
type input "Interior Door"
type textarea "Remove the existing door (if present). Install a new 4-0 bi-fold 6 panel interi…"
type input "242.09"
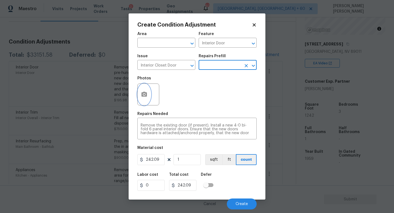
click at [148, 95] on button "button" at bounding box center [144, 94] width 13 height 21
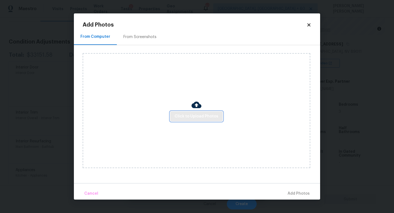
click at [191, 117] on span "Click to Upload Photos" at bounding box center [197, 116] width 44 height 7
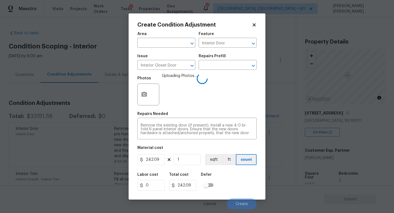
scroll to position [69, 0]
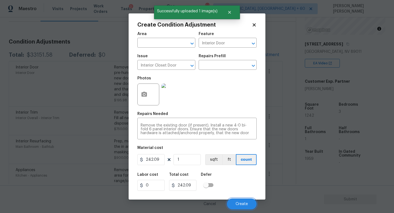
click at [243, 204] on span "Create" at bounding box center [242, 204] width 12 height 4
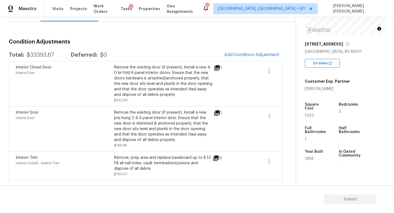
click at [136, 49] on div "Total: $33393.67 Deferred: $0 Add Condition Adjustment" at bounding box center [146, 55] width 274 height 12
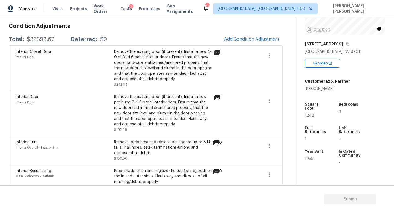
scroll to position [78, 0]
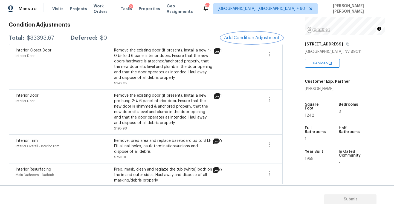
click at [233, 40] on span "Add Condition Adjustment" at bounding box center [251, 37] width 55 height 5
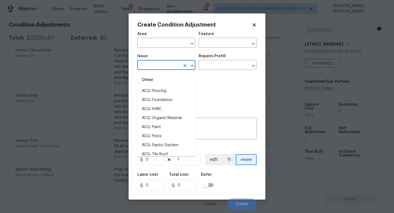
click at [169, 68] on input "text" at bounding box center [159, 65] width 43 height 8
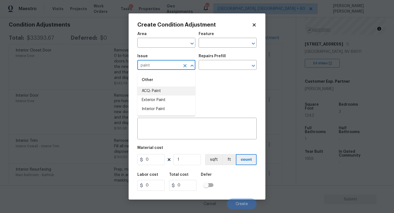
click at [176, 90] on li "ACQ: Paint" at bounding box center [167, 91] width 58 height 9
type input "ACQ: Paint"
click at [217, 63] on input "text" at bounding box center [220, 65] width 43 height 8
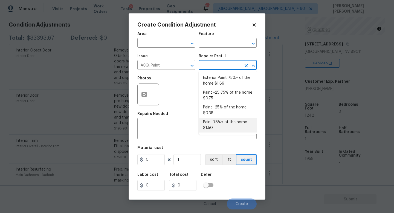
click at [216, 131] on li "Paint 75%+ of the home $1.50" at bounding box center [228, 125] width 58 height 15
type input "Acquisition"
type textarea "Acquisition Scope: 75%+ of the home will likely require interior paint"
type input "1.5"
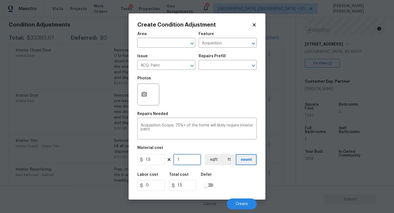
click at [186, 158] on input "1" at bounding box center [187, 159] width 27 height 11
type input "0"
type input "1"
type input "1.5"
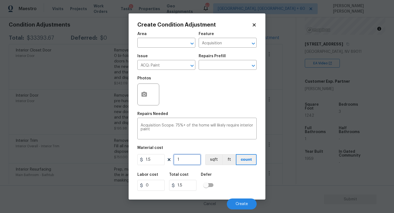
type input "12"
type input "18"
type input "124"
type input "186"
type input "1242"
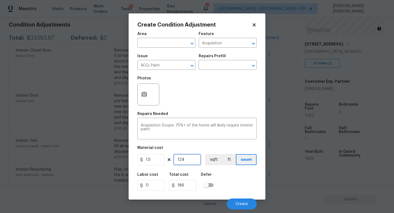
type input "1863"
type input "1242"
click at [143, 94] on icon "button" at bounding box center [144, 94] width 5 height 5
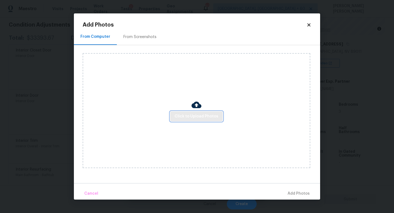
click at [206, 120] on button "Click to Upload Photos" at bounding box center [196, 116] width 53 height 10
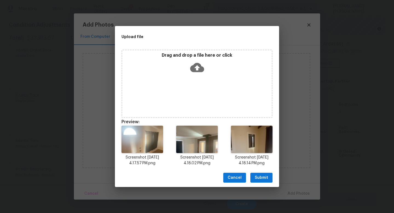
click at [262, 175] on span "Submit" at bounding box center [261, 178] width 13 height 7
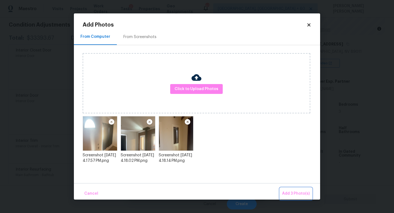
click at [299, 193] on span "Add 3 Photo(s)" at bounding box center [296, 193] width 28 height 7
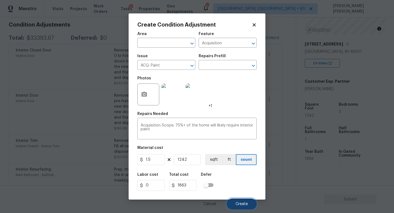
click at [244, 201] on button "Create" at bounding box center [242, 204] width 30 height 11
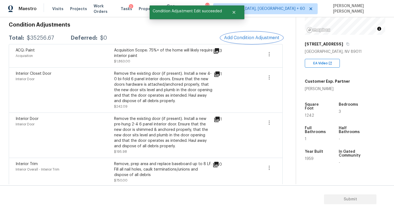
click at [248, 41] on button "Add Condition Adjustment" at bounding box center [252, 38] width 62 height 12
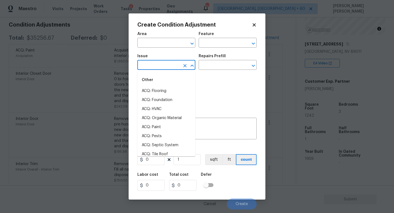
click at [151, 68] on input "text" at bounding box center [159, 65] width 43 height 8
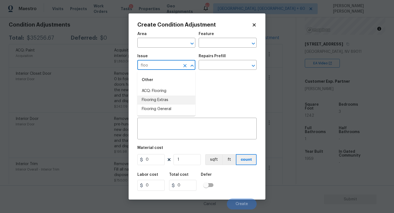
click at [163, 97] on li "Flooring Extras" at bounding box center [167, 100] width 58 height 9
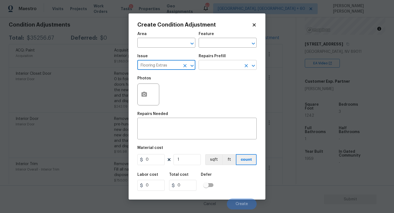
type input "Flooring Extras"
click at [224, 62] on input "text" at bounding box center [220, 65] width 43 height 8
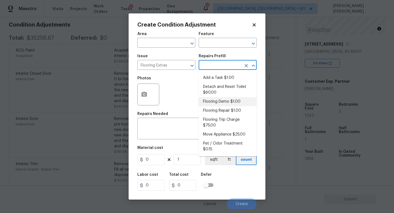
click at [227, 100] on li "Flooring Demo $1.00" at bounding box center [228, 101] width 58 height 9
type input "Overall Flooring"
type textarea "Demo existing flooring."
type input "1"
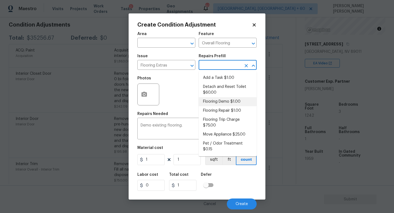
click at [234, 101] on li "Flooring Demo $1.00" at bounding box center [228, 101] width 58 height 9
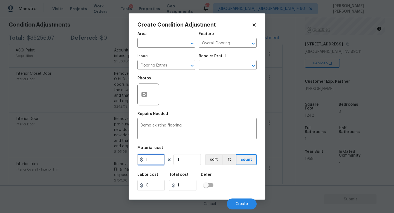
drag, startPoint x: 159, startPoint y: 161, endPoint x: 118, endPoint y: 161, distance: 41.6
click at [118, 161] on div "Create Condition Adjustment Area ​ Feature Overall Flooring ​ Issue Flooring Ex…" at bounding box center [197, 106] width 394 height 213
type input "5.5"
click at [195, 160] on input "1" at bounding box center [187, 159] width 27 height 11
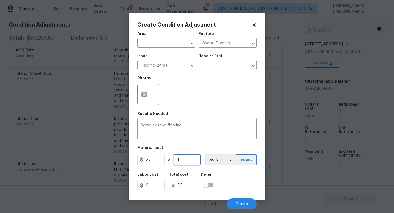
type input "0"
type input "1"
type input "5.5"
type input "12"
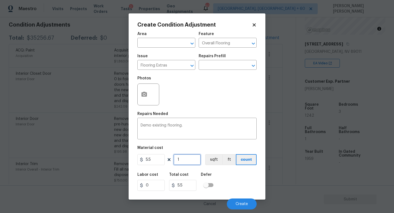
type input "66"
type input "124"
type input "682"
type input "1242"
type input "6831"
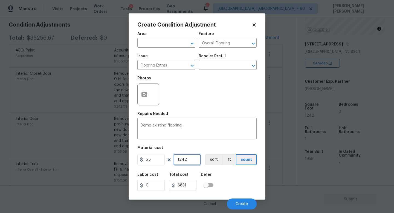
type input "1242"
click at [145, 86] on button "button" at bounding box center [144, 94] width 13 height 21
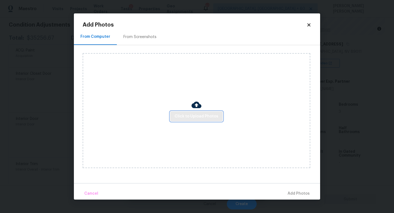
click at [203, 115] on span "Click to Upload Photos" at bounding box center [197, 116] width 44 height 7
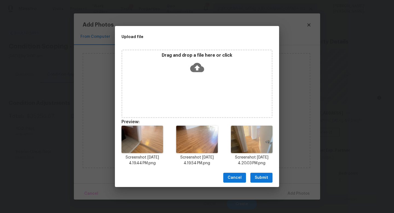
scroll to position [69, 0]
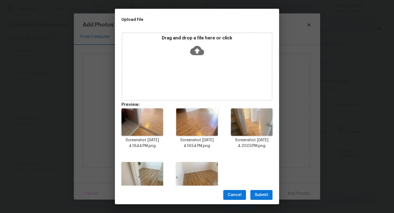
click at [259, 193] on span "Submit" at bounding box center [261, 195] width 13 height 7
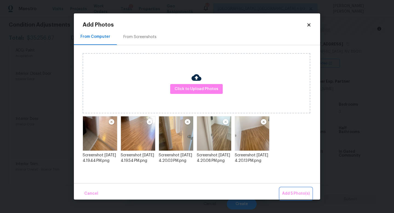
click at [298, 192] on span "Add 5 Photo(s)" at bounding box center [296, 193] width 28 height 7
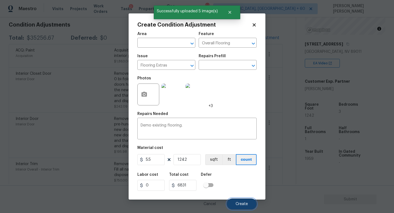
click at [245, 205] on span "Create" at bounding box center [242, 204] width 12 height 4
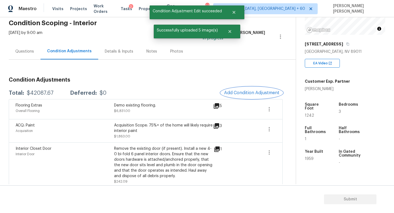
scroll to position [24, 0]
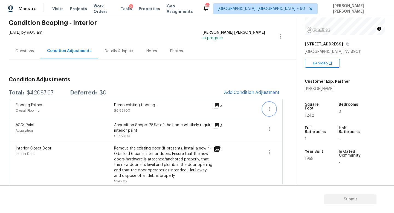
click at [266, 111] on icon "button" at bounding box center [269, 109] width 7 height 7
click at [288, 109] on div "Edit" at bounding box center [300, 107] width 43 height 5
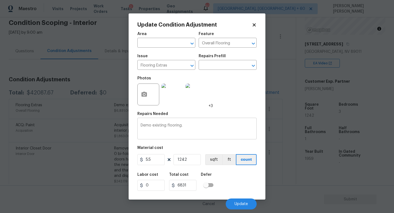
click at [167, 126] on textarea "Demo existing flooring." at bounding box center [197, 130] width 113 height 12
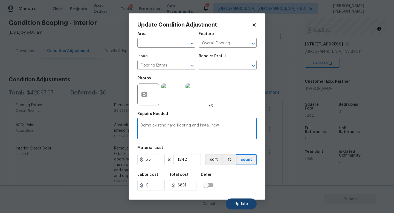
type textarea "Demo existing hard flooring and install new."
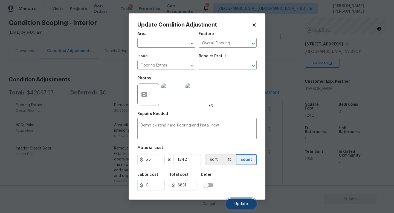
click at [244, 200] on button "Update" at bounding box center [241, 204] width 31 height 11
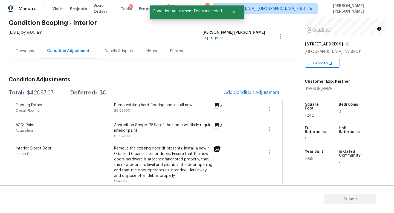
click at [38, 93] on div "$42087.67" at bounding box center [40, 92] width 27 height 5
copy div "$42087.67"
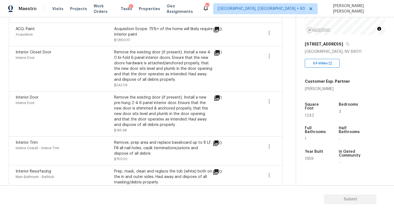
scroll to position [0, 0]
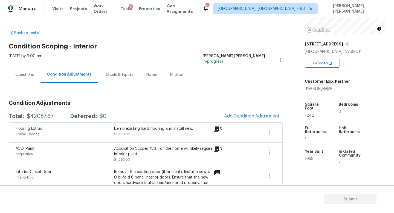
click at [39, 116] on div "$42087.67" at bounding box center [40, 116] width 27 height 5
copy div "$42087.67"
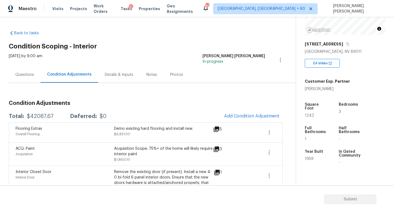
click at [19, 82] on div "Questions" at bounding box center [25, 75] width 32 height 16
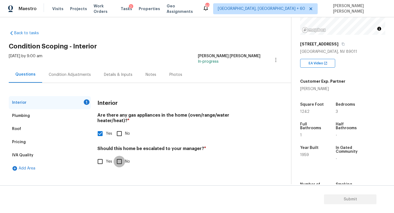
click at [120, 156] on input "No" at bounding box center [120, 162] width 12 height 12
checkbox input "true"
click at [62, 74] on div "Condition Adjustments" at bounding box center [70, 74] width 42 height 5
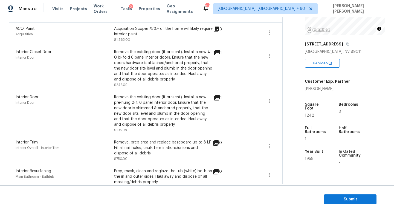
scroll to position [143, 0]
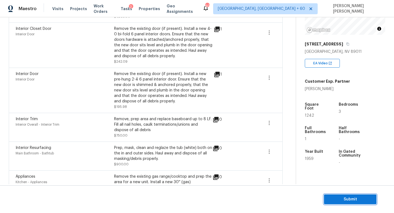
click at [351, 203] on button "Submit" at bounding box center [350, 200] width 53 height 10
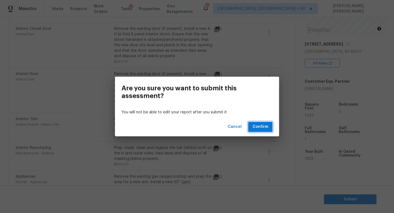
click at [257, 125] on span "Confirm" at bounding box center [261, 127] width 16 height 7
